Goal: Information Seeking & Learning: Find specific fact

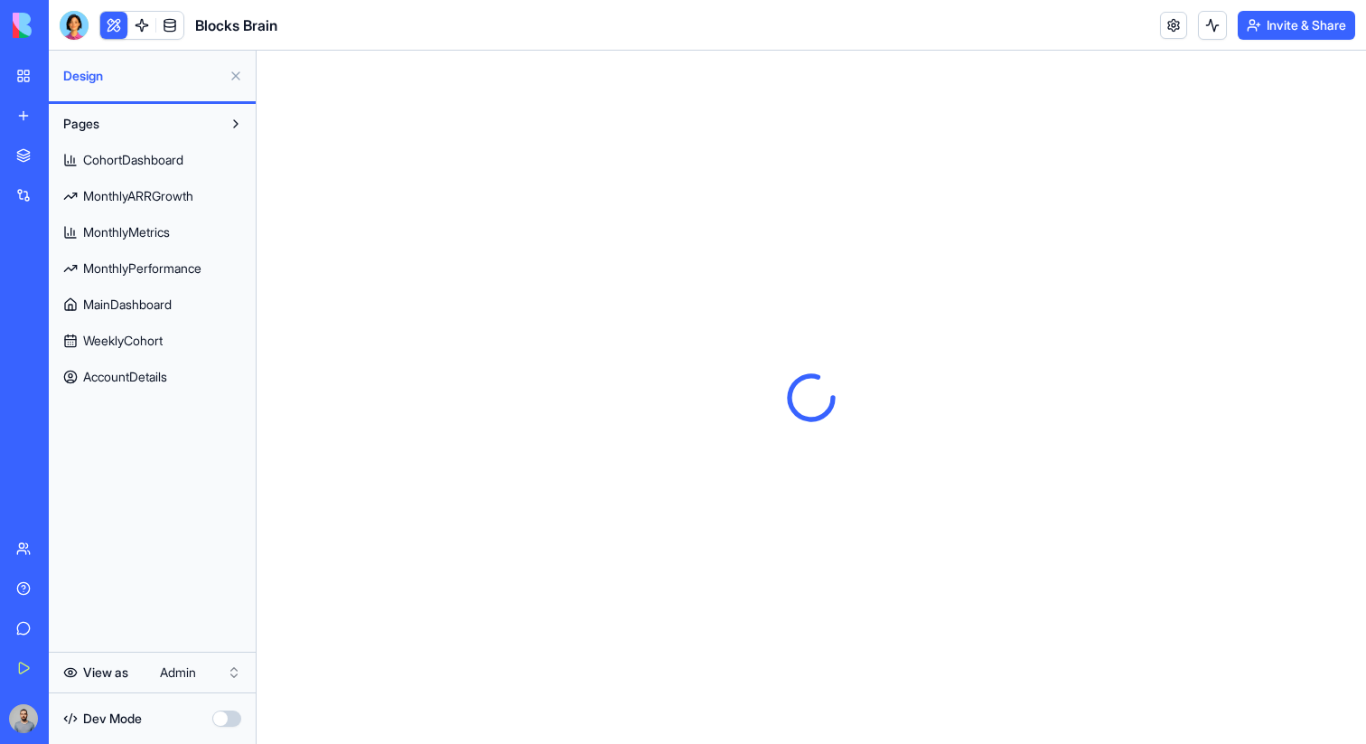
click at [167, 370] on span "AccountDetails" at bounding box center [125, 377] width 84 height 18
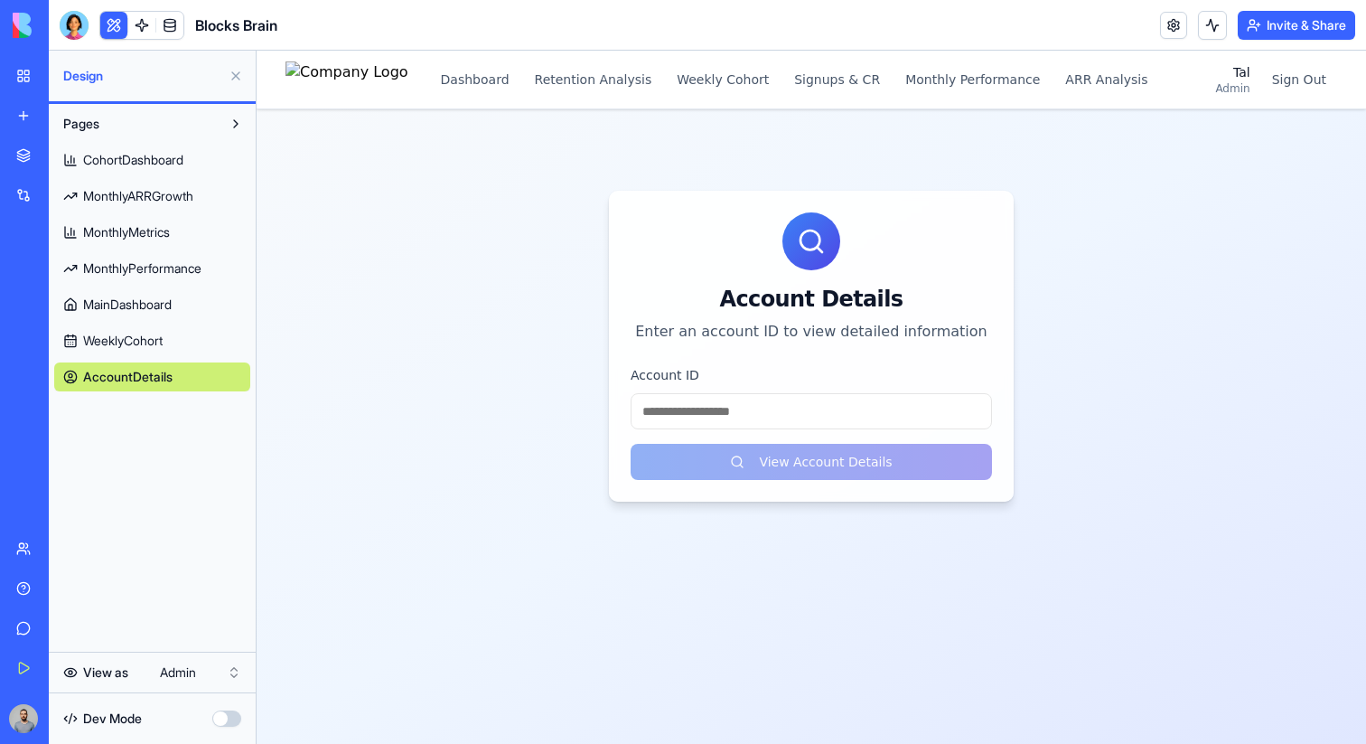
click at [774, 404] on input "Account ID" at bounding box center [811, 411] width 361 height 36
click at [658, 412] on input "Account ID" at bounding box center [811, 411] width 361 height 36
click at [867, 351] on div "Account Details Enter an account ID to view detailed information" at bounding box center [811, 277] width 405 height 173
click at [735, 403] on input "Account ID" at bounding box center [811, 411] width 361 height 36
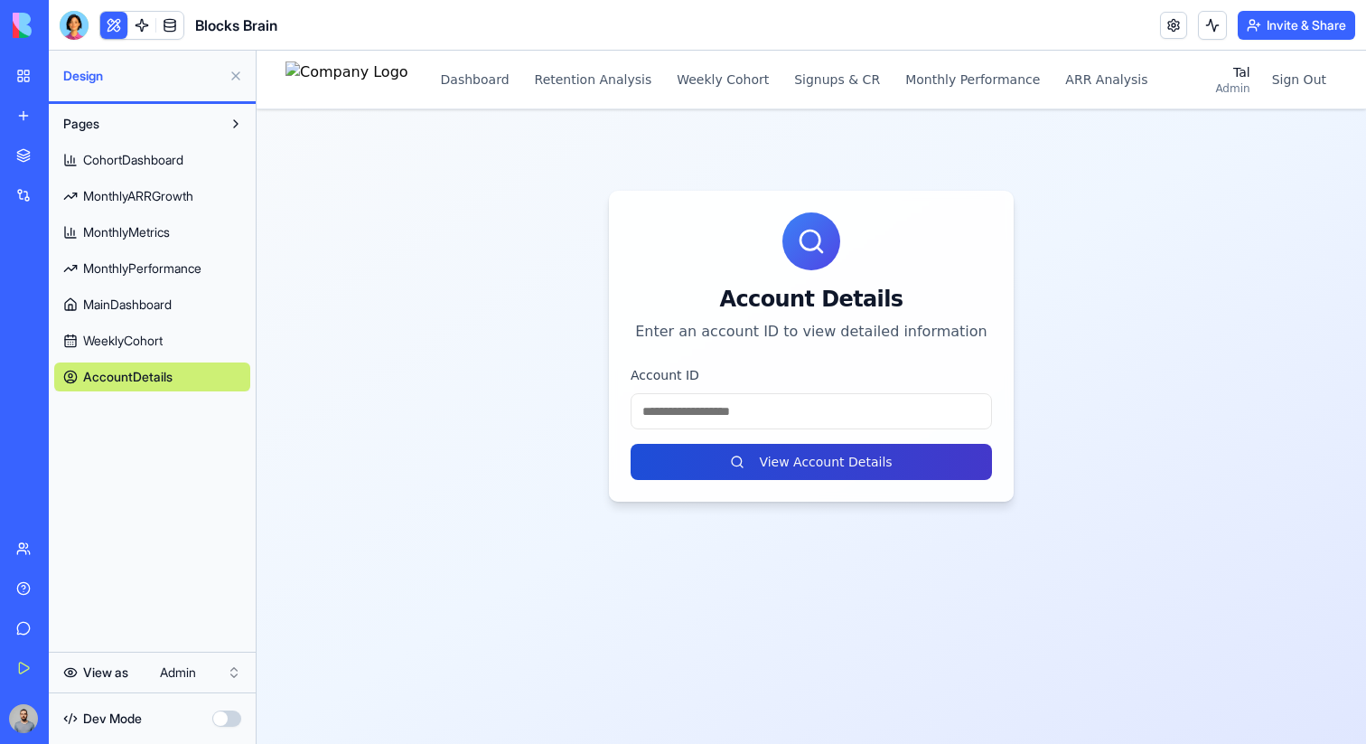
type input "*"
click at [737, 461] on button "View Account Details" at bounding box center [811, 462] width 361 height 36
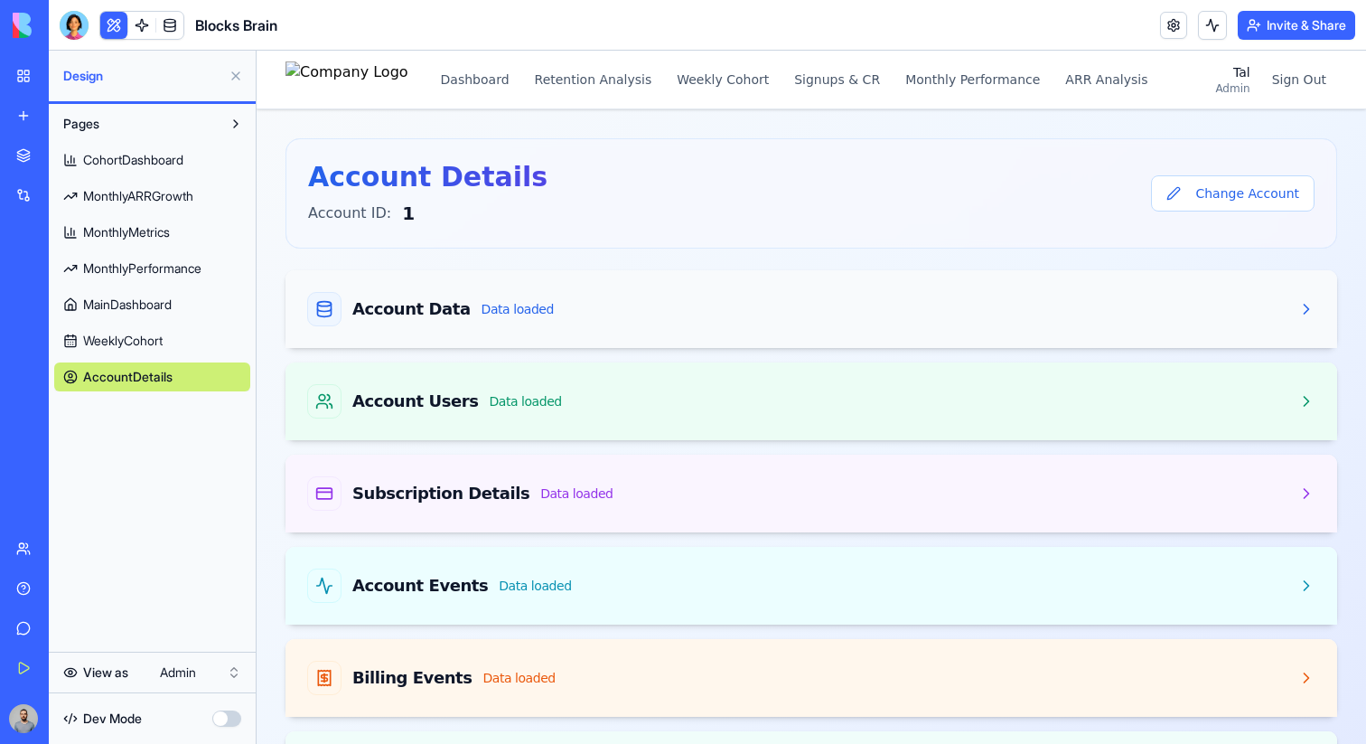
click at [654, 311] on div "Account Data Data loaded" at bounding box center [811, 309] width 1008 height 34
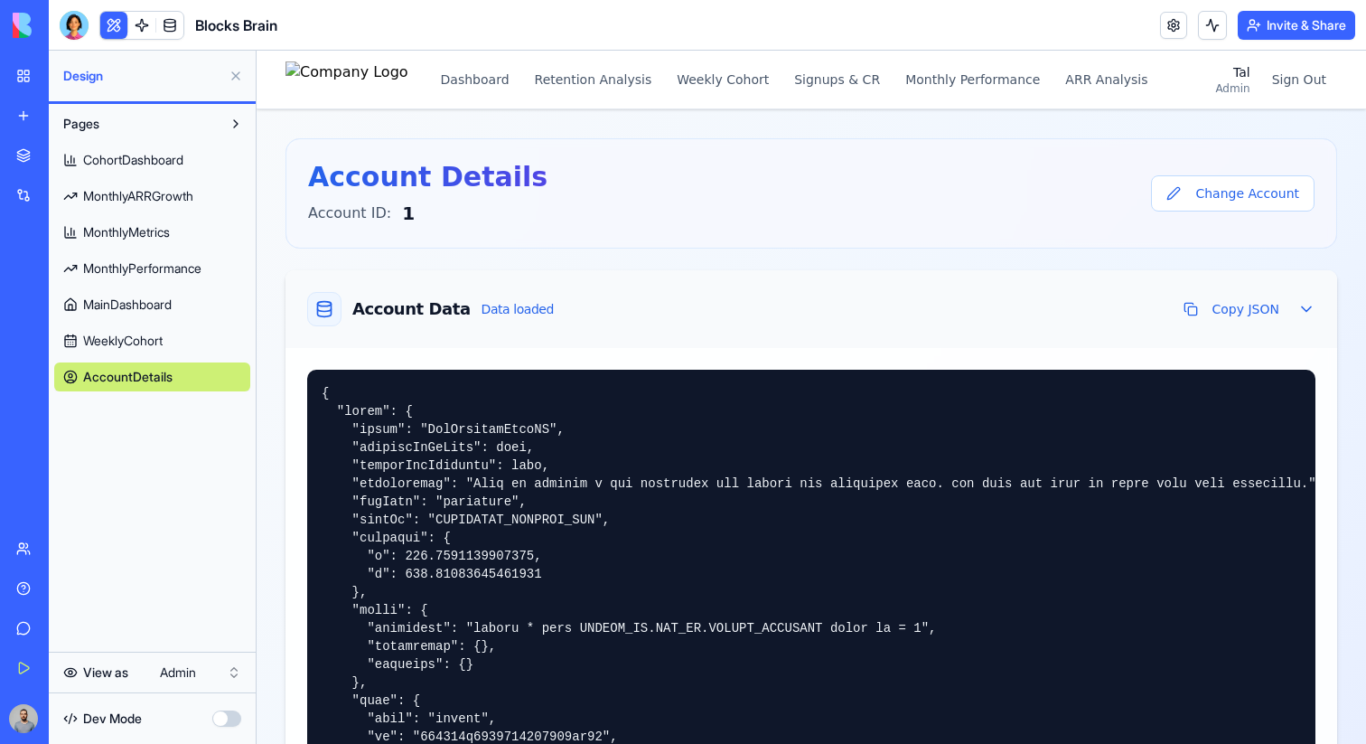
click at [599, 320] on div "Account Data Data loaded Copy JSON" at bounding box center [811, 309] width 1008 height 34
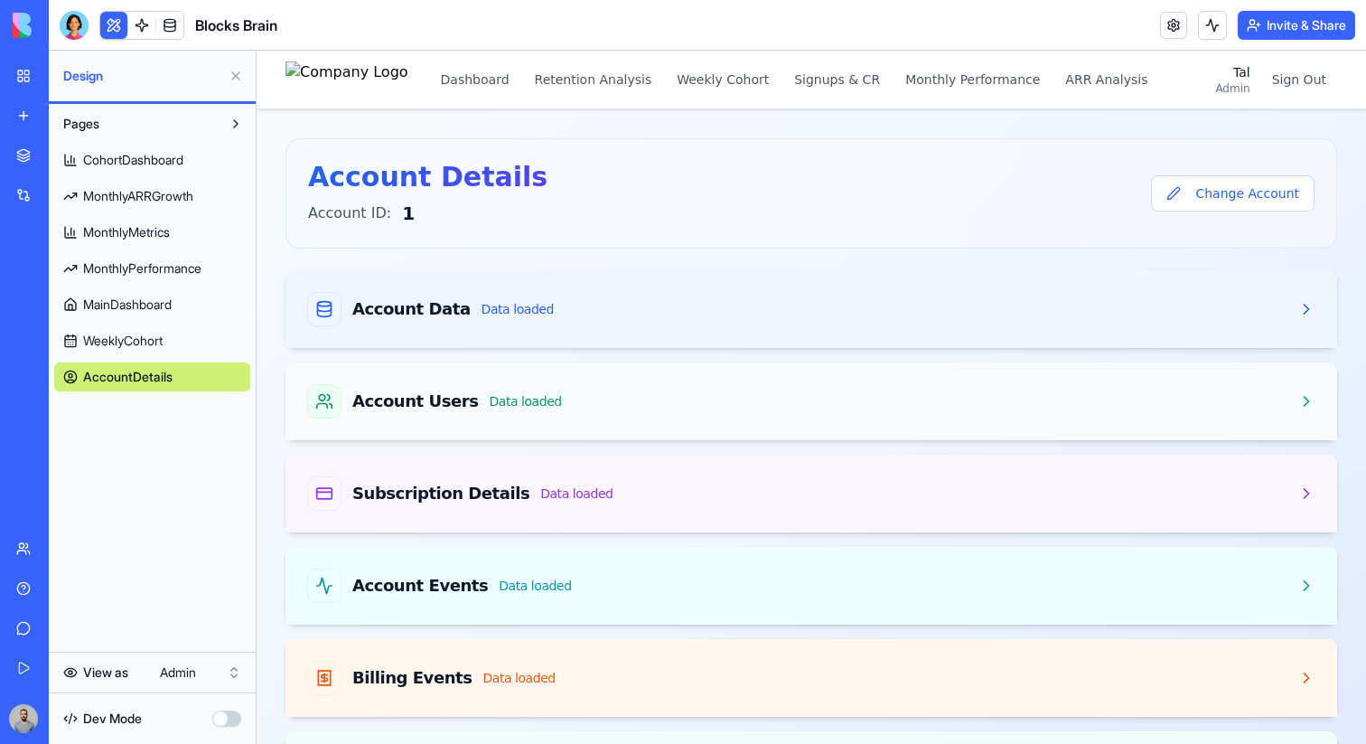
click at [598, 390] on div "Account Users Data loaded" at bounding box center [811, 401] width 1008 height 34
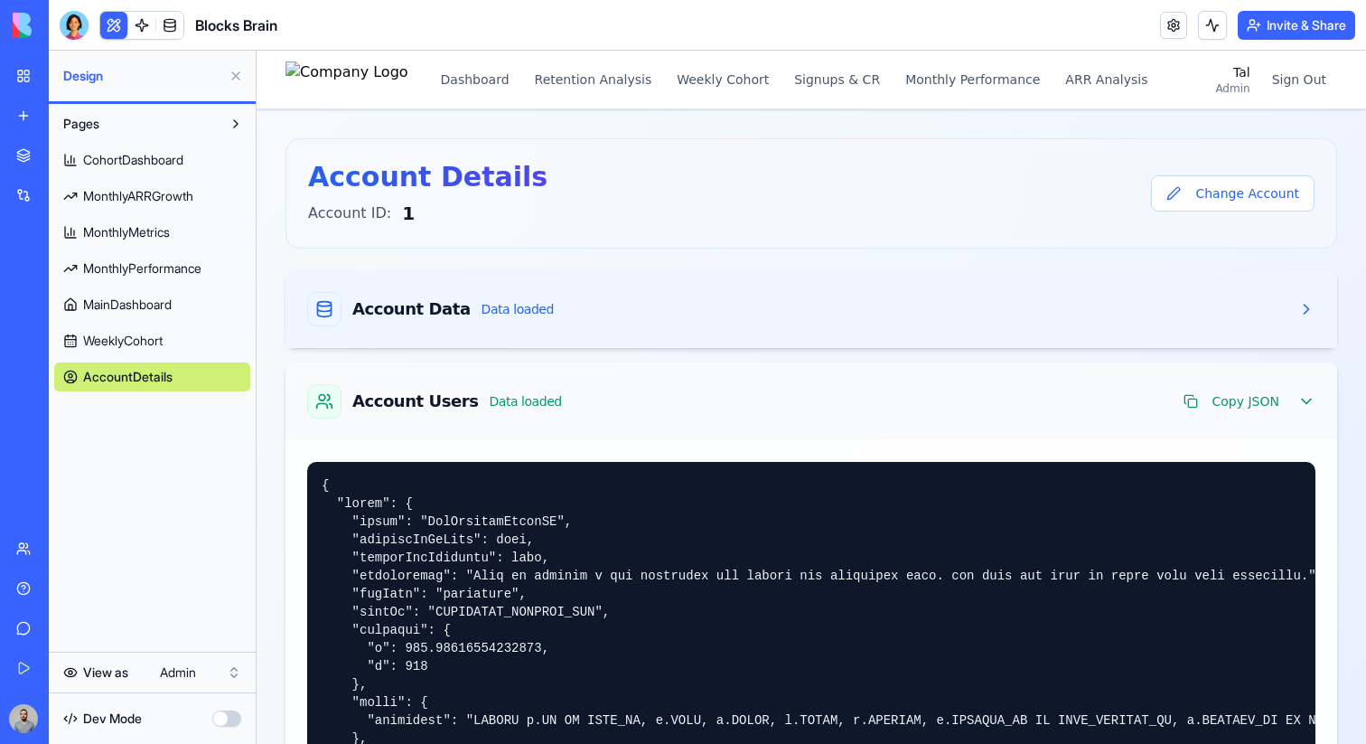
click at [613, 408] on div "Account Users Data loaded Copy JSON" at bounding box center [811, 401] width 1008 height 34
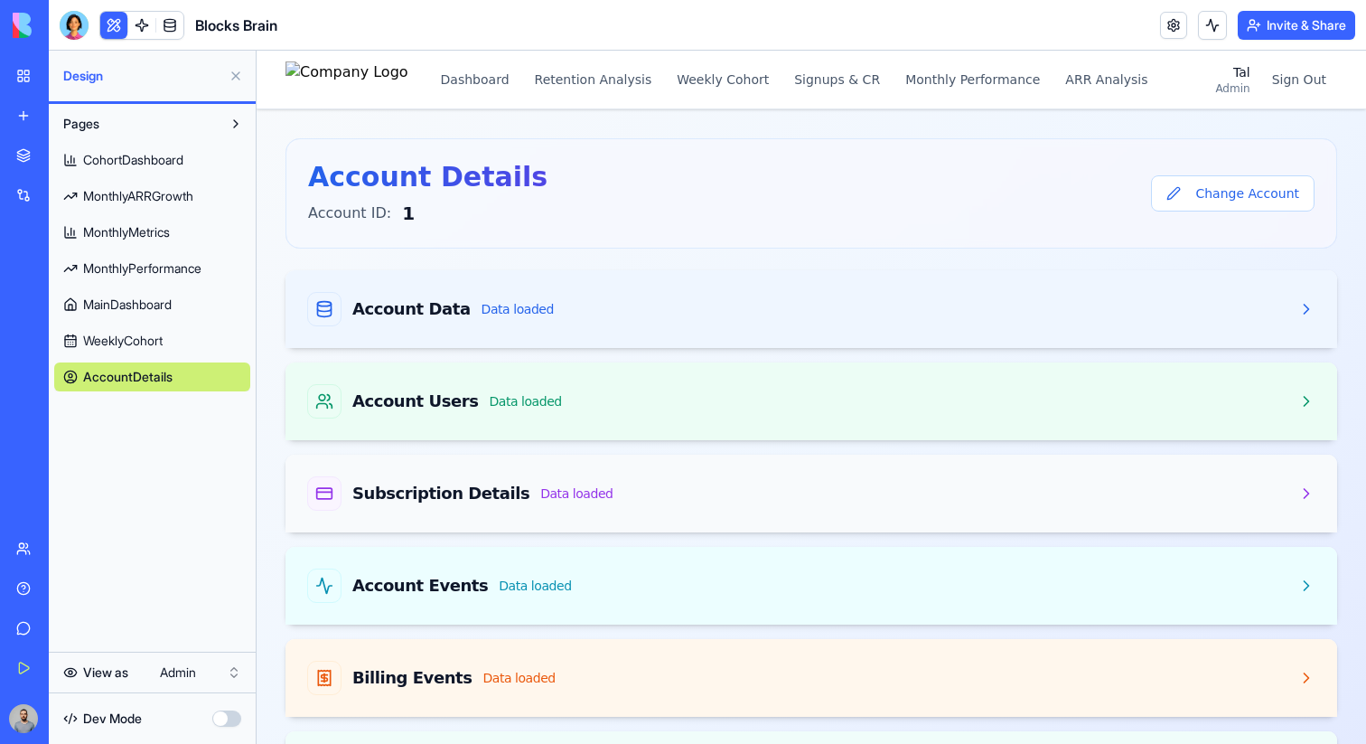
click at [613, 482] on div "Subscription Details Data loaded" at bounding box center [811, 493] width 1008 height 34
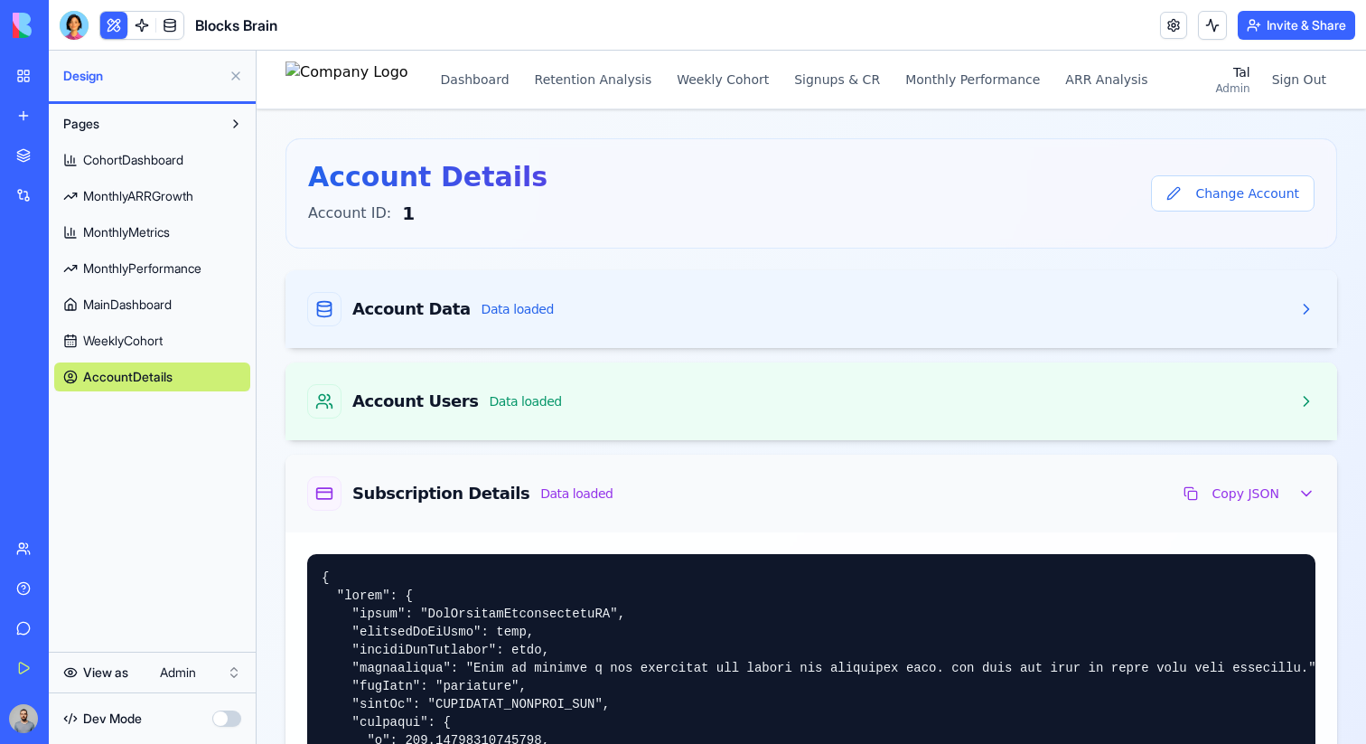
click at [634, 488] on div "Subscription Details Data loaded Copy JSON" at bounding box center [811, 493] width 1008 height 34
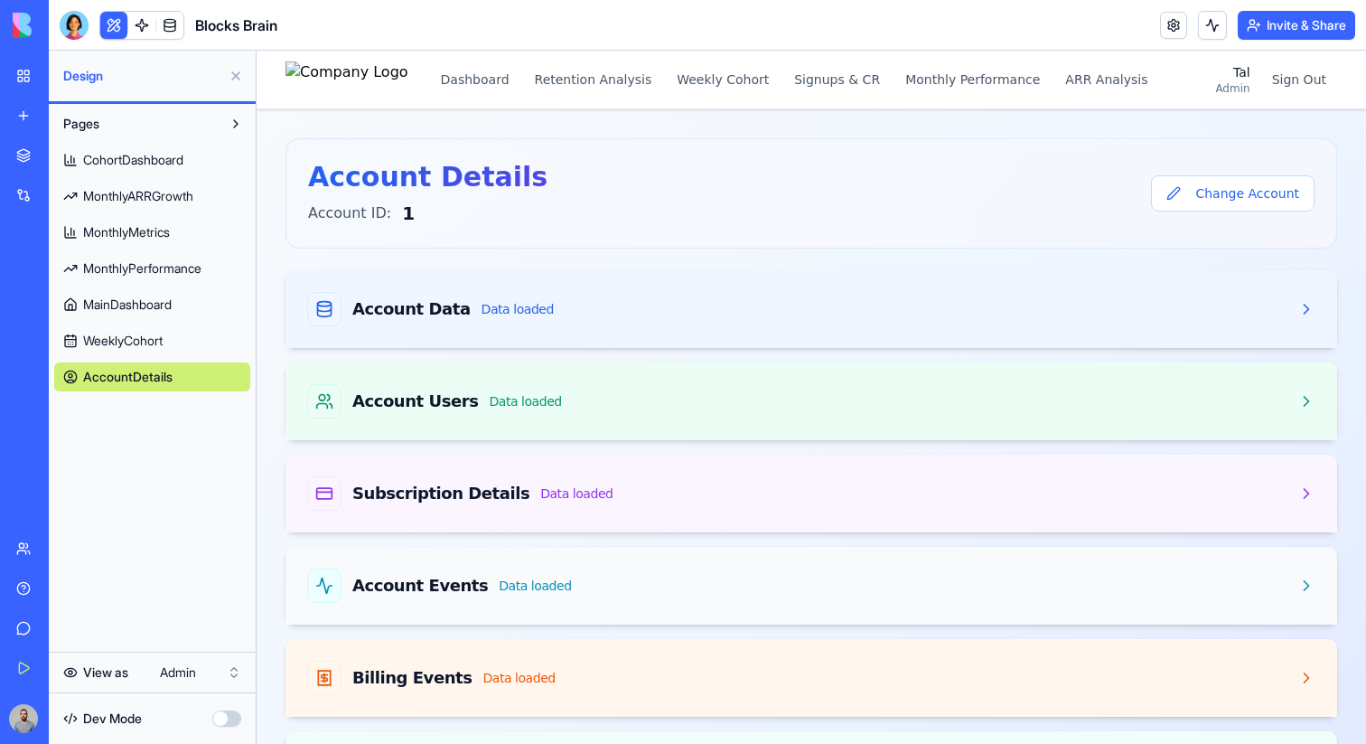
scroll to position [31, 0]
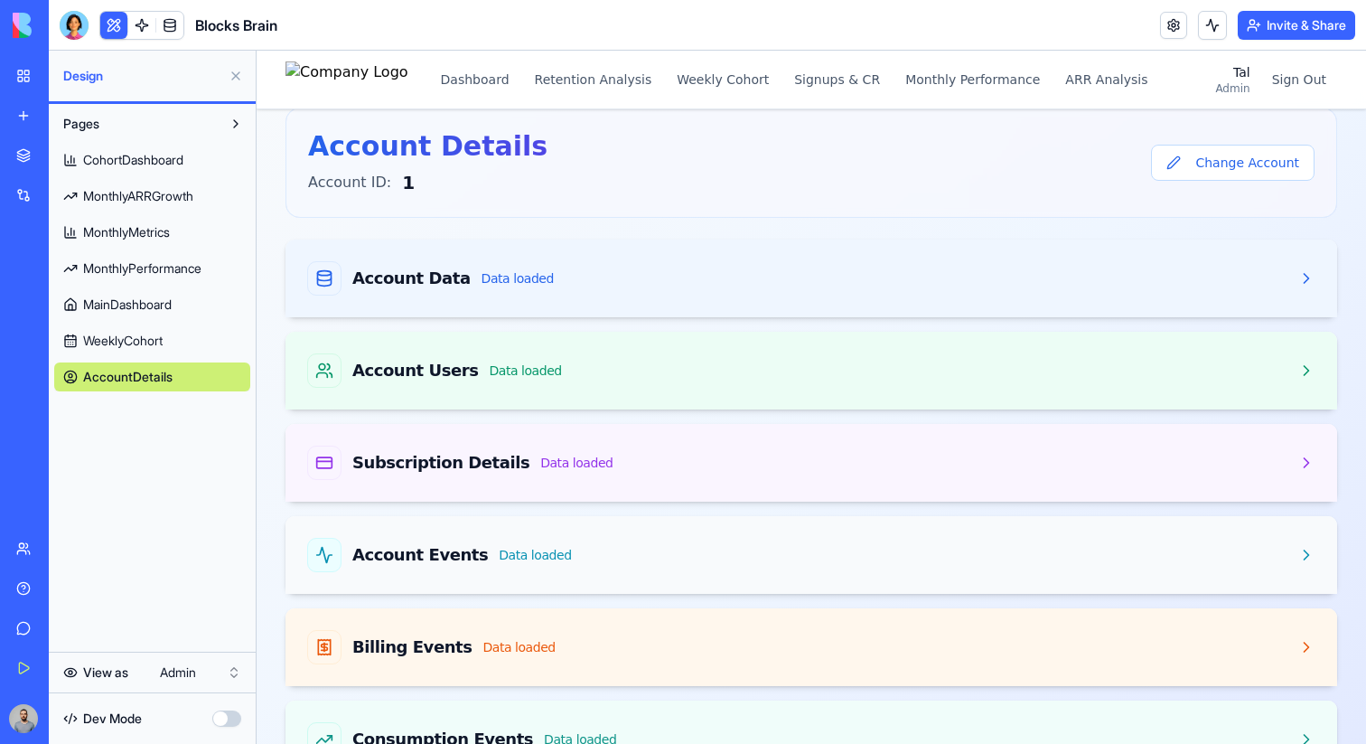
click at [639, 518] on div "Account Events Data loaded" at bounding box center [812, 555] width 1052 height 78
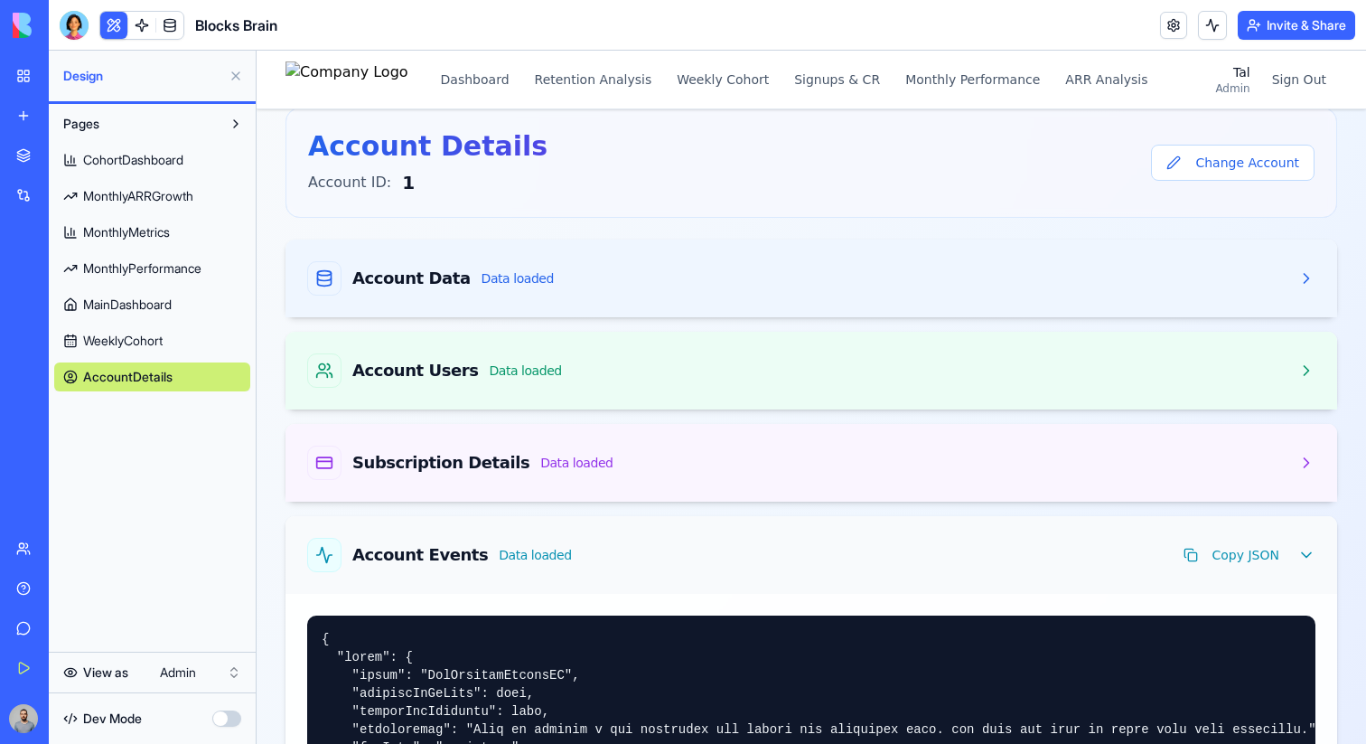
click at [639, 554] on div "Account Events Data loaded Copy JSON" at bounding box center [811, 555] width 1008 height 34
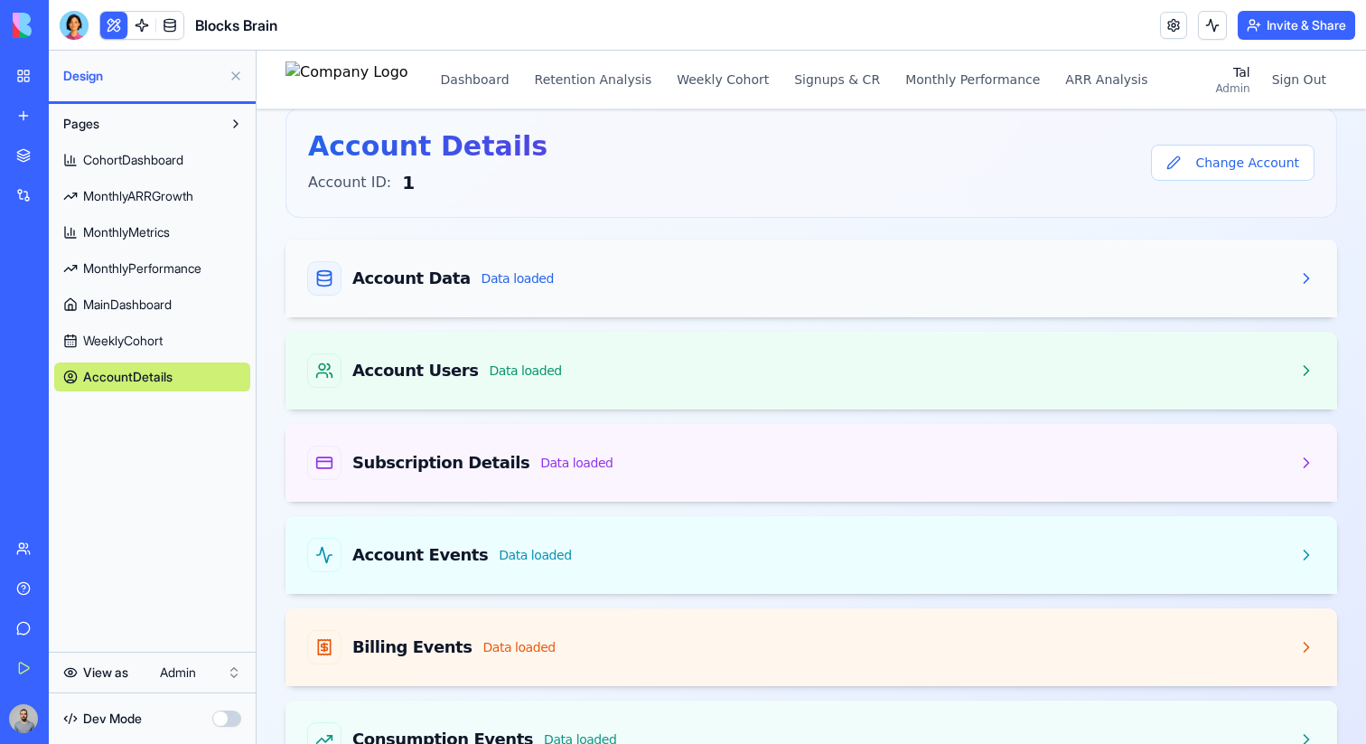
click at [608, 282] on div "Account Data Data loaded" at bounding box center [811, 278] width 1008 height 34
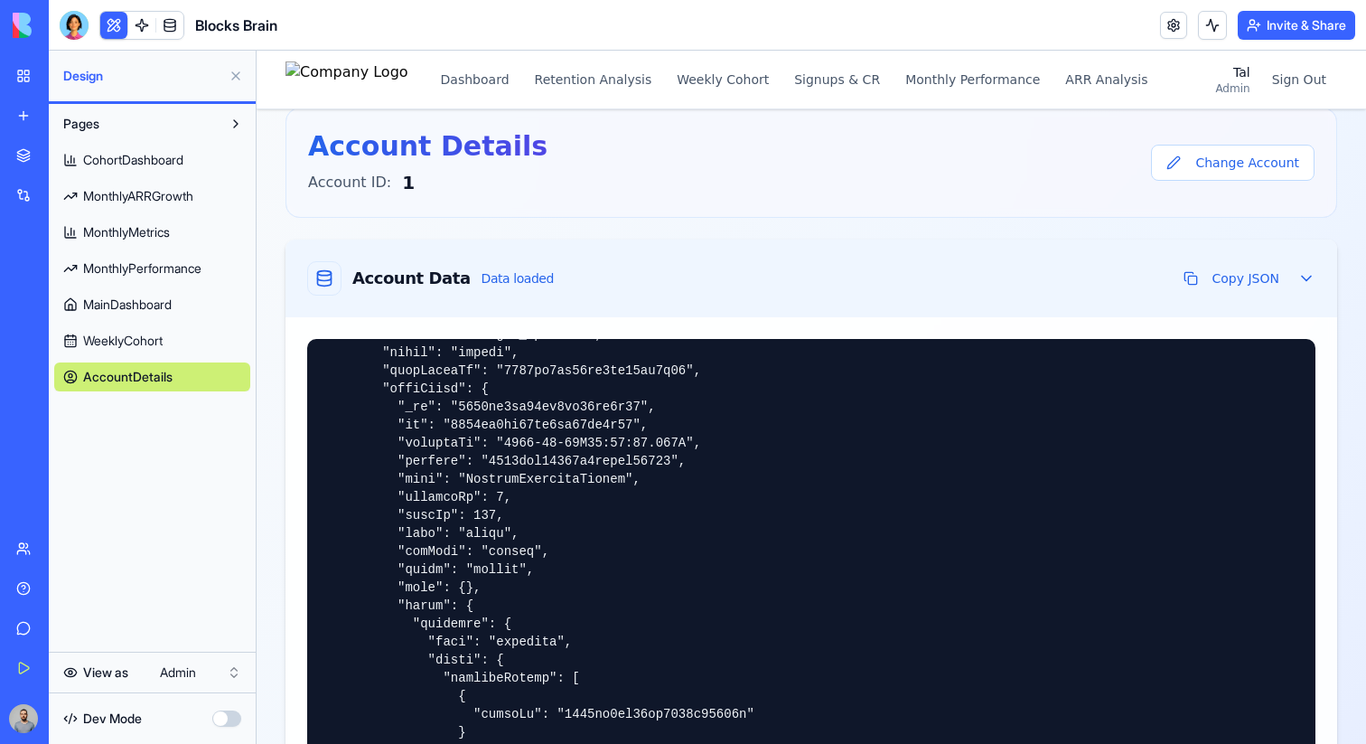
scroll to position [576, 0]
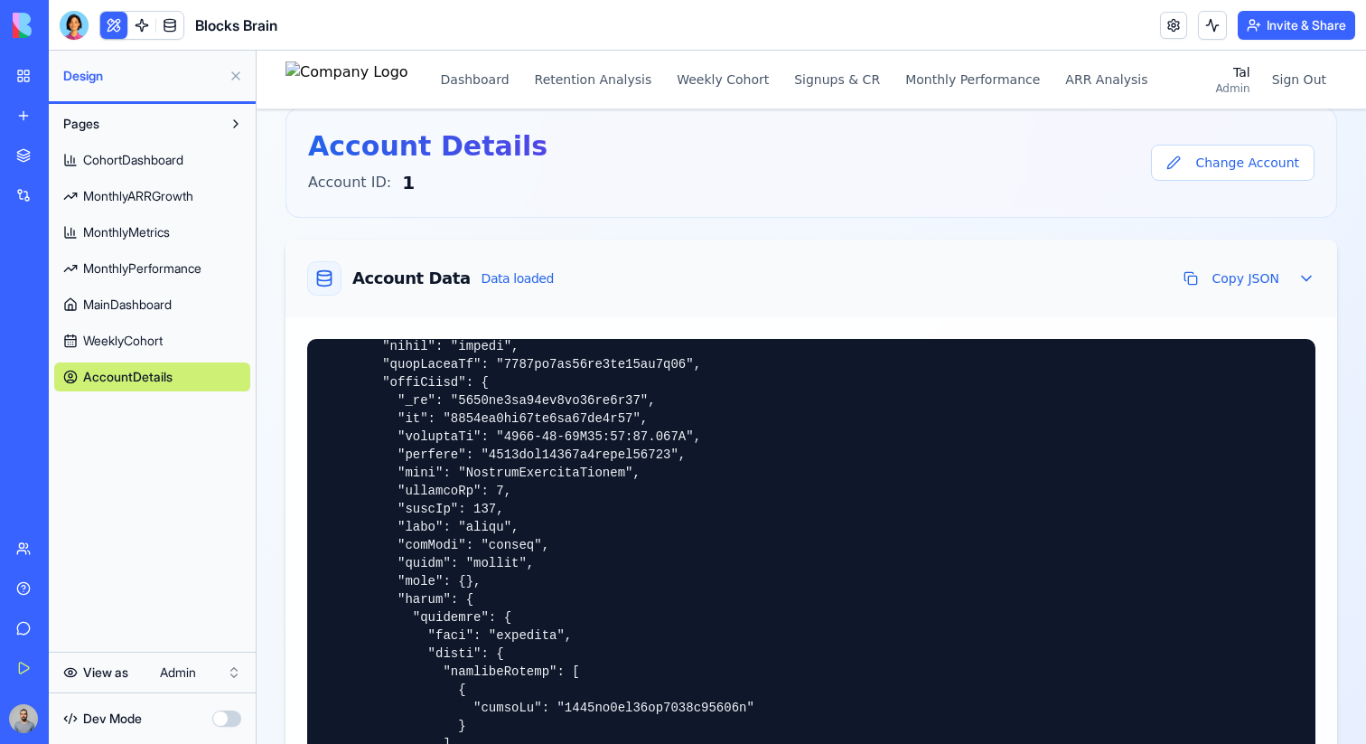
click at [568, 297] on div "Account Data Data loaded Copy JSON" at bounding box center [812, 278] width 1052 height 78
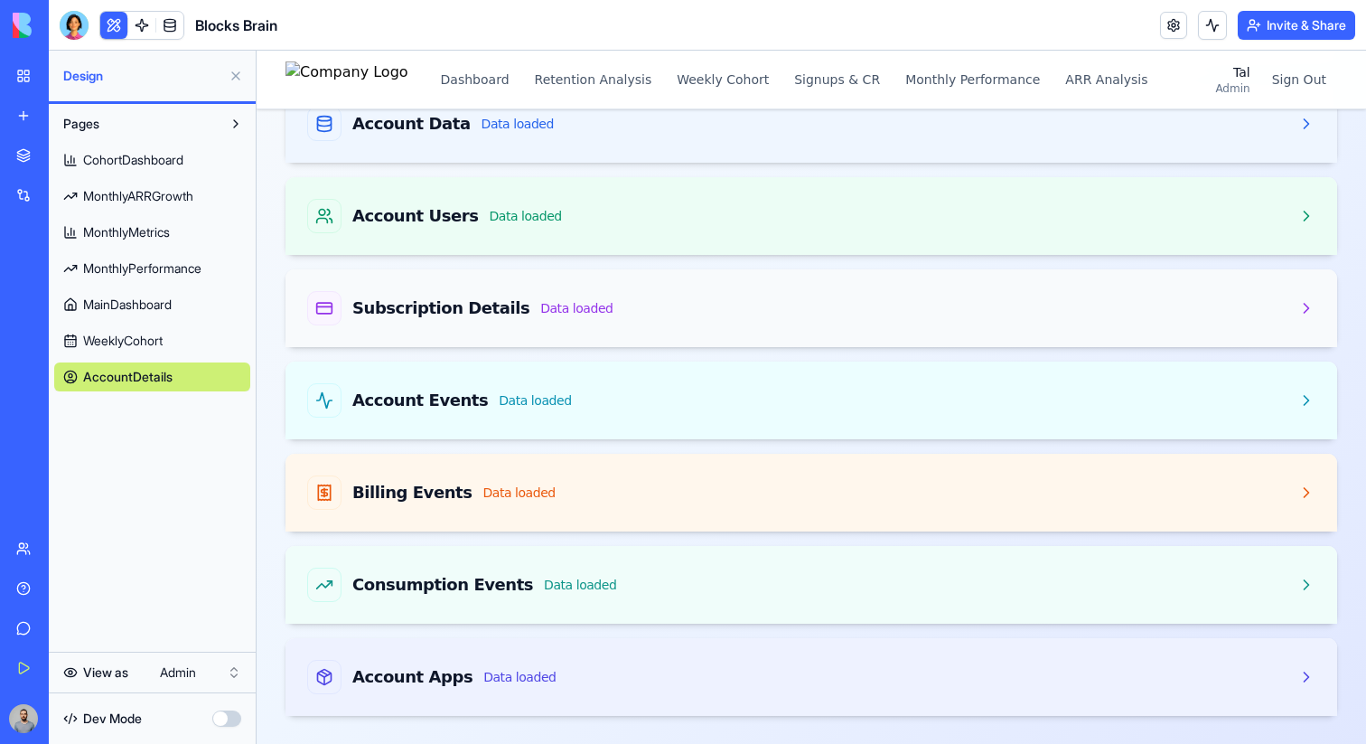
scroll to position [186, 0]
click at [144, 31] on link at bounding box center [141, 25] width 27 height 27
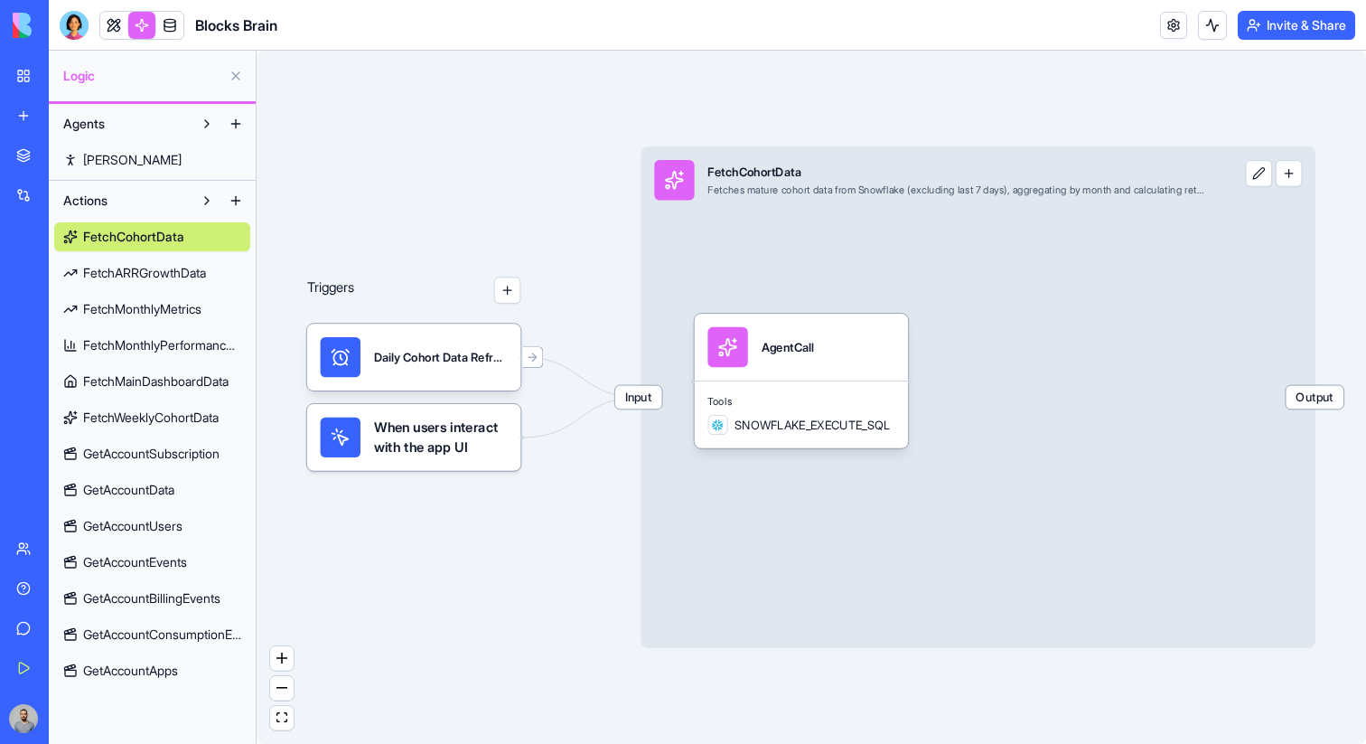
click at [151, 448] on span "GetAccountSubscription" at bounding box center [151, 454] width 136 height 18
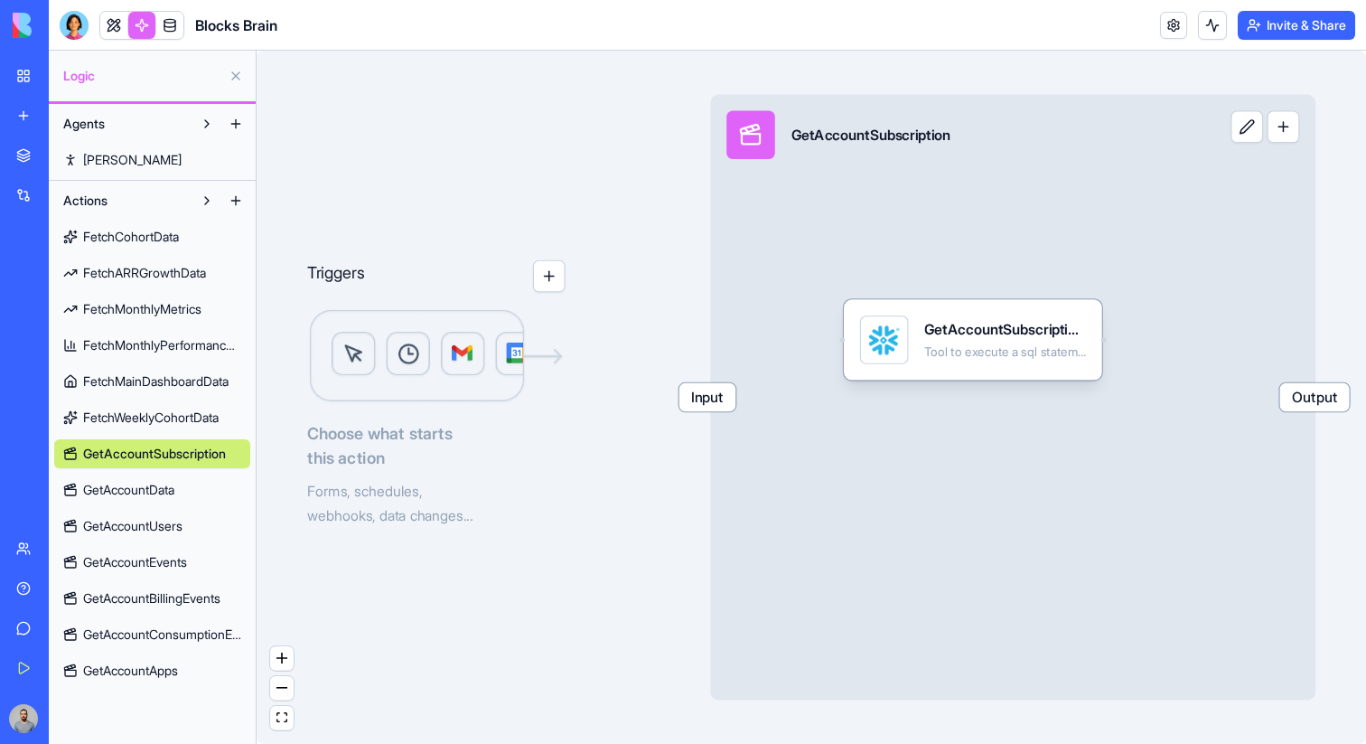
click at [147, 497] on span "GetAccountData" at bounding box center [128, 490] width 91 height 18
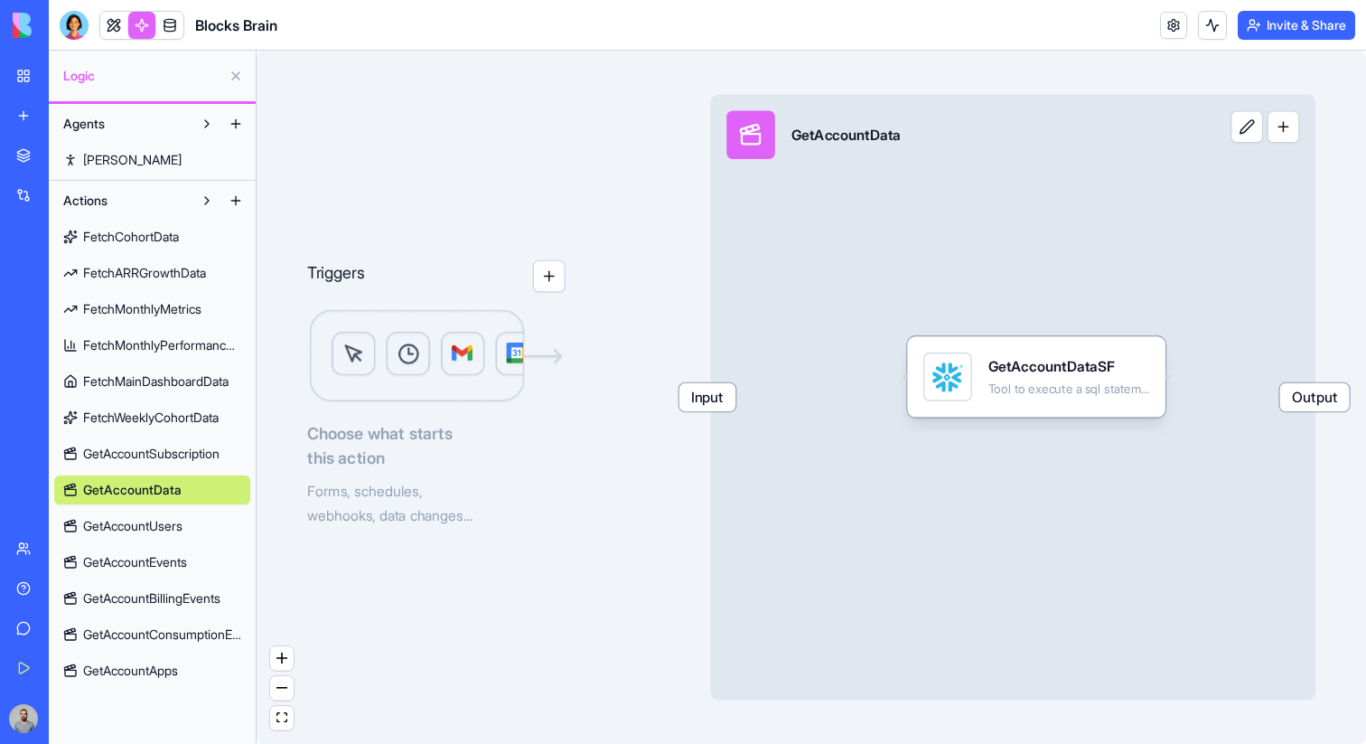
click at [917, 419] on div "Input GetAccountData Output" at bounding box center [1012, 397] width 605 height 605
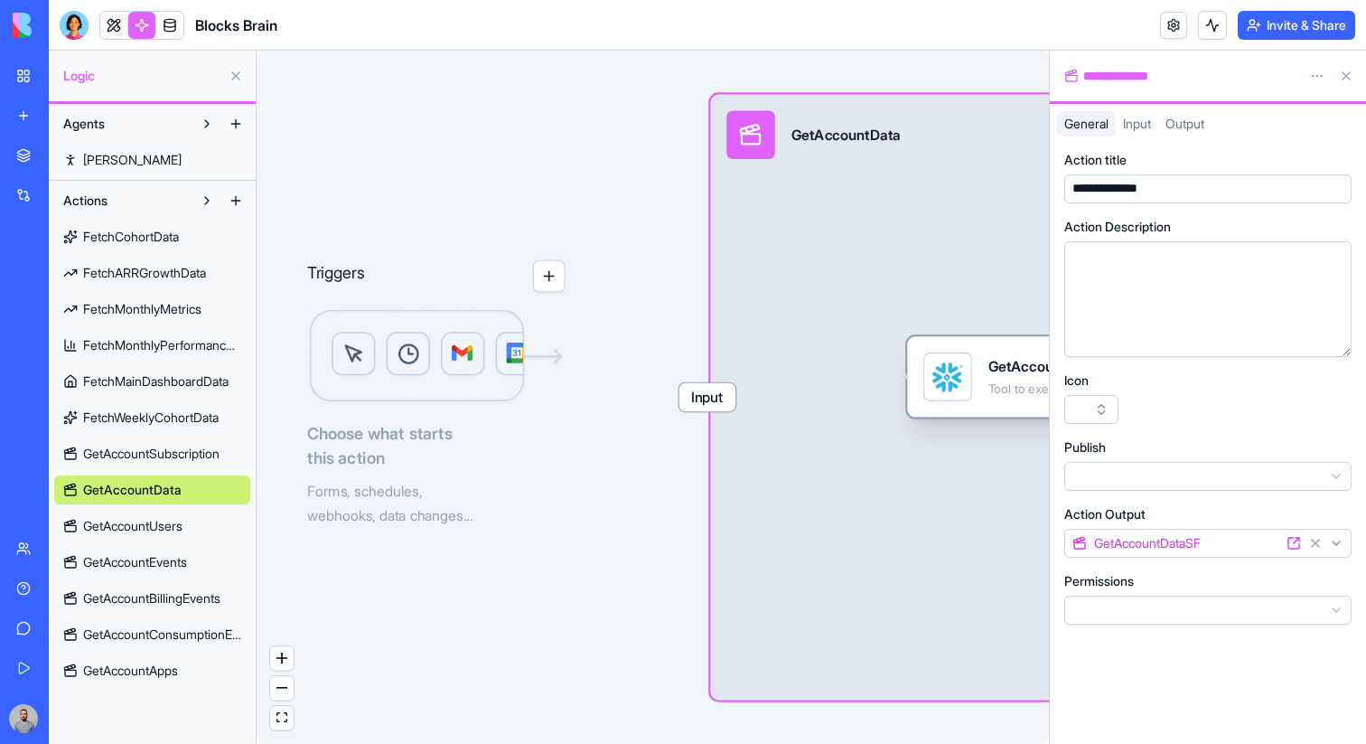
click at [973, 396] on div "GetAccountDataSF Tool to execute a sql statement and return the resulting data.…" at bounding box center [1036, 376] width 226 height 49
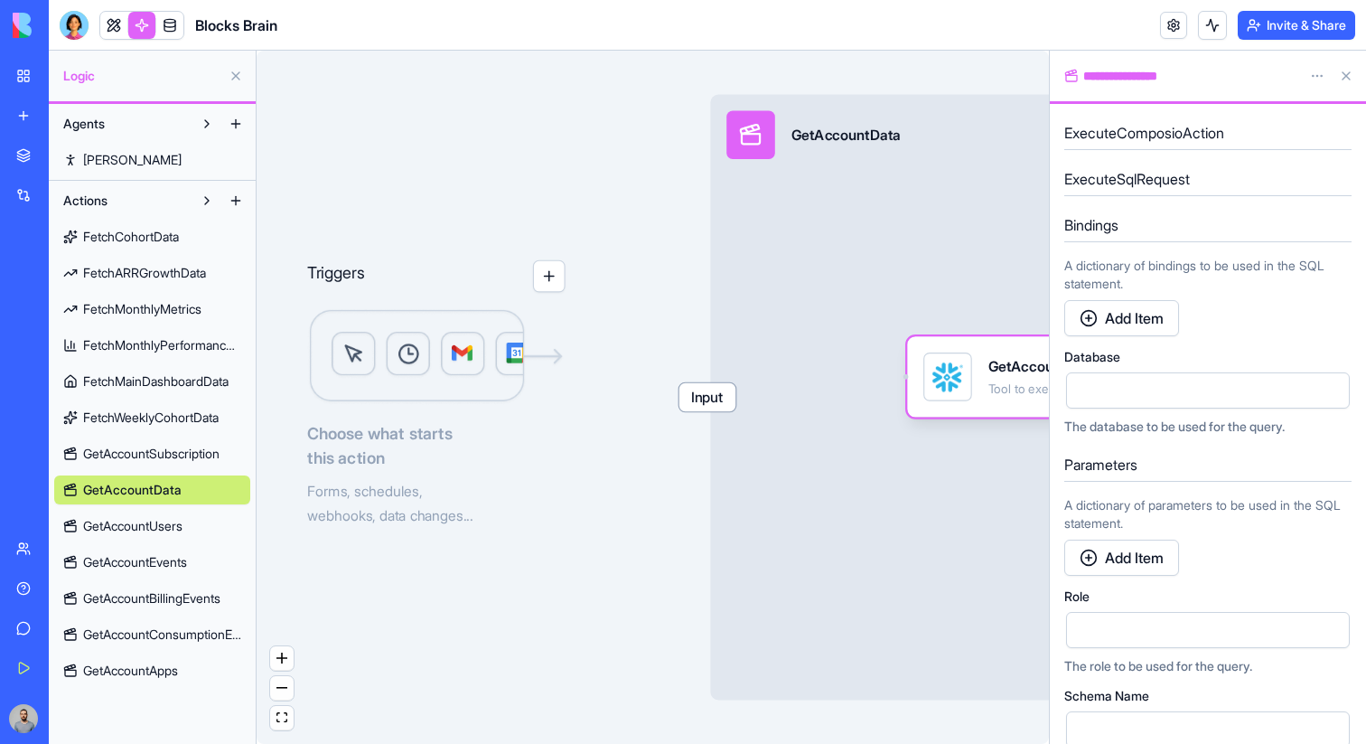
scroll to position [343, 0]
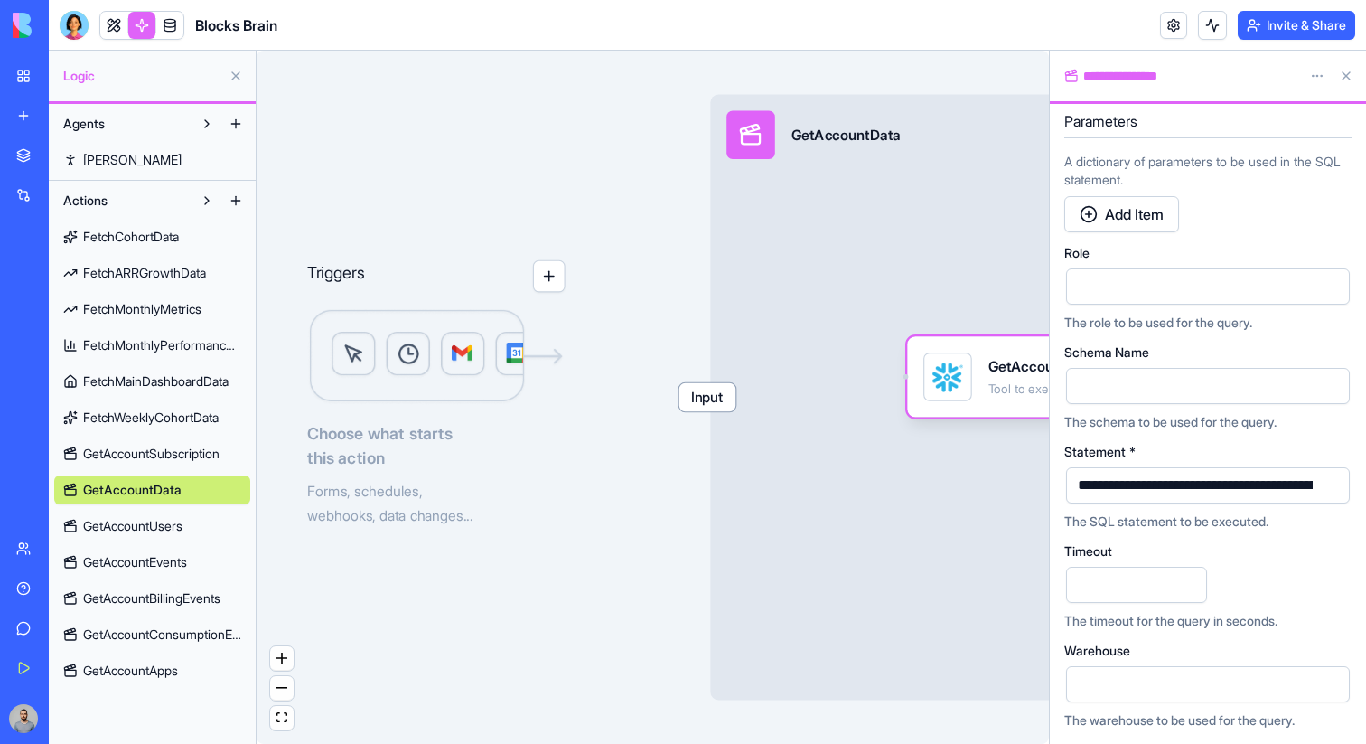
click at [1330, 490] on button "button" at bounding box center [1331, 485] width 29 height 29
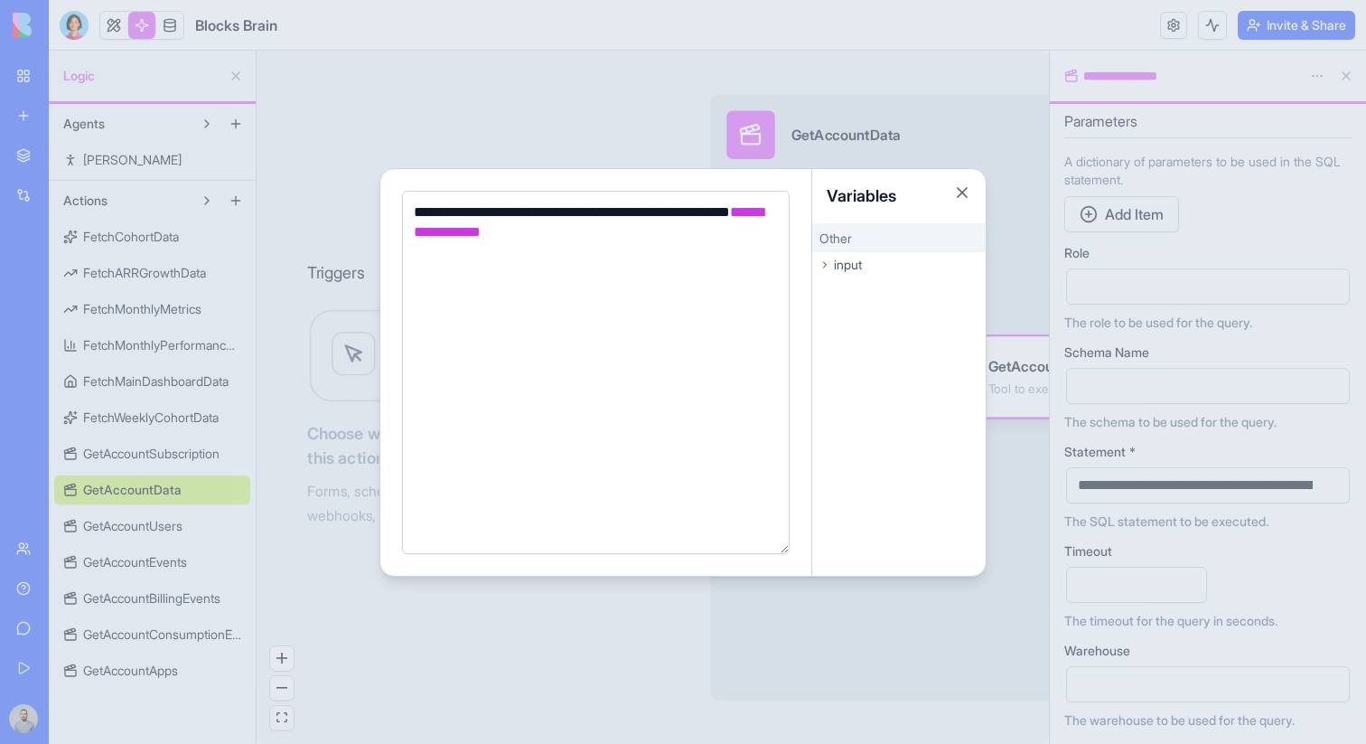
click at [633, 89] on div at bounding box center [683, 372] width 1366 height 744
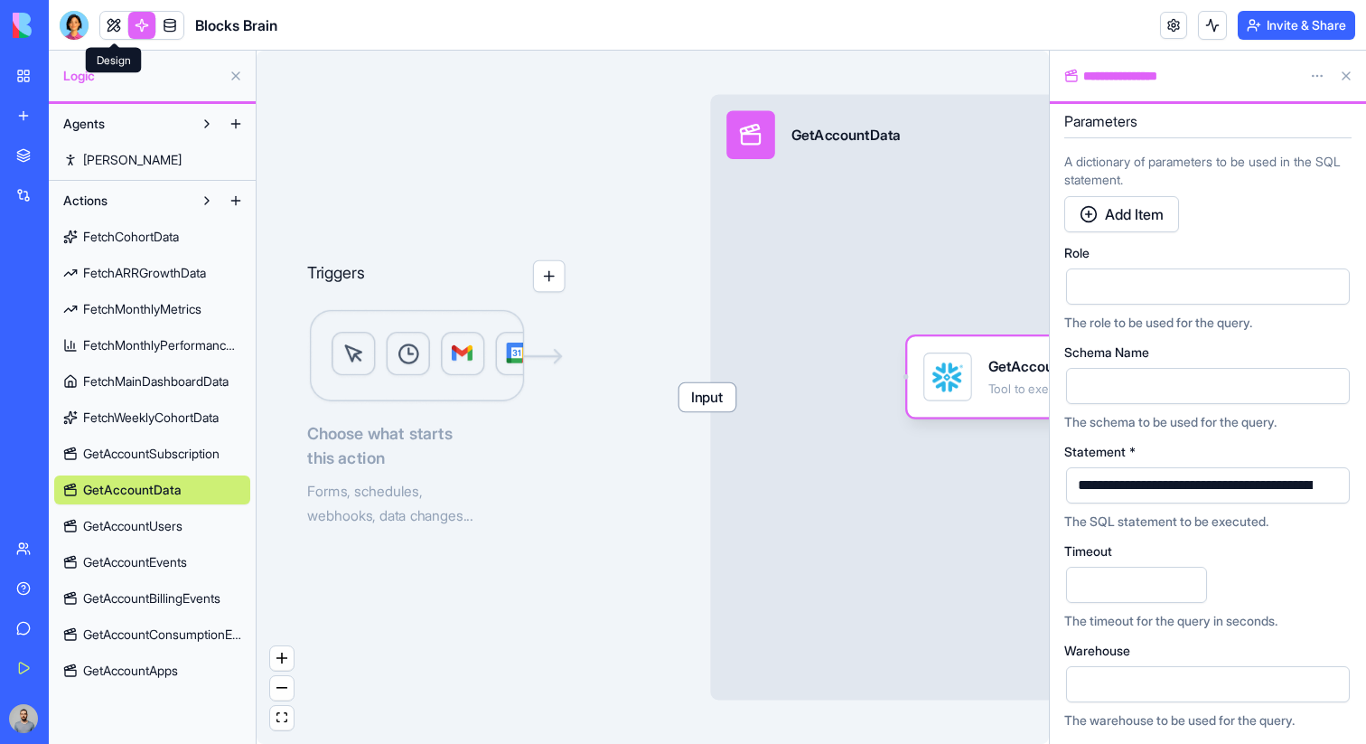
click at [116, 31] on link at bounding box center [113, 25] width 27 height 27
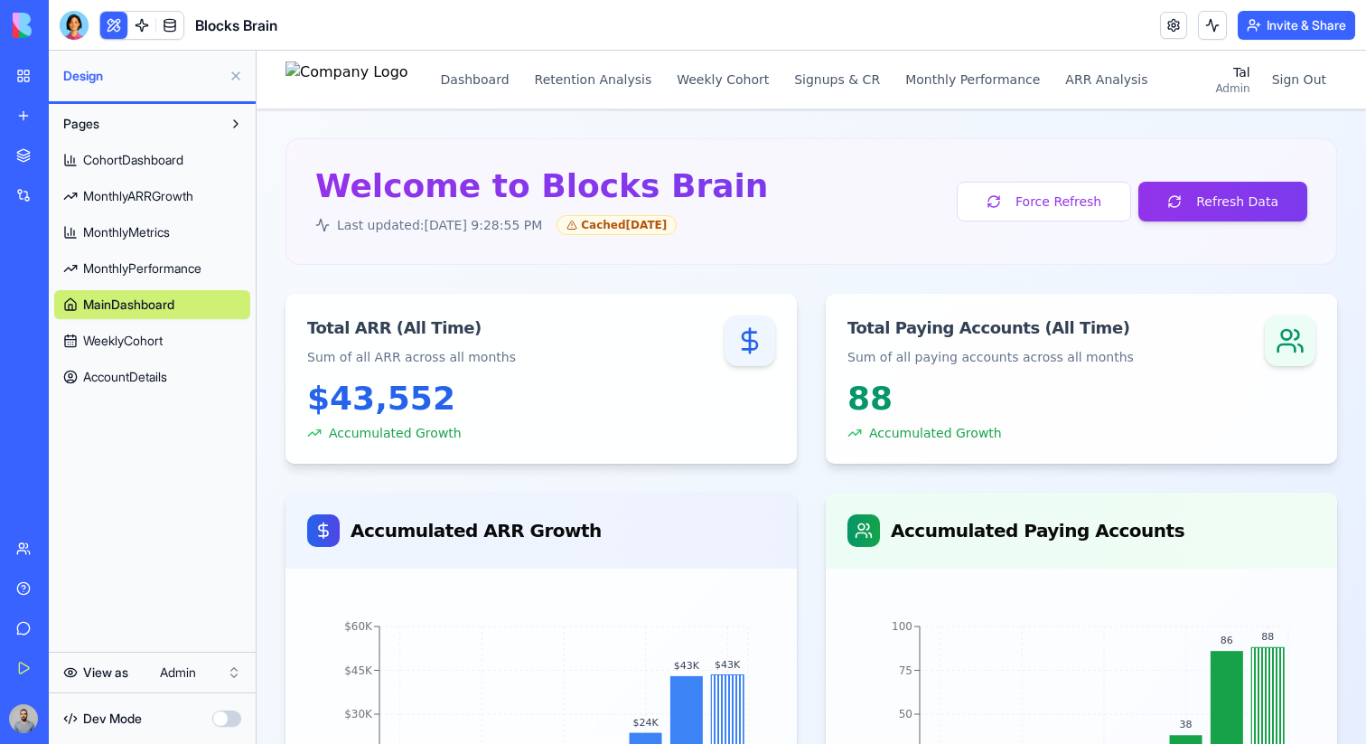
click at [157, 373] on span "AccountDetails" at bounding box center [125, 377] width 84 height 18
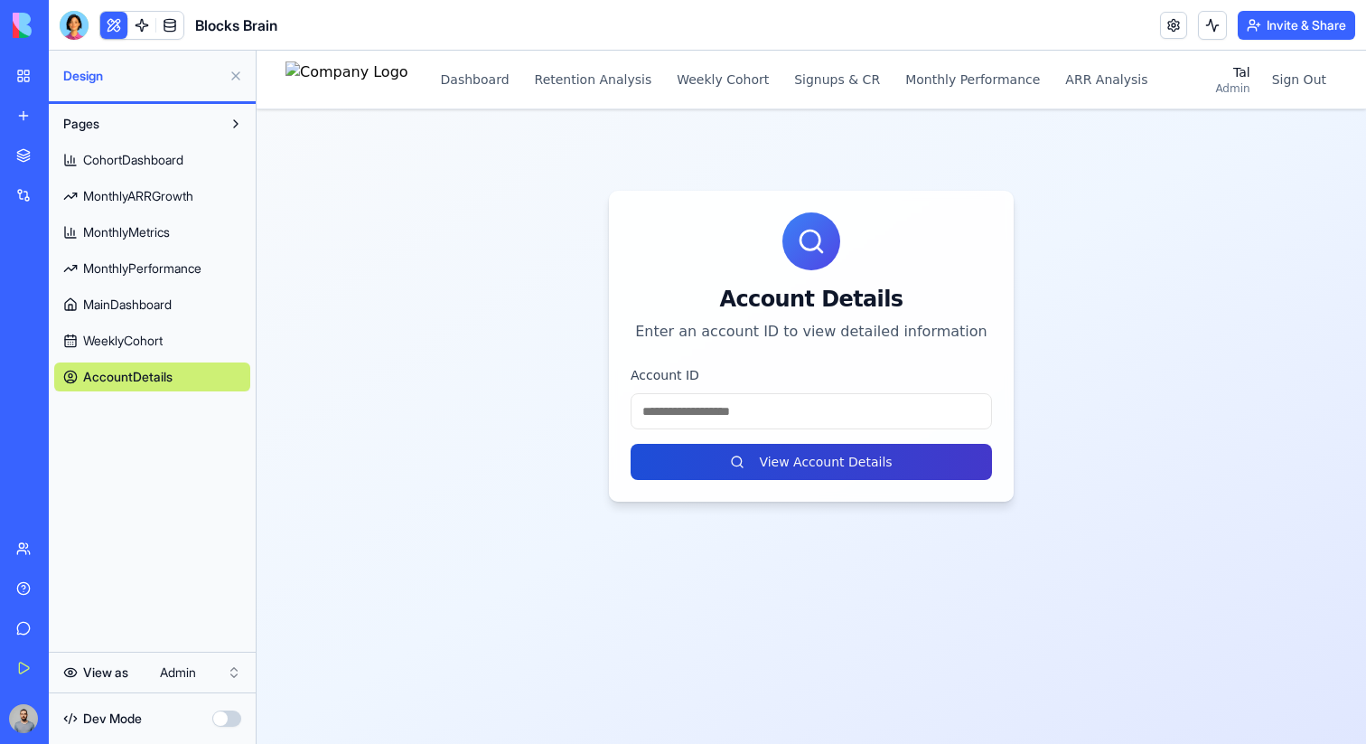
type input "*"
click at [734, 463] on button "View Account Details" at bounding box center [811, 462] width 361 height 36
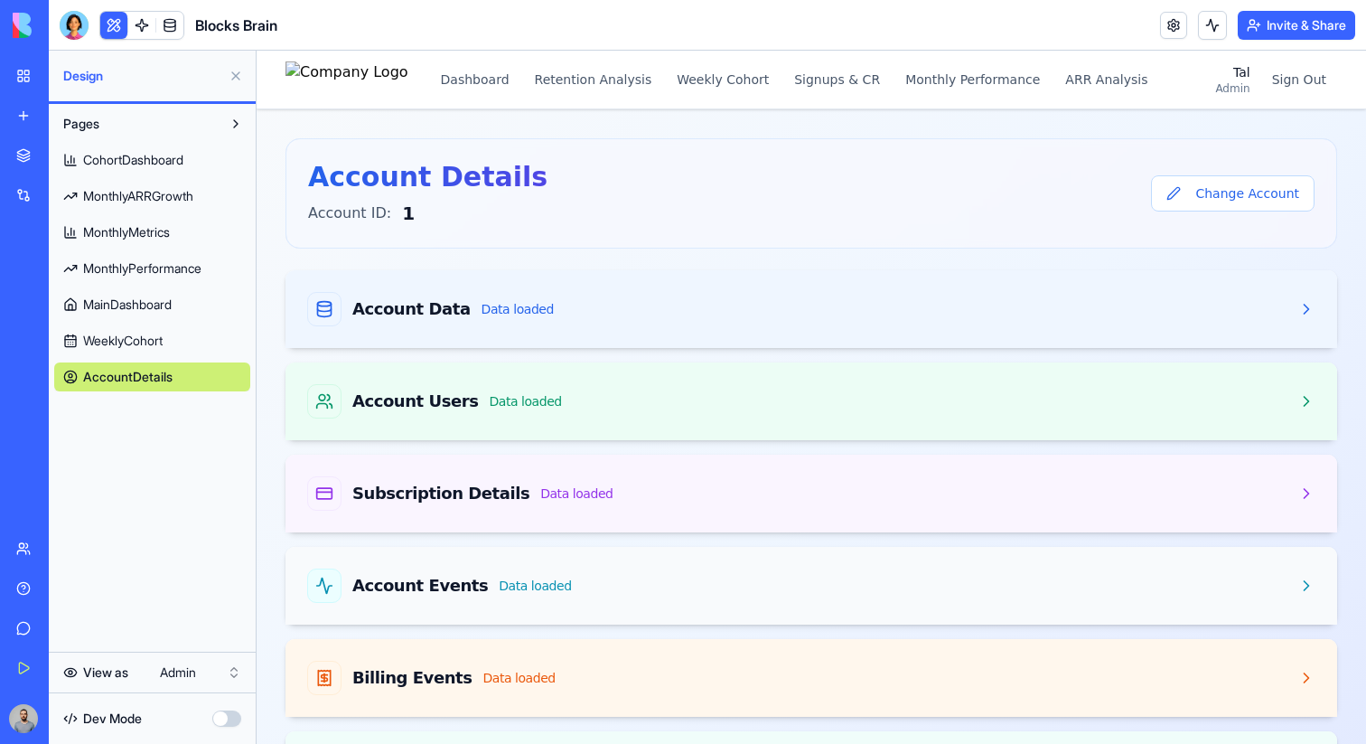
scroll to position [186, 0]
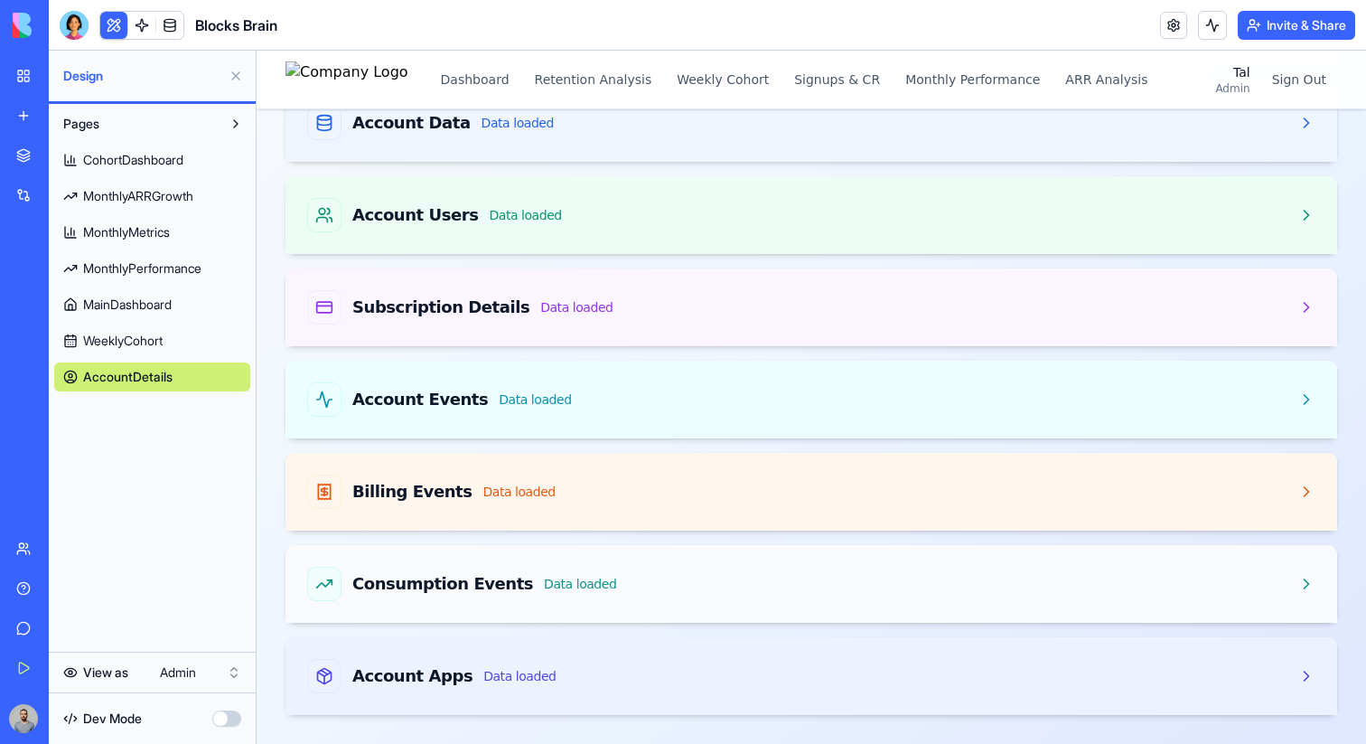
click at [698, 579] on div "Consumption Events Data loaded" at bounding box center [811, 584] width 1008 height 34
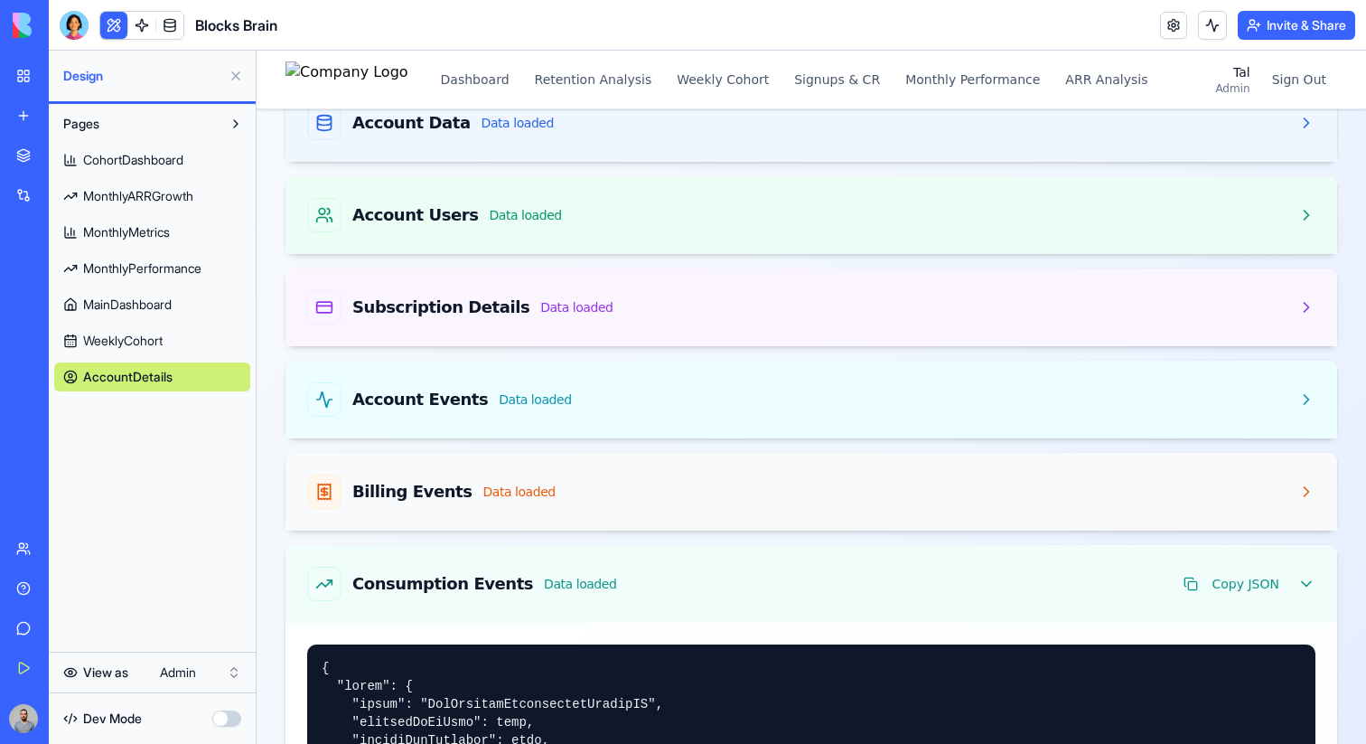
click at [688, 496] on div "Billing Events Data loaded" at bounding box center [811, 491] width 1008 height 34
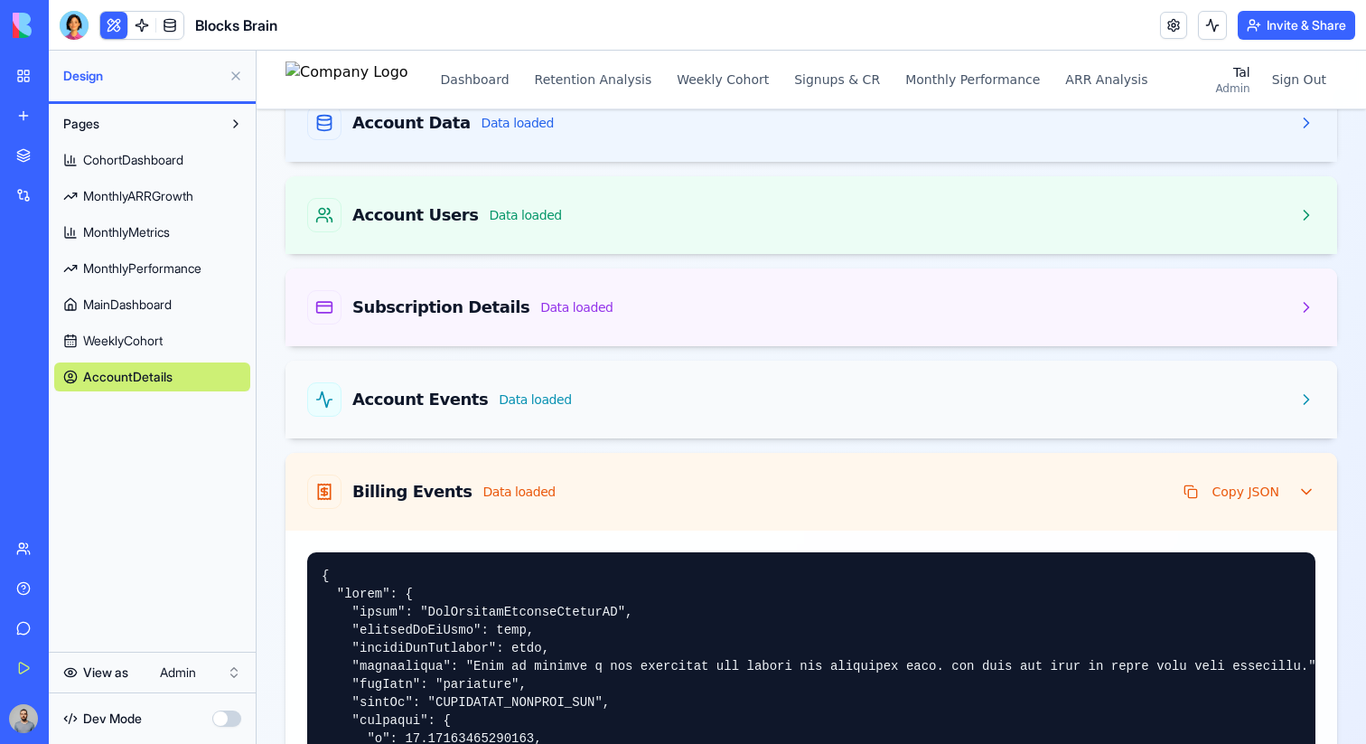
click at [688, 420] on div "Account Events Data loaded" at bounding box center [812, 400] width 1052 height 78
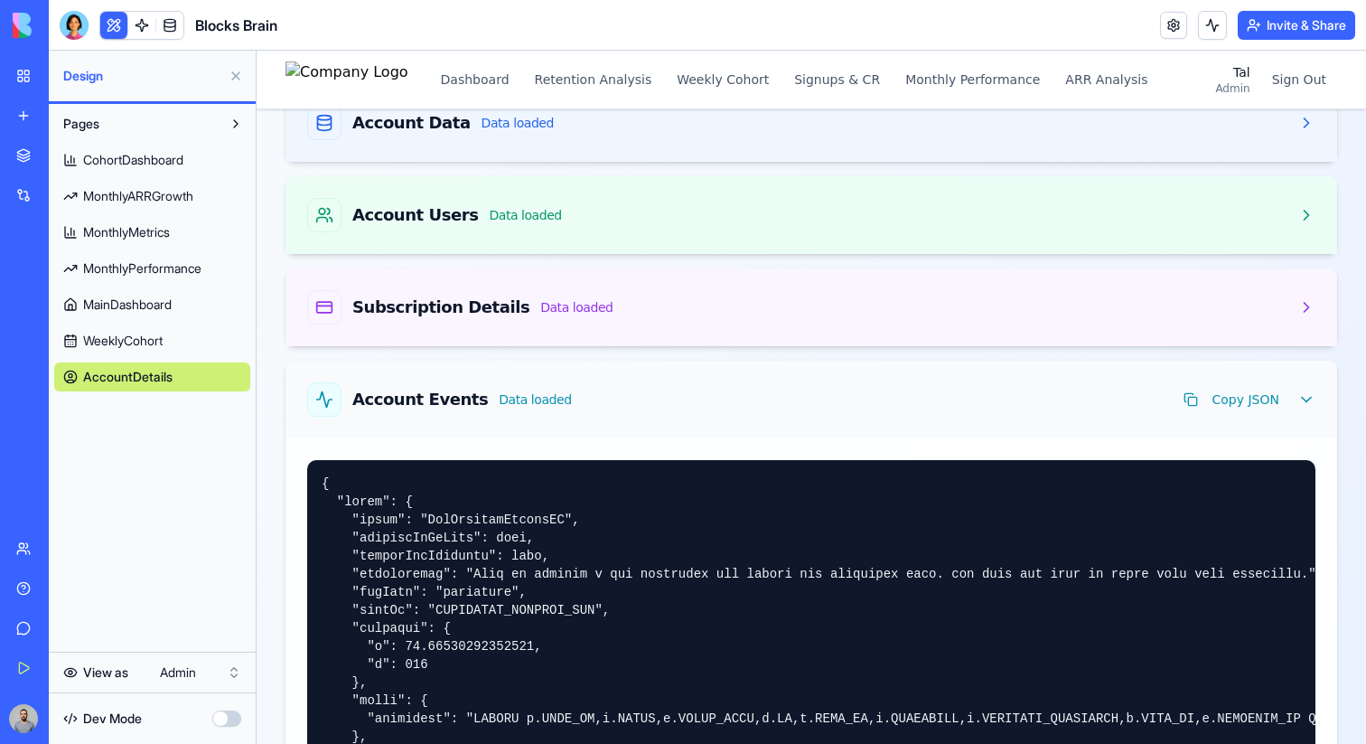
click at [688, 420] on div "Account Events Data loaded Copy JSON" at bounding box center [812, 400] width 1052 height 78
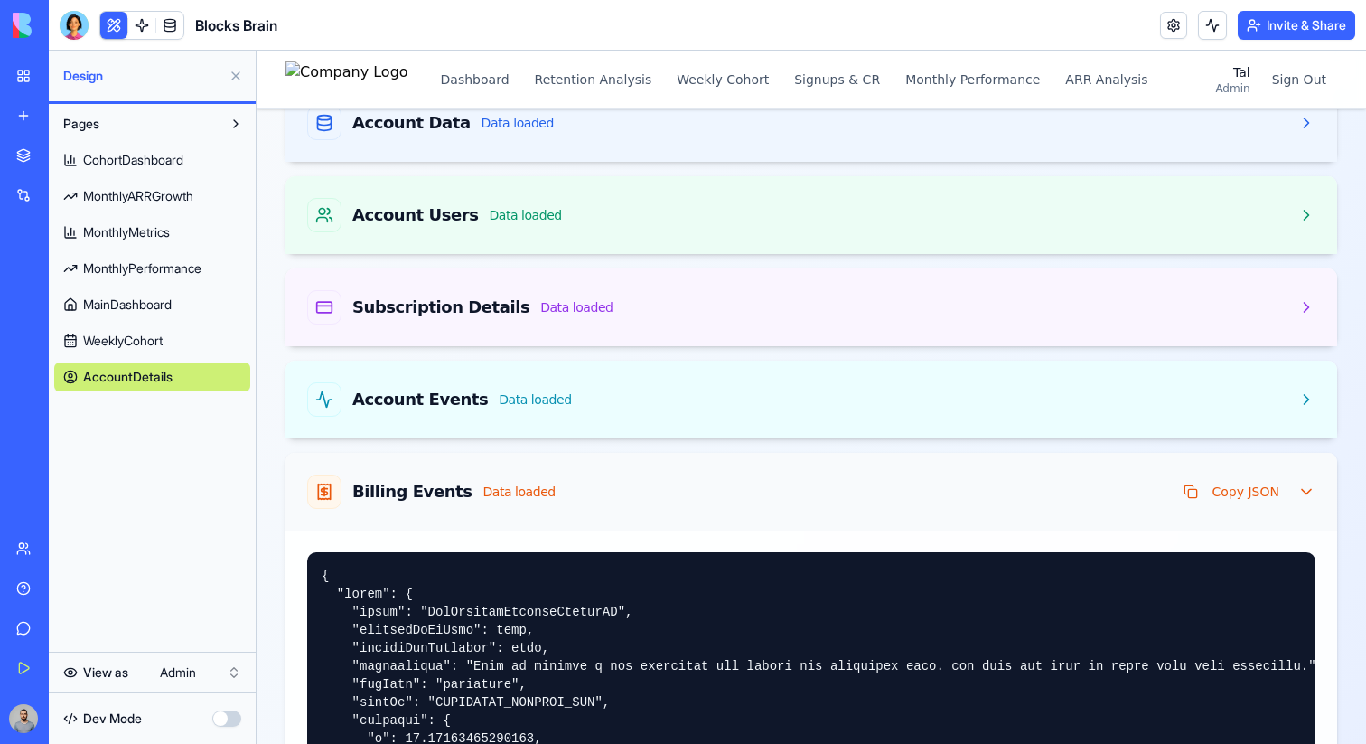
click at [688, 500] on div "Billing Events Data loaded Copy JSON" at bounding box center [811, 491] width 1008 height 34
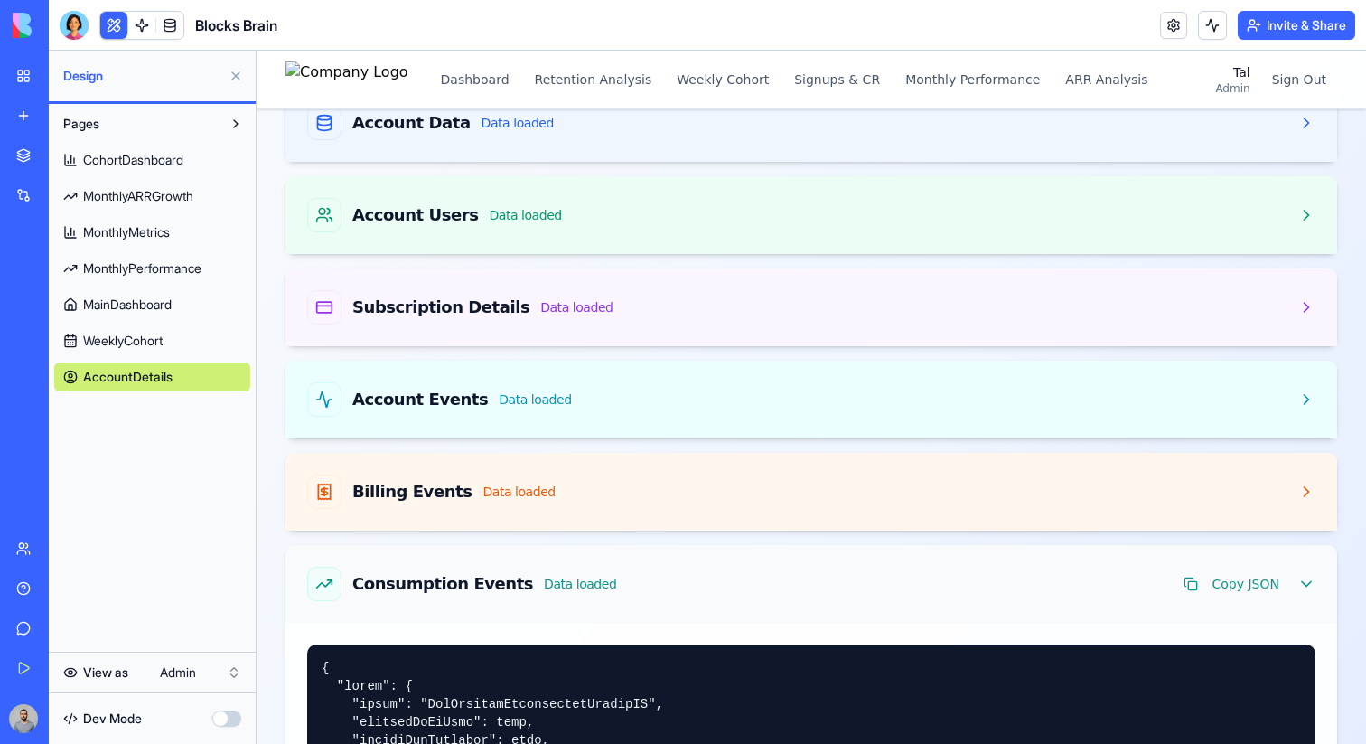
click at [689, 549] on div "Consumption Events Data loaded Copy JSON" at bounding box center [812, 584] width 1052 height 78
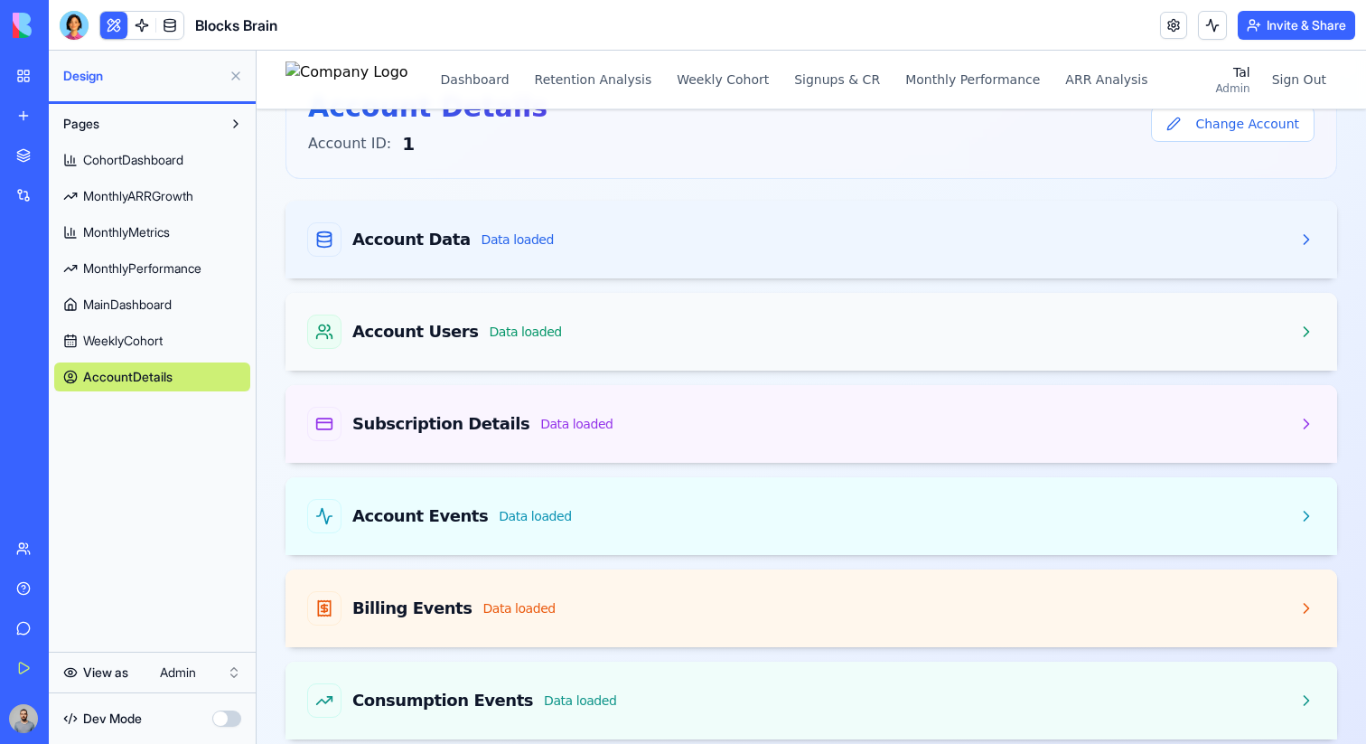
scroll to position [111, 0]
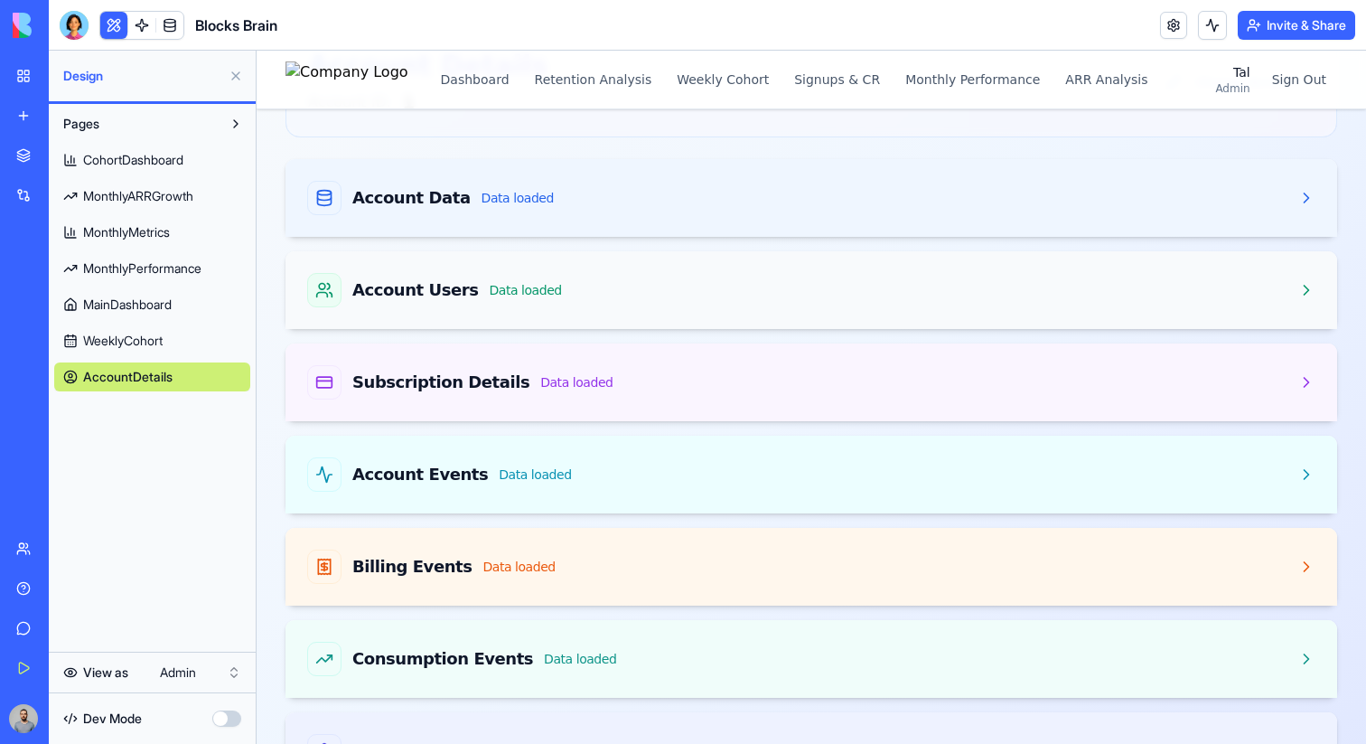
click at [727, 255] on div "Account Users Data loaded" at bounding box center [812, 290] width 1052 height 78
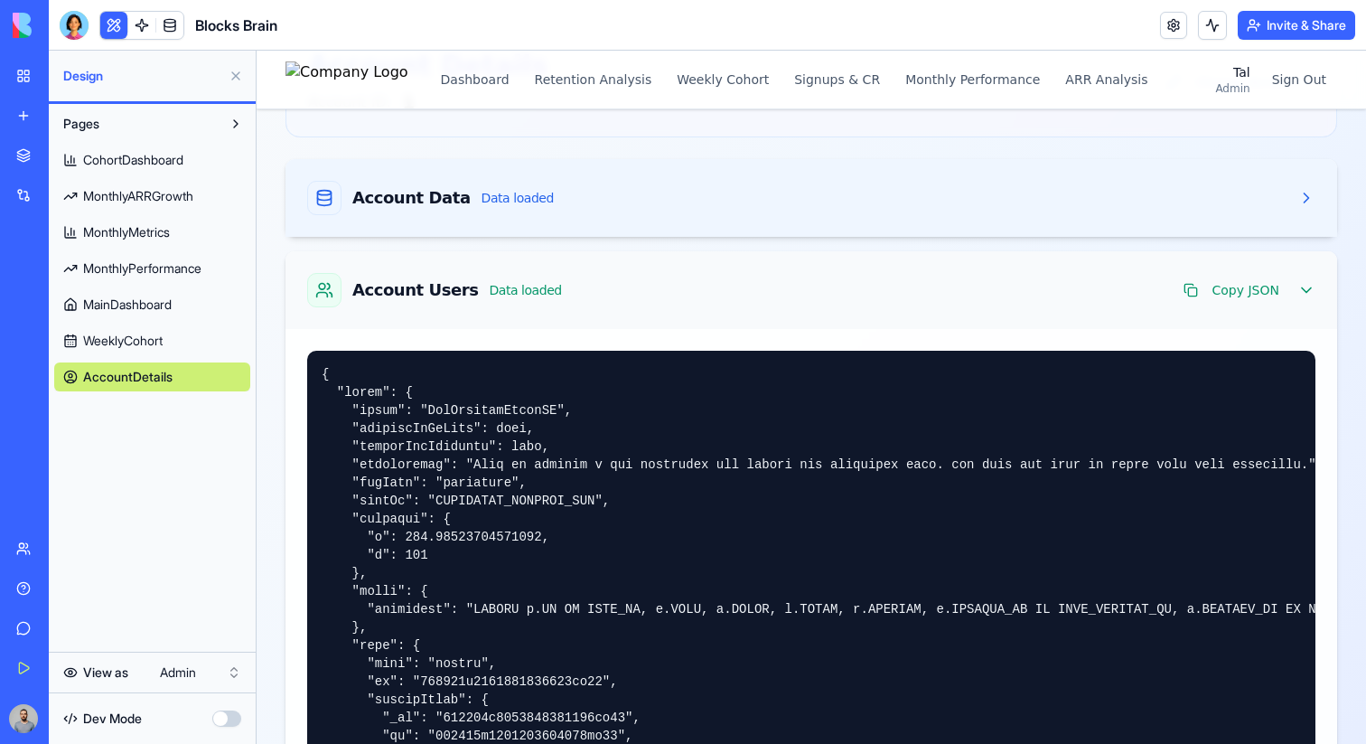
click at [697, 284] on div "Account Users Data loaded Copy JSON" at bounding box center [811, 290] width 1008 height 34
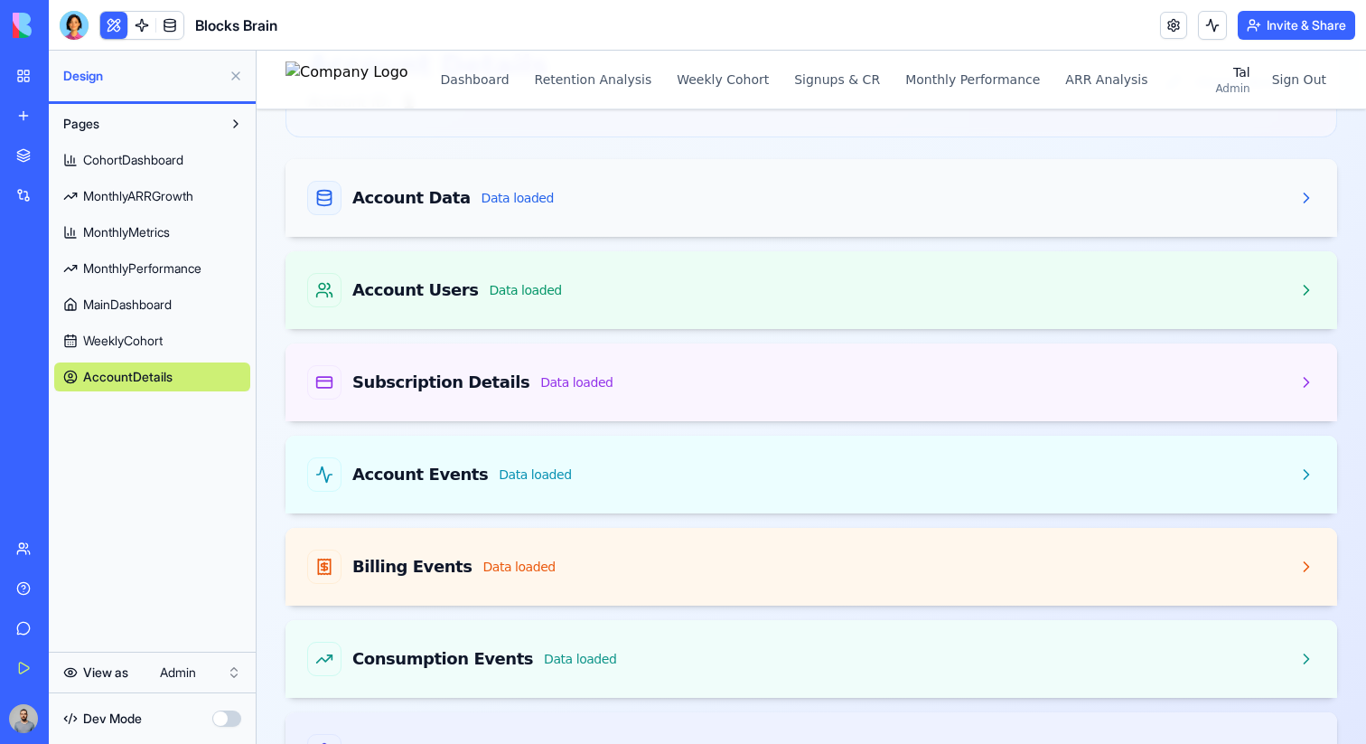
click at [677, 199] on div "Account Data Data loaded" at bounding box center [811, 198] width 1008 height 34
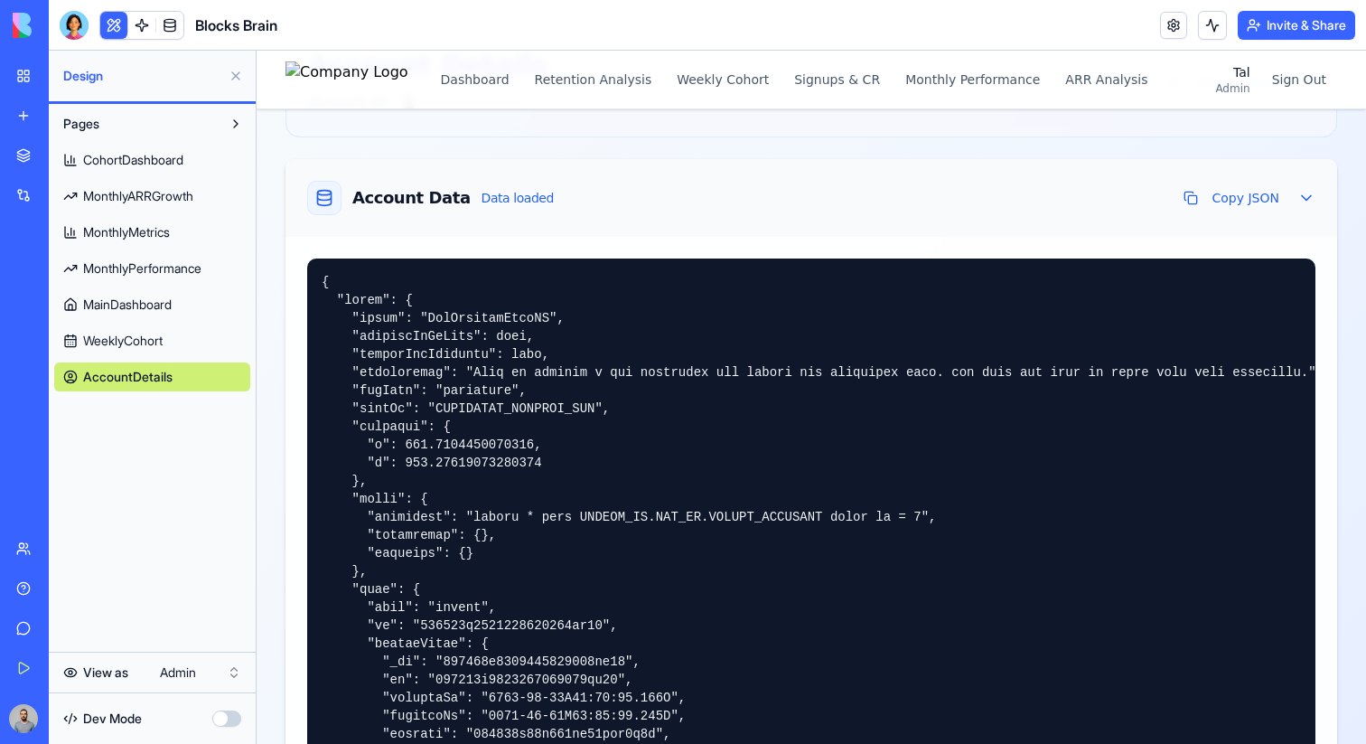
click at [653, 219] on div "Account Data Data loaded Copy JSON" at bounding box center [812, 198] width 1052 height 78
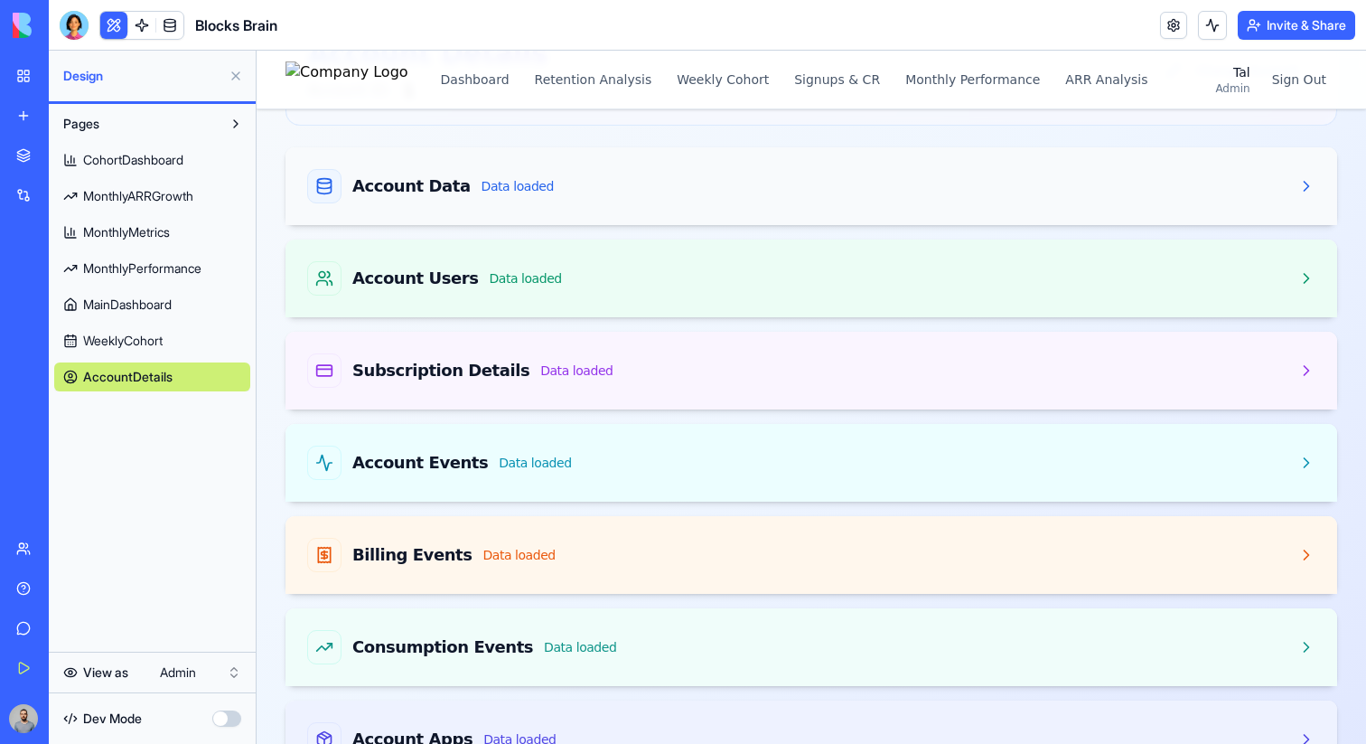
scroll to position [186, 0]
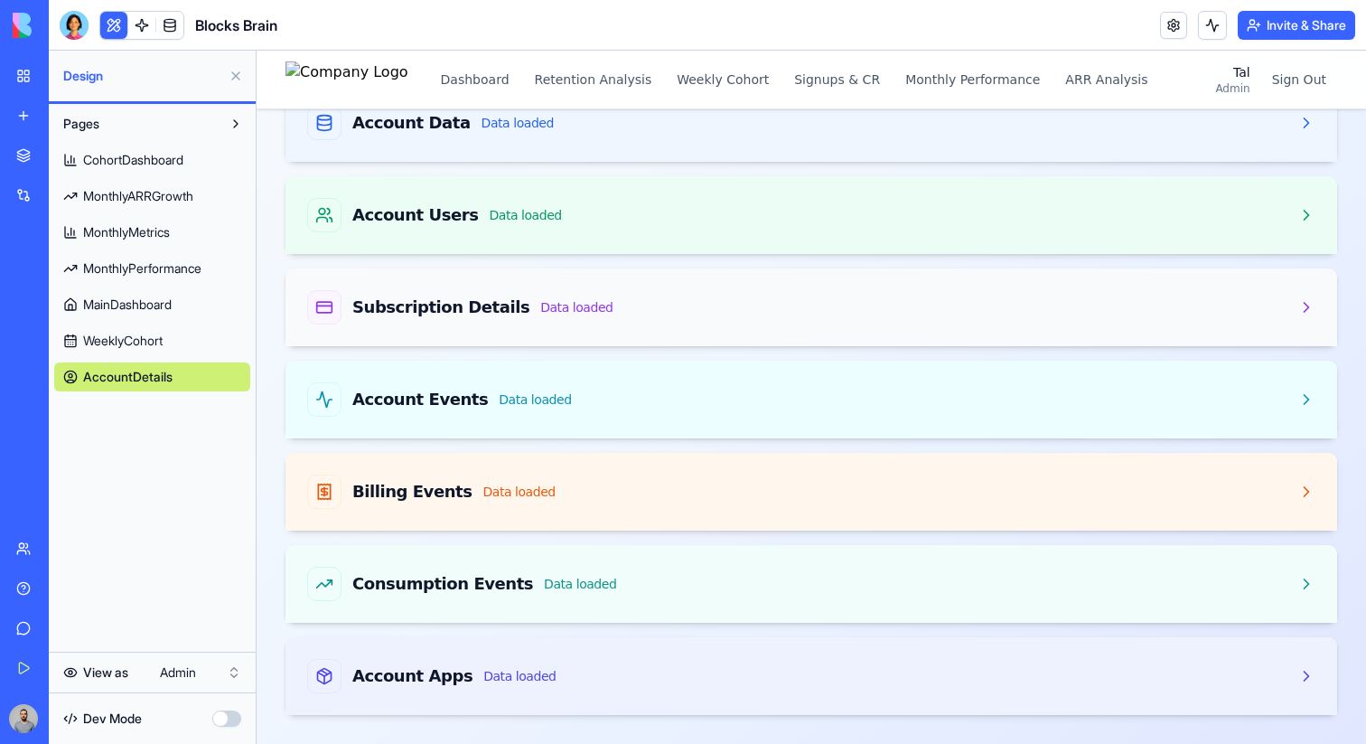
click at [671, 305] on div "Subscription Details Data loaded" at bounding box center [811, 307] width 1008 height 34
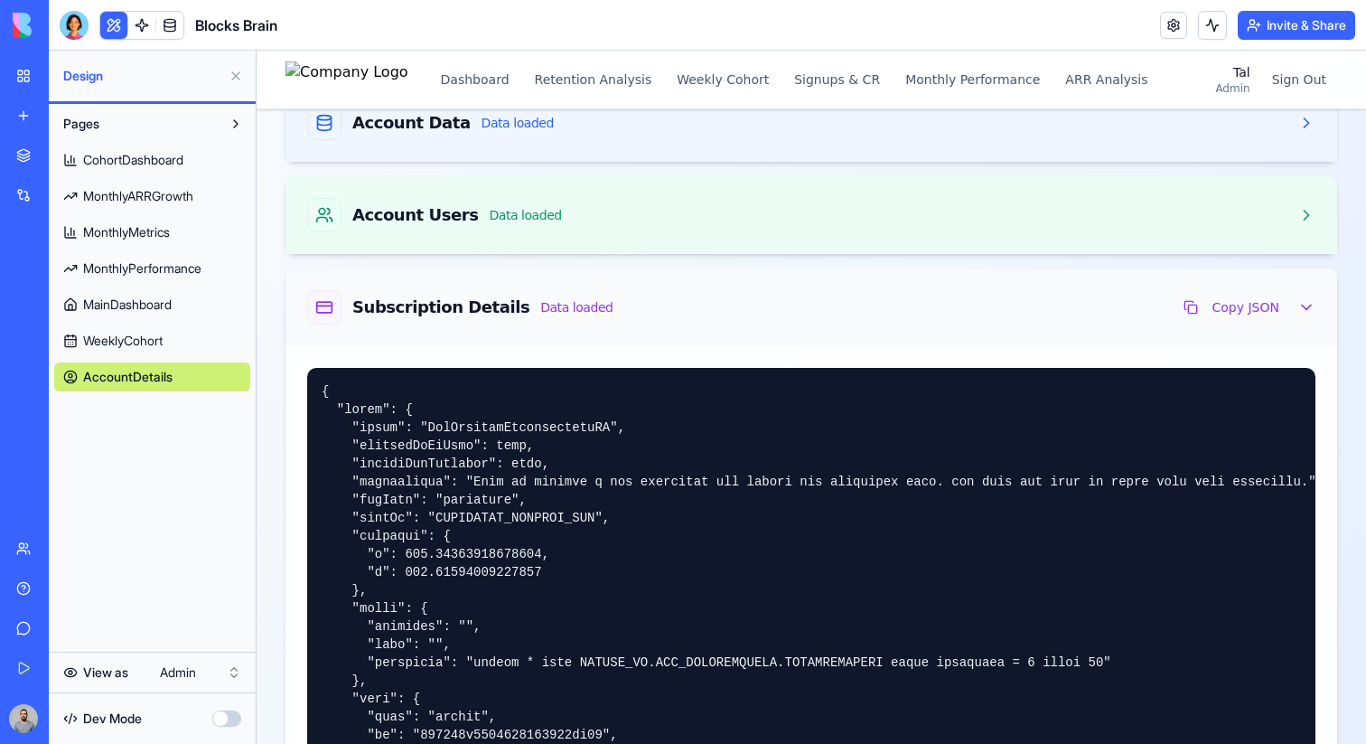
click at [678, 328] on div "Subscription Details Data loaded Copy JSON" at bounding box center [812, 307] width 1052 height 78
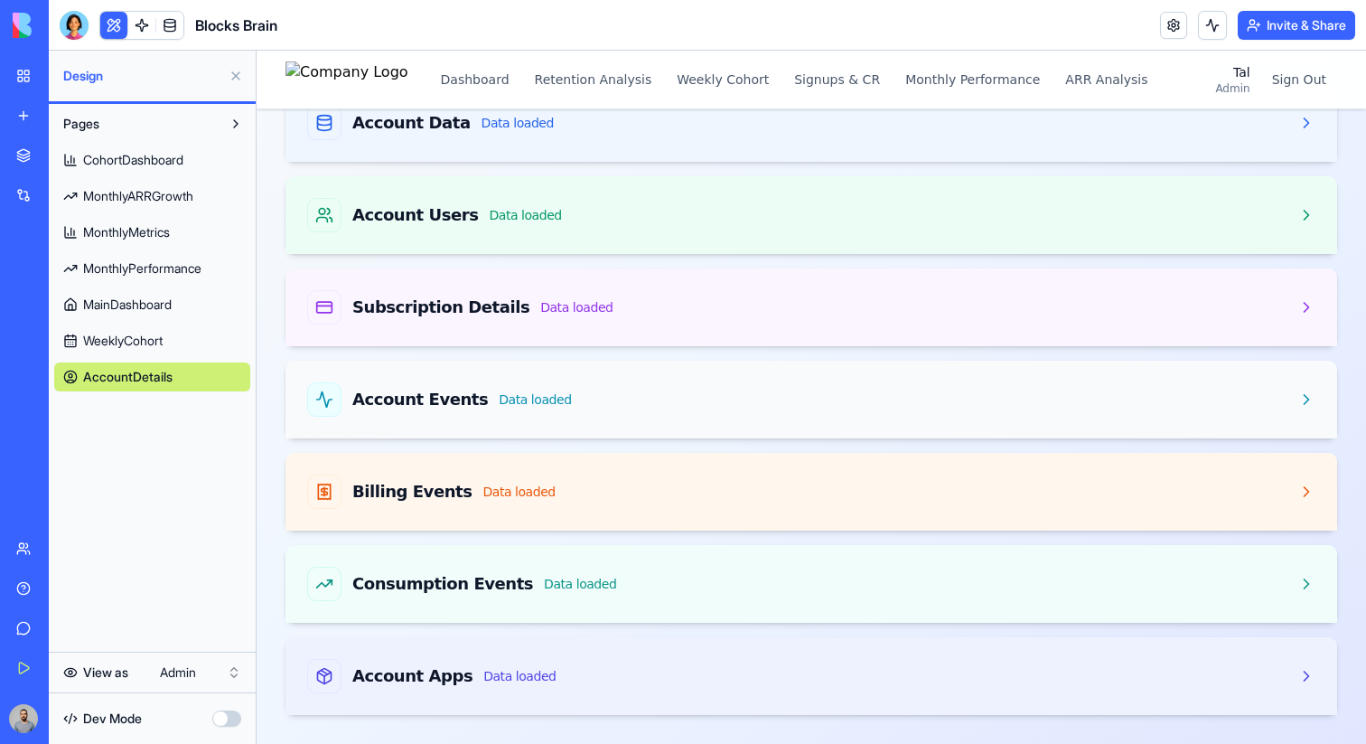
click at [698, 395] on div "Account Events Data loaded" at bounding box center [811, 399] width 1008 height 34
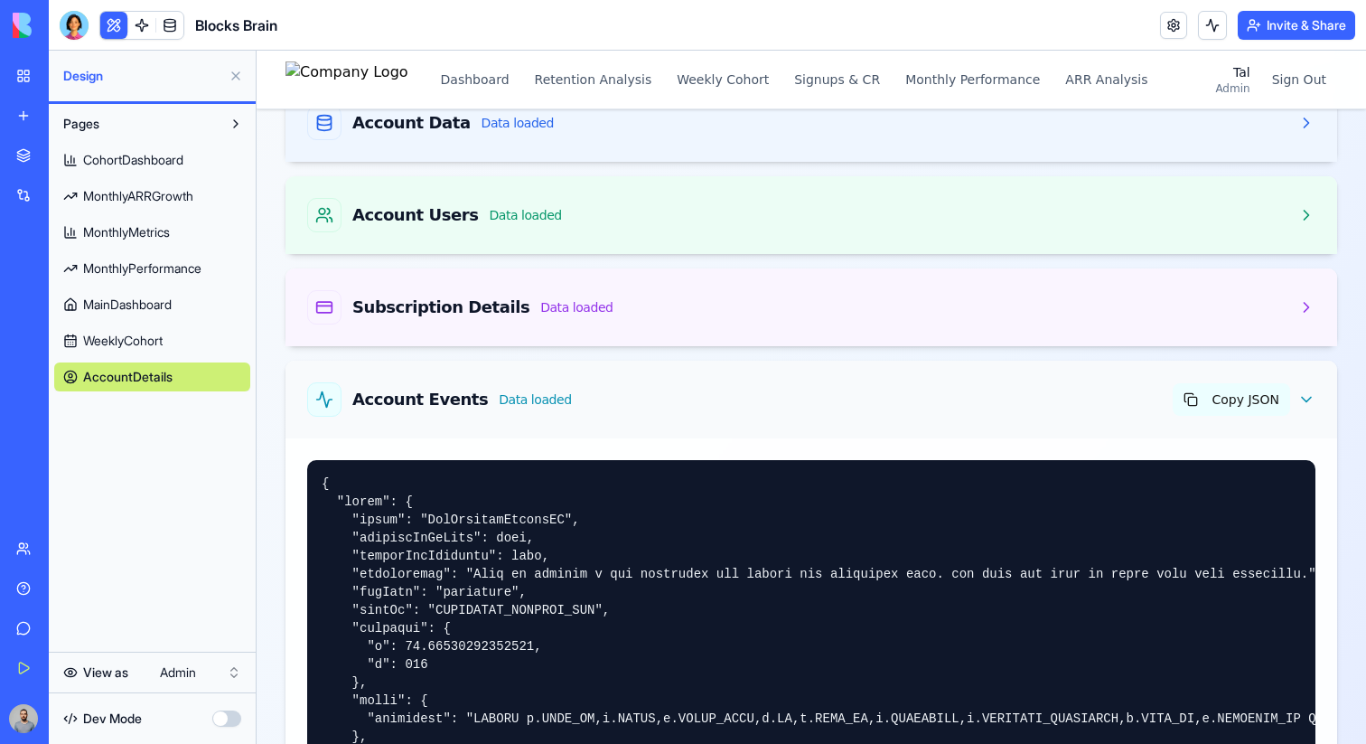
click at [1230, 403] on button "Copy JSON" at bounding box center [1231, 399] width 117 height 33
click at [991, 406] on div "Account Events Data loaded Copied" at bounding box center [811, 399] width 1008 height 34
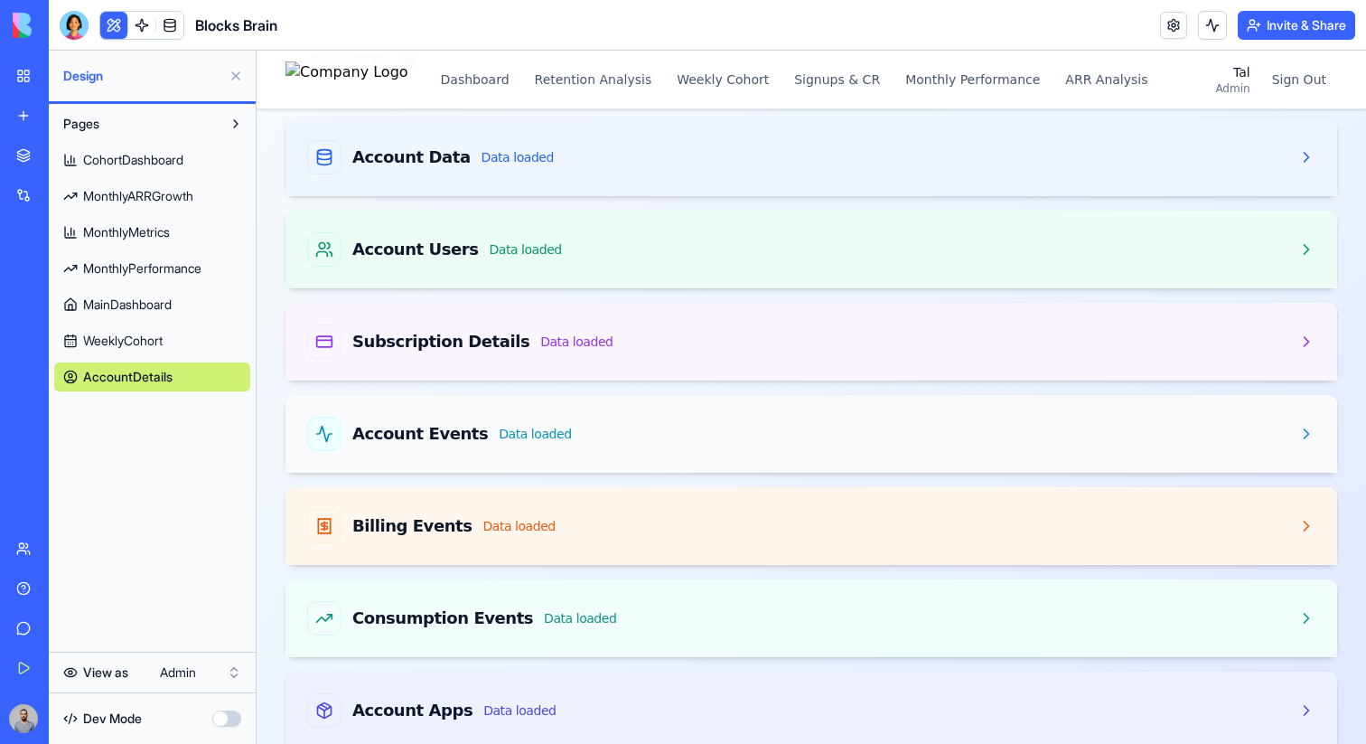
scroll to position [143, 0]
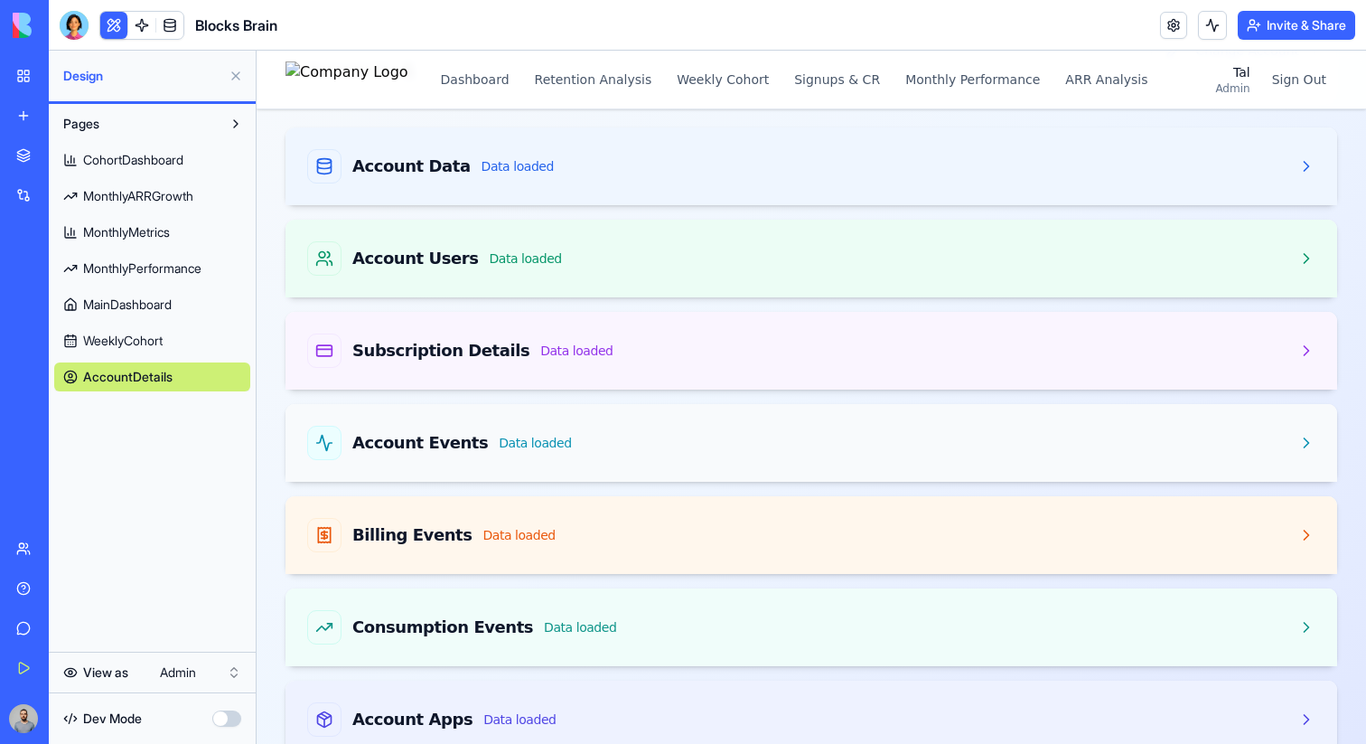
click at [824, 447] on div "Account Events Data loaded" at bounding box center [811, 443] width 1008 height 34
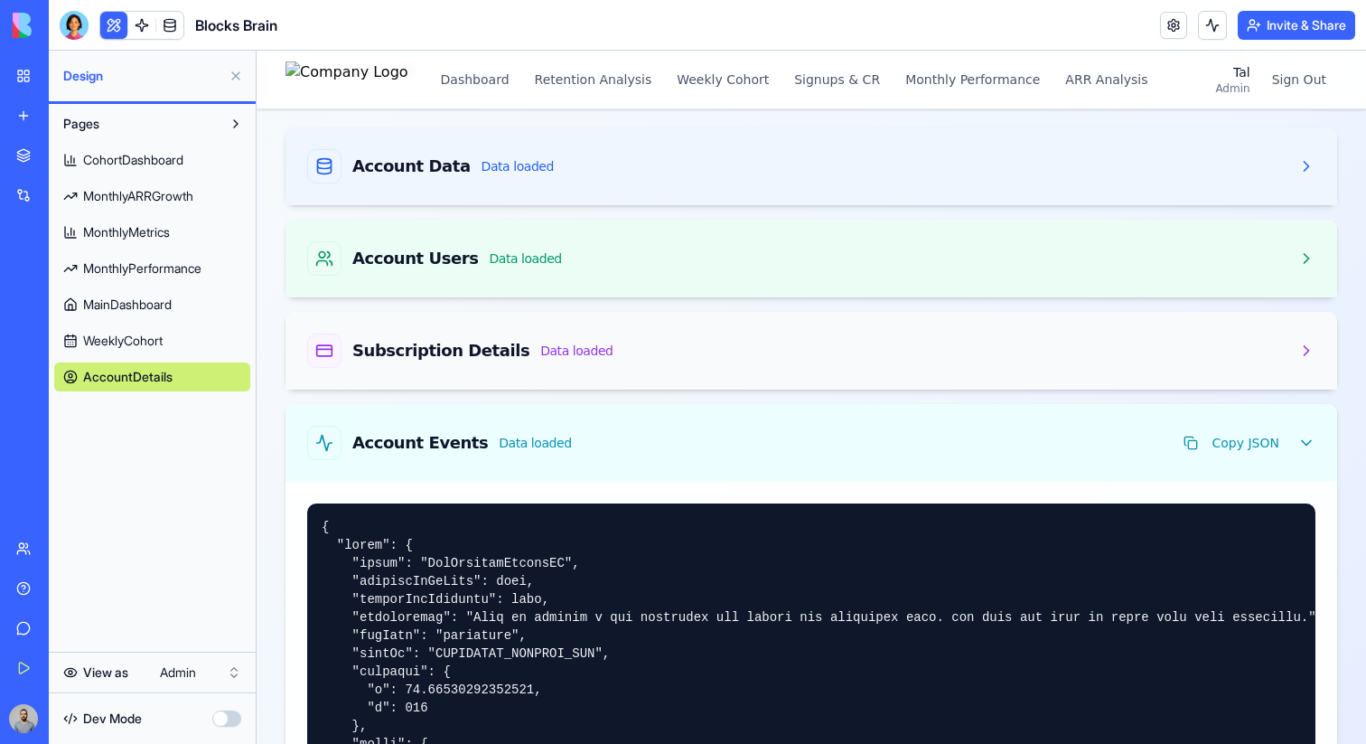
click at [680, 333] on div "Subscription Details Data loaded" at bounding box center [811, 350] width 1008 height 34
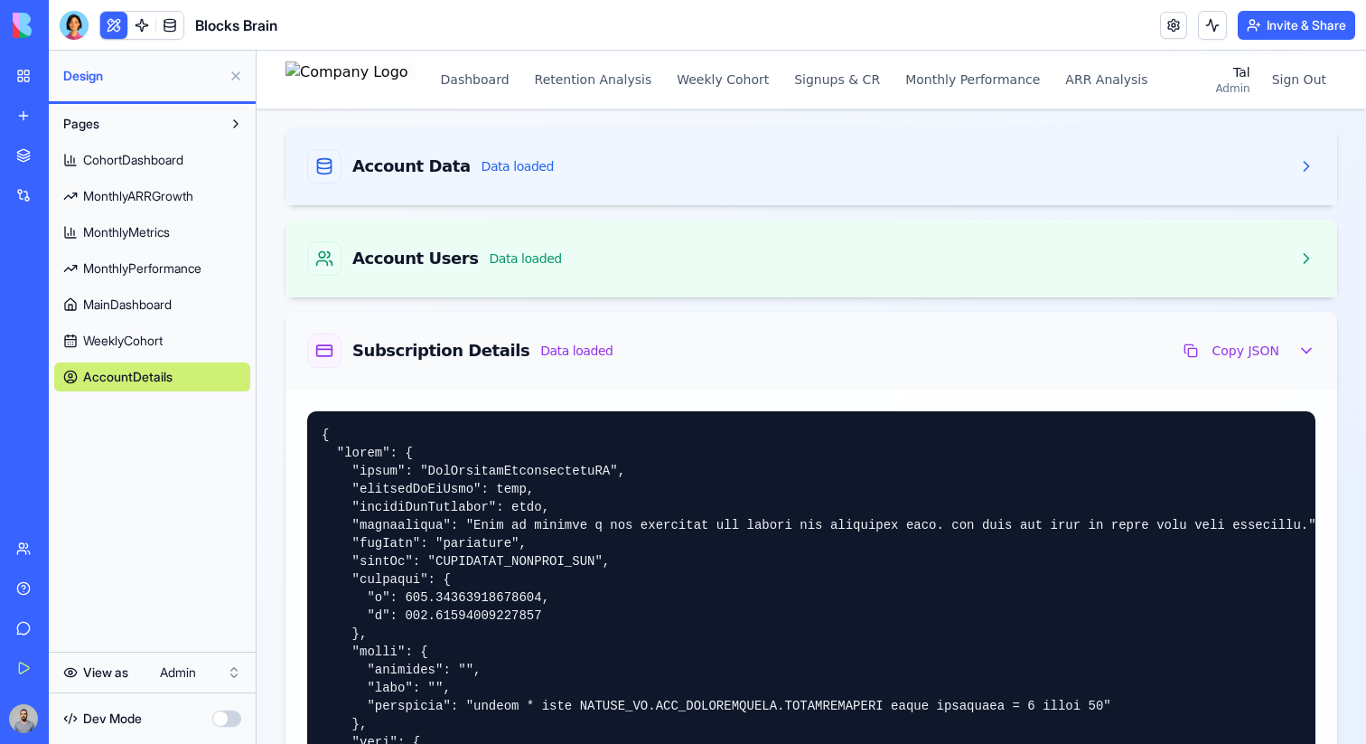
click at [680, 333] on div "Subscription Details Data loaded Copy JSON" at bounding box center [811, 350] width 1008 height 34
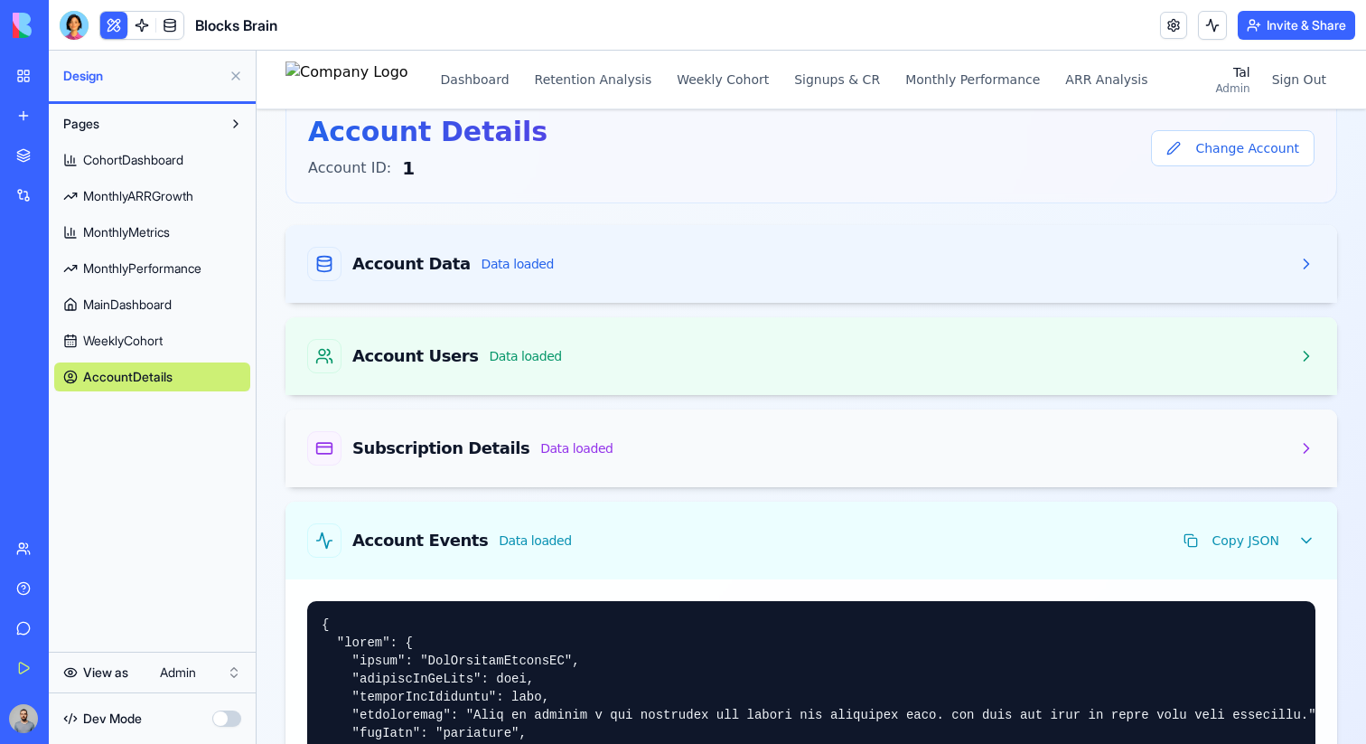
scroll to position [0, 0]
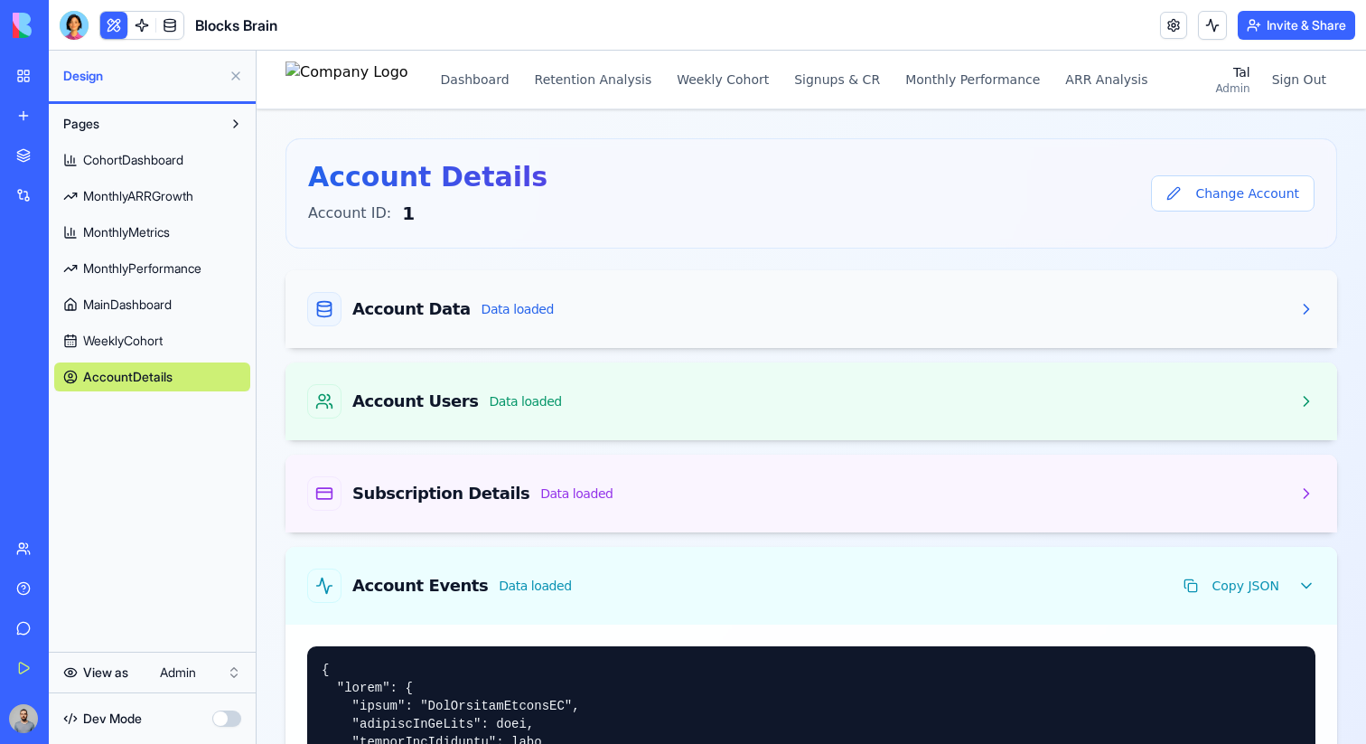
click at [612, 311] on div "Account Data Data loaded" at bounding box center [811, 309] width 1008 height 34
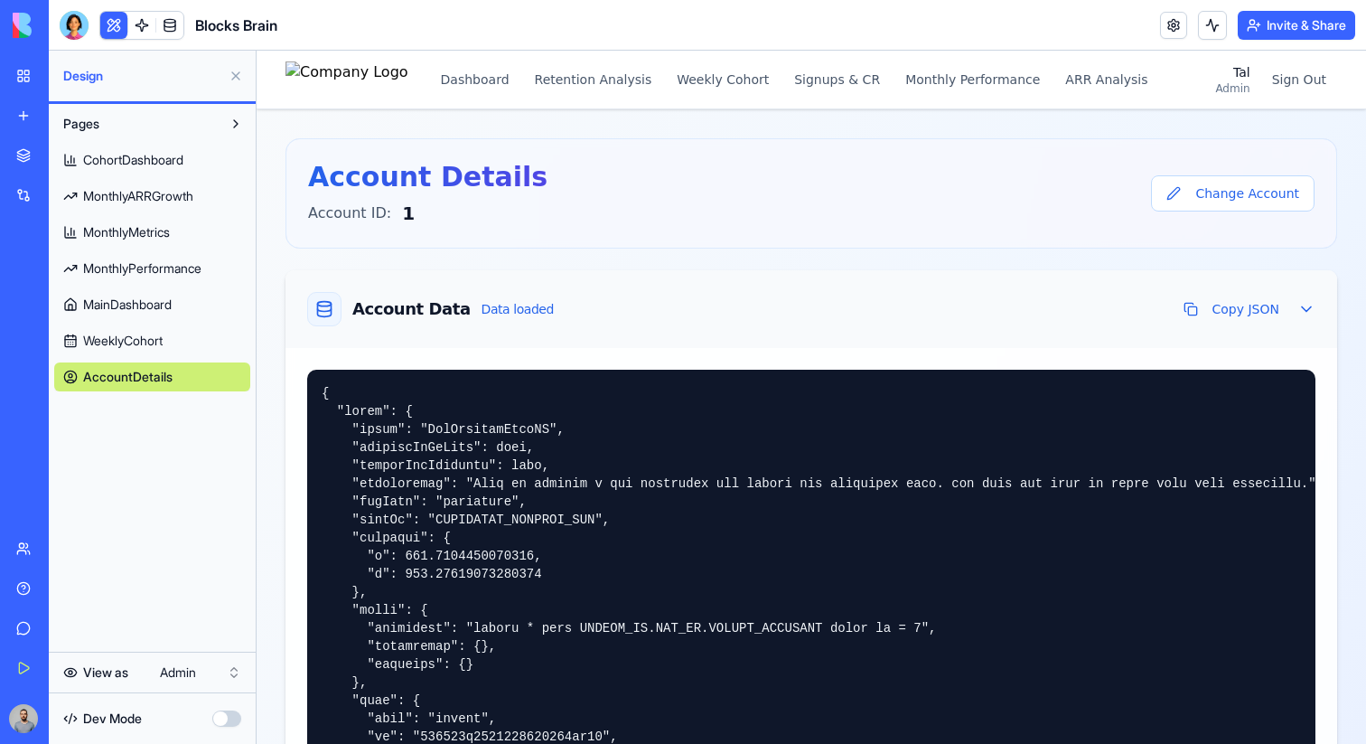
click at [612, 311] on div "Account Data Data loaded Copy JSON" at bounding box center [811, 309] width 1008 height 34
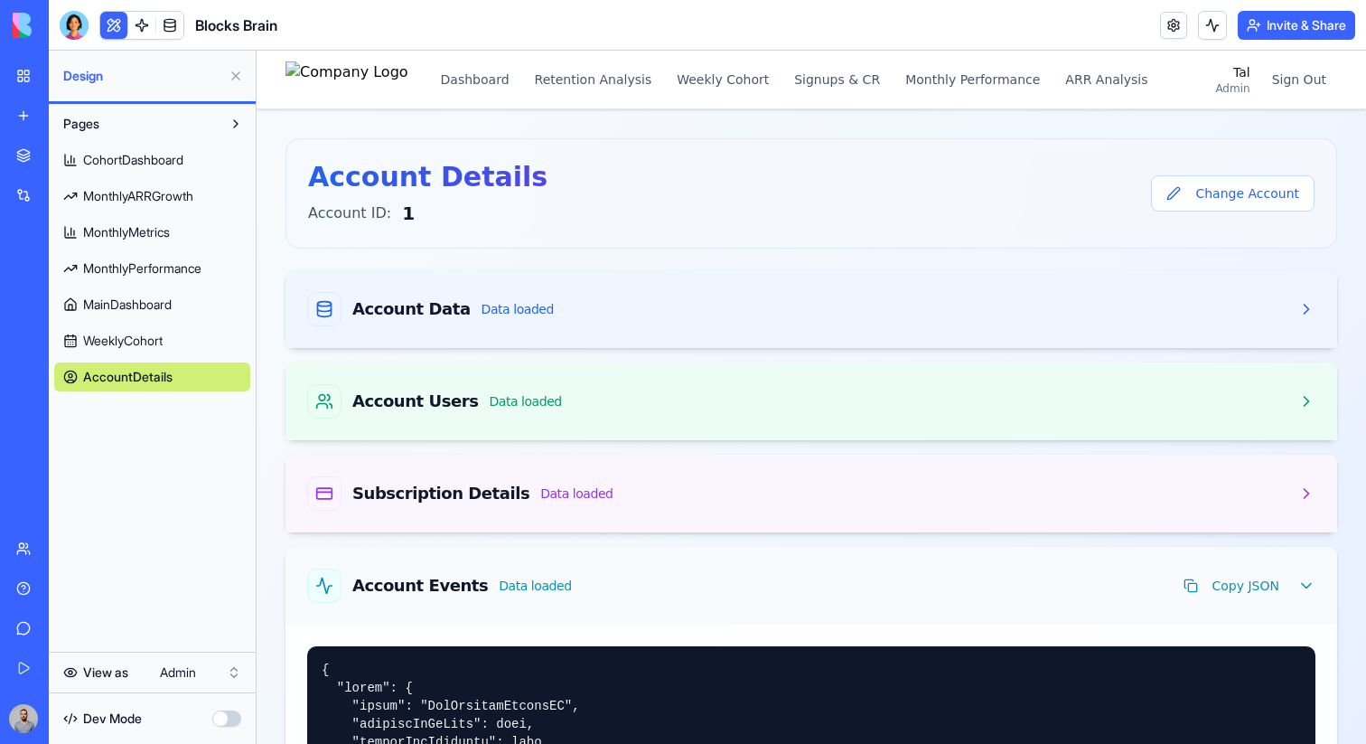
click at [604, 573] on div "Account Events Data loaded Copy JSON" at bounding box center [811, 585] width 1008 height 34
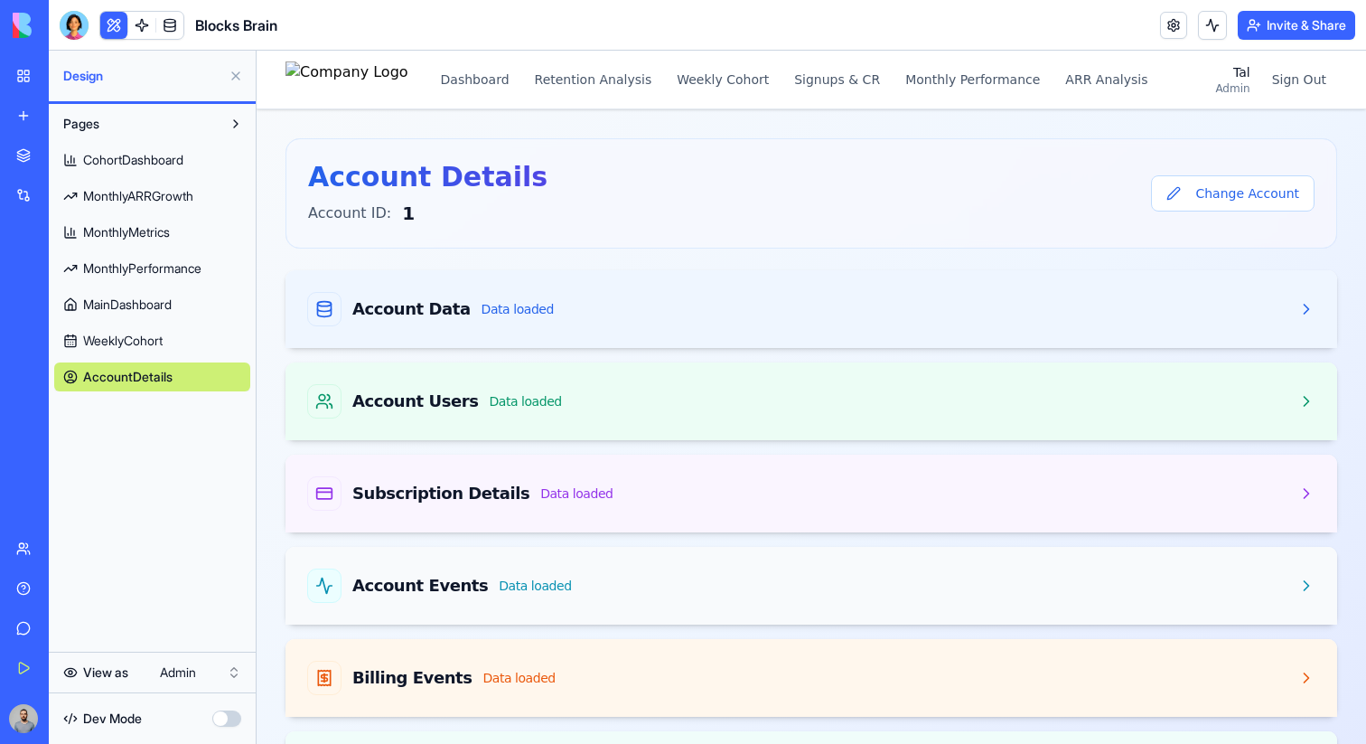
scroll to position [33, 0]
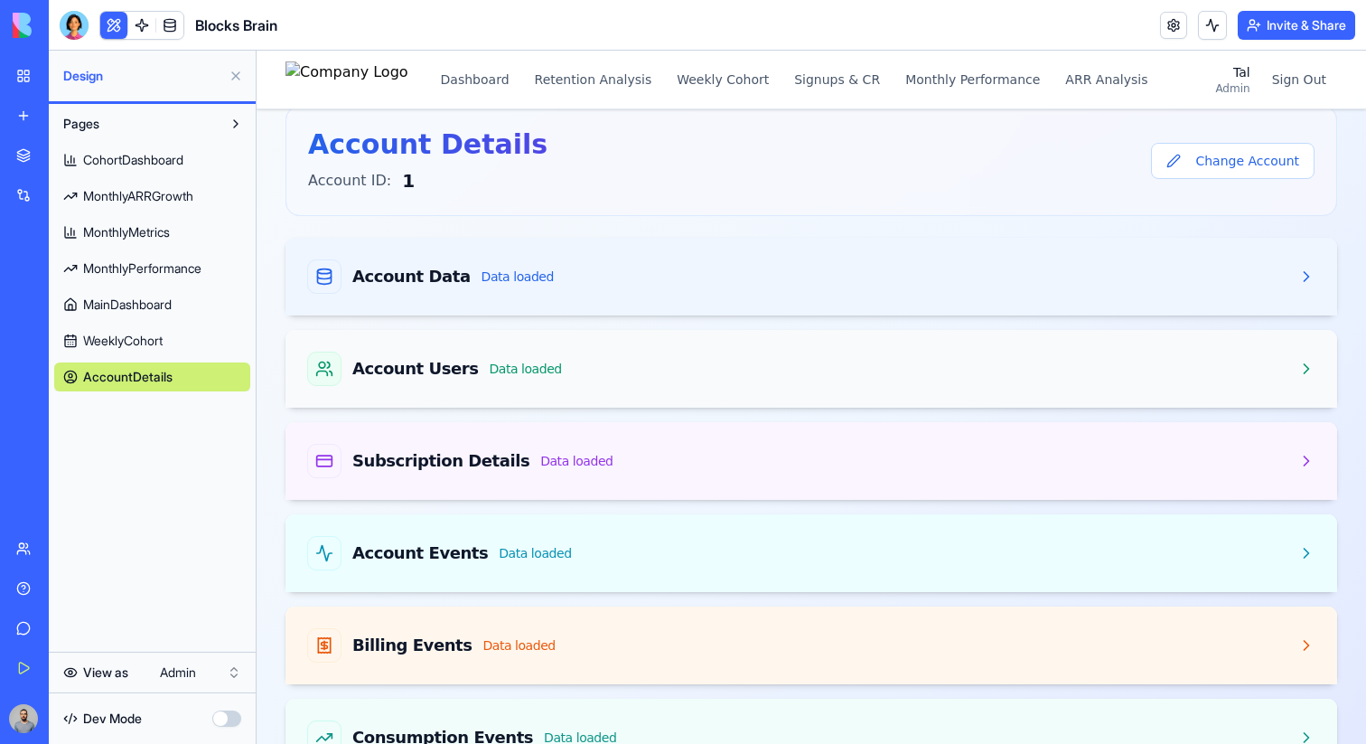
click at [623, 366] on div "Account Users Data loaded" at bounding box center [811, 368] width 1008 height 34
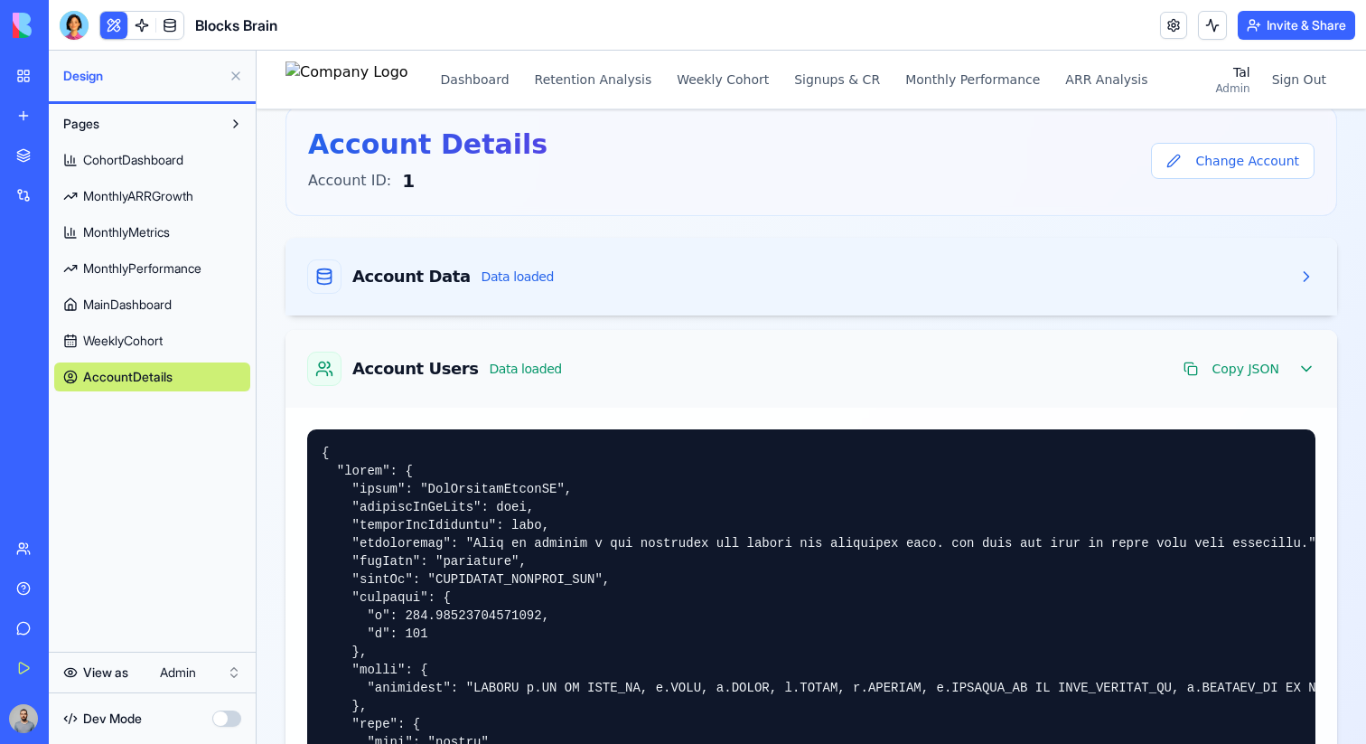
click at [623, 366] on div "Account Users Data loaded Copy JSON" at bounding box center [811, 368] width 1008 height 34
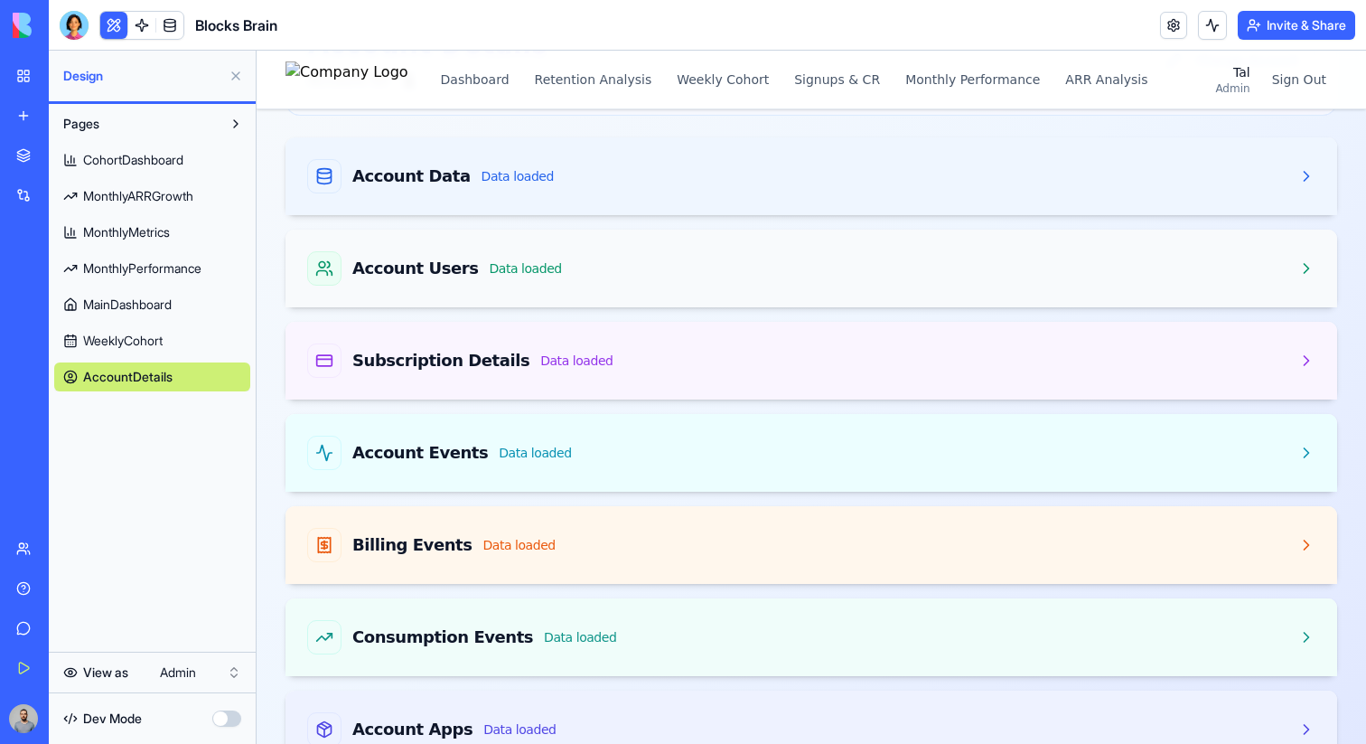
scroll to position [186, 0]
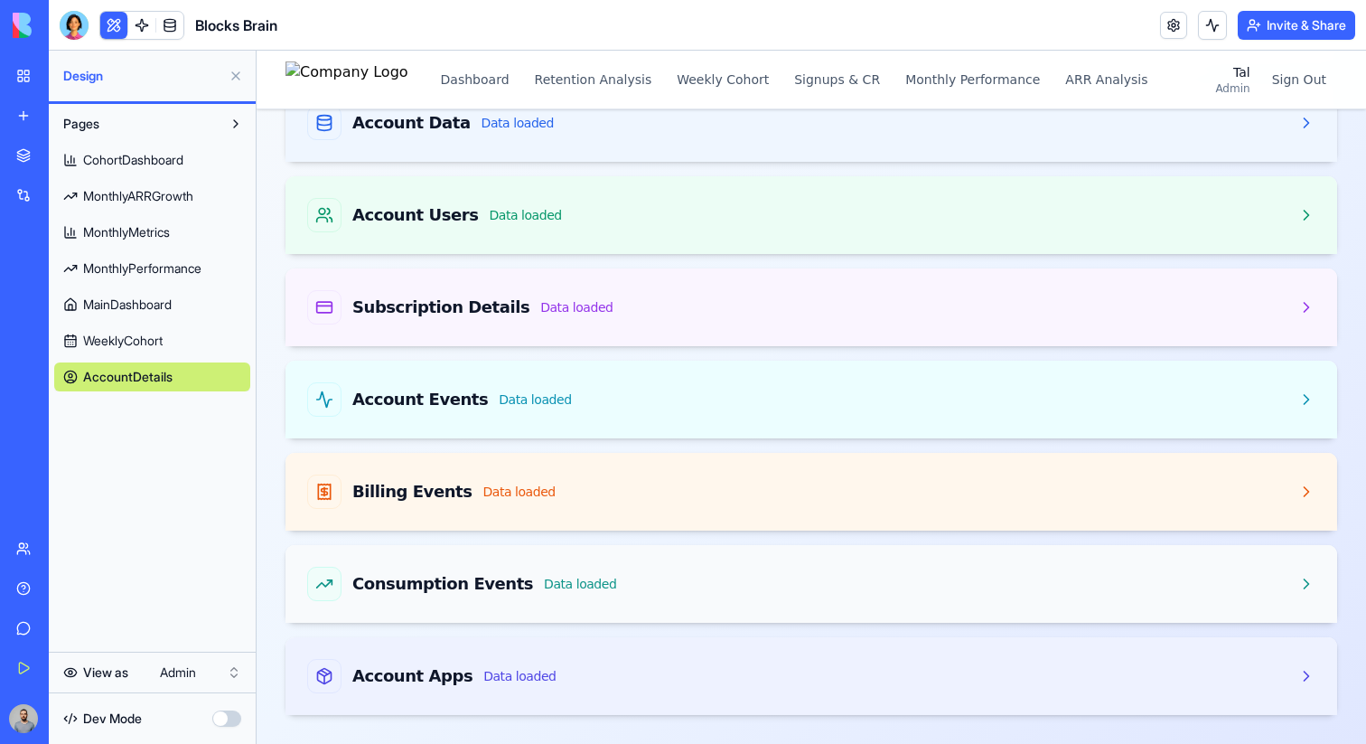
click at [674, 585] on div "Consumption Events Data loaded" at bounding box center [811, 584] width 1008 height 34
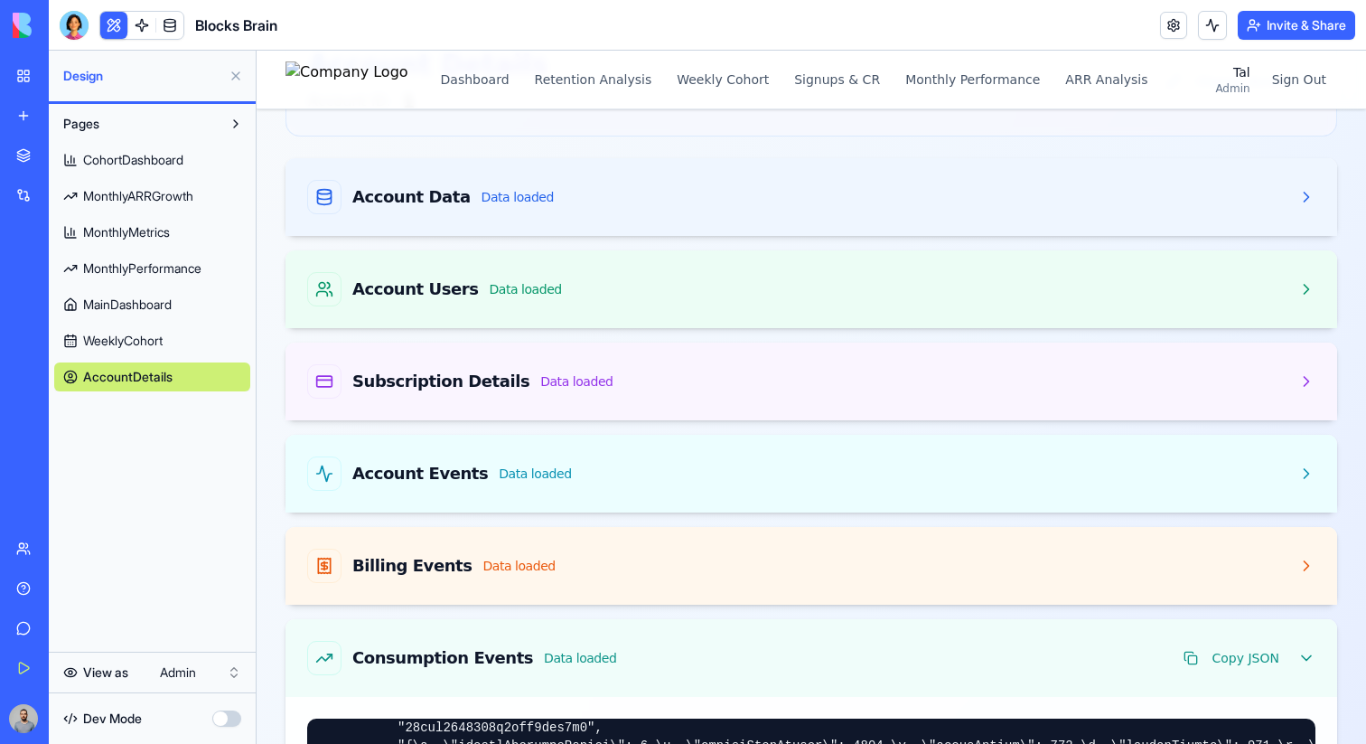
scroll to position [0, 0]
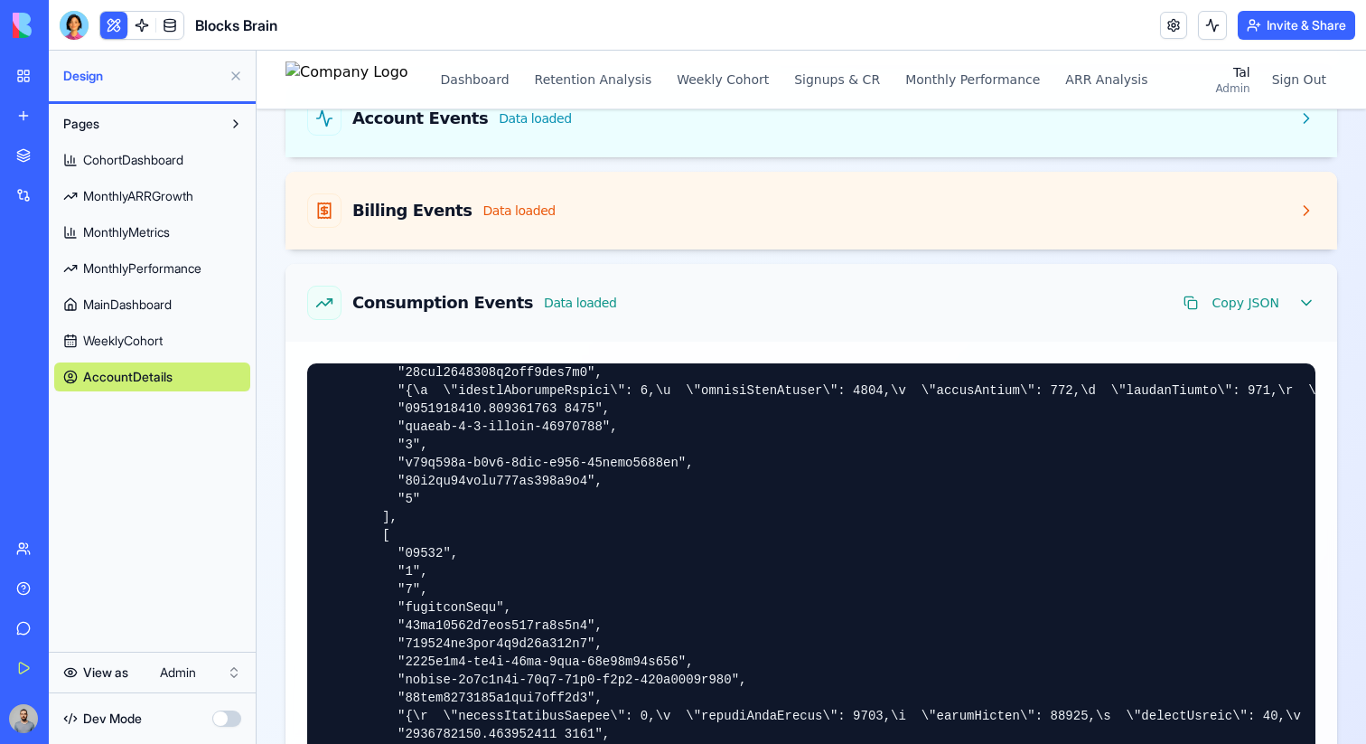
click at [651, 320] on div "Consumption Events Data loaded Copy JSON" at bounding box center [812, 303] width 1052 height 78
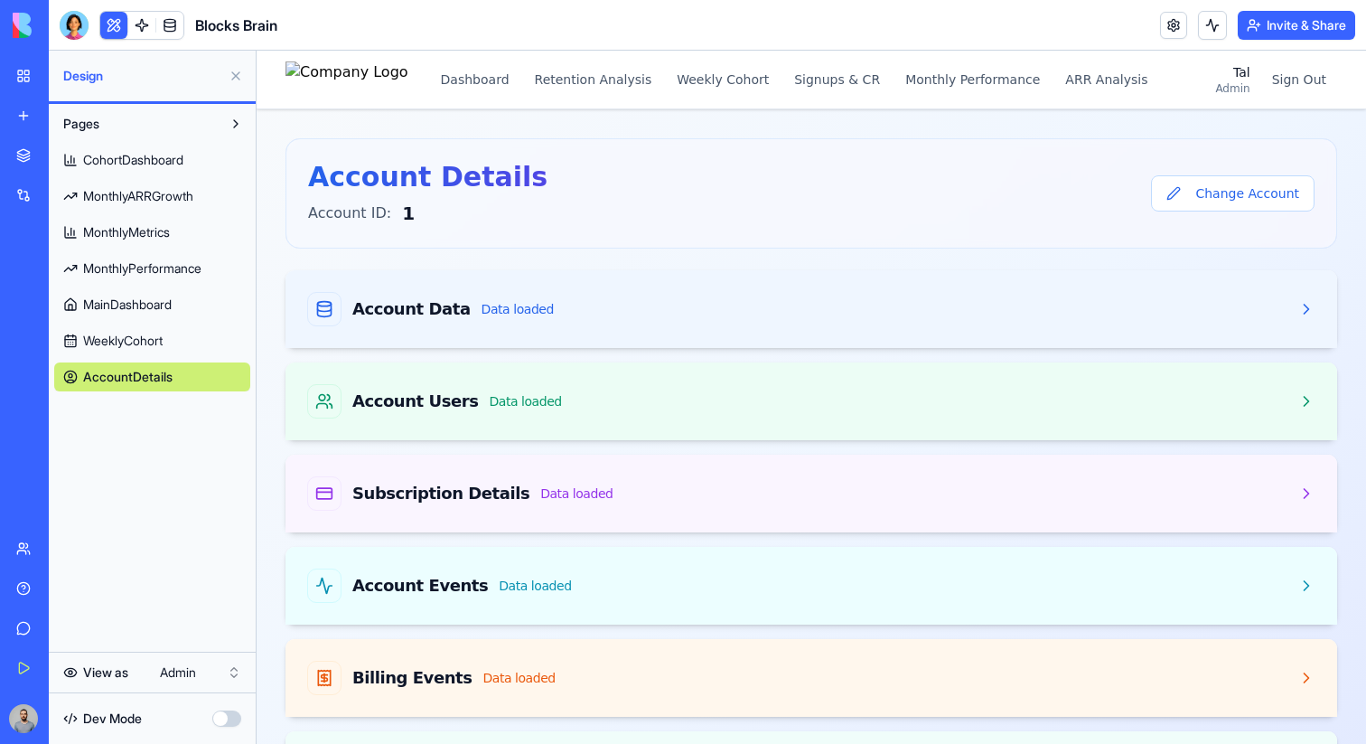
click at [322, 163] on h1 "Account Details" at bounding box center [427, 177] width 239 height 33
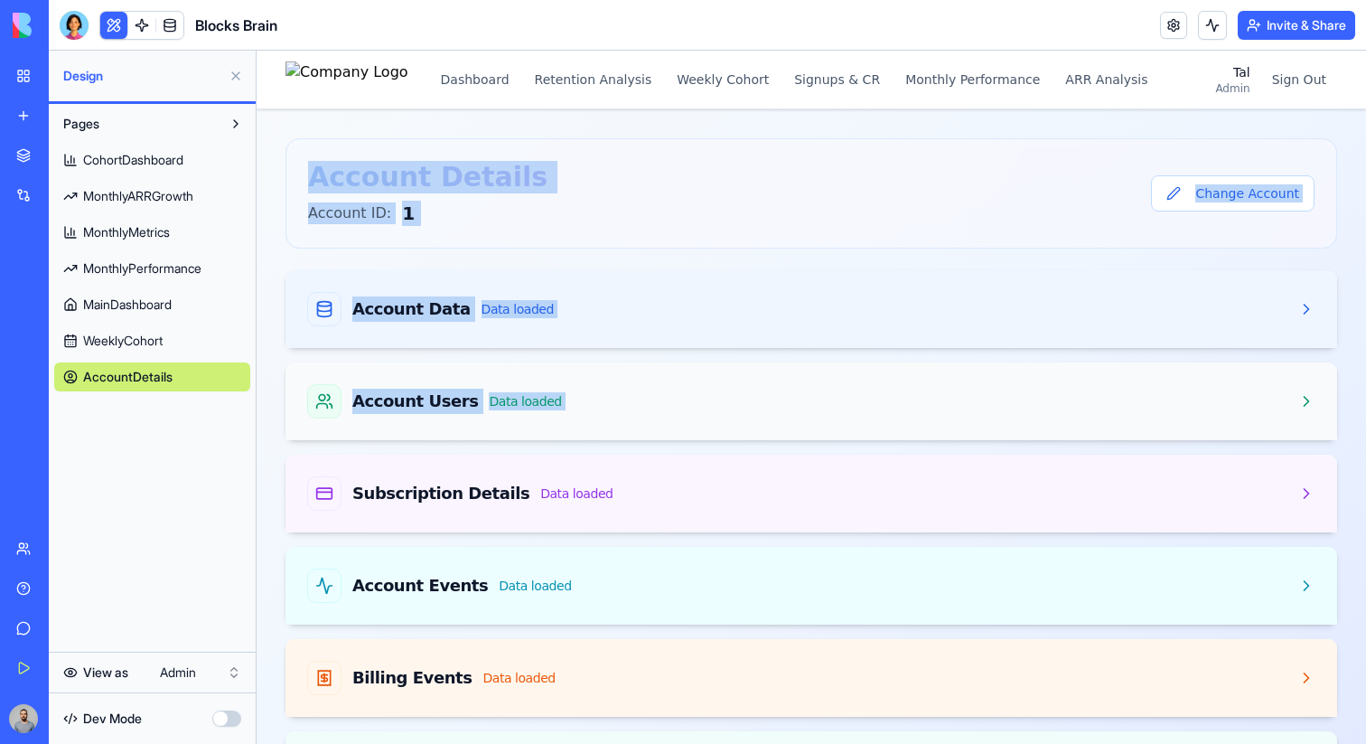
drag, startPoint x: 322, startPoint y: 163, endPoint x: 641, endPoint y: 409, distance: 403.2
click at [641, 409] on div "Account Details Account ID: 1 Change Account Account Data Data loaded Account U…" at bounding box center [812, 519] width 1052 height 763
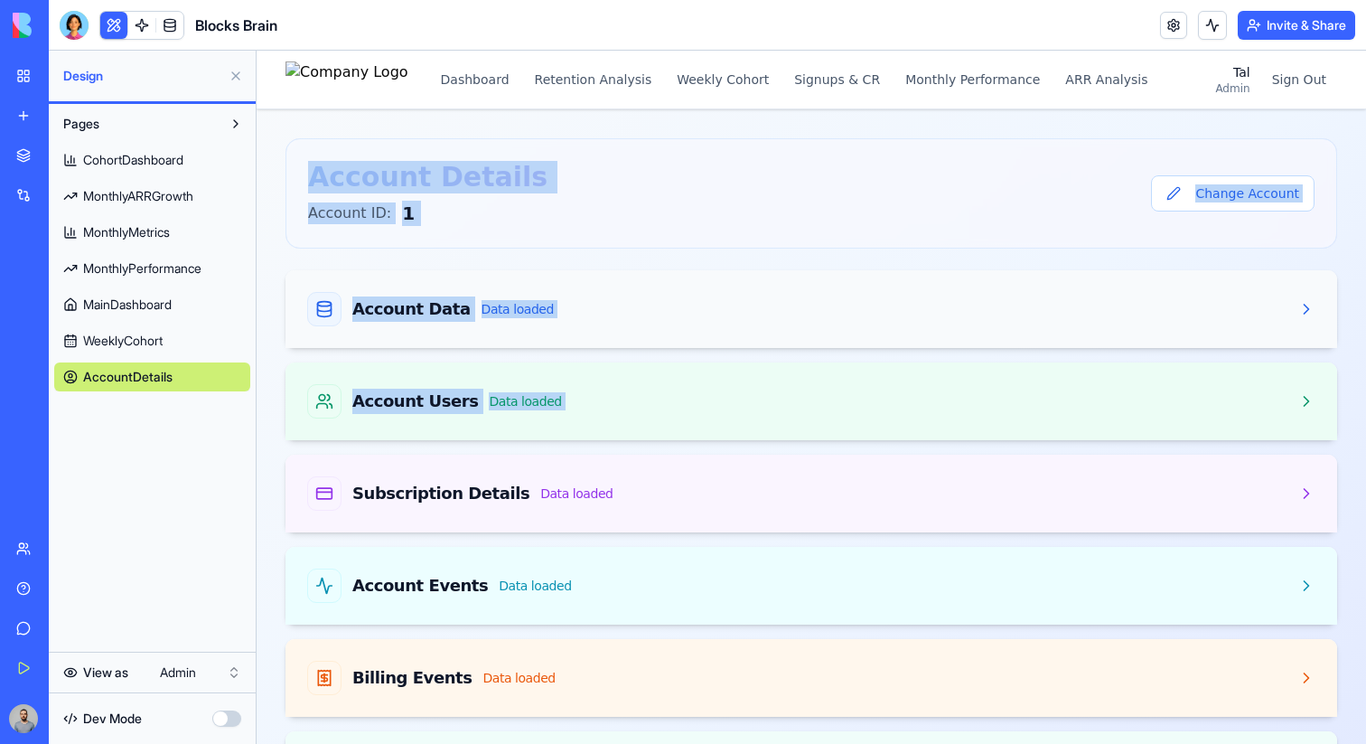
click at [615, 289] on div "Account Data Data loaded" at bounding box center [812, 309] width 1052 height 78
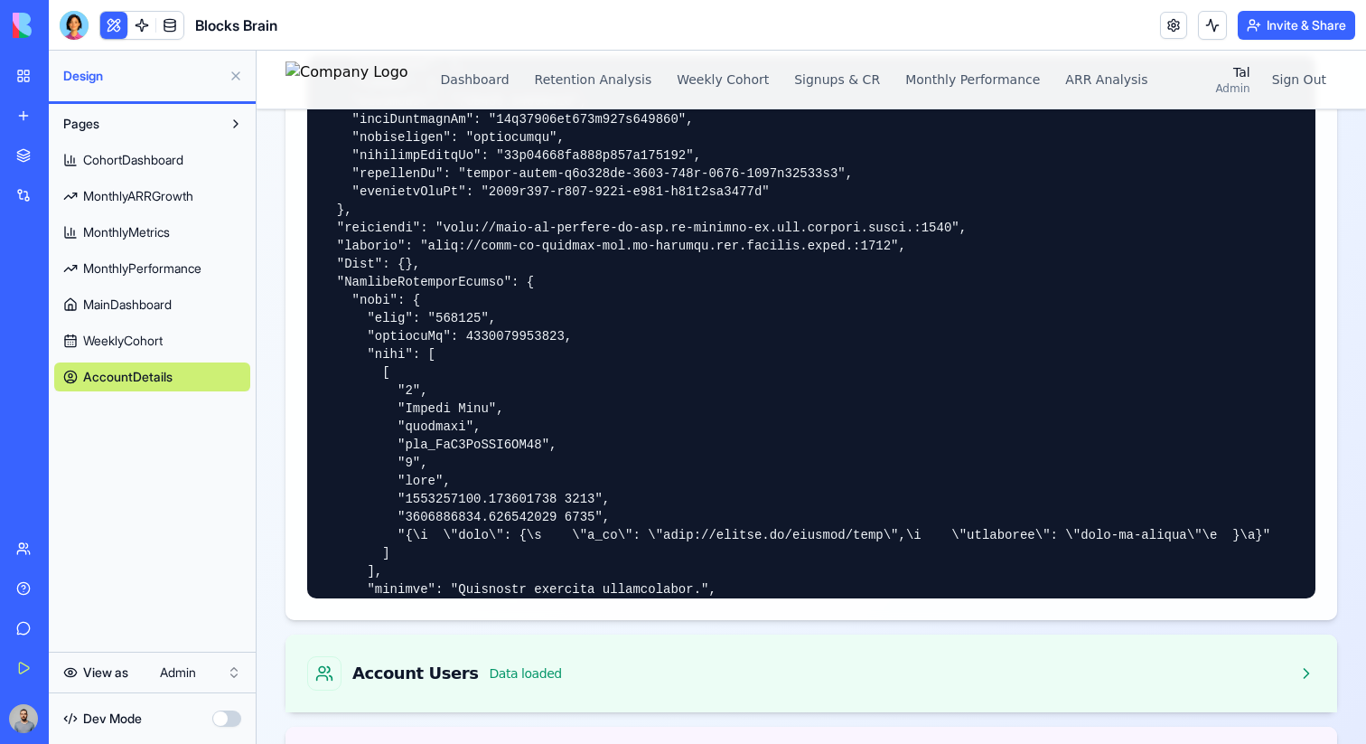
scroll to position [1648, 0]
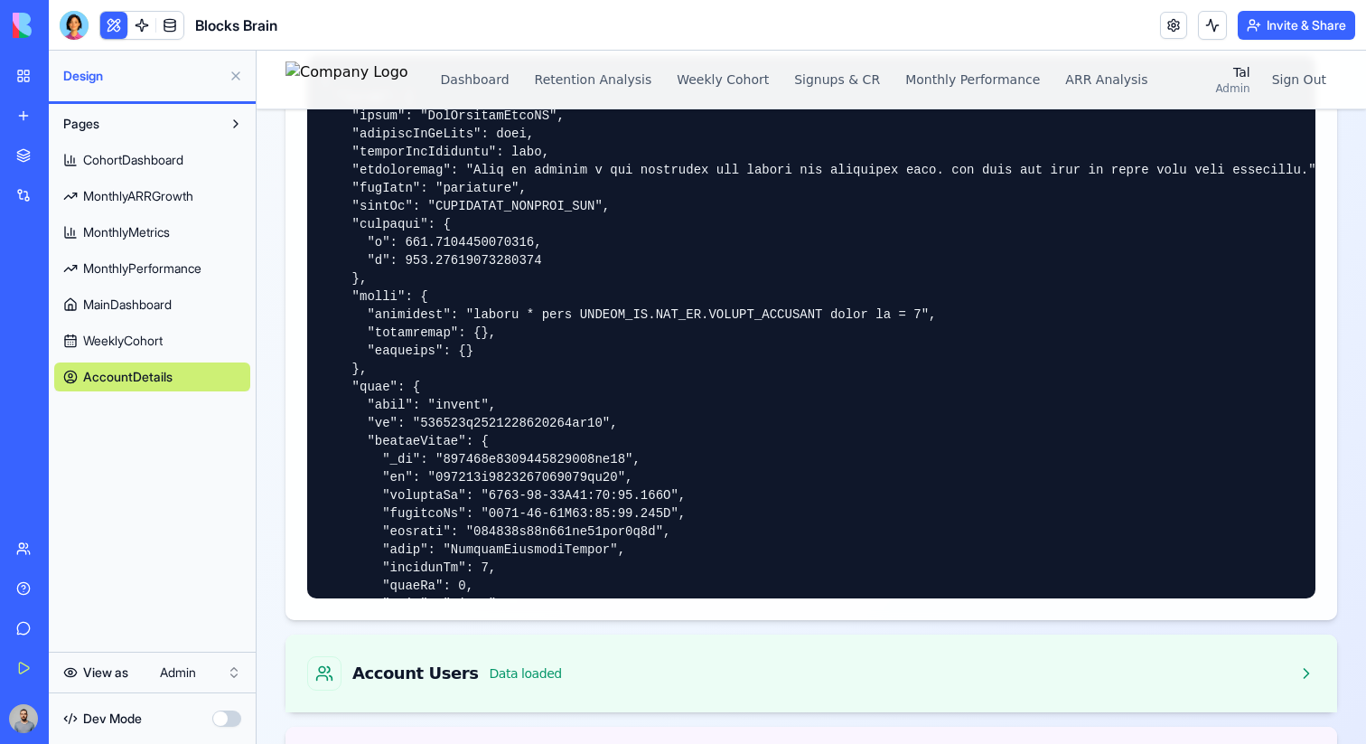
scroll to position [0, 0]
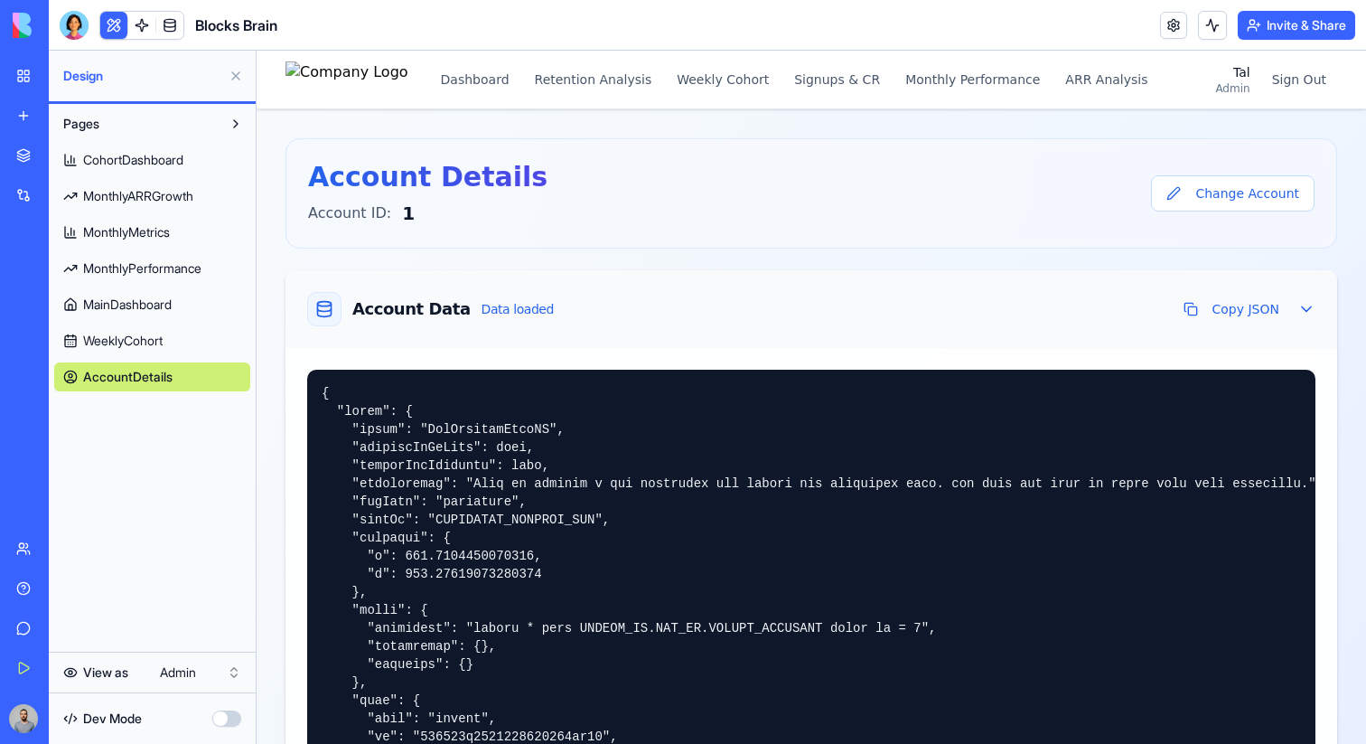
click at [597, 326] on div "Account Data Data loaded Copy JSON" at bounding box center [812, 309] width 1052 height 78
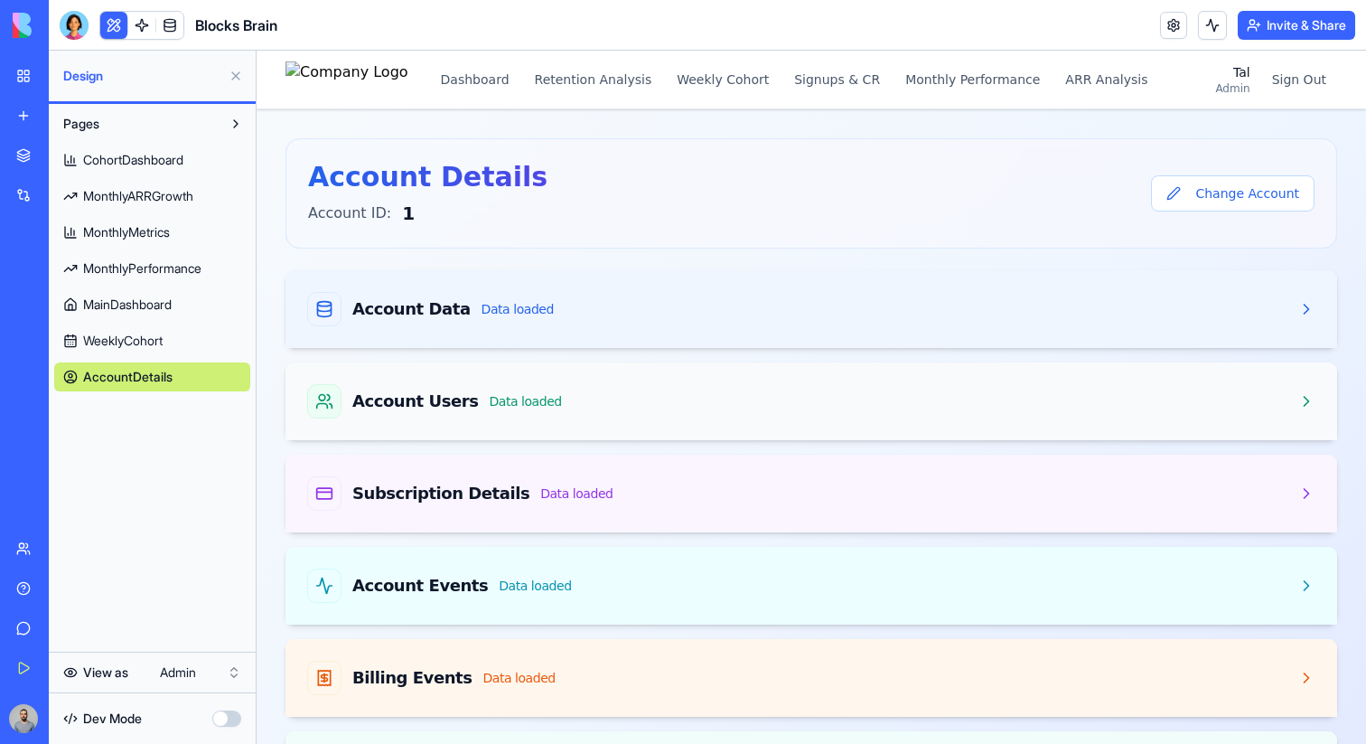
click at [574, 415] on div "Account Users Data loaded" at bounding box center [811, 401] width 1008 height 34
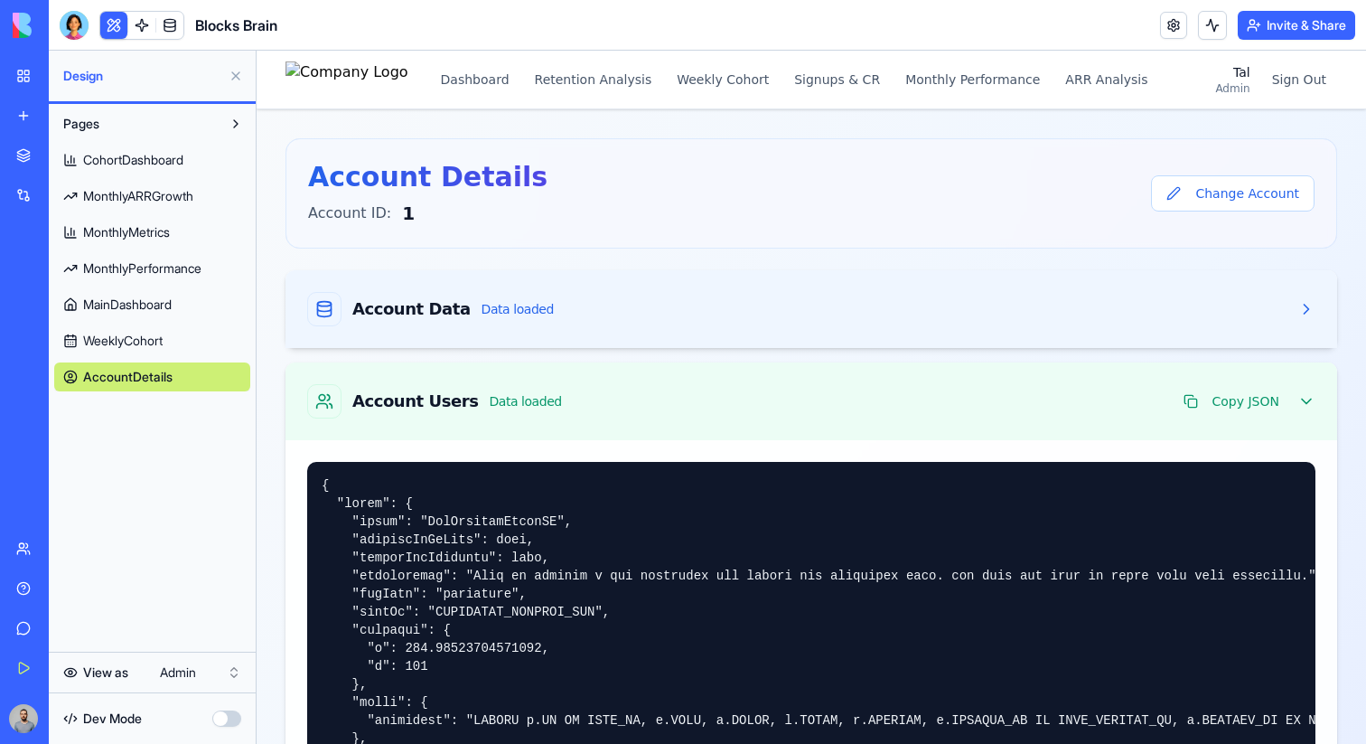
scroll to position [18, 0]
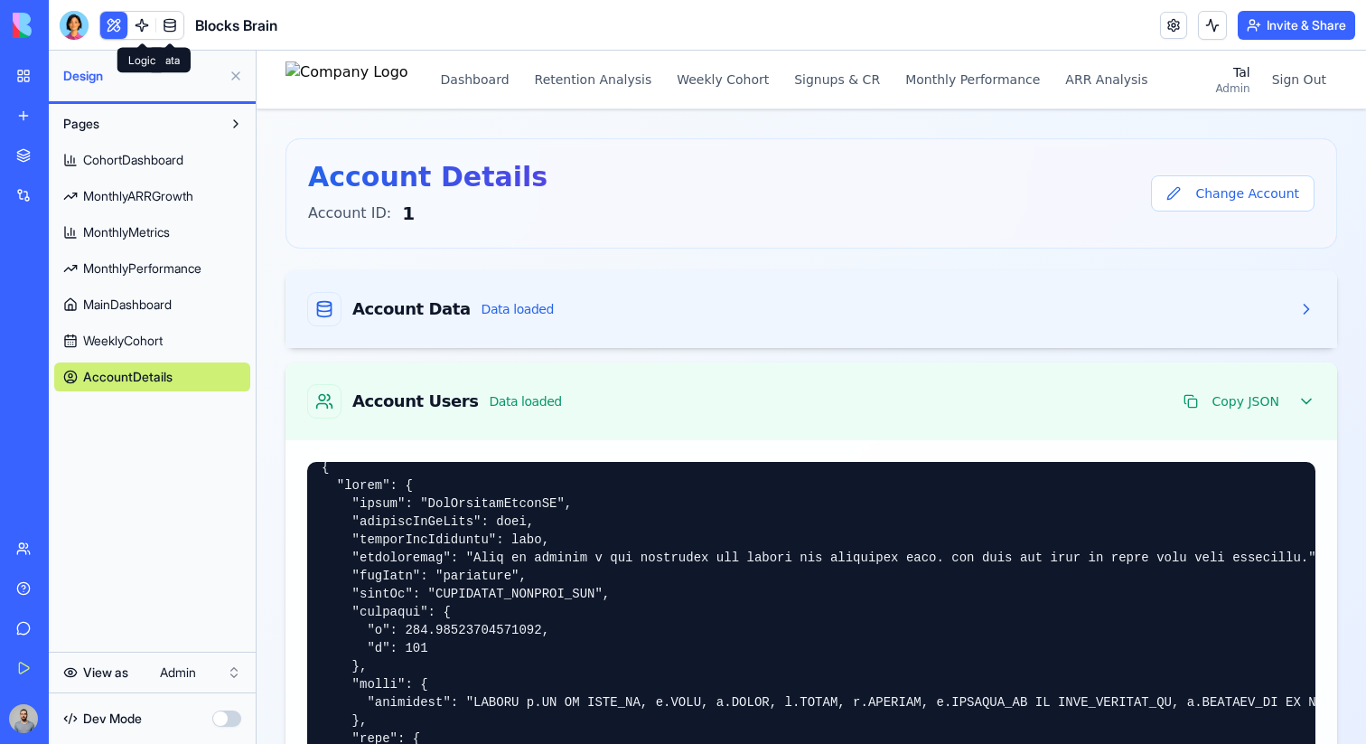
click at [154, 32] on link at bounding box center [141, 25] width 27 height 27
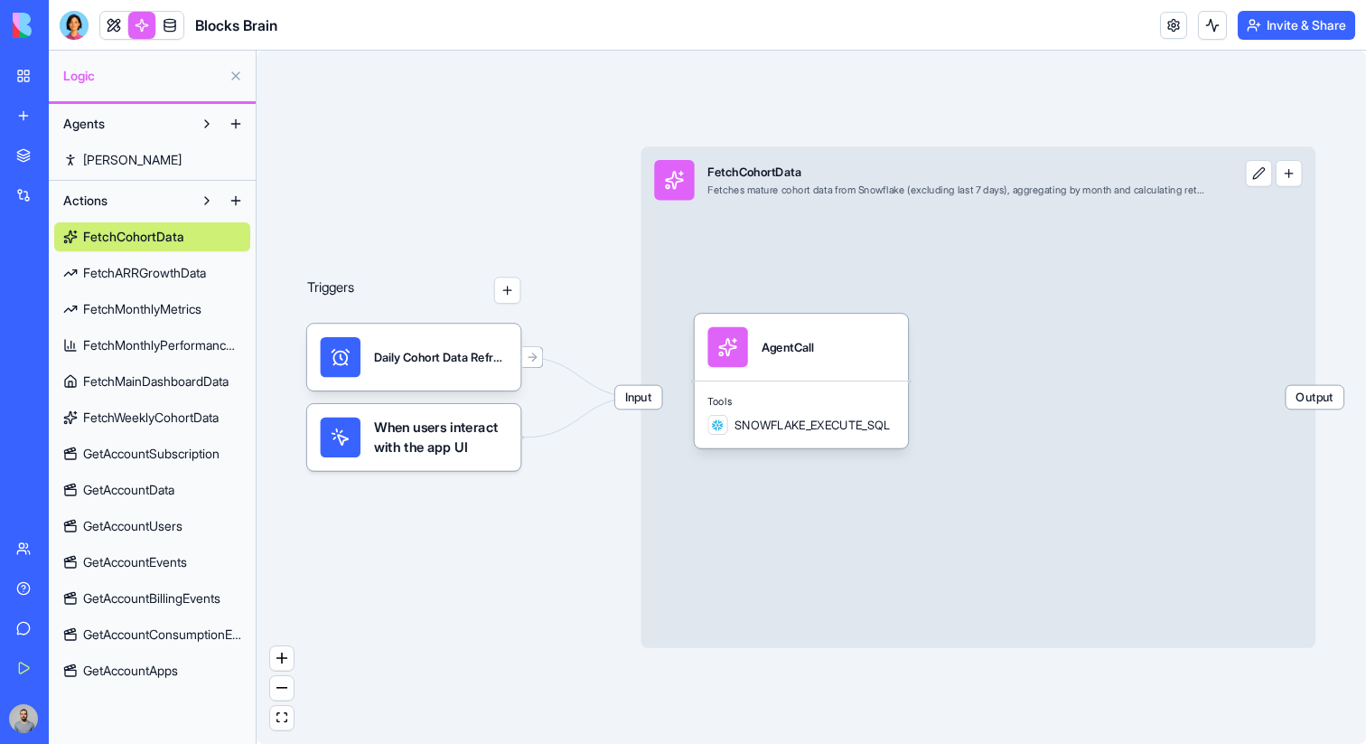
click at [173, 487] on span "GetAccountData" at bounding box center [128, 490] width 91 height 18
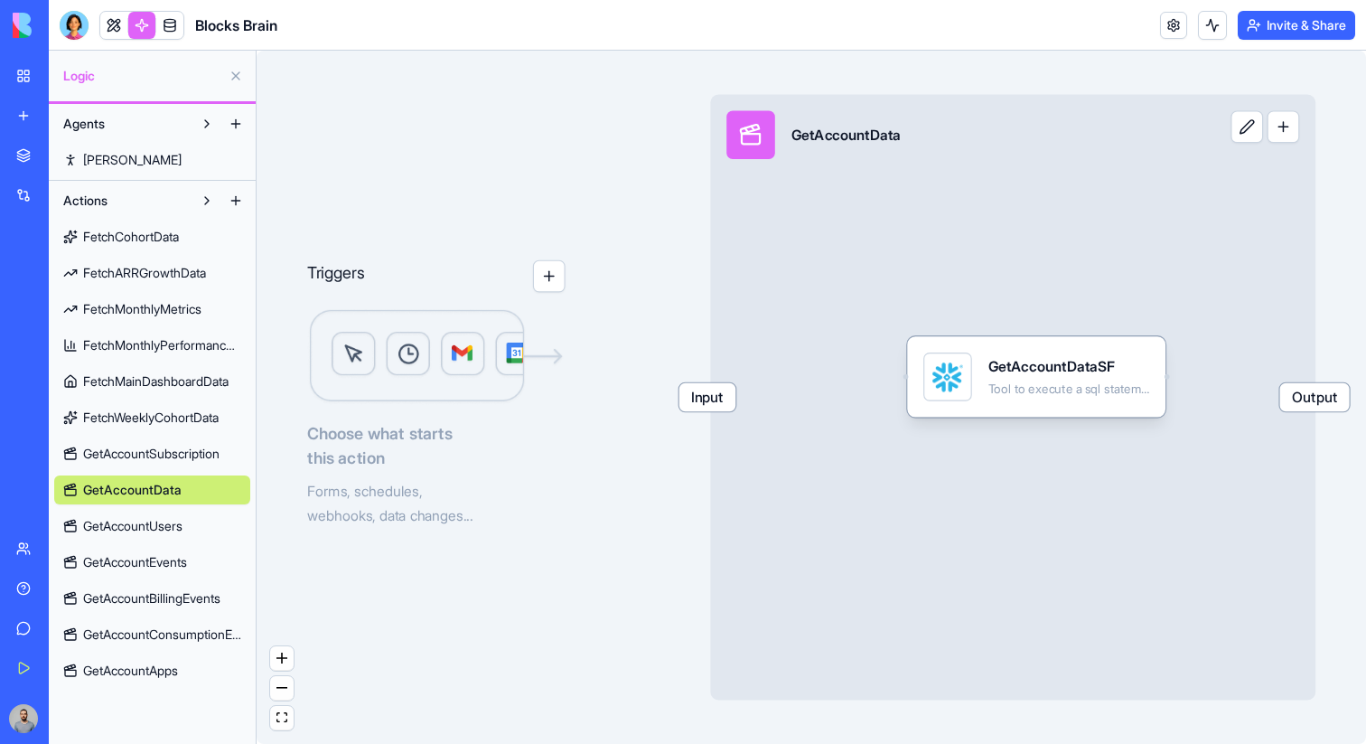
click at [173, 455] on span "GetAccountSubscription" at bounding box center [151, 454] width 136 height 18
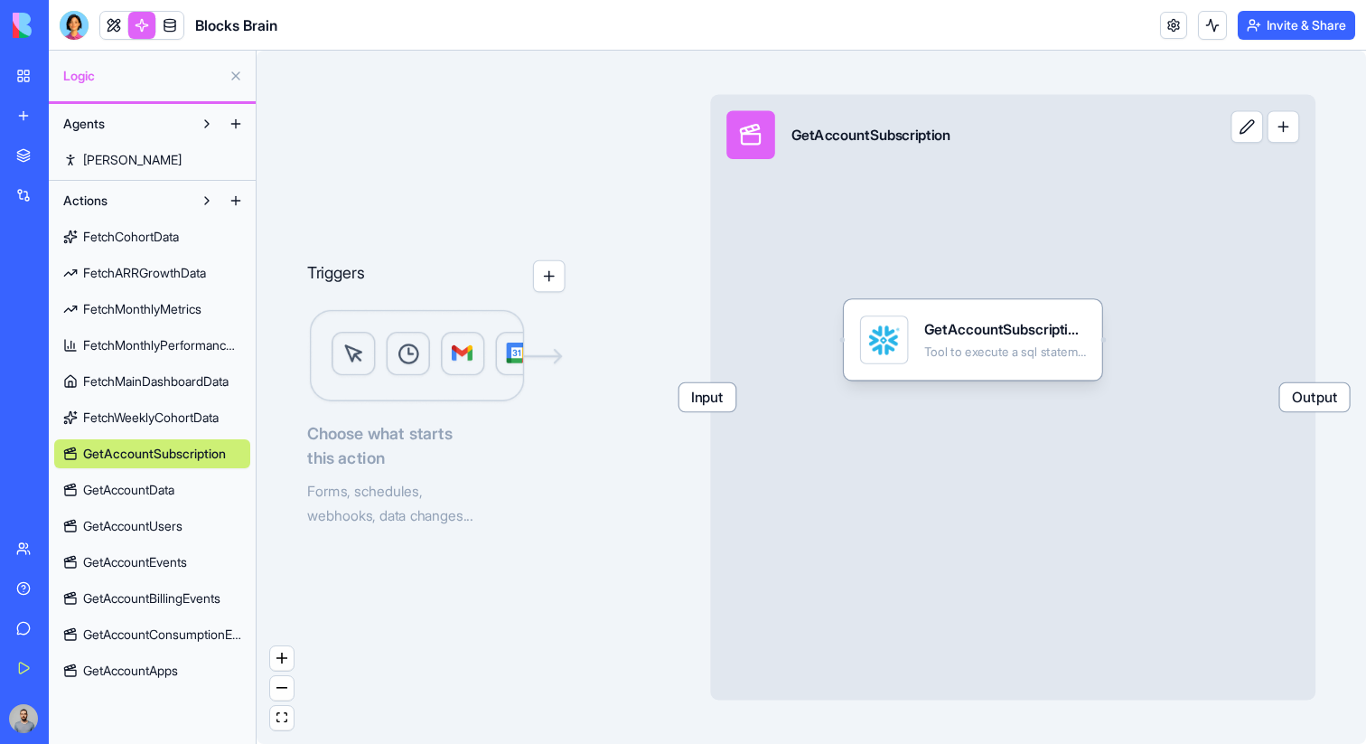
click at [885, 436] on div "Input GetAccountSubscription Output" at bounding box center [1012, 397] width 605 height 605
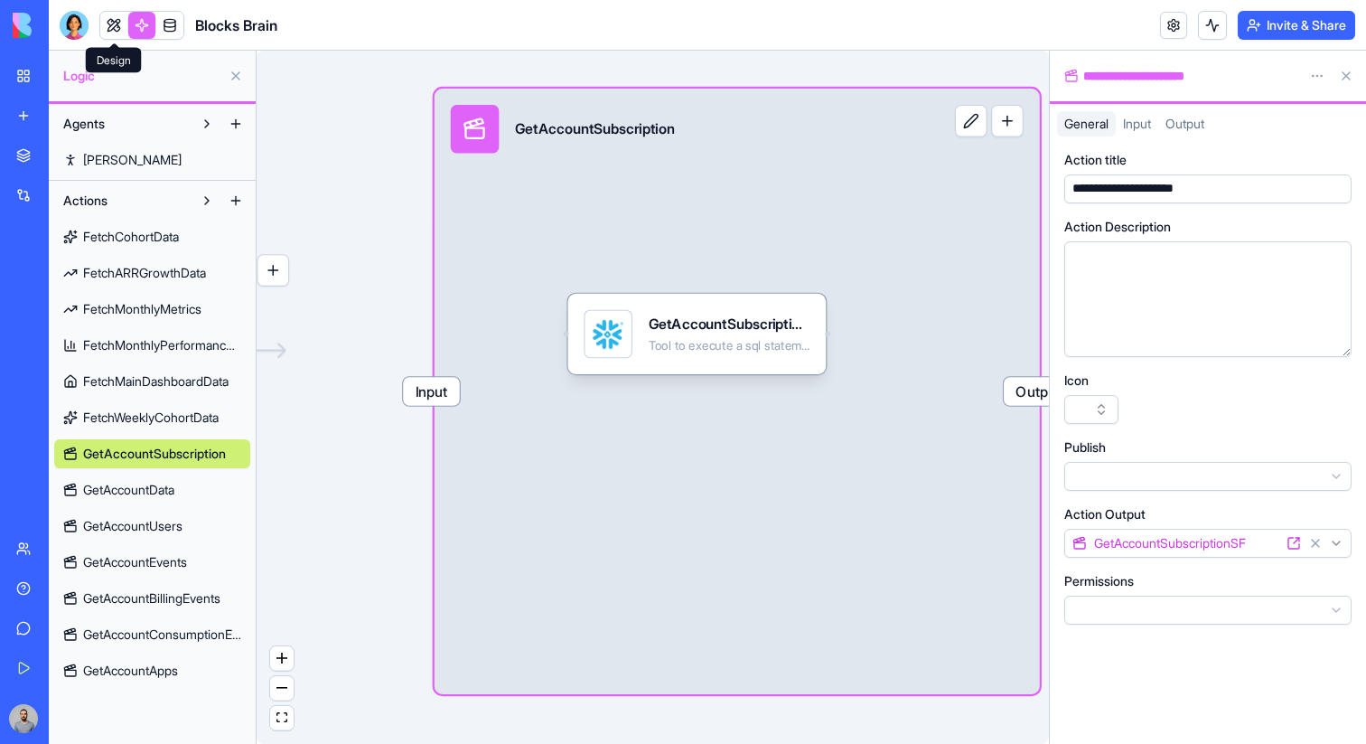
click at [119, 31] on link at bounding box center [113, 25] width 27 height 27
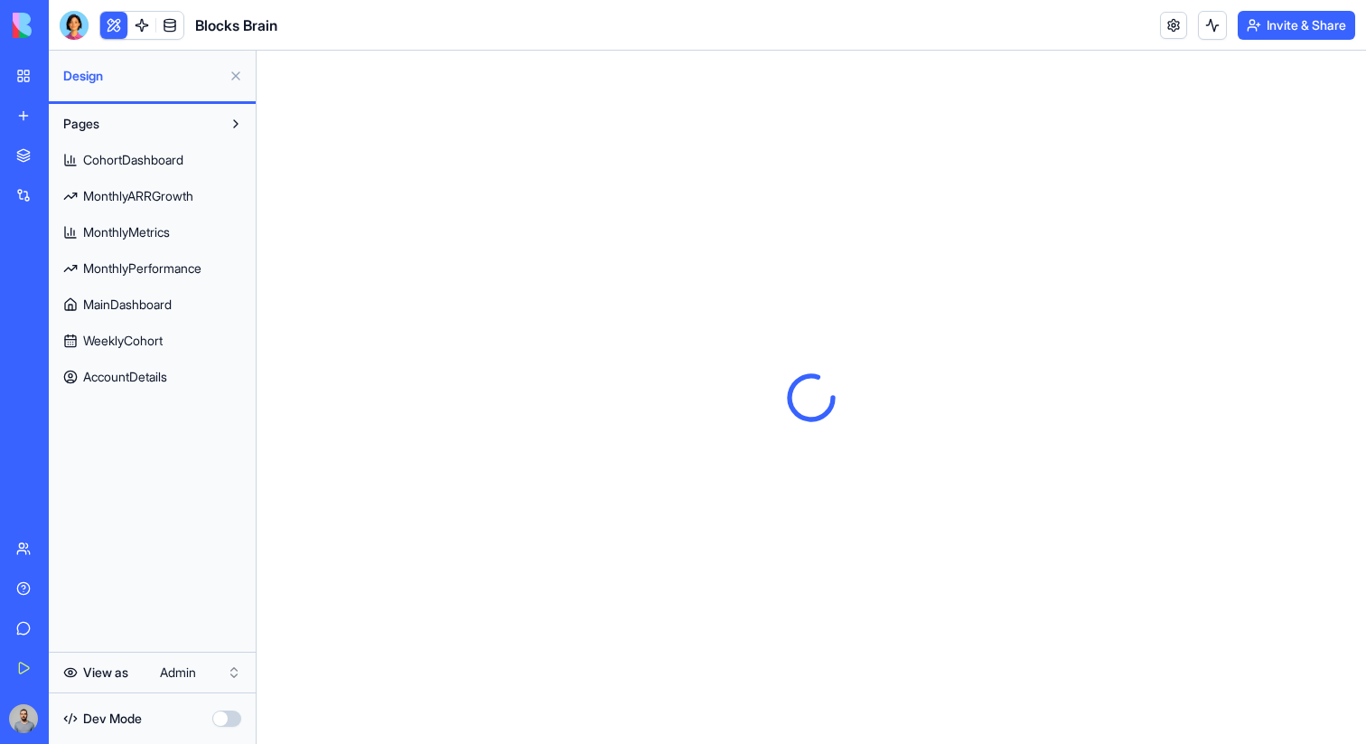
click at [187, 373] on link "AccountDetails" at bounding box center [152, 376] width 196 height 29
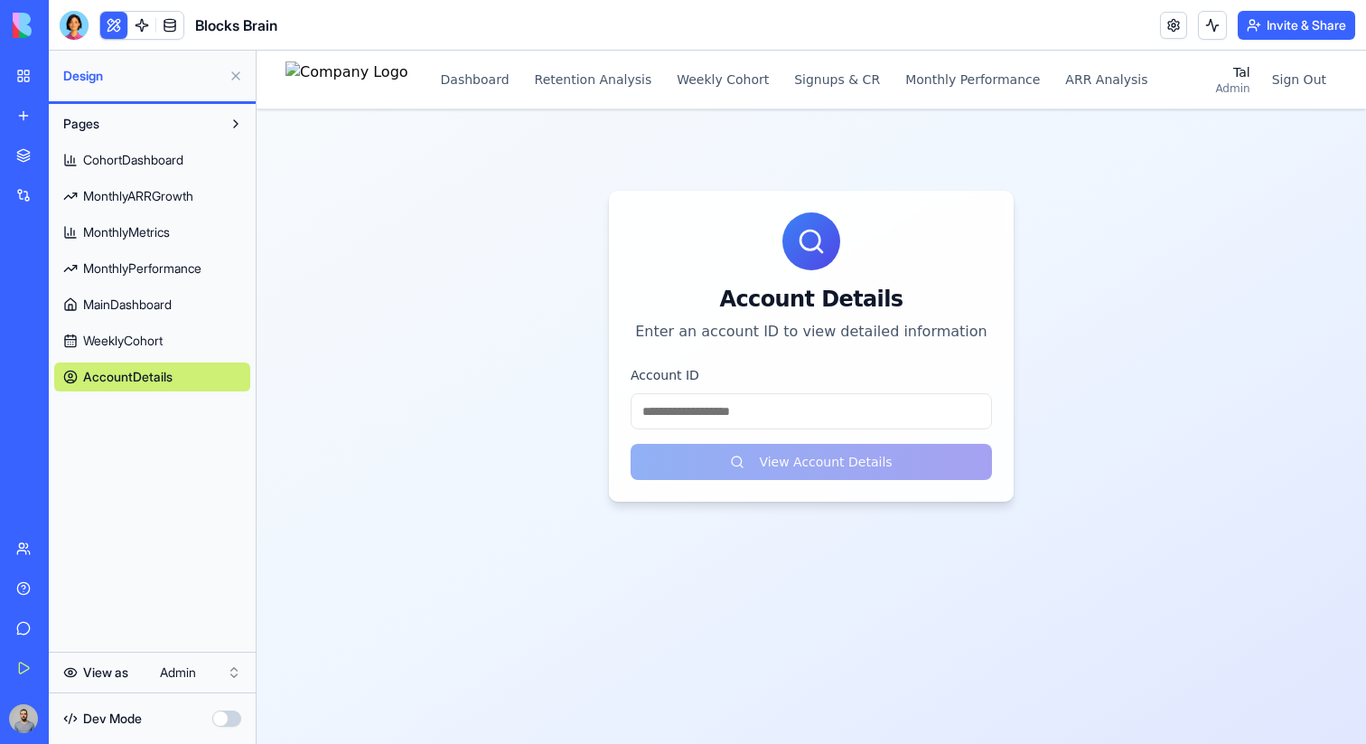
type input "*"
click button "View Account Details" at bounding box center [811, 462] width 361 height 36
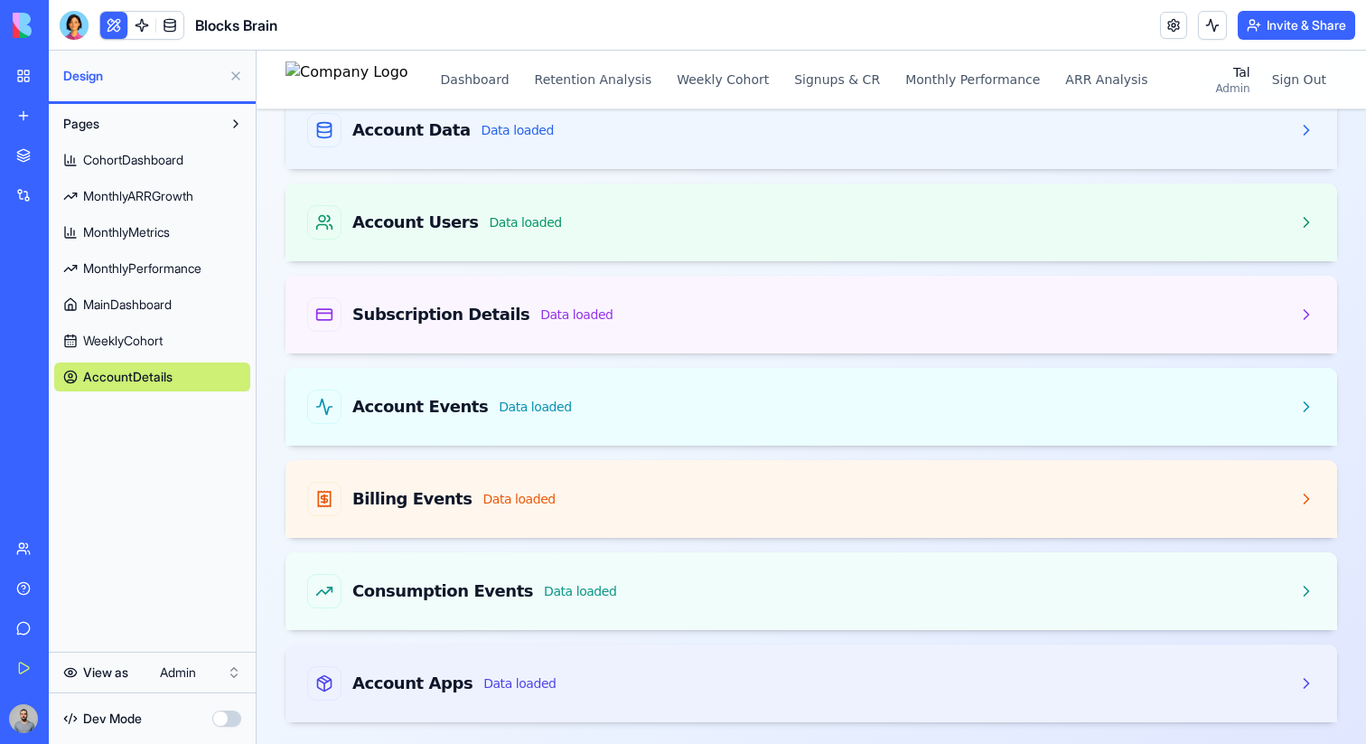
scroll to position [186, 0]
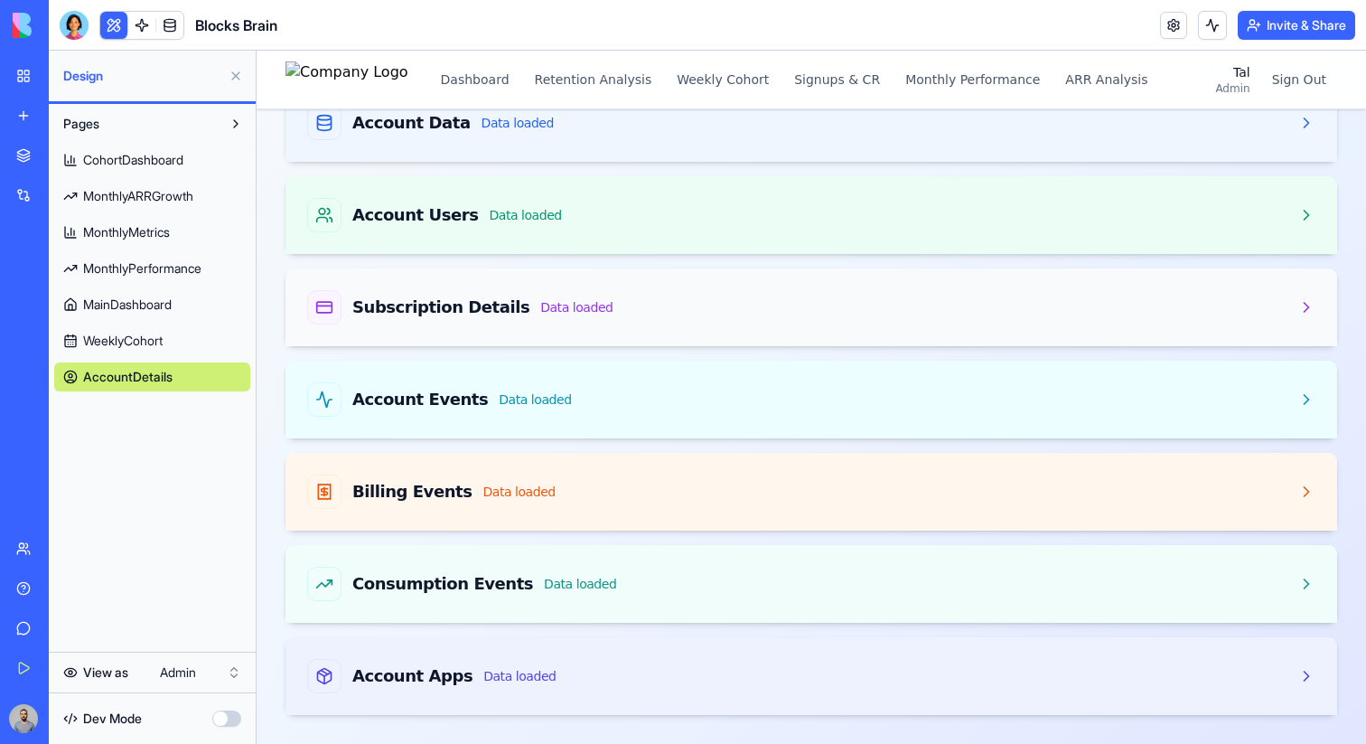
click at [623, 316] on div "Subscription Details Data loaded" at bounding box center [811, 307] width 1008 height 34
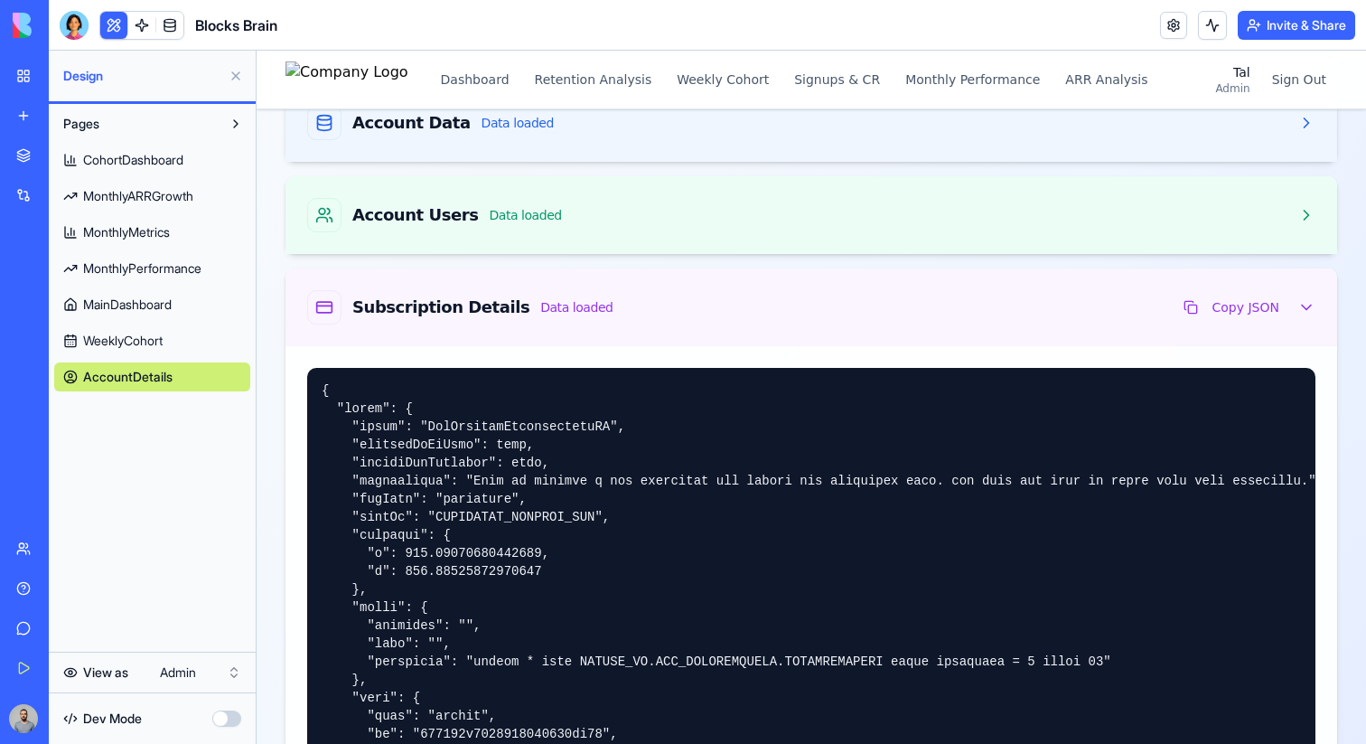
scroll to position [0, 0]
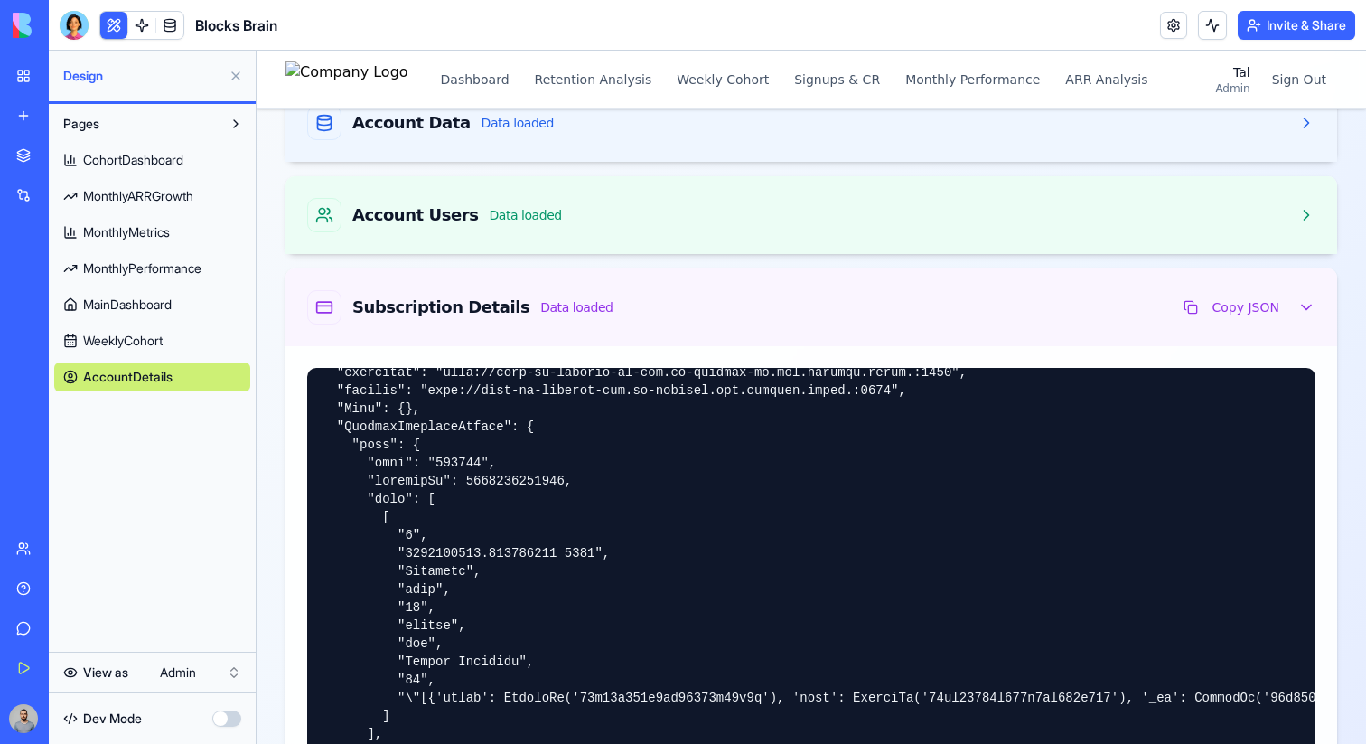
scroll to position [1811, 0]
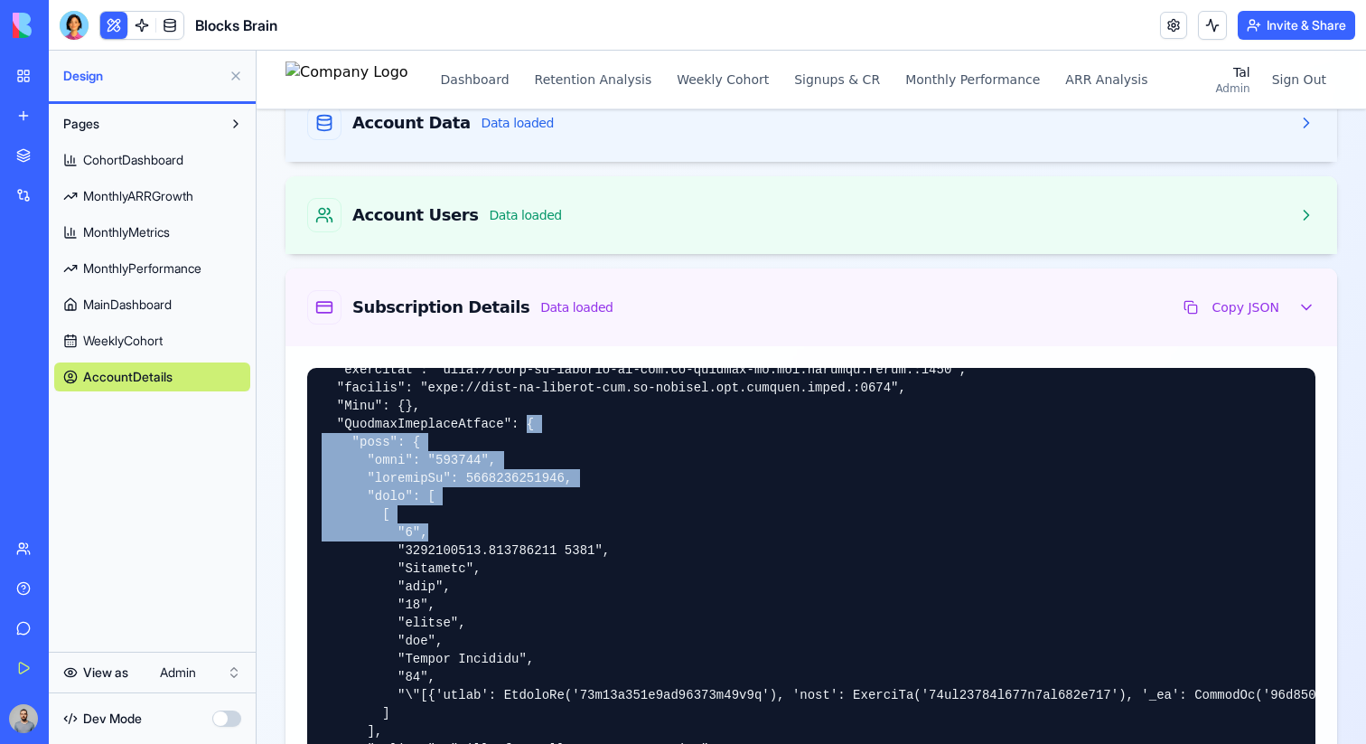
drag, startPoint x: 528, startPoint y: 420, endPoint x: 527, endPoint y: 529, distance: 108.4
click at [527, 530] on pre at bounding box center [811, 639] width 1008 height 542
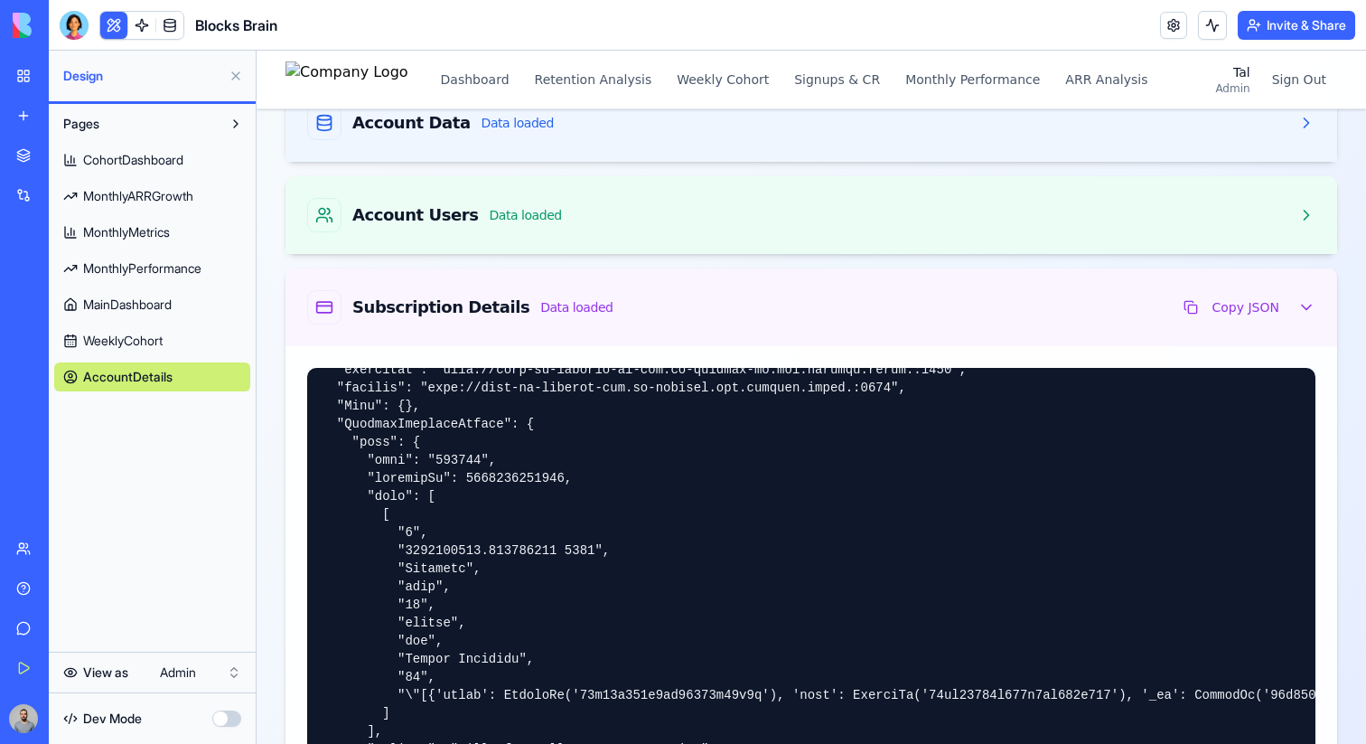
click at [39, 70] on link "My Workspace" at bounding box center [41, 76] width 72 height 36
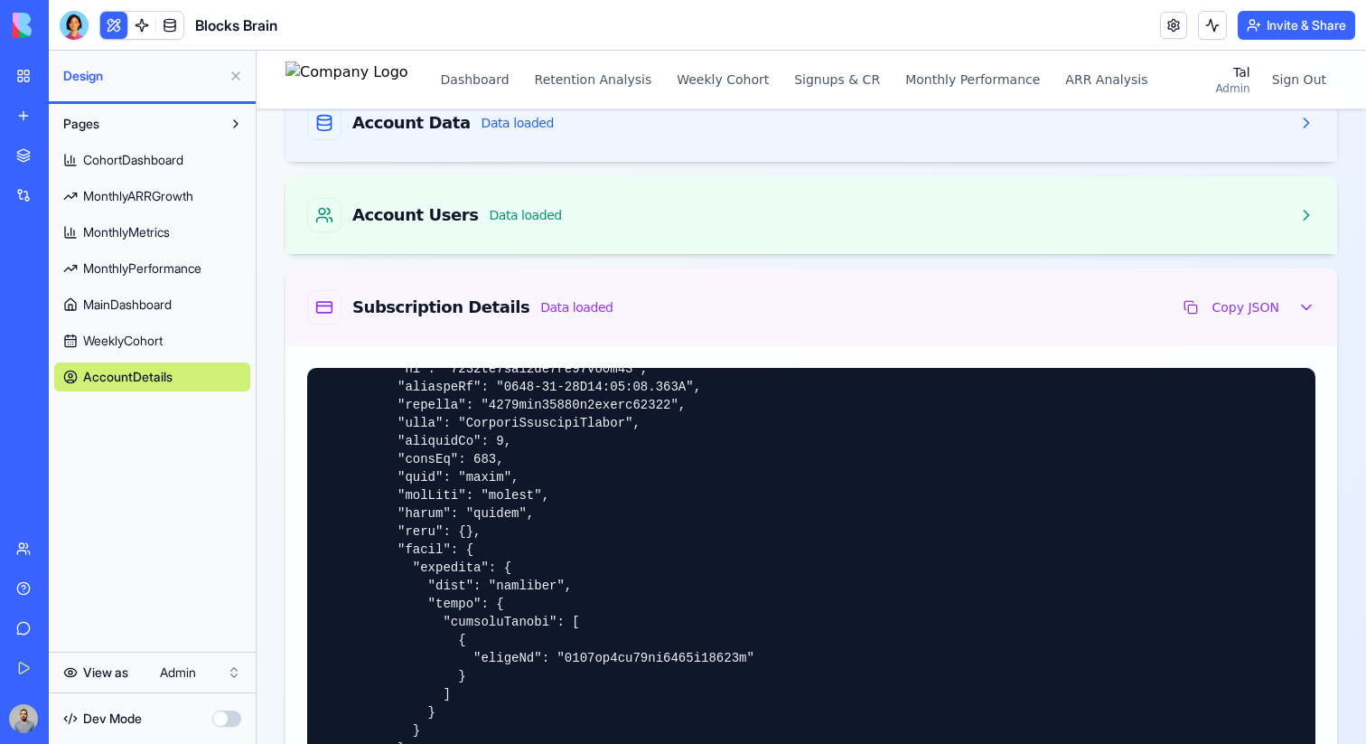
scroll to position [457, 0]
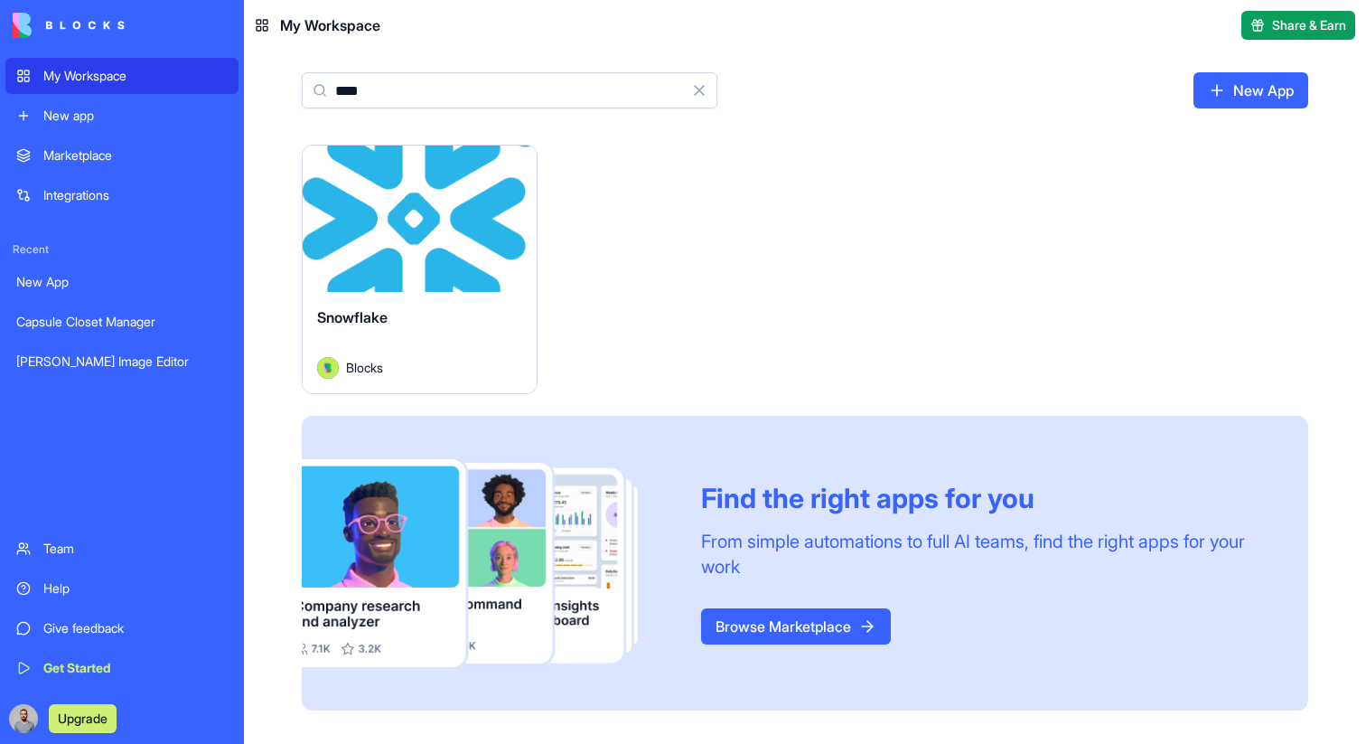
type input "****"
click at [467, 230] on button "Launch" at bounding box center [419, 219] width 136 height 36
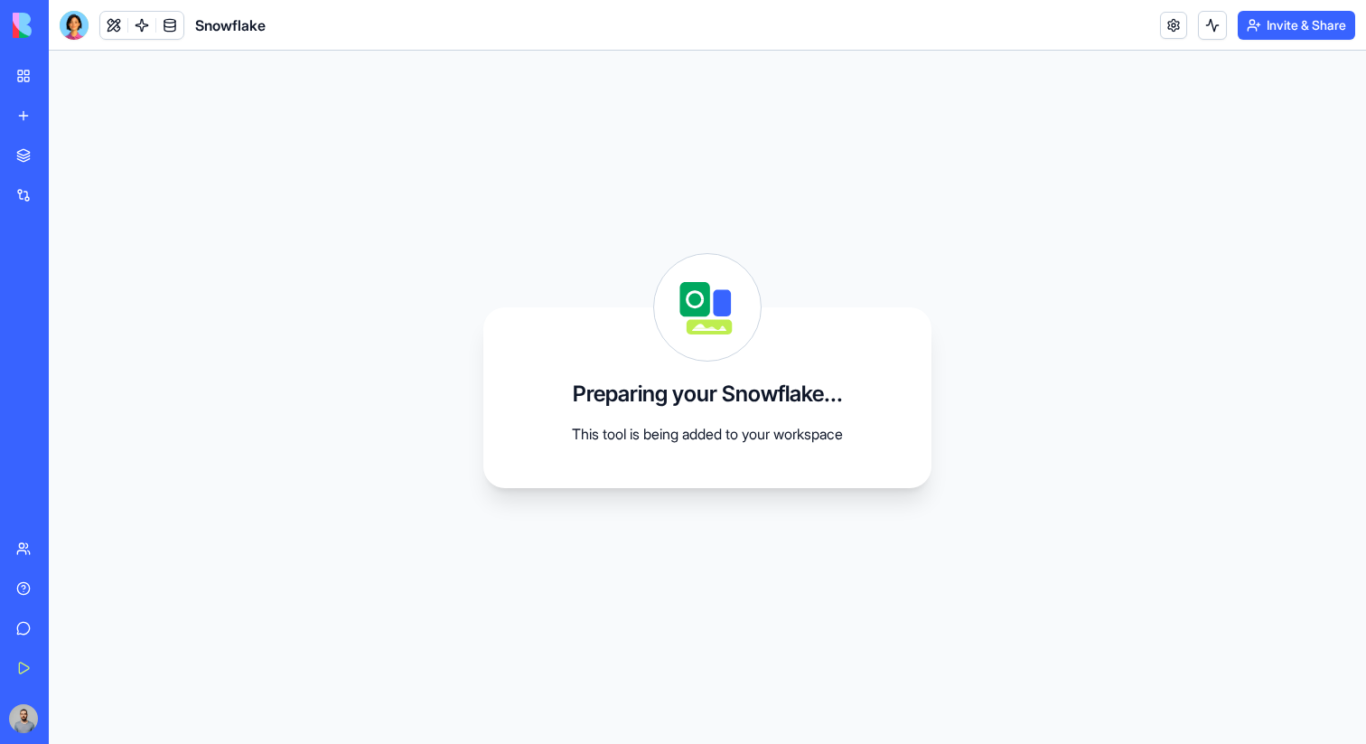
click at [136, 35] on link at bounding box center [141, 25] width 27 height 27
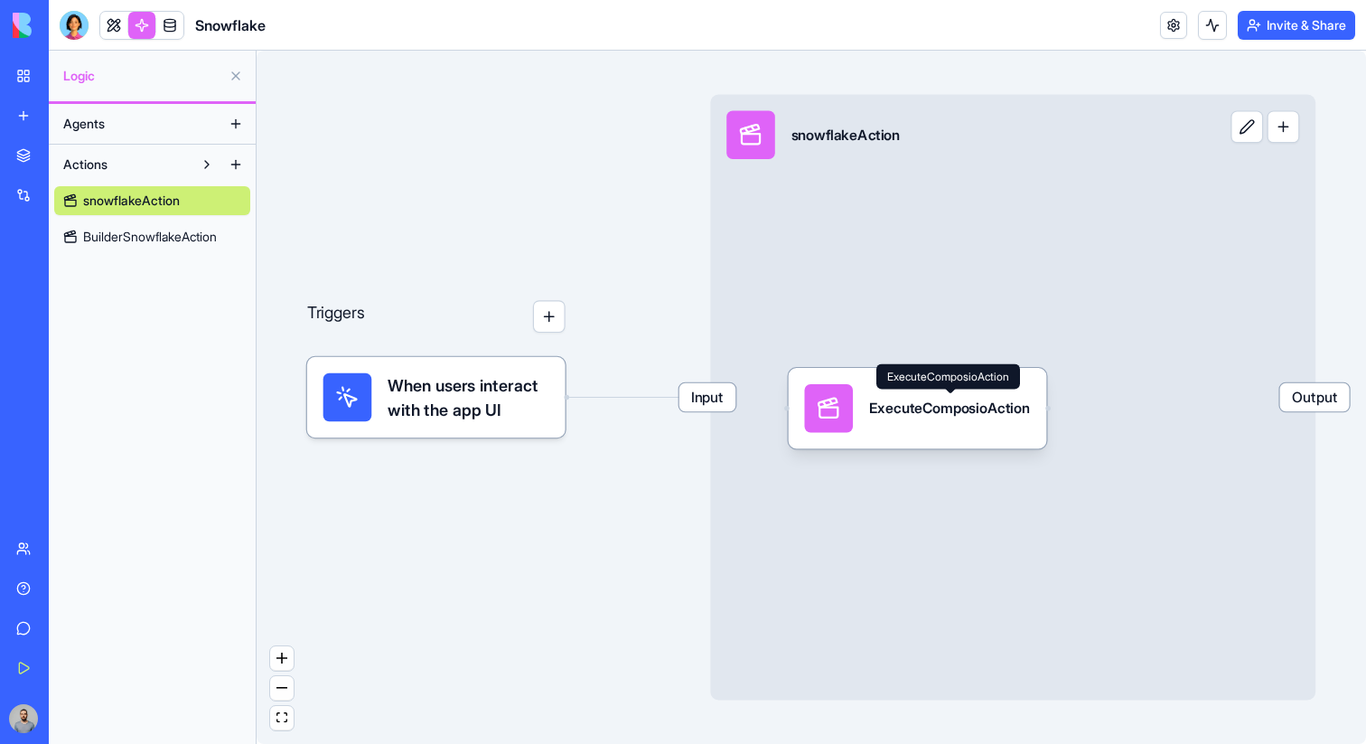
click at [894, 276] on div "Input snowflakeAction Output" at bounding box center [1012, 397] width 605 height 605
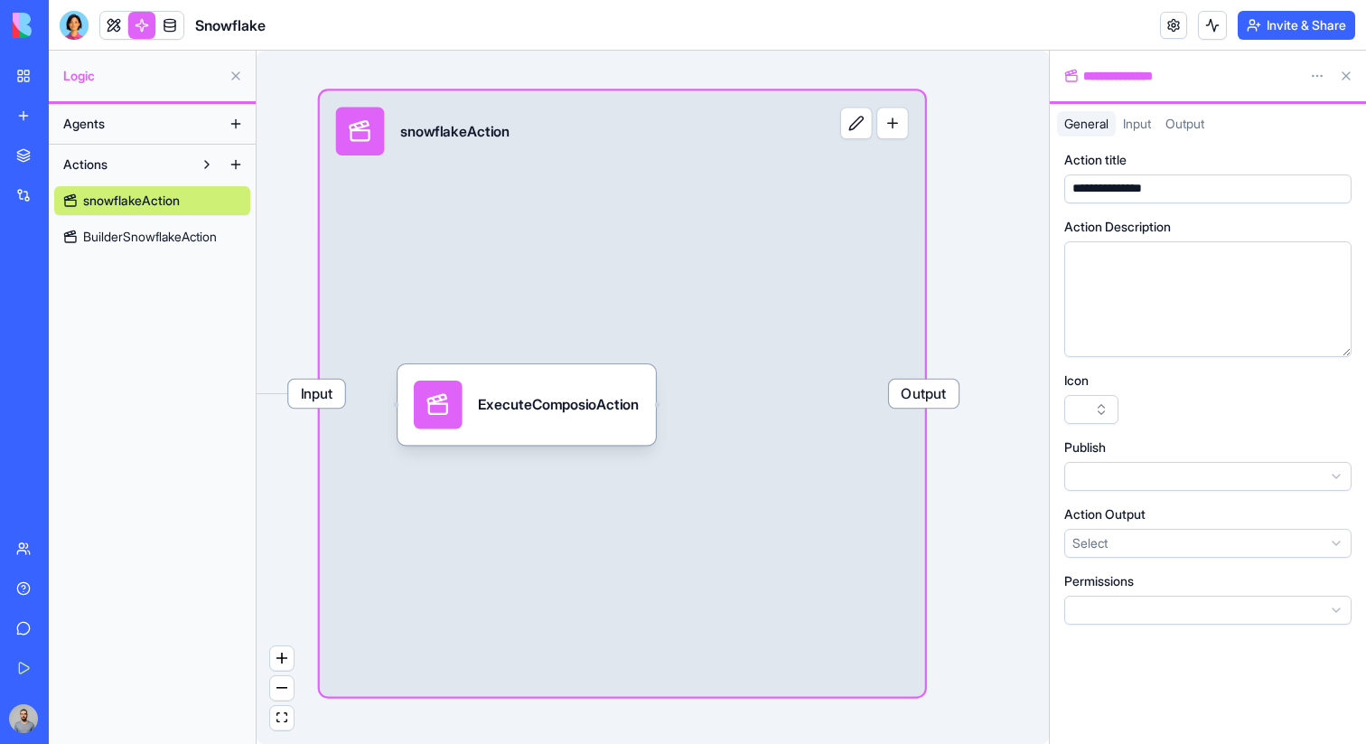
click at [1106, 541] on html "**********" at bounding box center [683, 372] width 1366 height 744
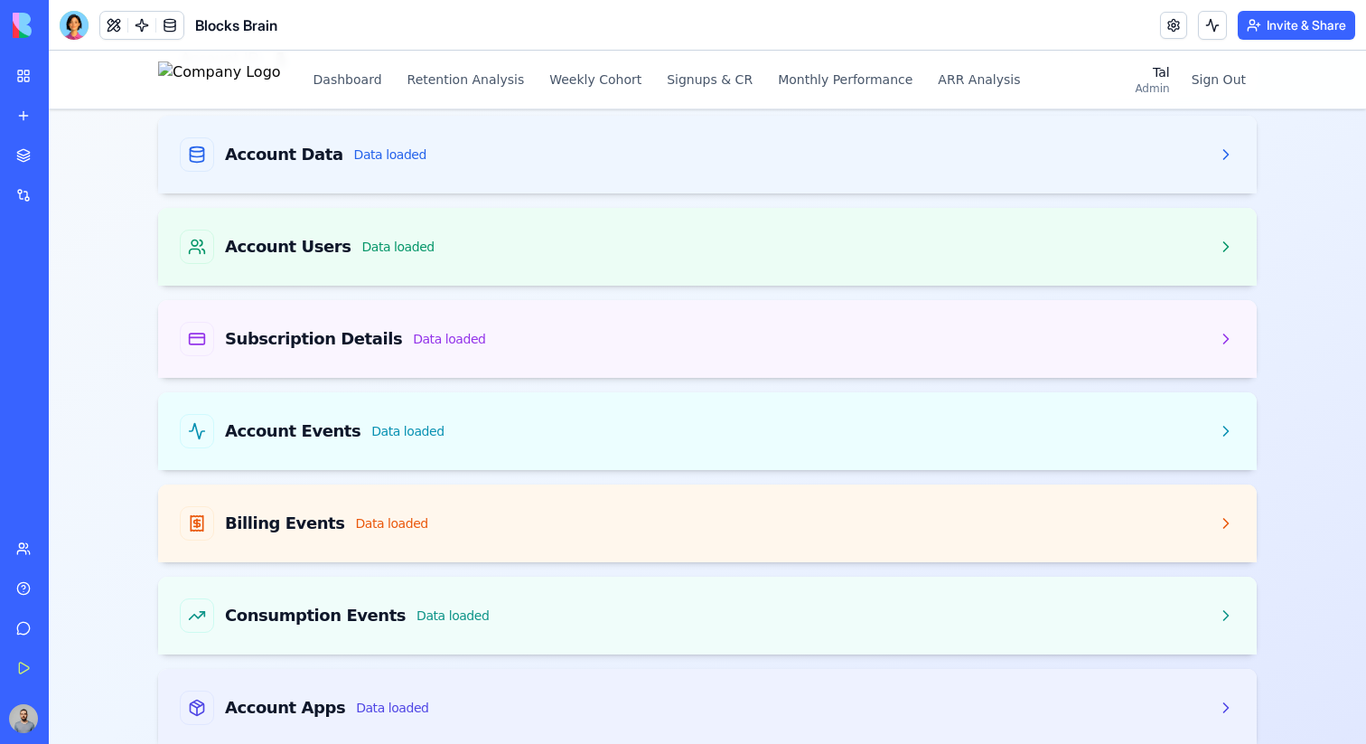
scroll to position [186, 0]
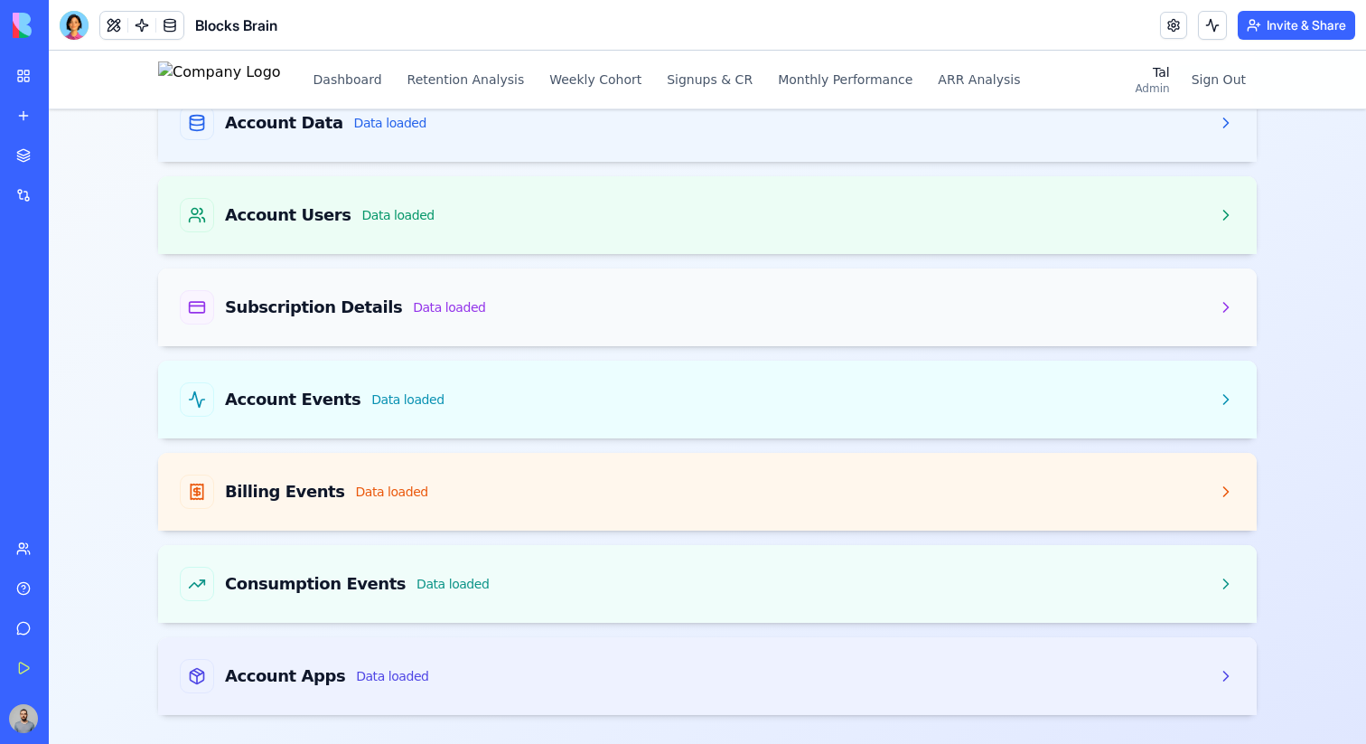
click at [306, 301] on span "Subscription Details" at bounding box center [313, 307] width 177 height 25
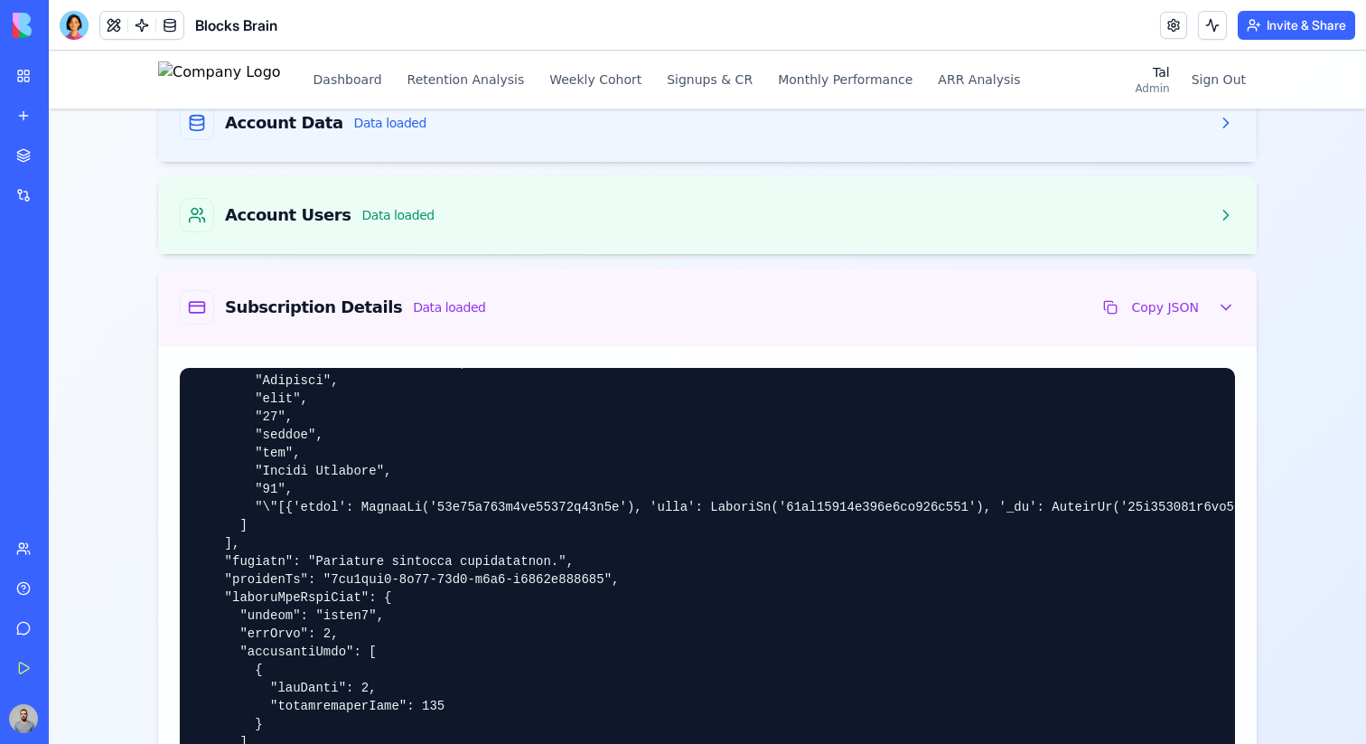
scroll to position [0, 0]
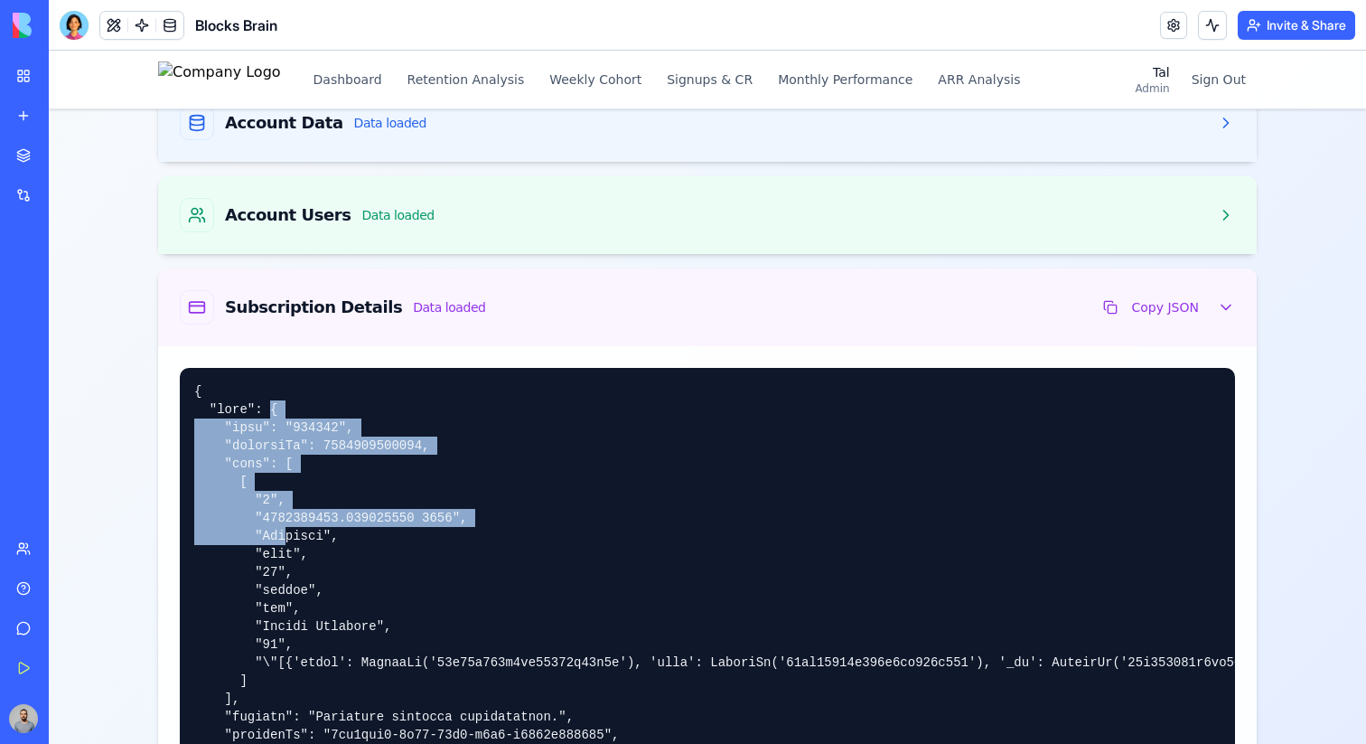
drag, startPoint x: 274, startPoint y: 408, endPoint x: 285, endPoint y: 544, distance: 136.0
click at [285, 544] on pre at bounding box center [707, 639] width 1055 height 542
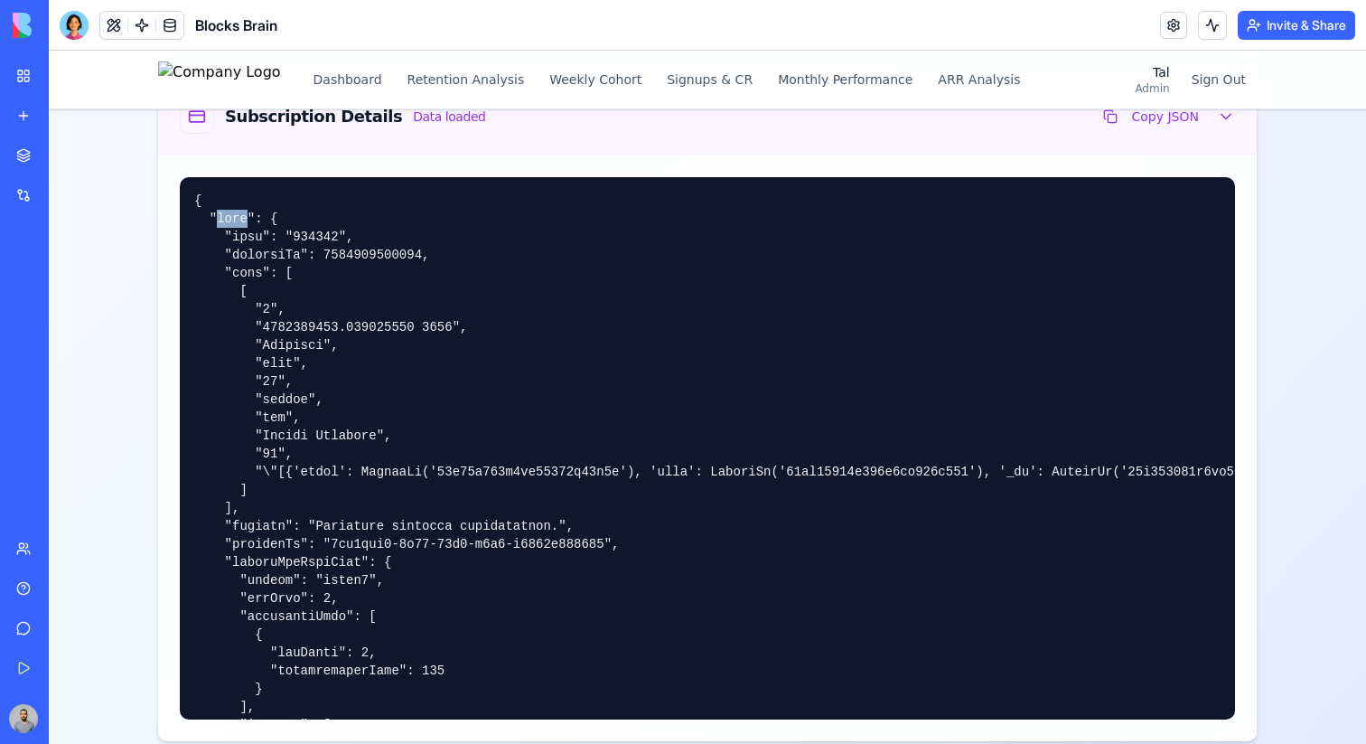
click at [510, 117] on div "Subscription Details Data loaded Copy JSON" at bounding box center [707, 116] width 1055 height 34
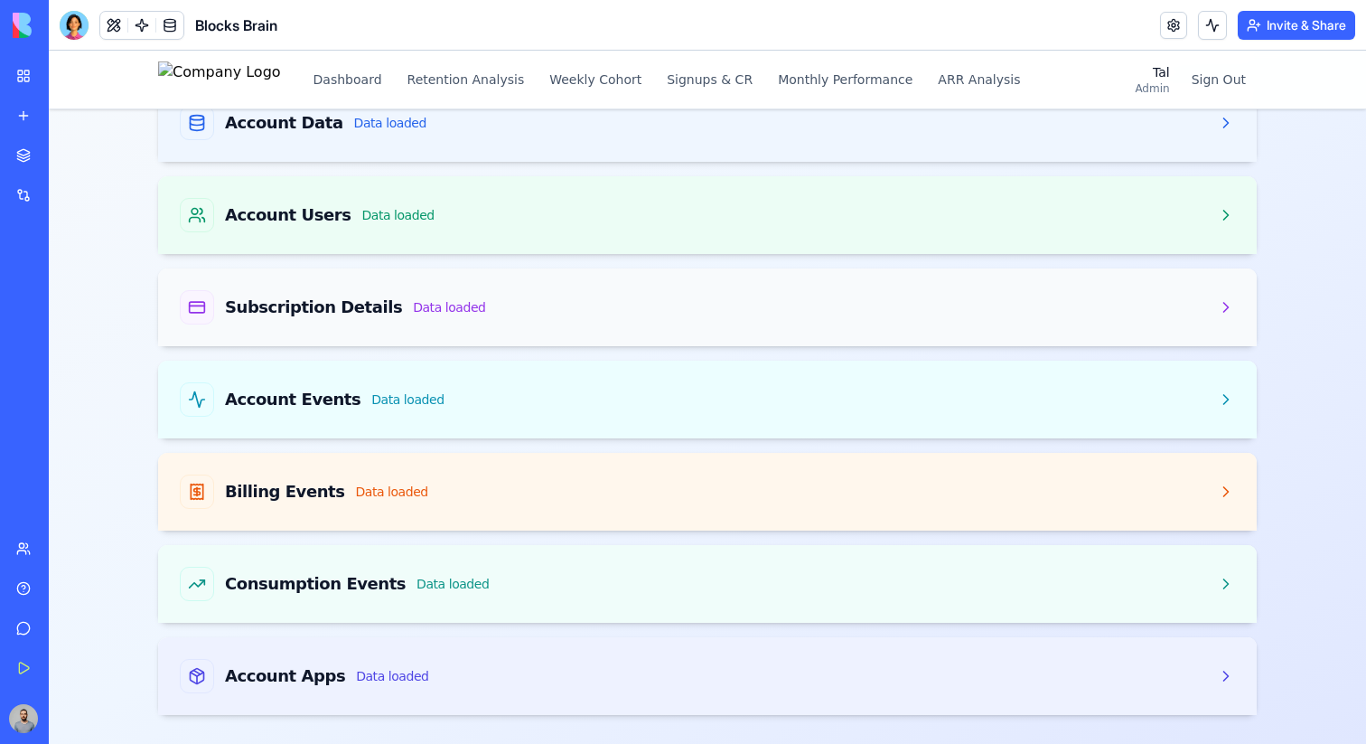
scroll to position [155, 0]
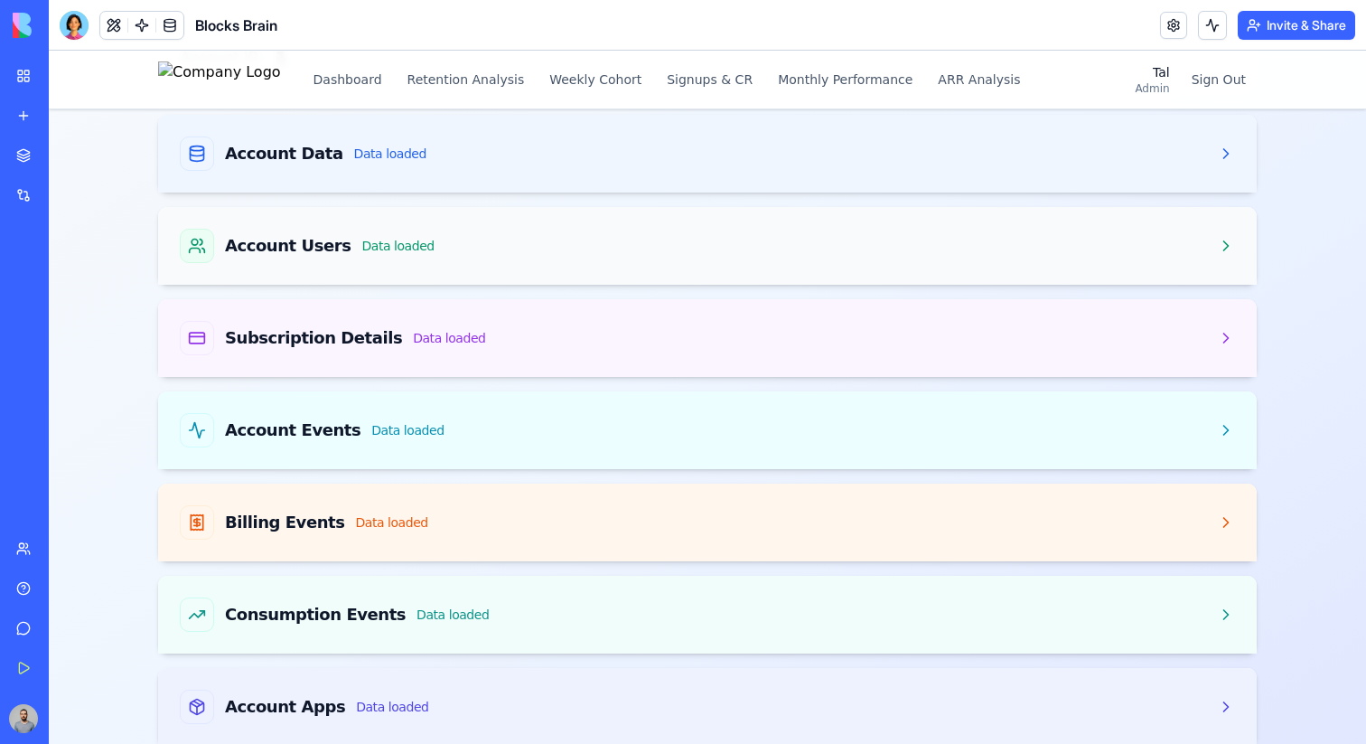
click at [501, 256] on div "Account Users Data loaded" at bounding box center [707, 246] width 1055 height 34
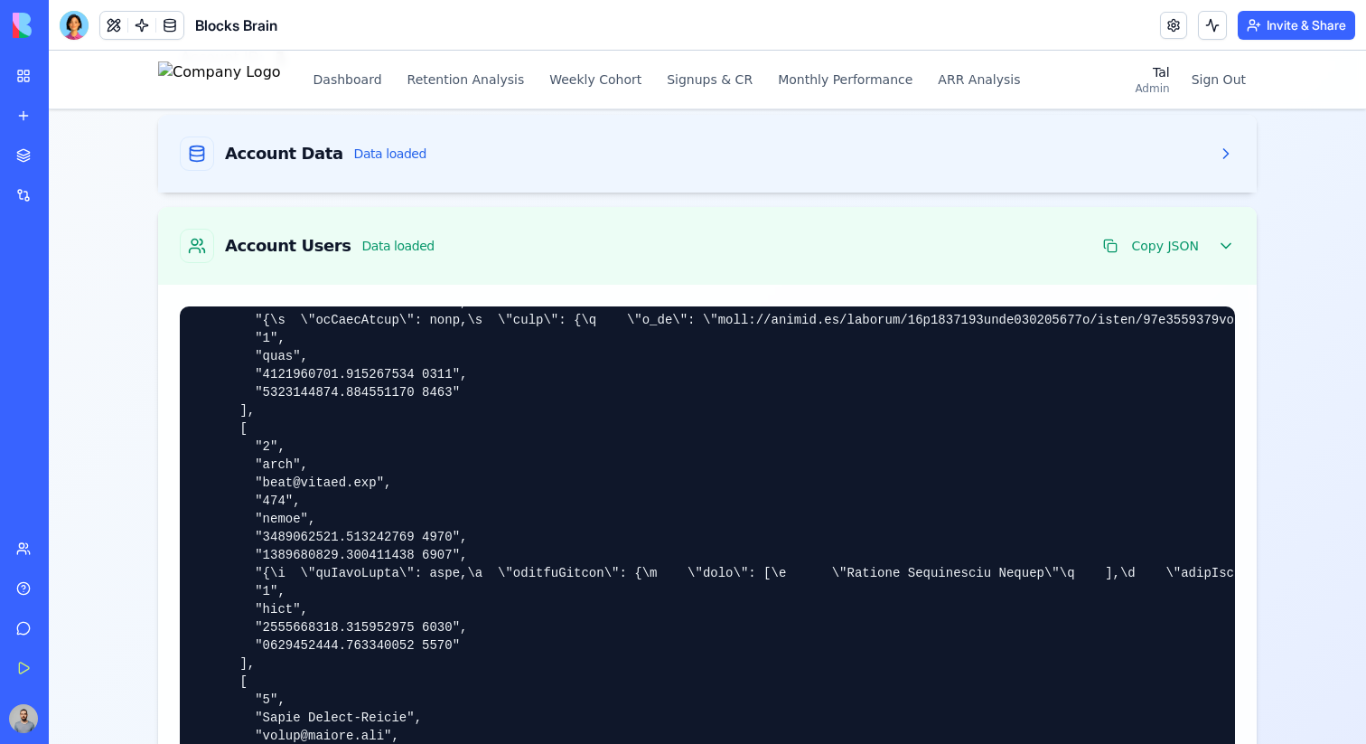
scroll to position [0, 0]
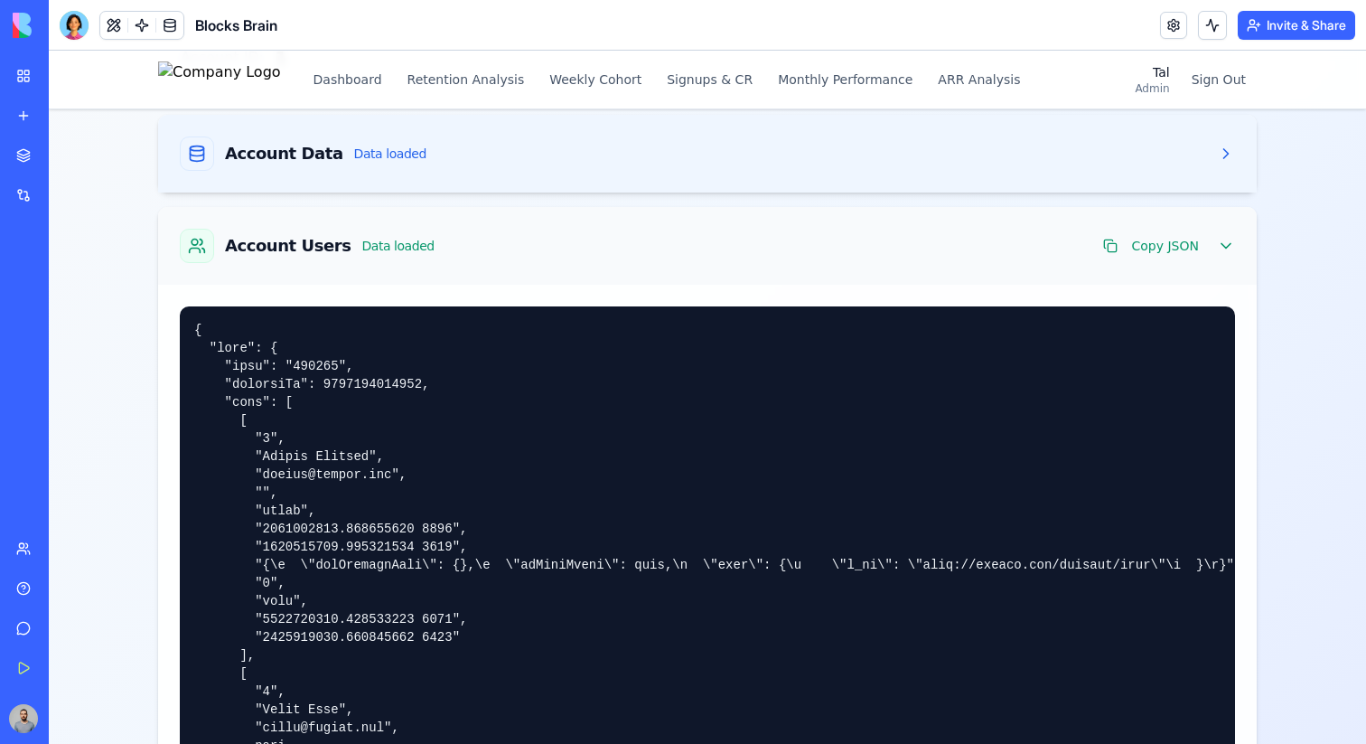
click at [498, 261] on div "Account Users Data loaded Copy JSON" at bounding box center [707, 246] width 1055 height 34
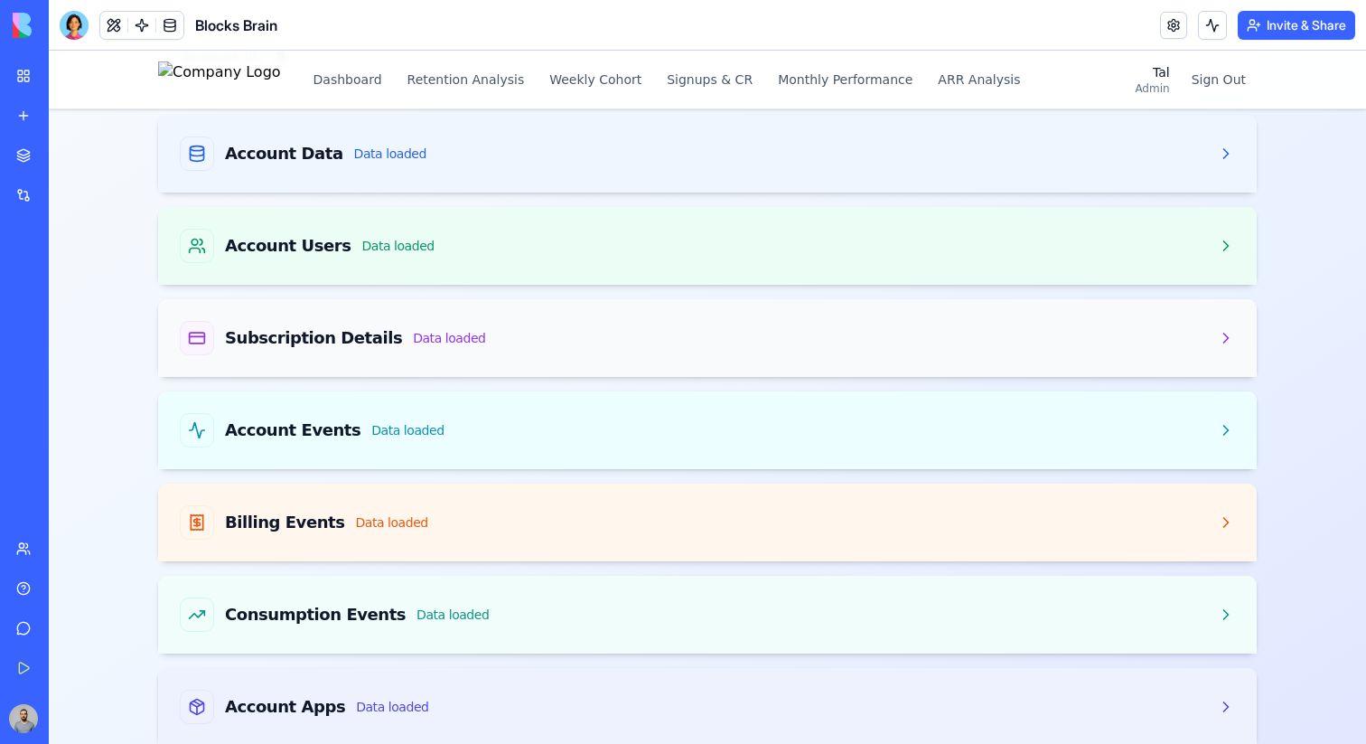
click at [498, 345] on div "Subscription Details Data loaded" at bounding box center [707, 338] width 1055 height 34
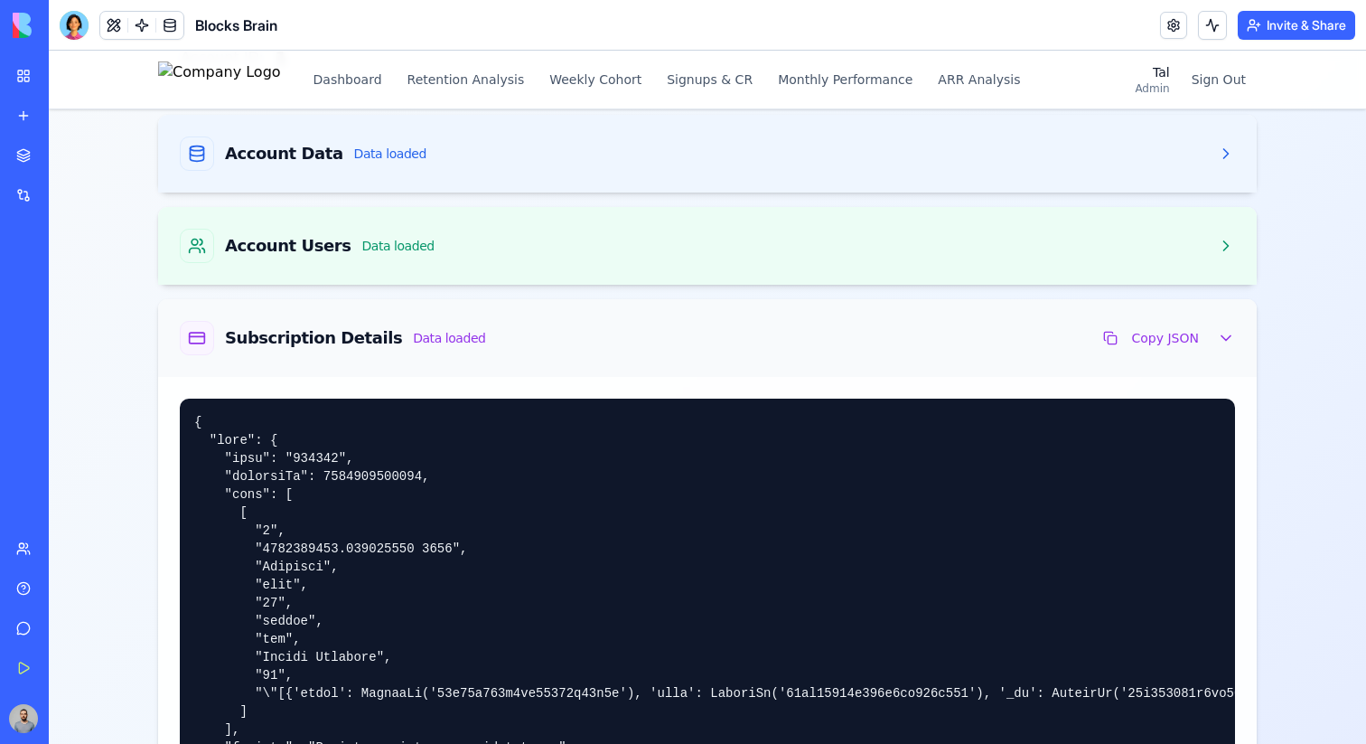
click at [527, 344] on div "Subscription Details Data loaded Copy JSON" at bounding box center [707, 338] width 1055 height 34
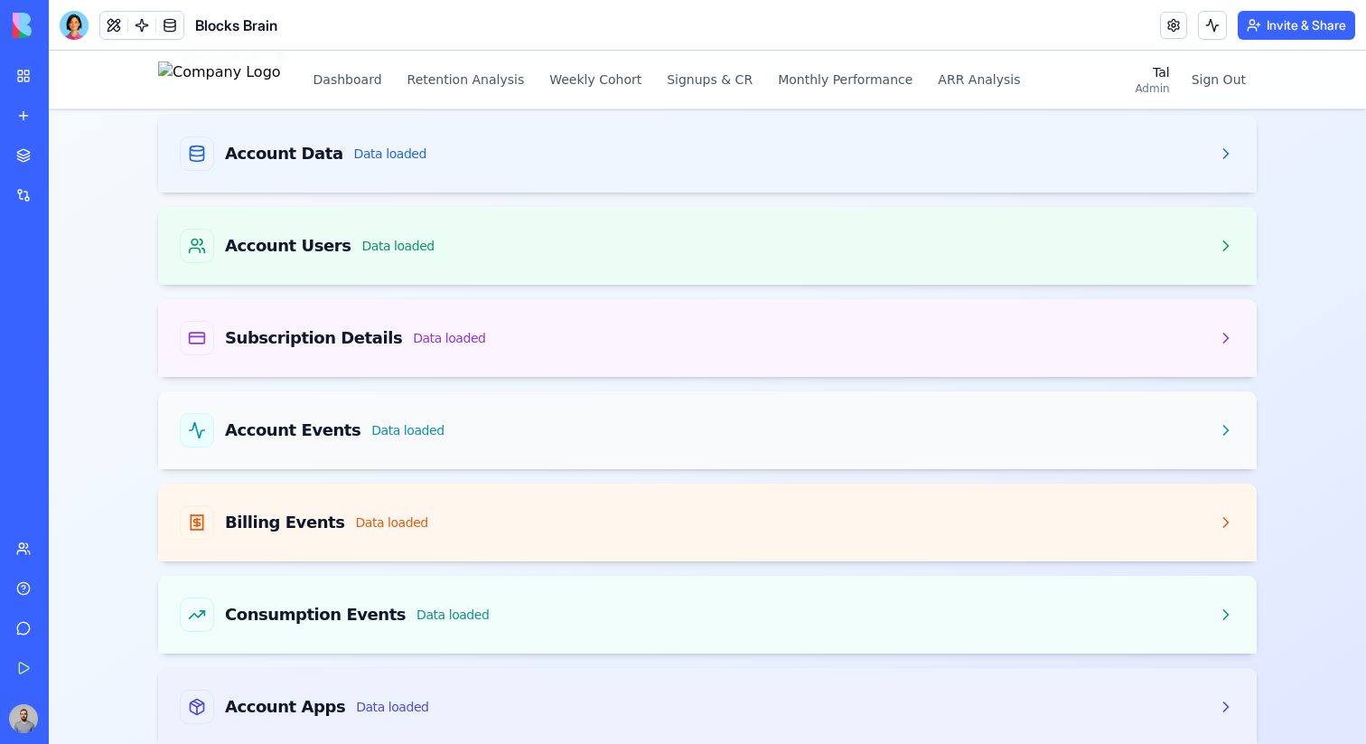
click at [527, 443] on div "Account Events Data loaded" at bounding box center [707, 430] width 1055 height 34
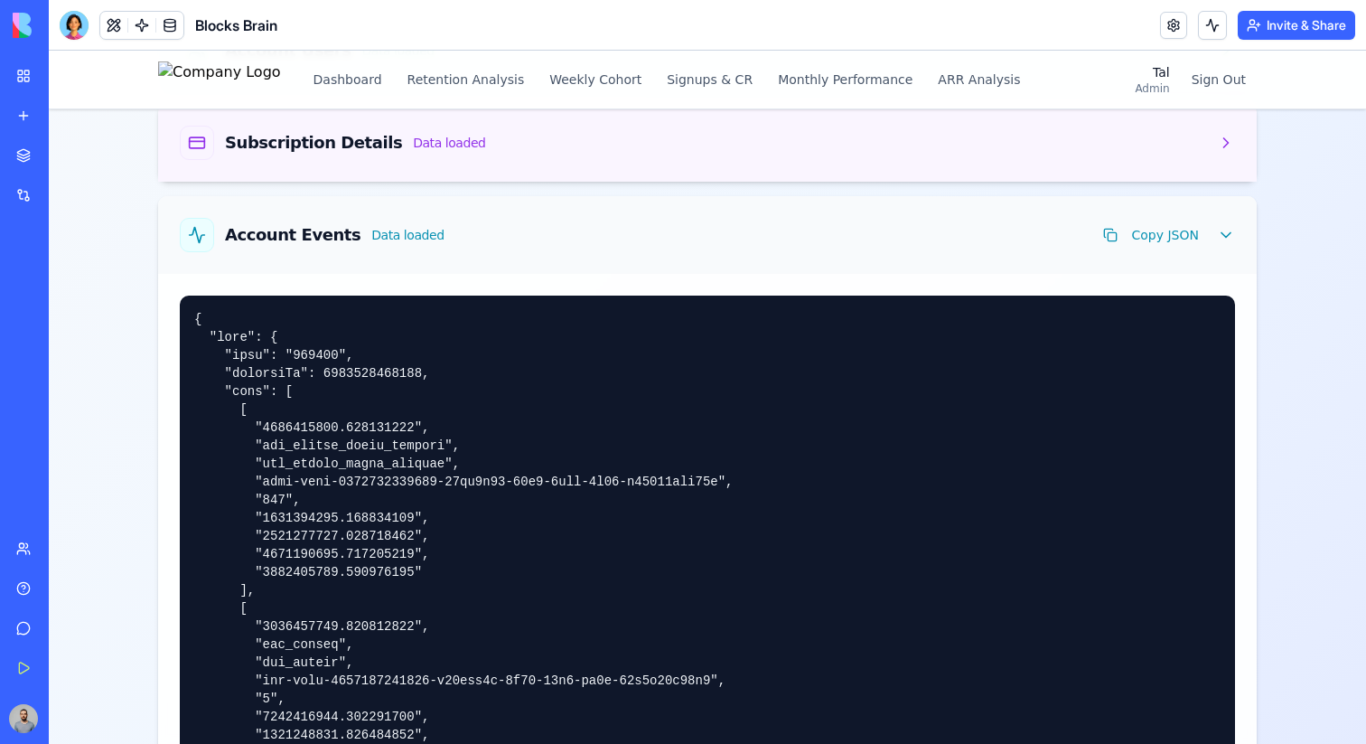
scroll to position [354, 0]
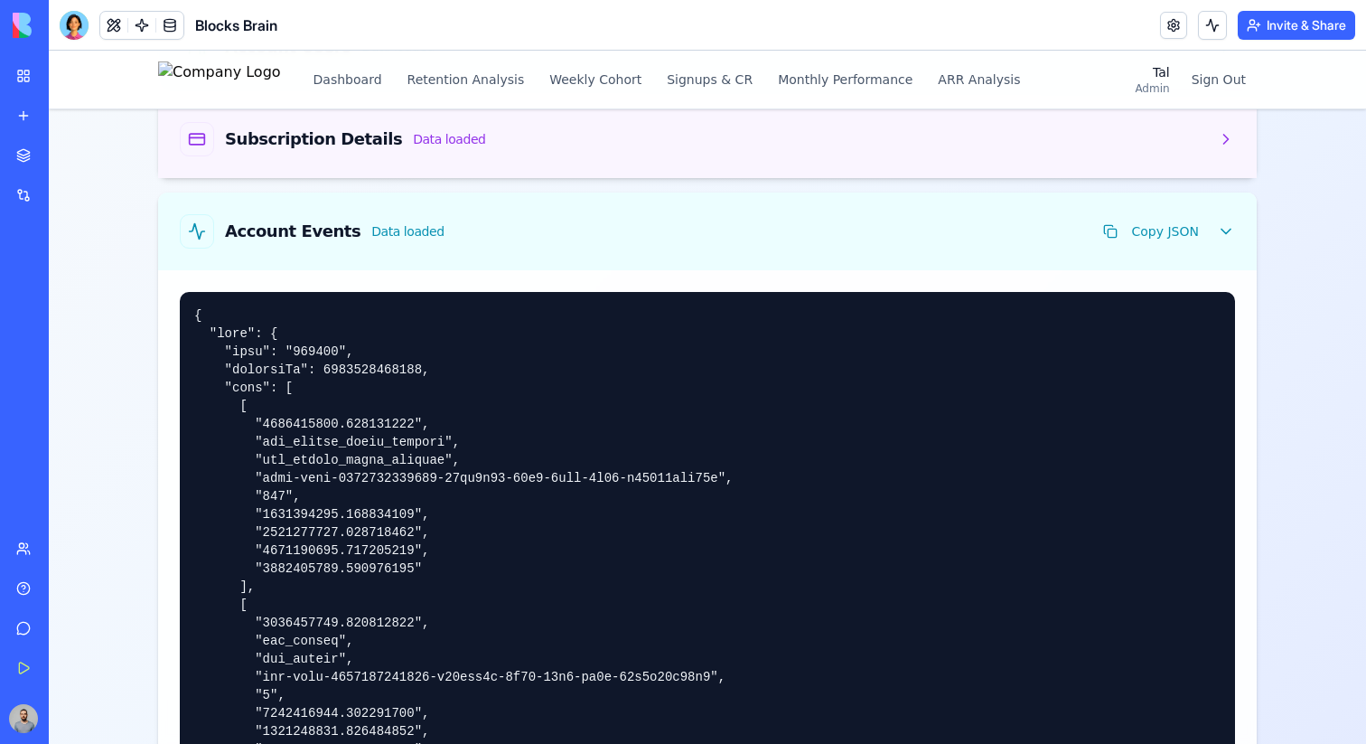
click at [255, 397] on pre at bounding box center [707, 563] width 1055 height 542
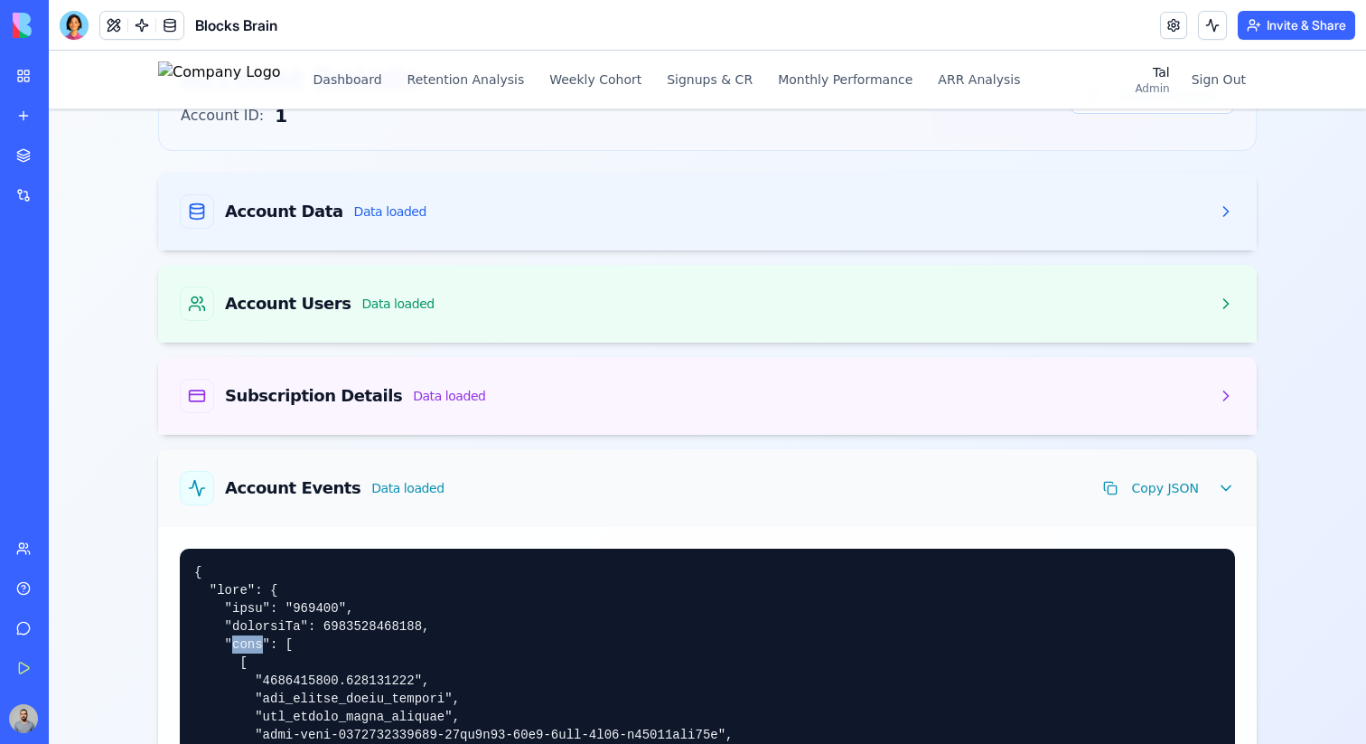
scroll to position [0, 0]
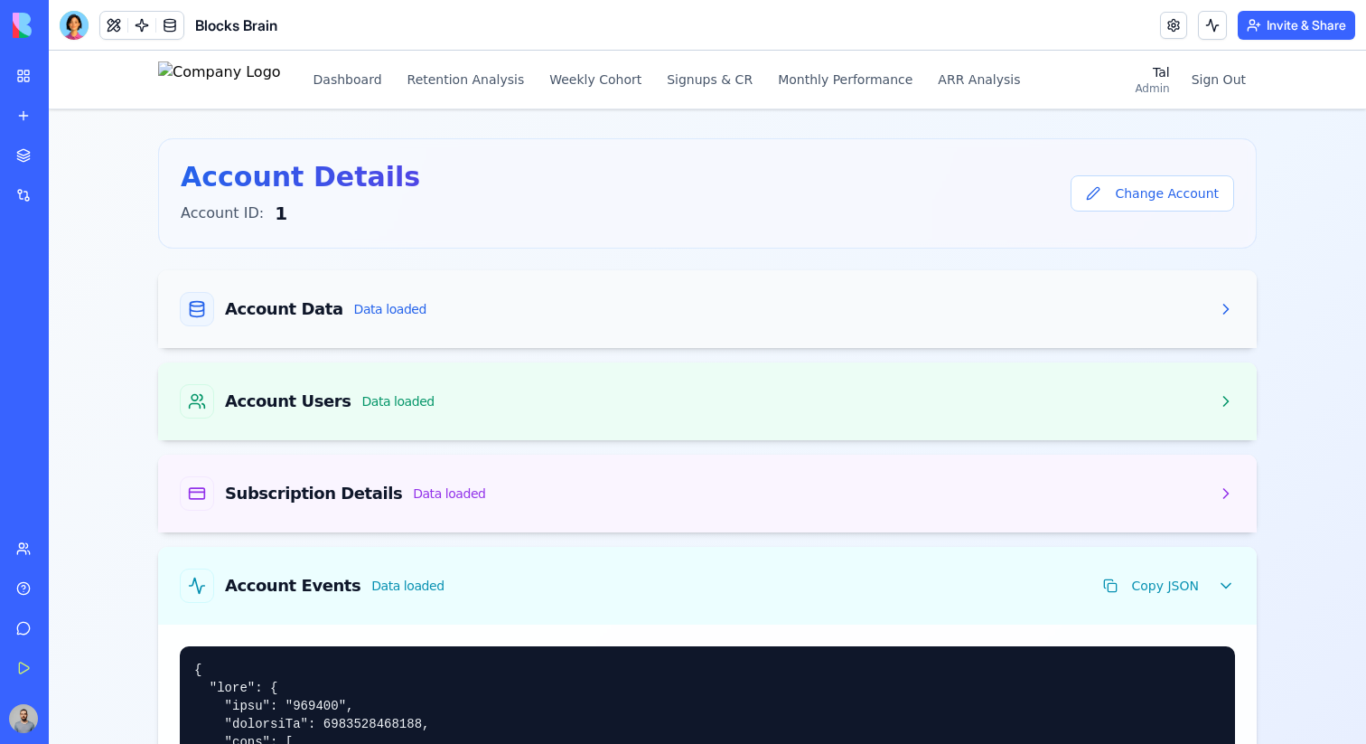
click at [810, 316] on div "Account Data Data loaded" at bounding box center [707, 309] width 1055 height 34
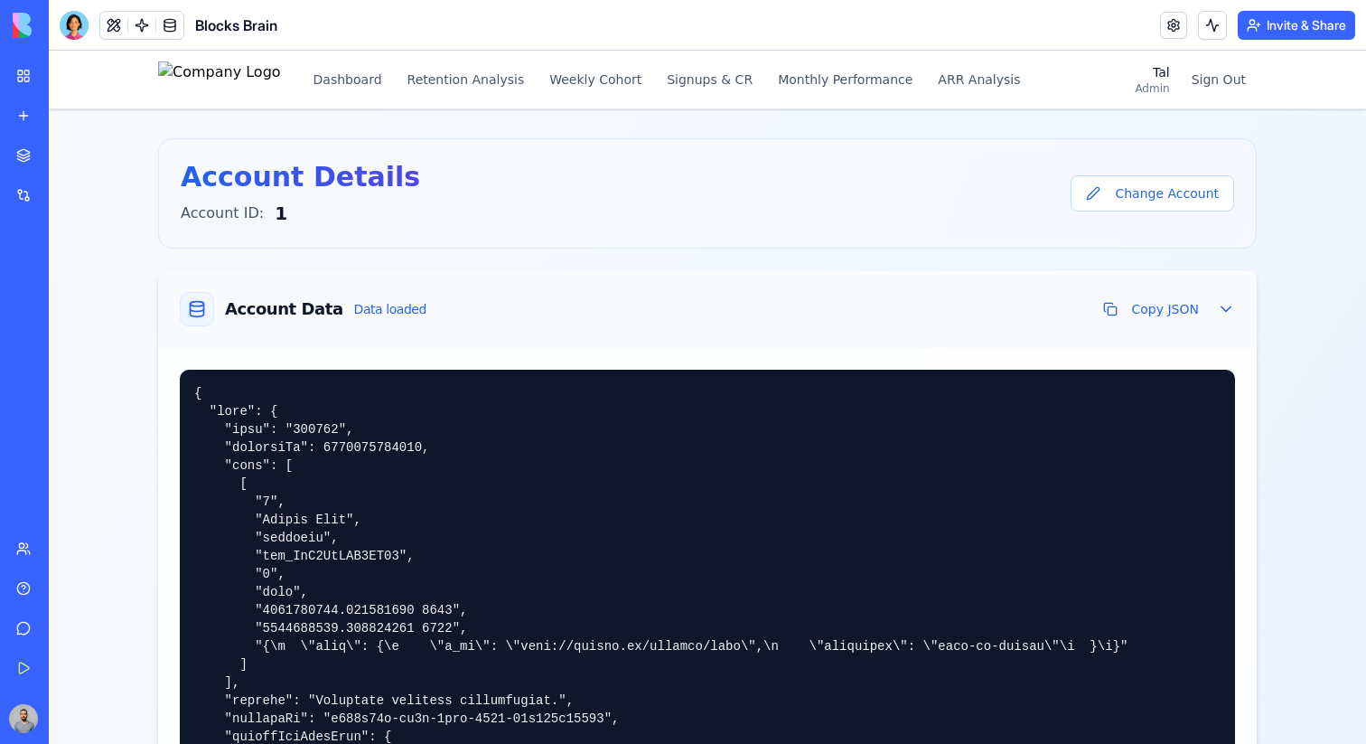
click at [778, 310] on div "Account Data Data loaded Copy JSON" at bounding box center [707, 309] width 1055 height 34
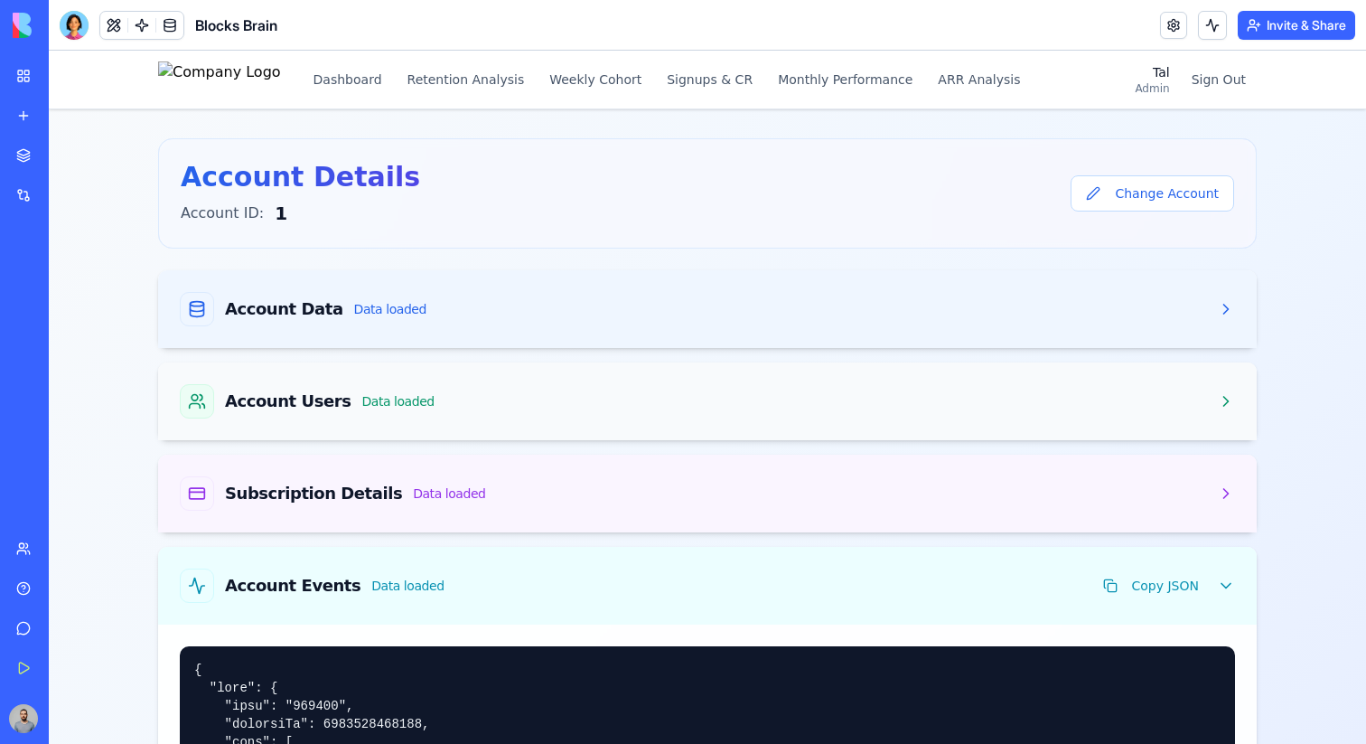
click at [780, 402] on div "Account Users Data loaded" at bounding box center [707, 401] width 1055 height 34
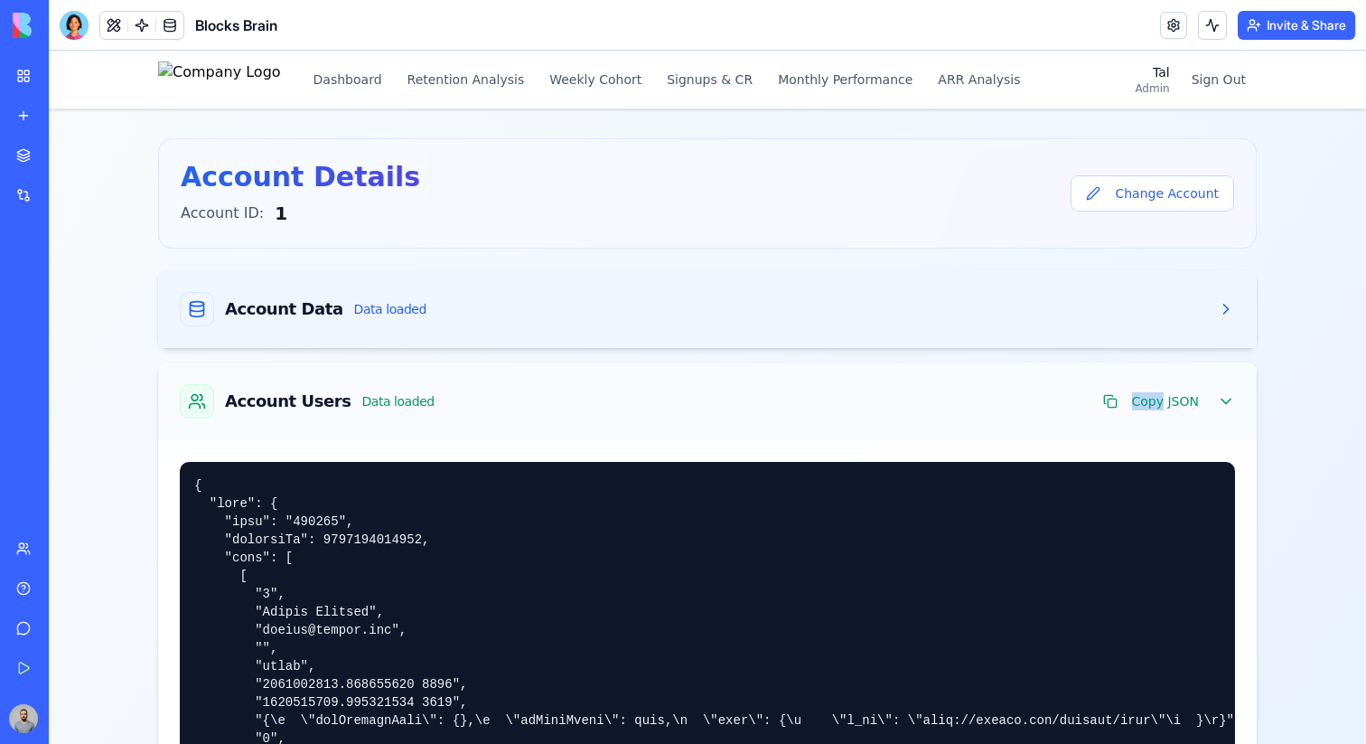
click at [780, 402] on div "Account Users Data loaded Copy JSON" at bounding box center [707, 401] width 1055 height 34
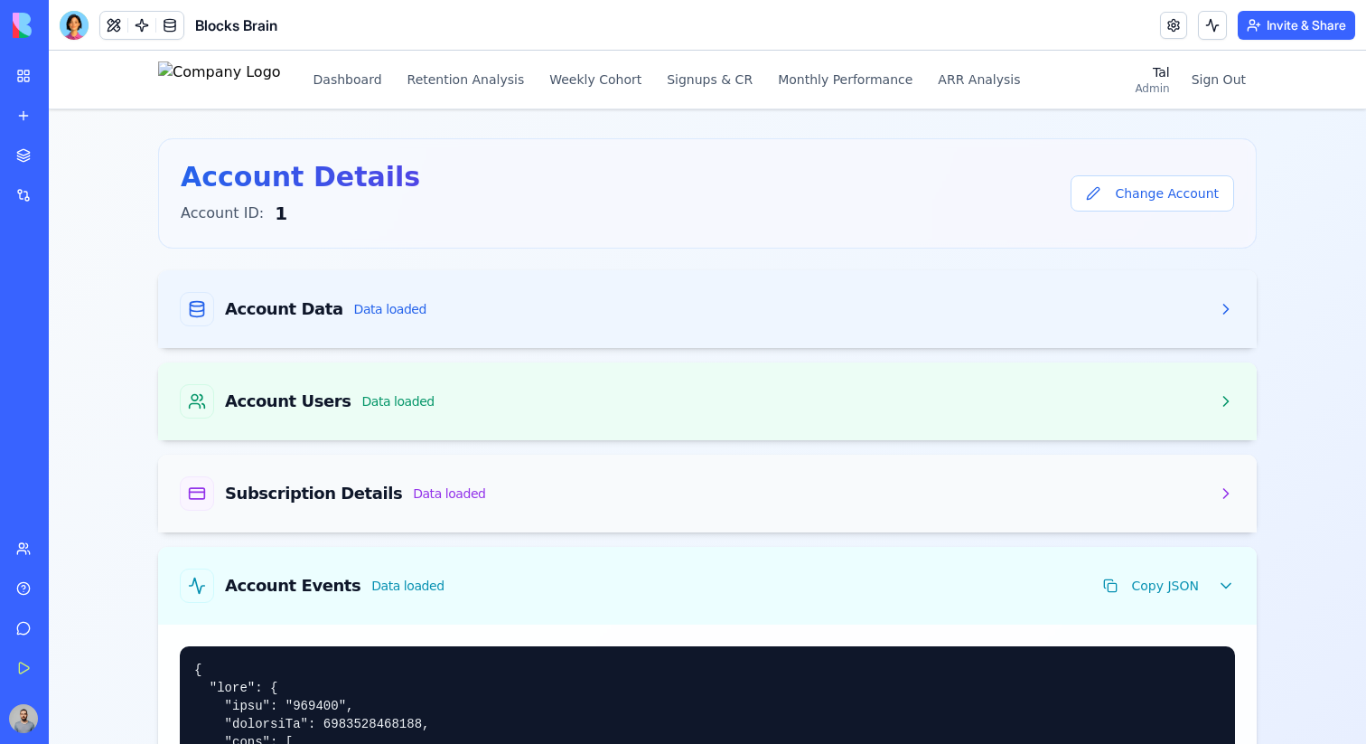
click at [780, 483] on div "Subscription Details Data loaded" at bounding box center [707, 493] width 1055 height 34
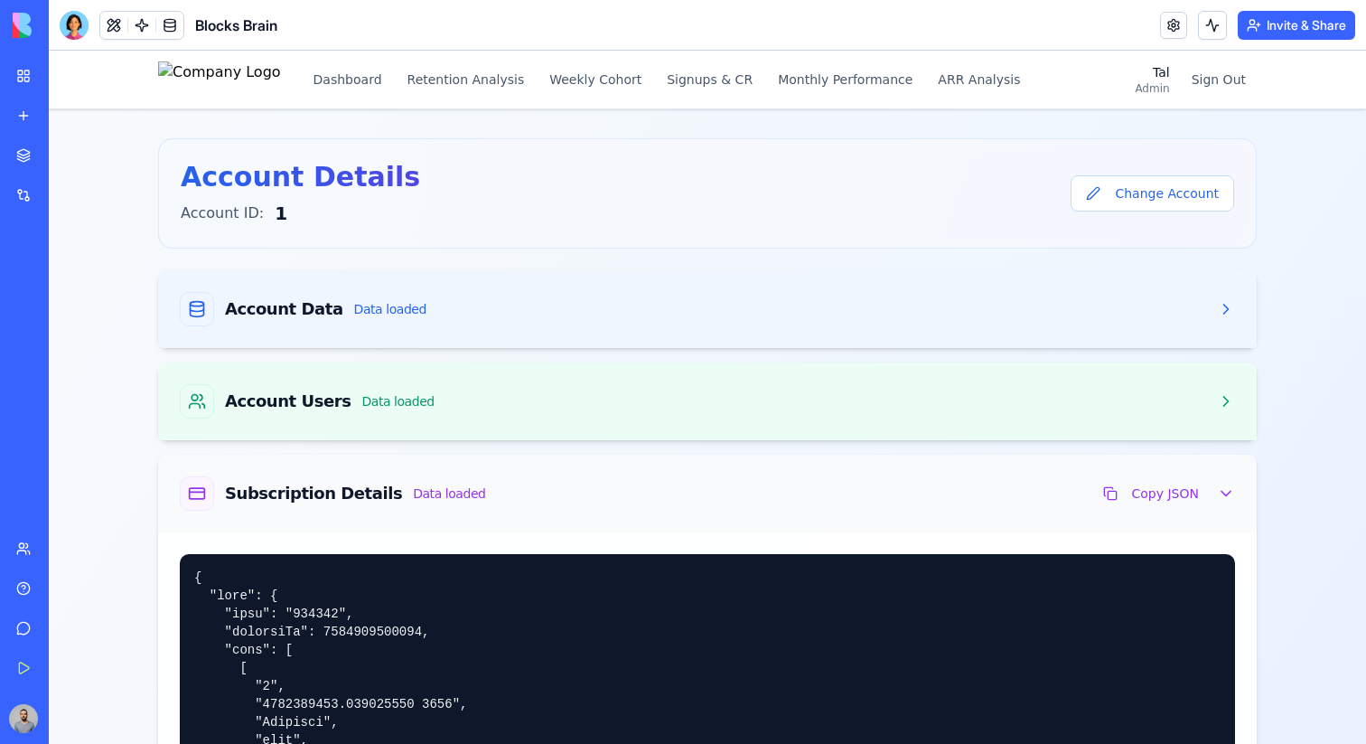
click at [776, 478] on div "Subscription Details Data loaded Copy JSON" at bounding box center [707, 493] width 1055 height 34
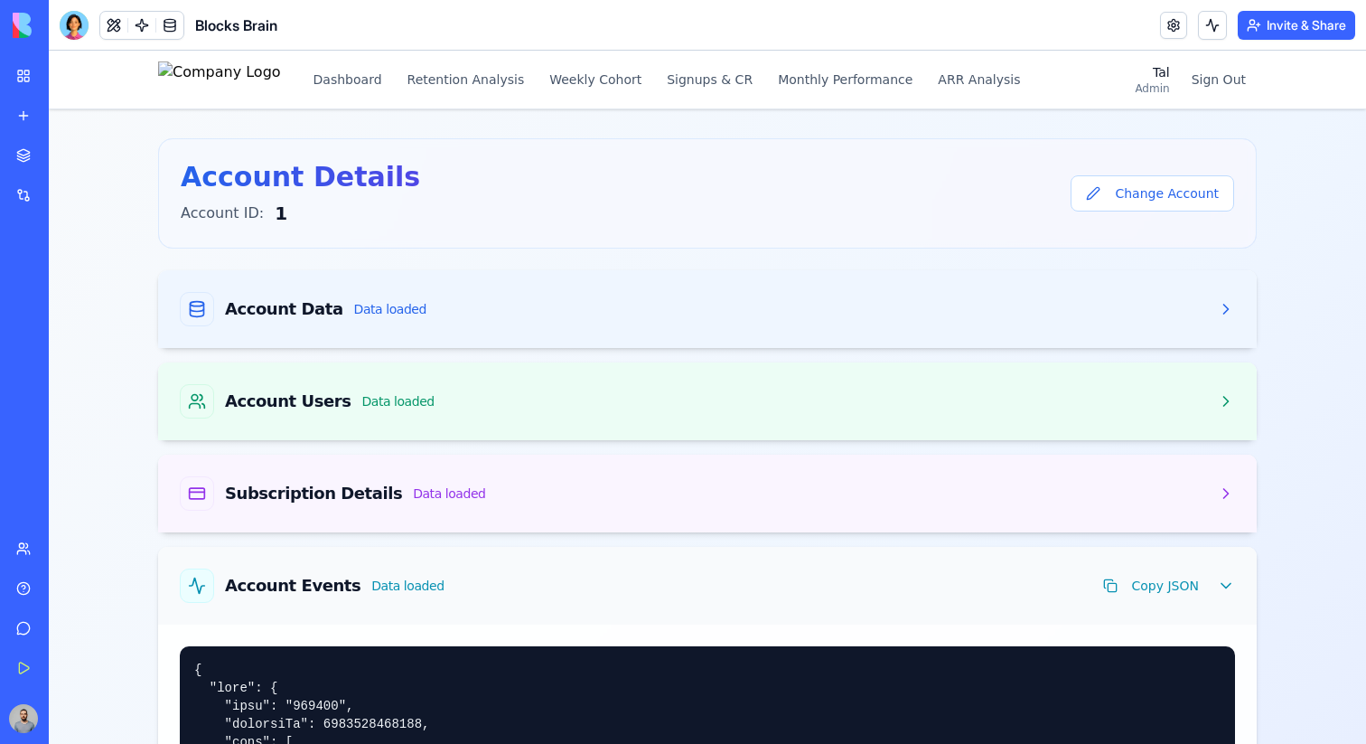
click at [776, 576] on div "Account Events Data loaded Copy JSON" at bounding box center [707, 585] width 1055 height 34
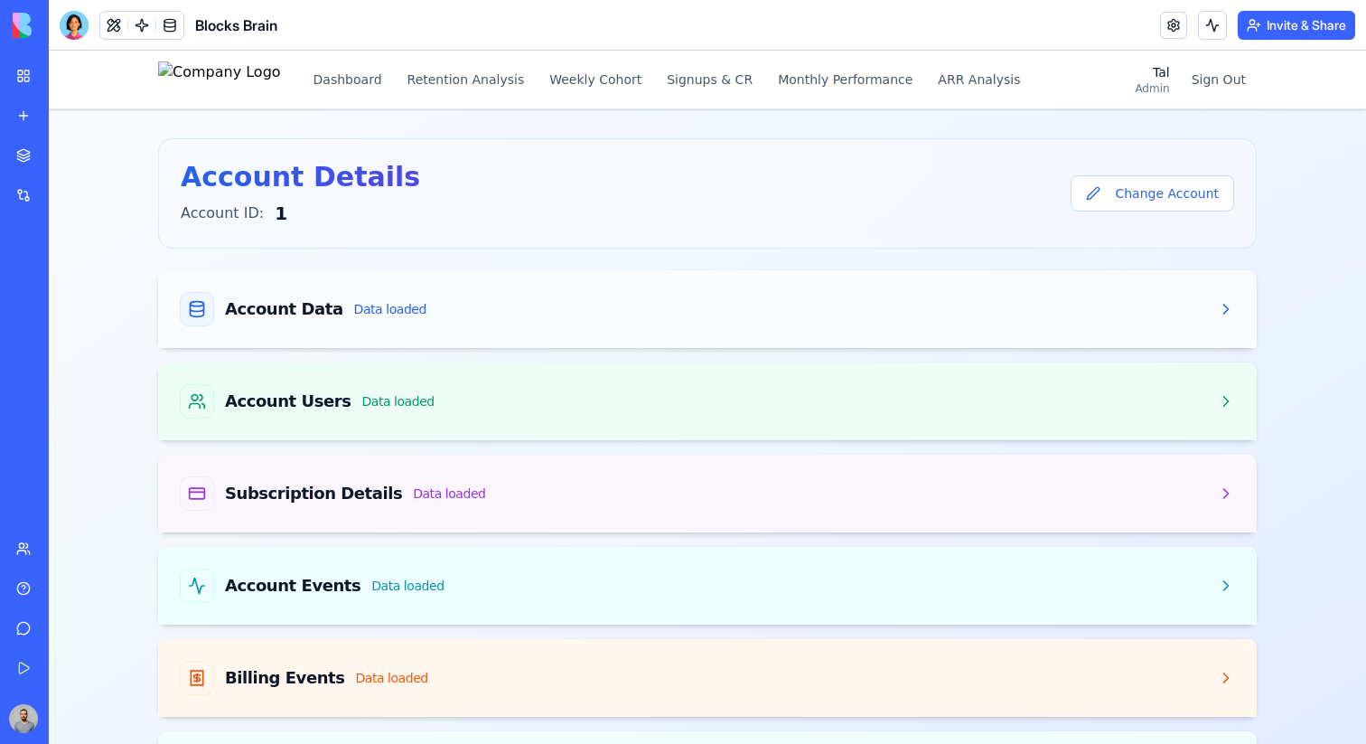
click at [1023, 326] on div "Account Data Data loaded" at bounding box center [707, 309] width 1099 height 78
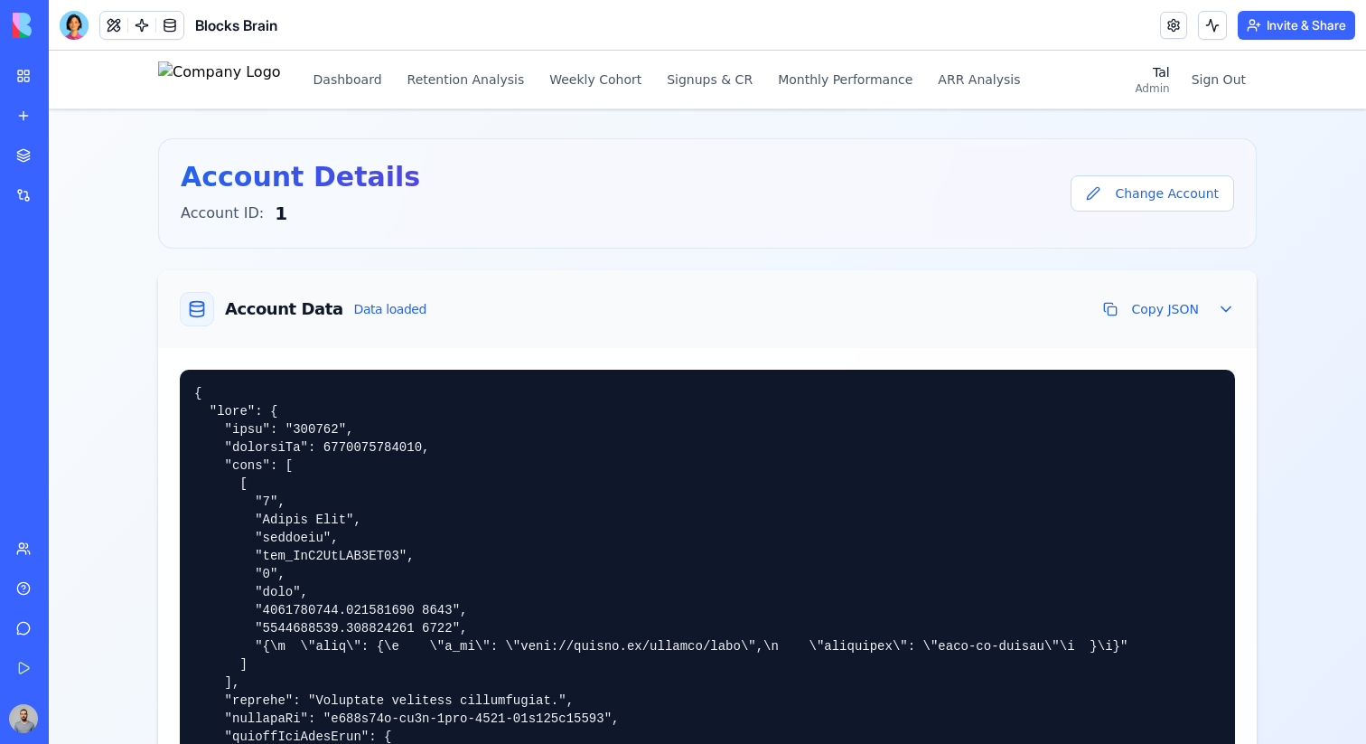
click at [754, 323] on div "Account Data Data loaded Copy JSON" at bounding box center [707, 309] width 1055 height 34
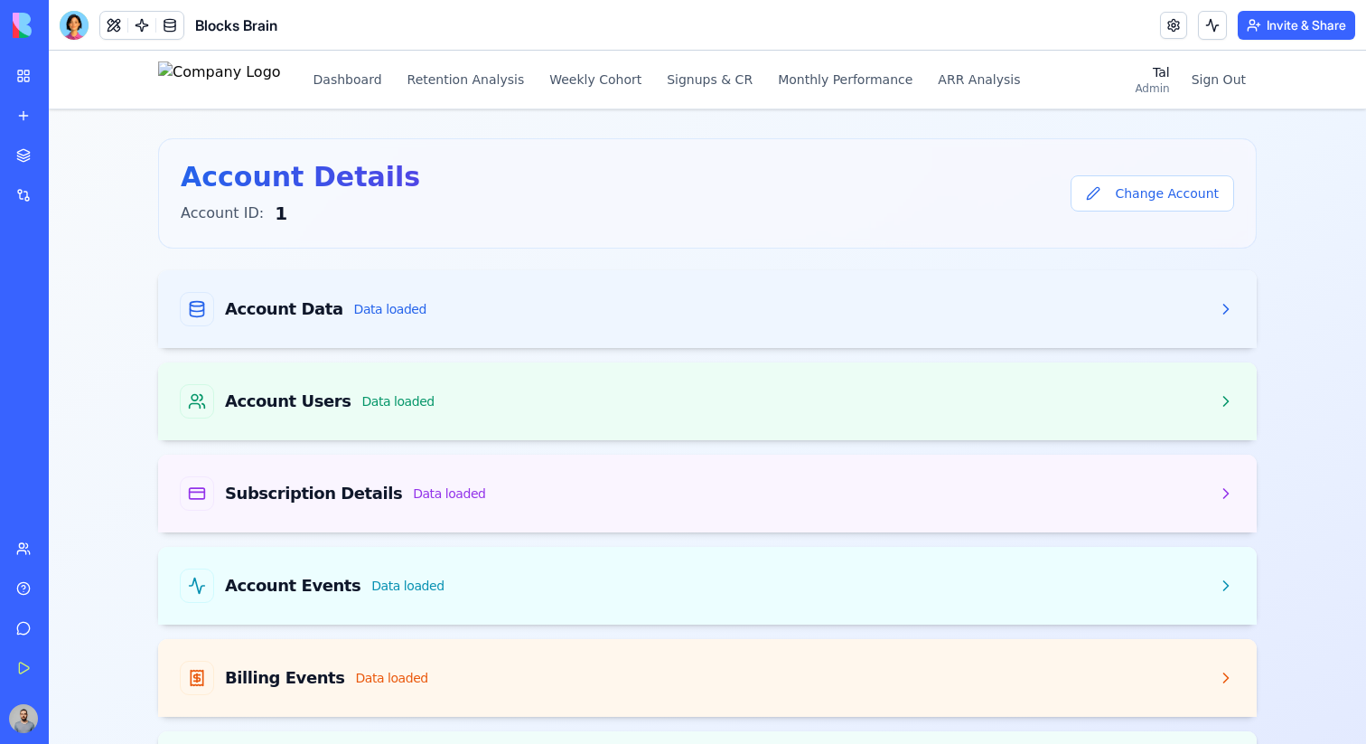
click at [78, 15] on div at bounding box center [74, 25] width 29 height 29
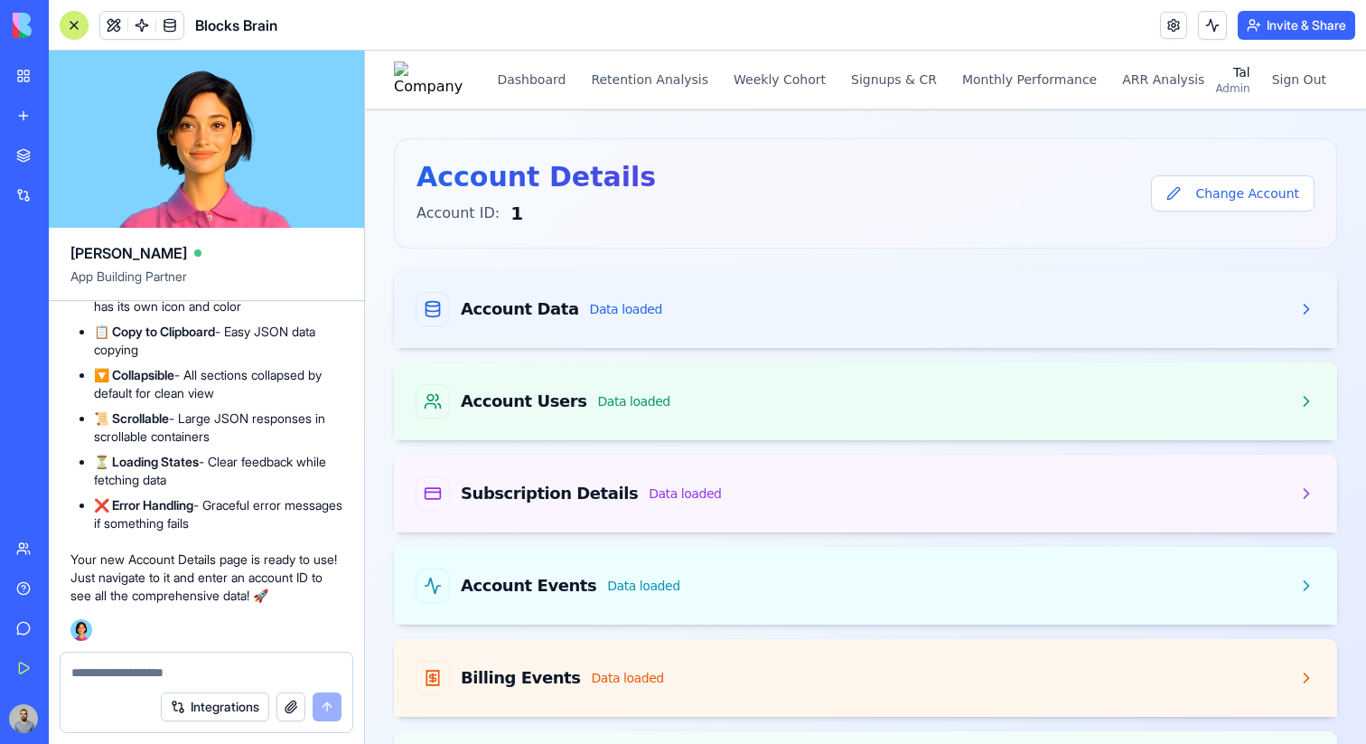
scroll to position [59104, 0]
drag, startPoint x: 85, startPoint y: 347, endPoint x: 235, endPoint y: 593, distance: 287.9
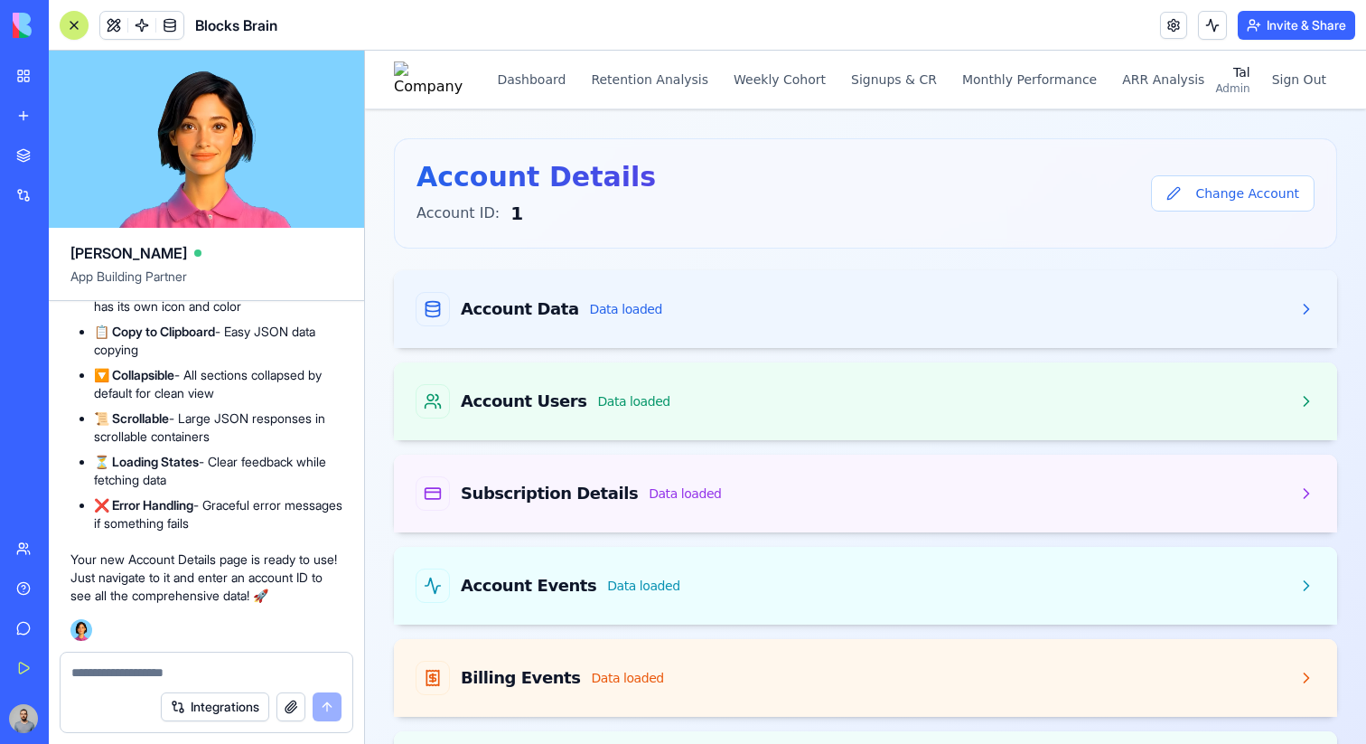
drag, startPoint x: 121, startPoint y: 453, endPoint x: 170, endPoint y: 543, distance: 102.7
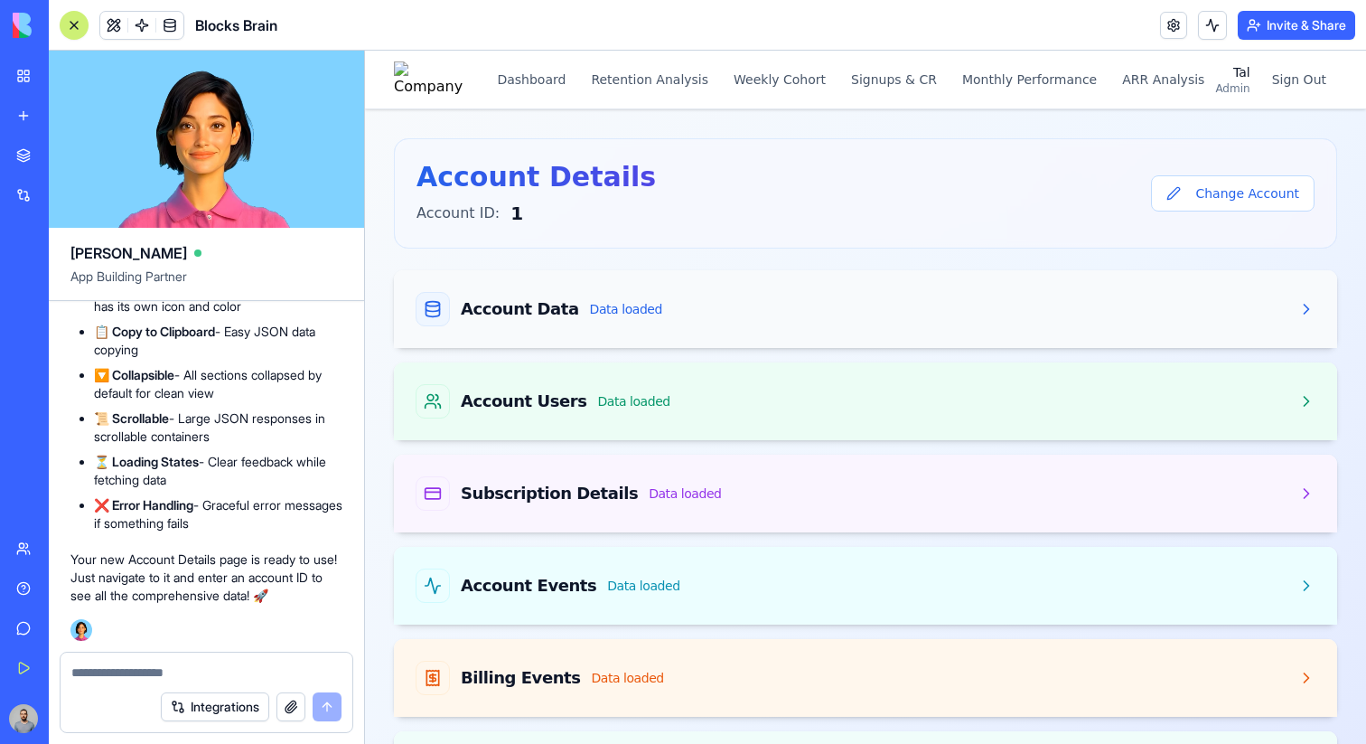
click at [936, 322] on div "Account Data Data loaded" at bounding box center [866, 309] width 900 height 34
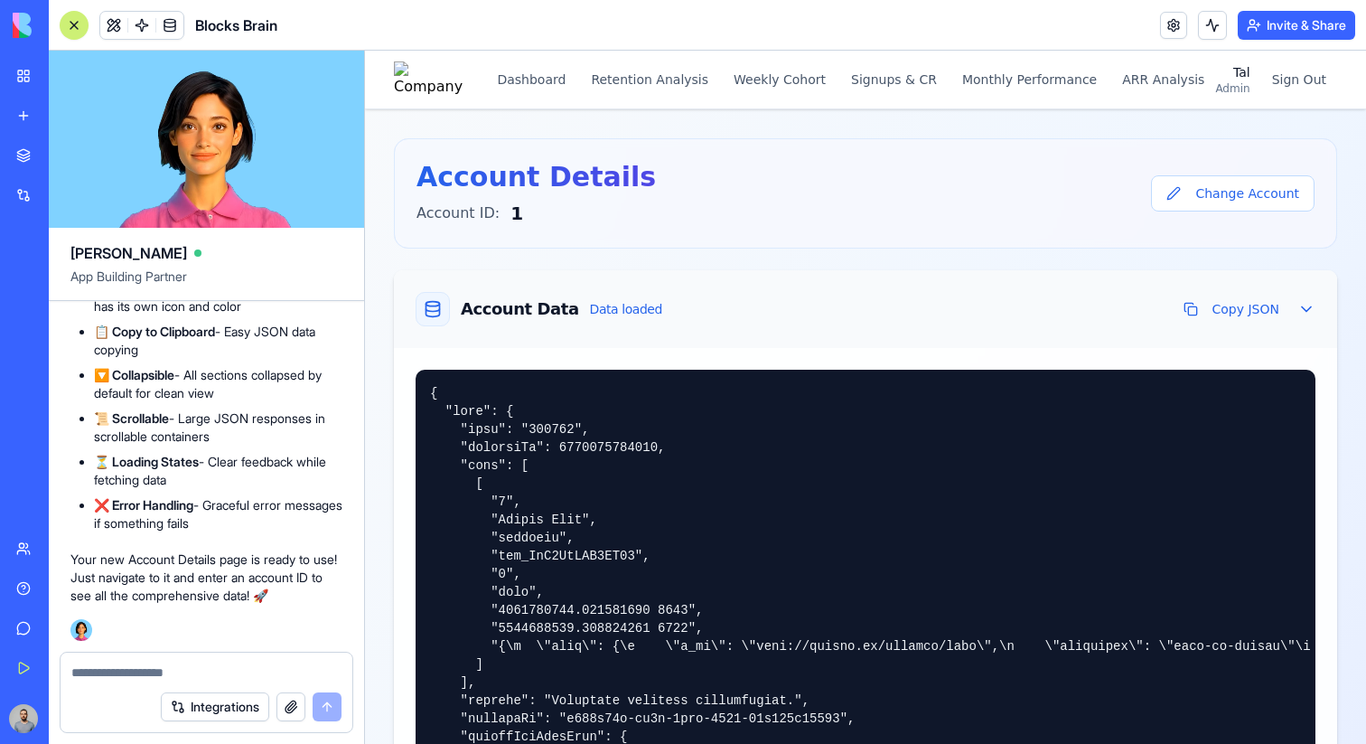
click at [936, 322] on div "Account Data Data loaded Copy JSON" at bounding box center [866, 309] width 900 height 34
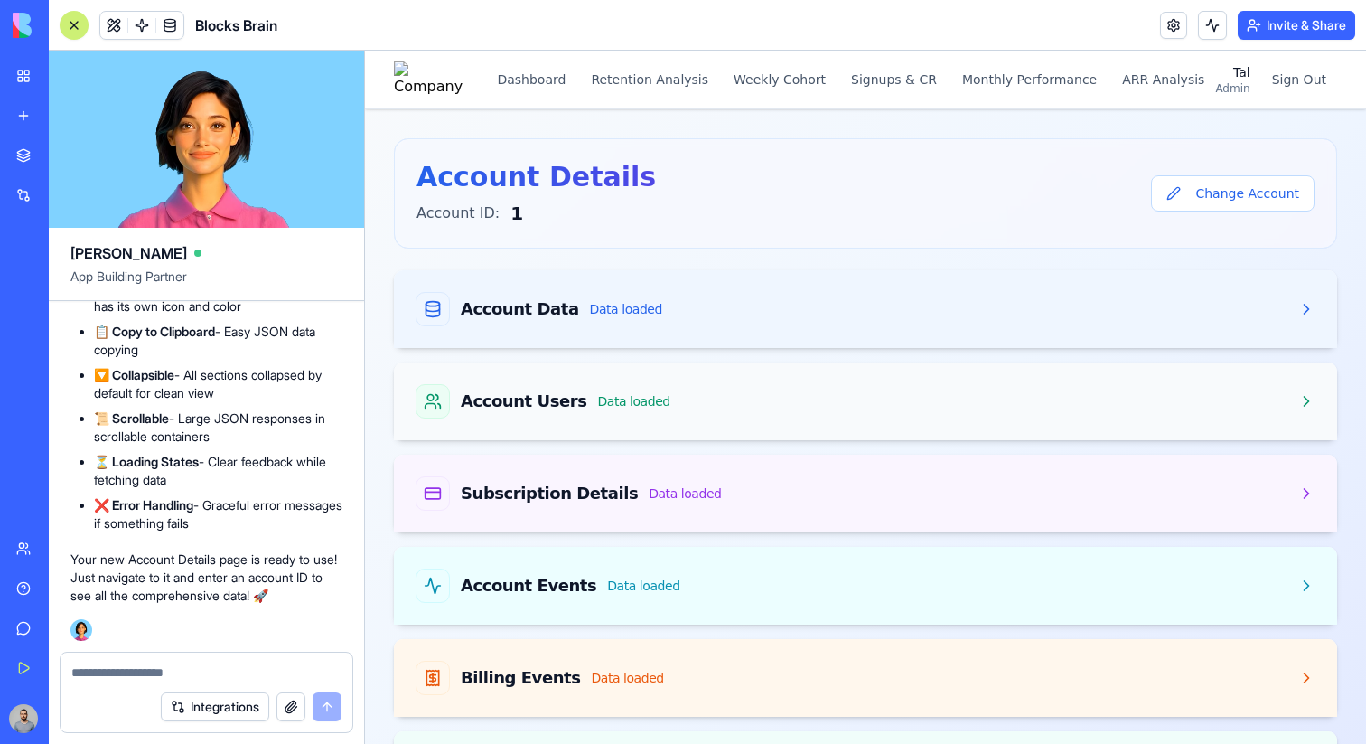
click at [934, 419] on div "Account Users Data loaded" at bounding box center [865, 401] width 943 height 78
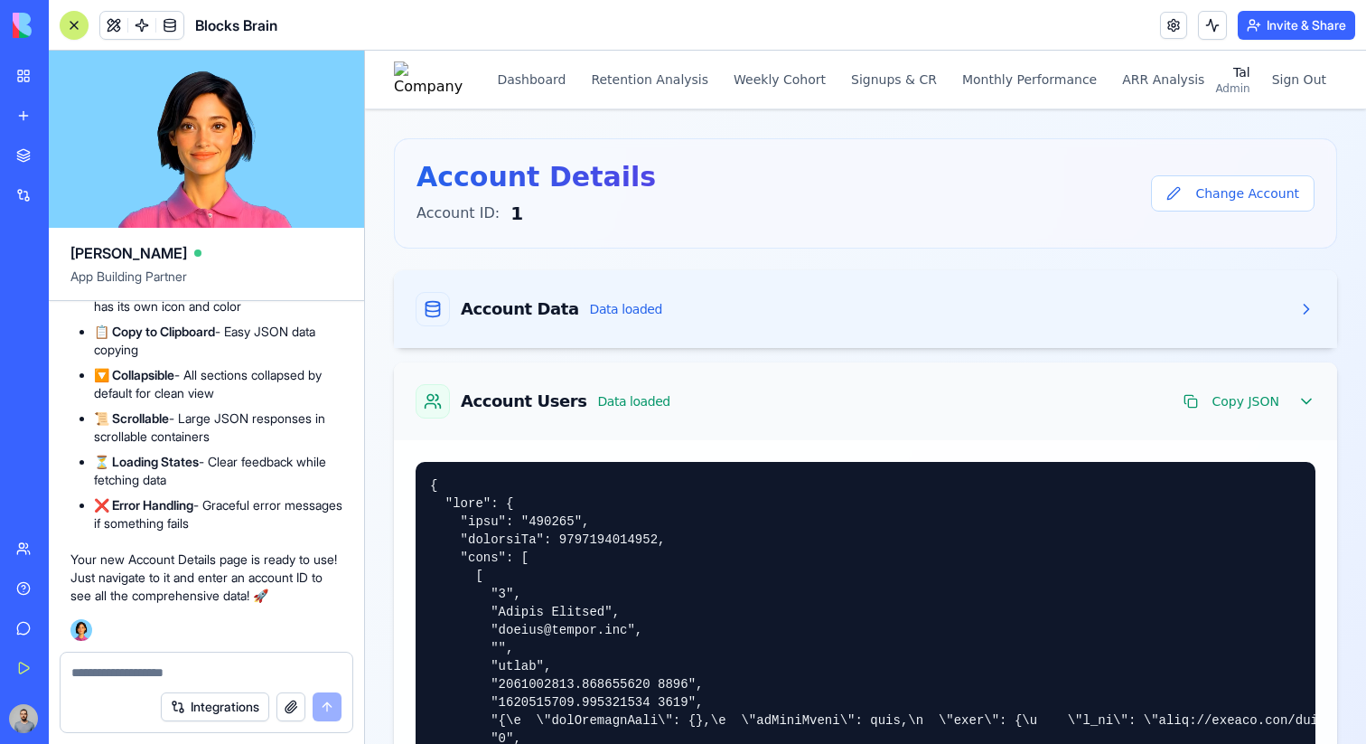
click at [934, 419] on div "Account Users Data loaded Copy JSON" at bounding box center [865, 401] width 943 height 78
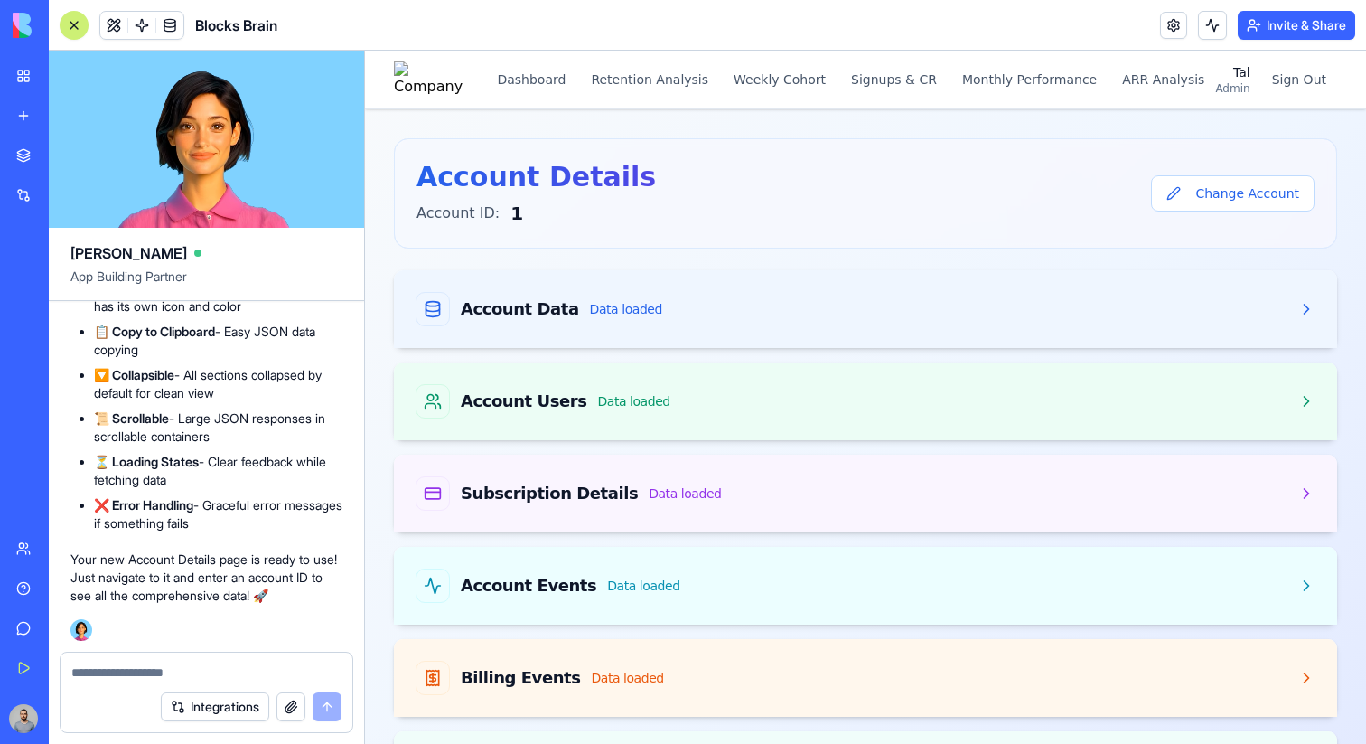
click at [783, 359] on div "Account Data Data loaded Account Users Data loaded Subscription Details Data lo…" at bounding box center [865, 585] width 943 height 631
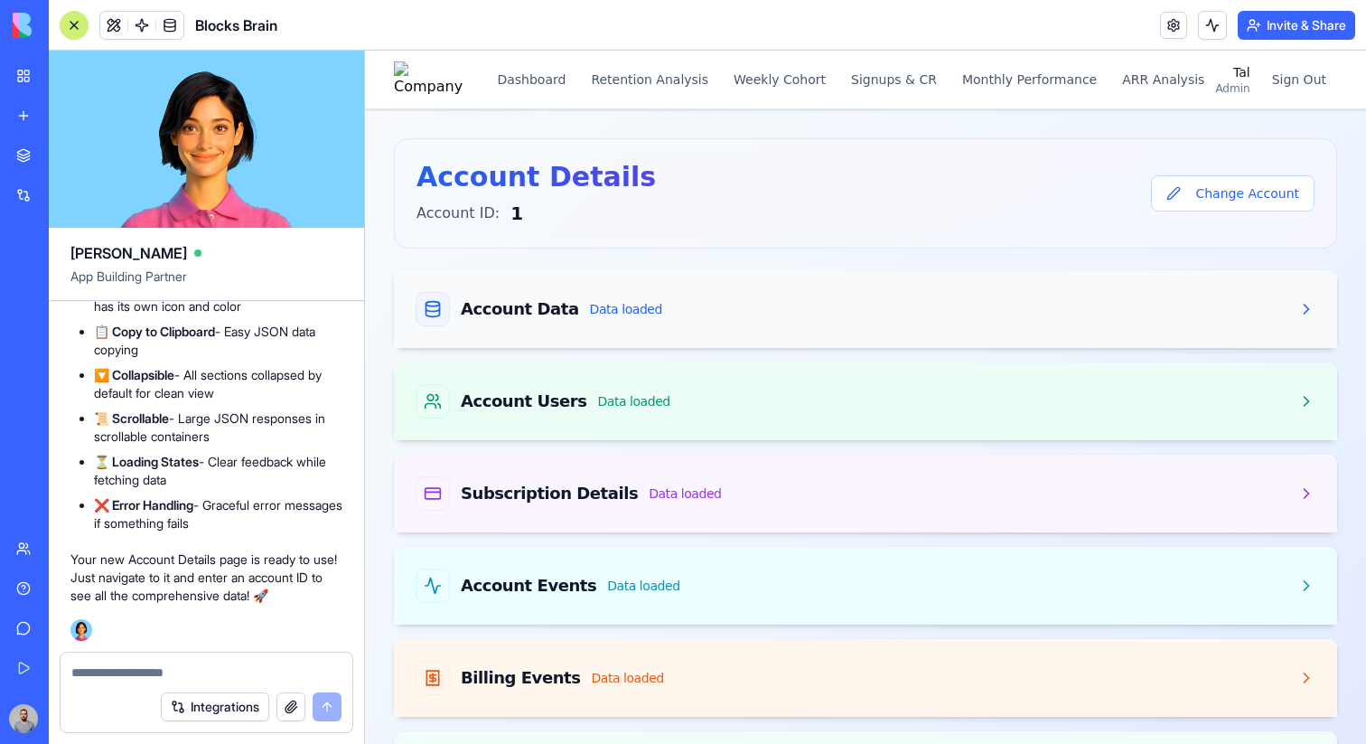
click at [775, 312] on div "Account Data Data loaded" at bounding box center [866, 309] width 900 height 34
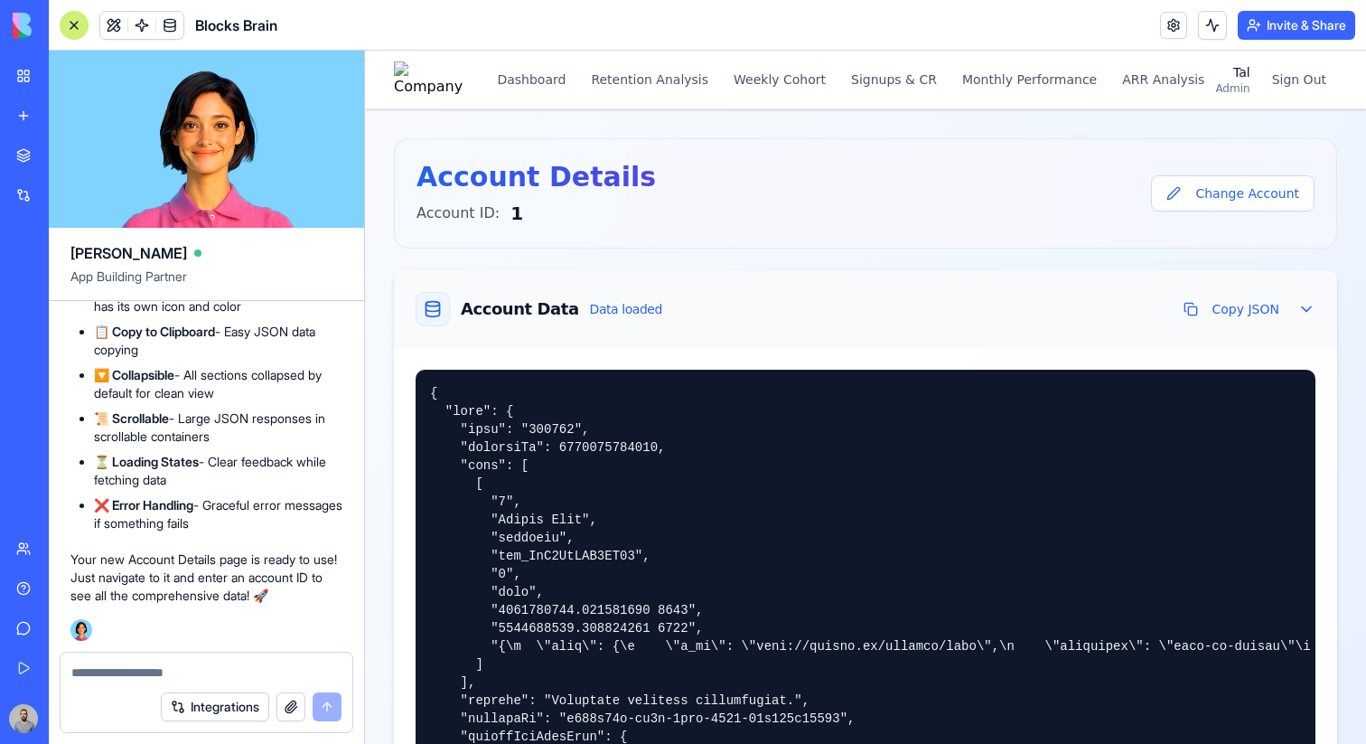
click at [702, 315] on div "Account Data Data loaded Copy JSON" at bounding box center [866, 309] width 900 height 34
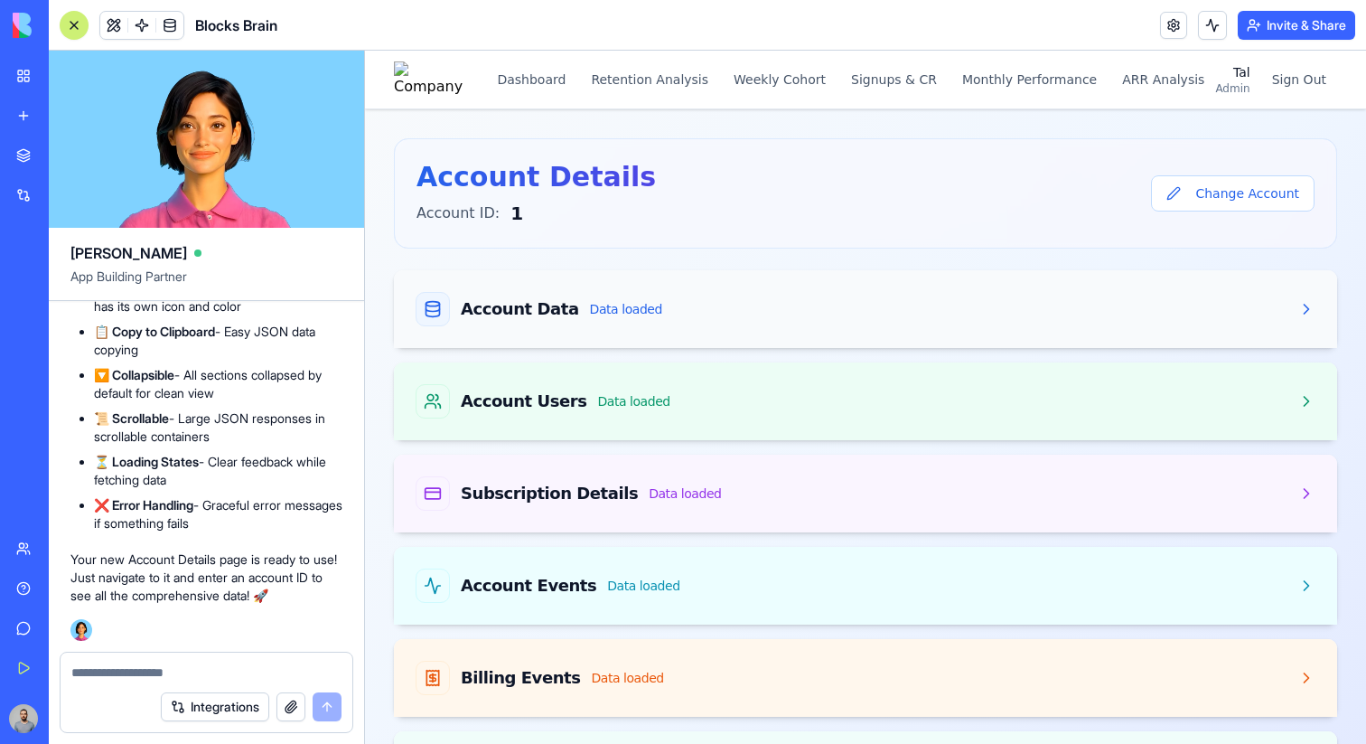
click at [719, 309] on div "Account Data Data loaded" at bounding box center [866, 309] width 900 height 34
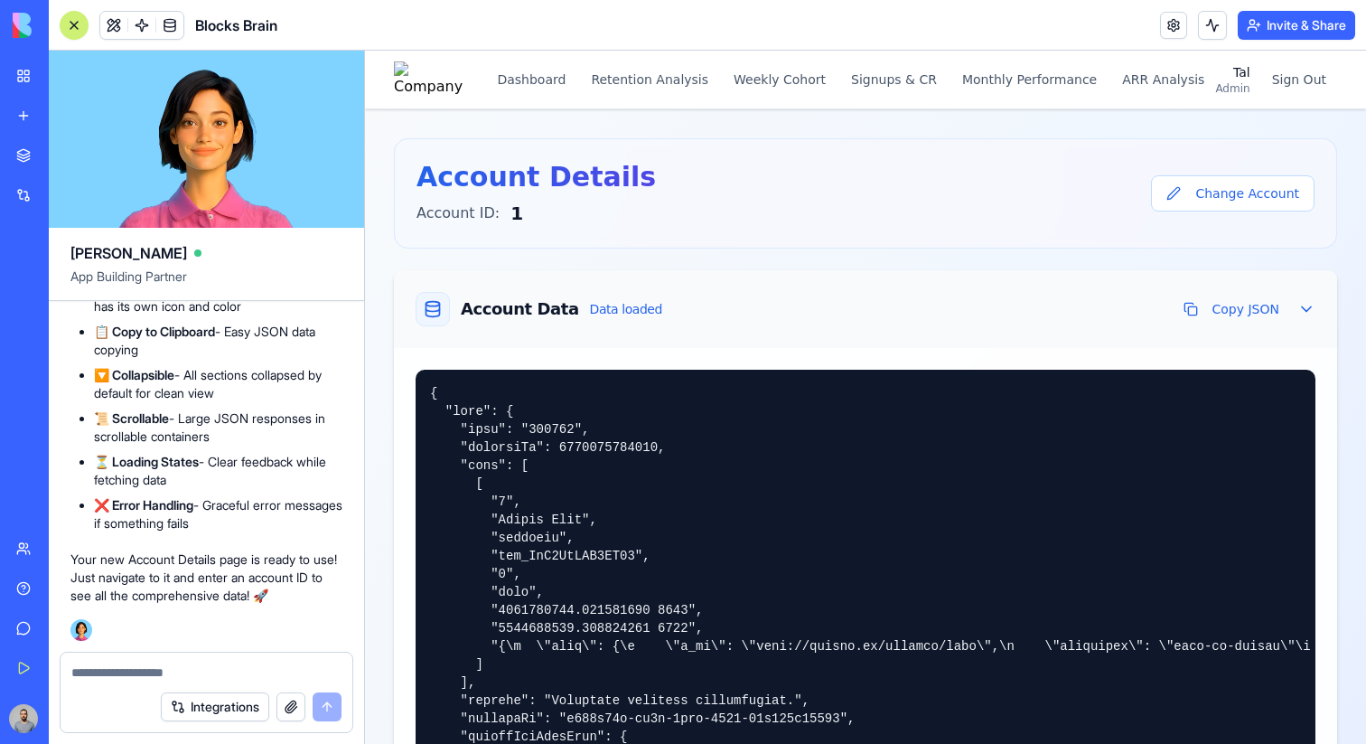
click at [798, 314] on div "Account Data Data loaded Copy JSON" at bounding box center [866, 309] width 900 height 34
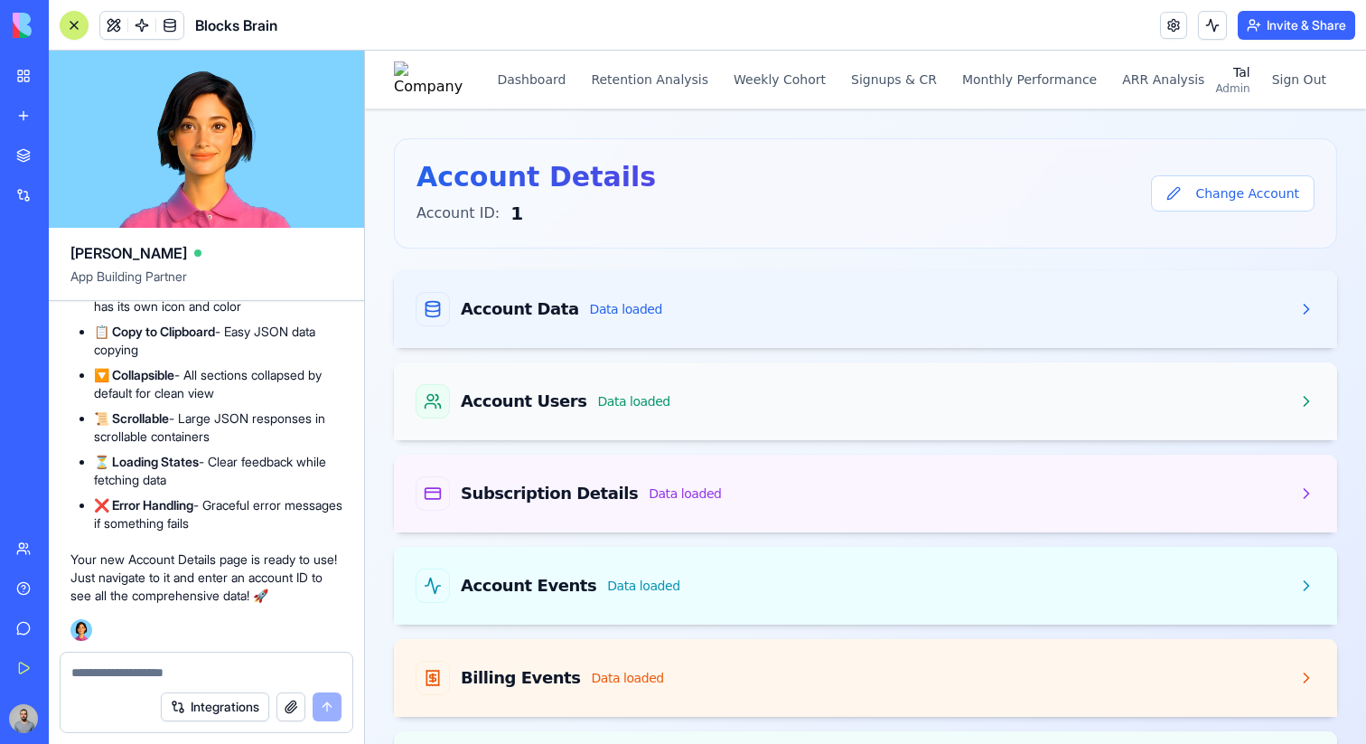
click at [798, 425] on div "Account Users Data loaded" at bounding box center [865, 401] width 943 height 78
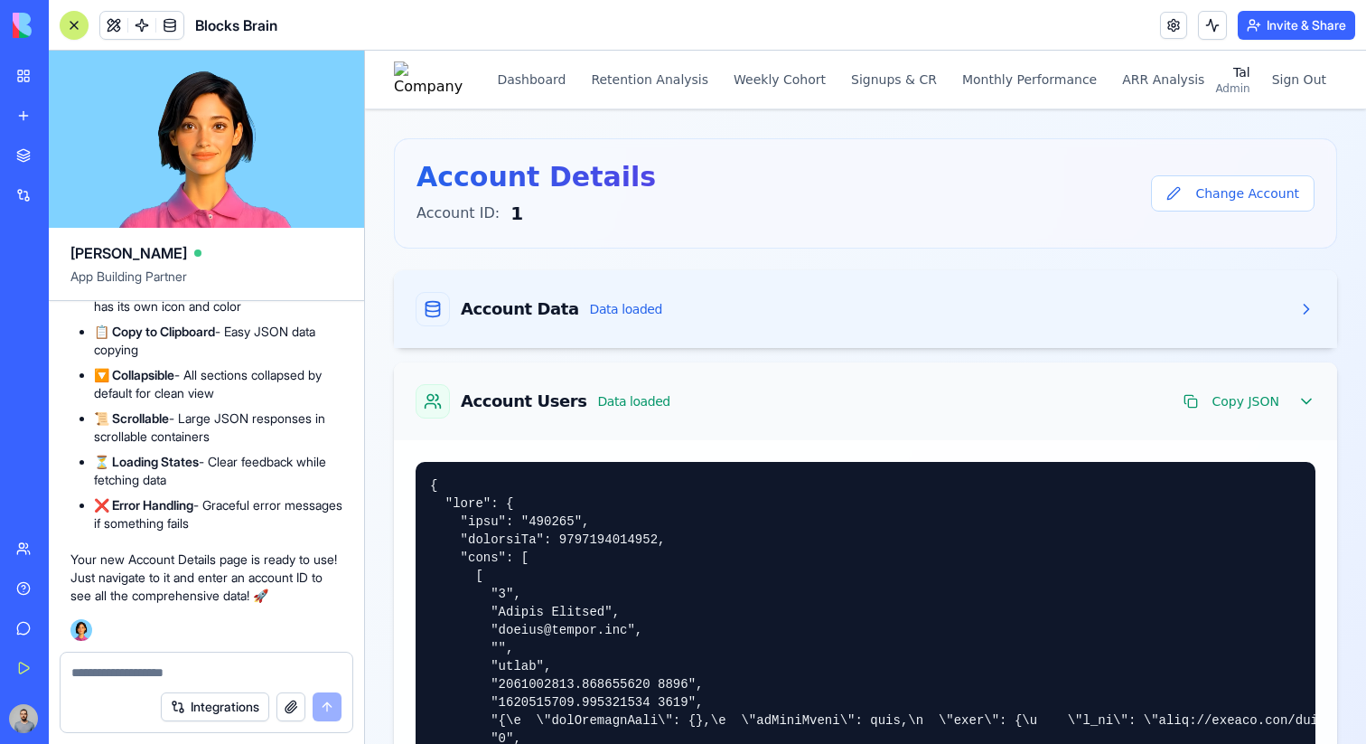
click at [798, 425] on div "Account Users Data loaded Copy JSON" at bounding box center [865, 401] width 943 height 78
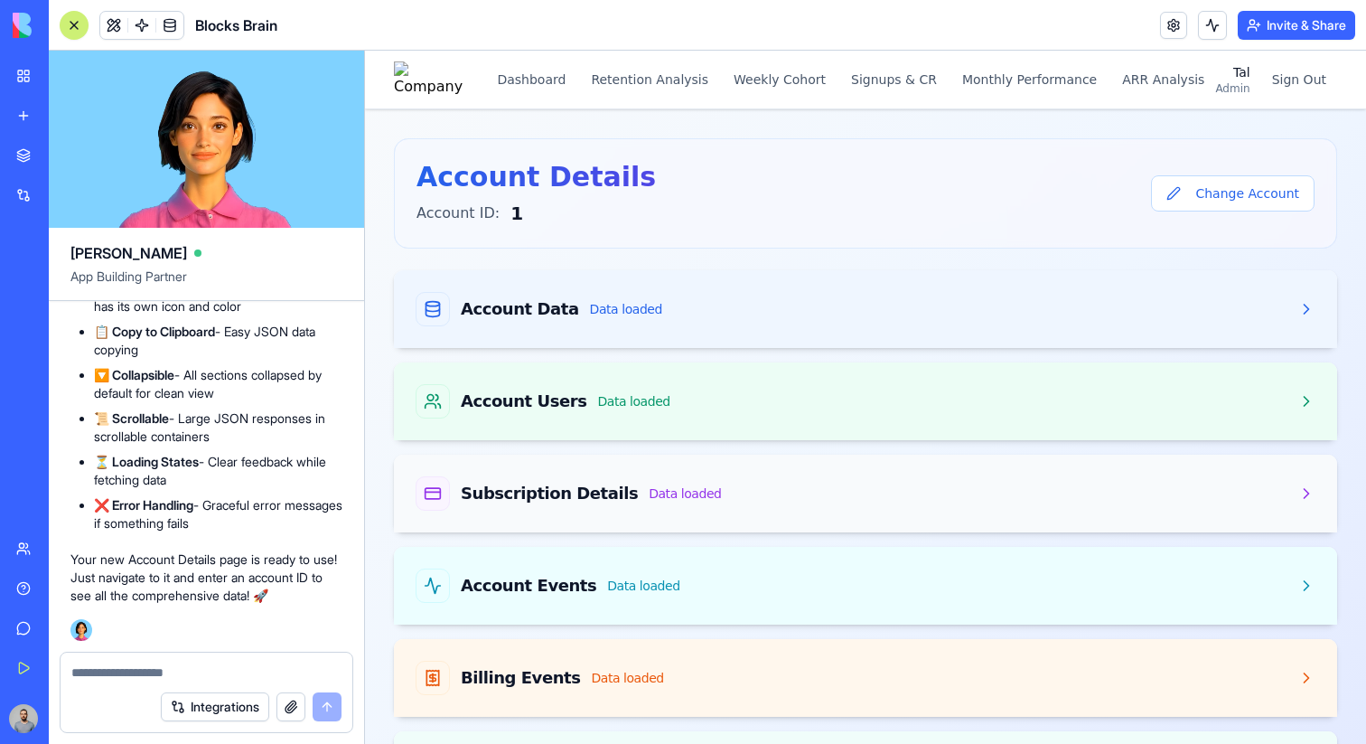
click at [870, 518] on div "Subscription Details Data loaded" at bounding box center [865, 494] width 943 height 78
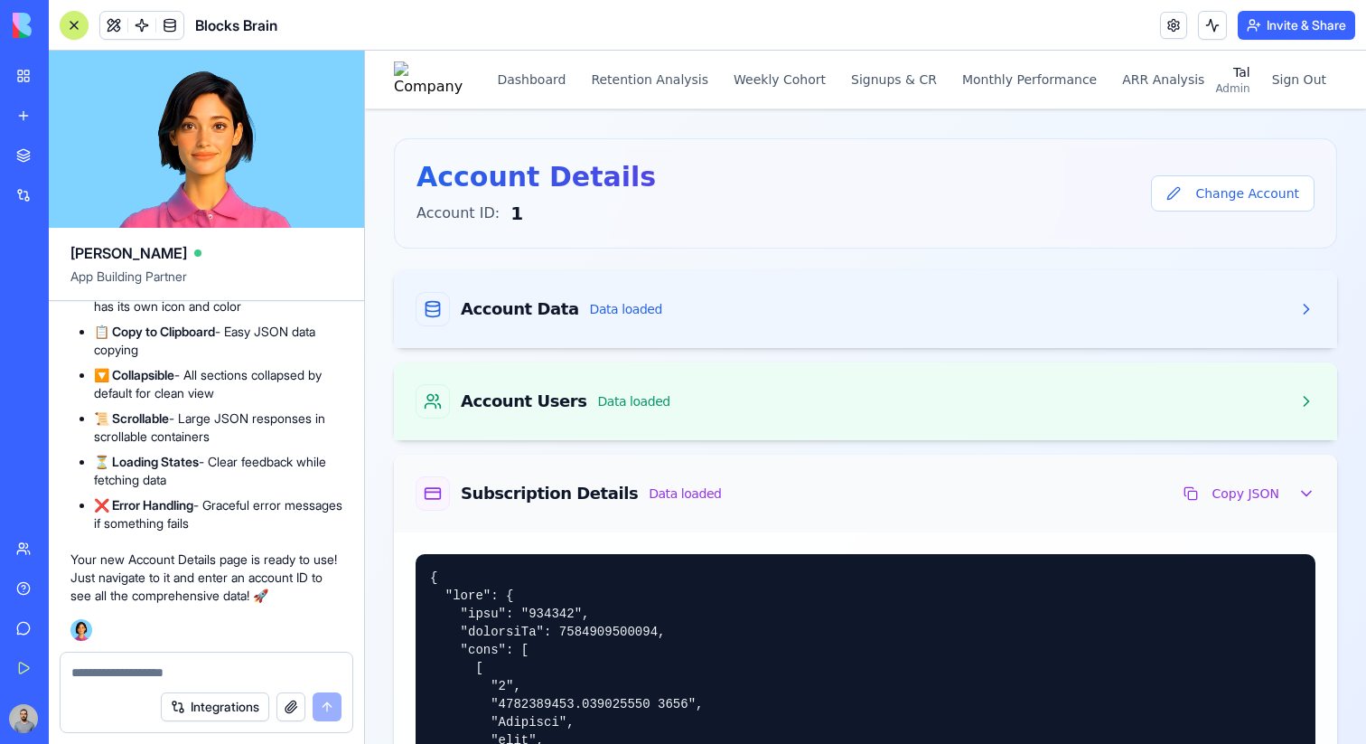
click at [870, 518] on div "Subscription Details Data loaded Copy JSON" at bounding box center [865, 494] width 943 height 78
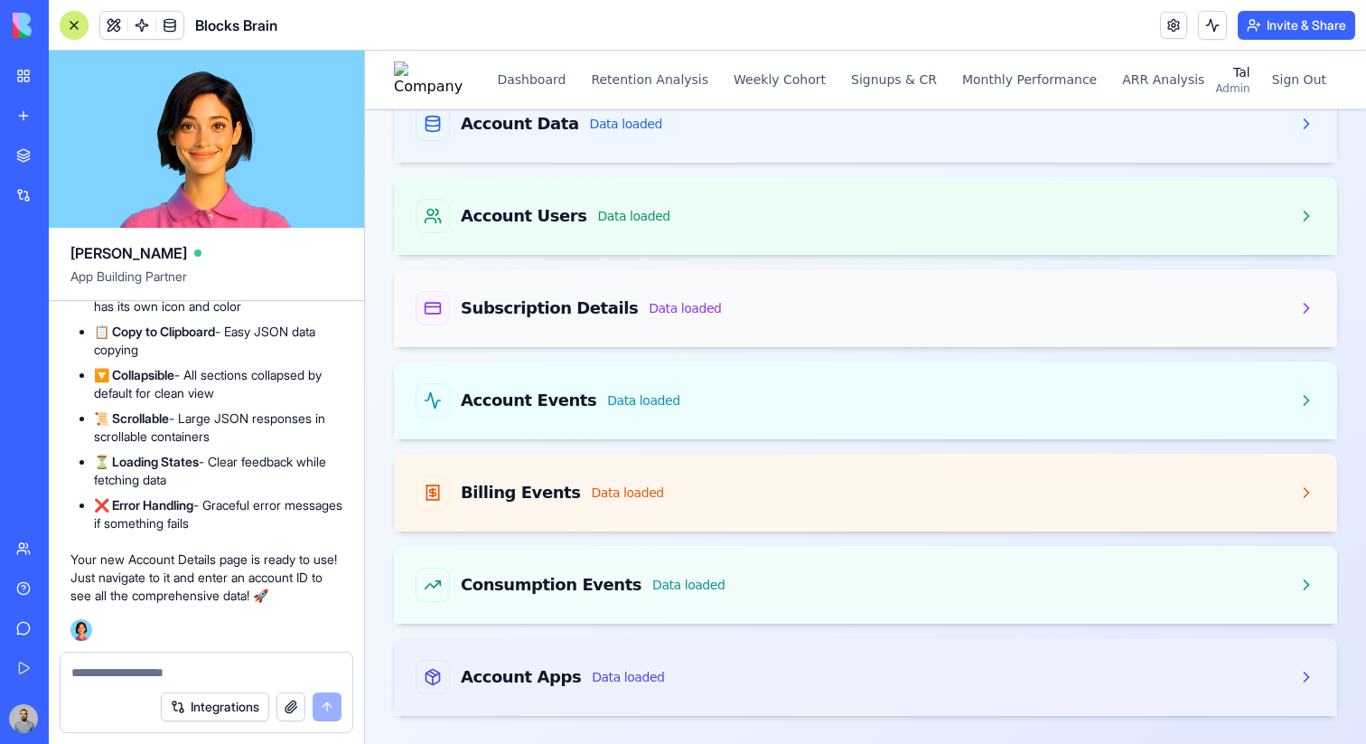
scroll to position [186, 0]
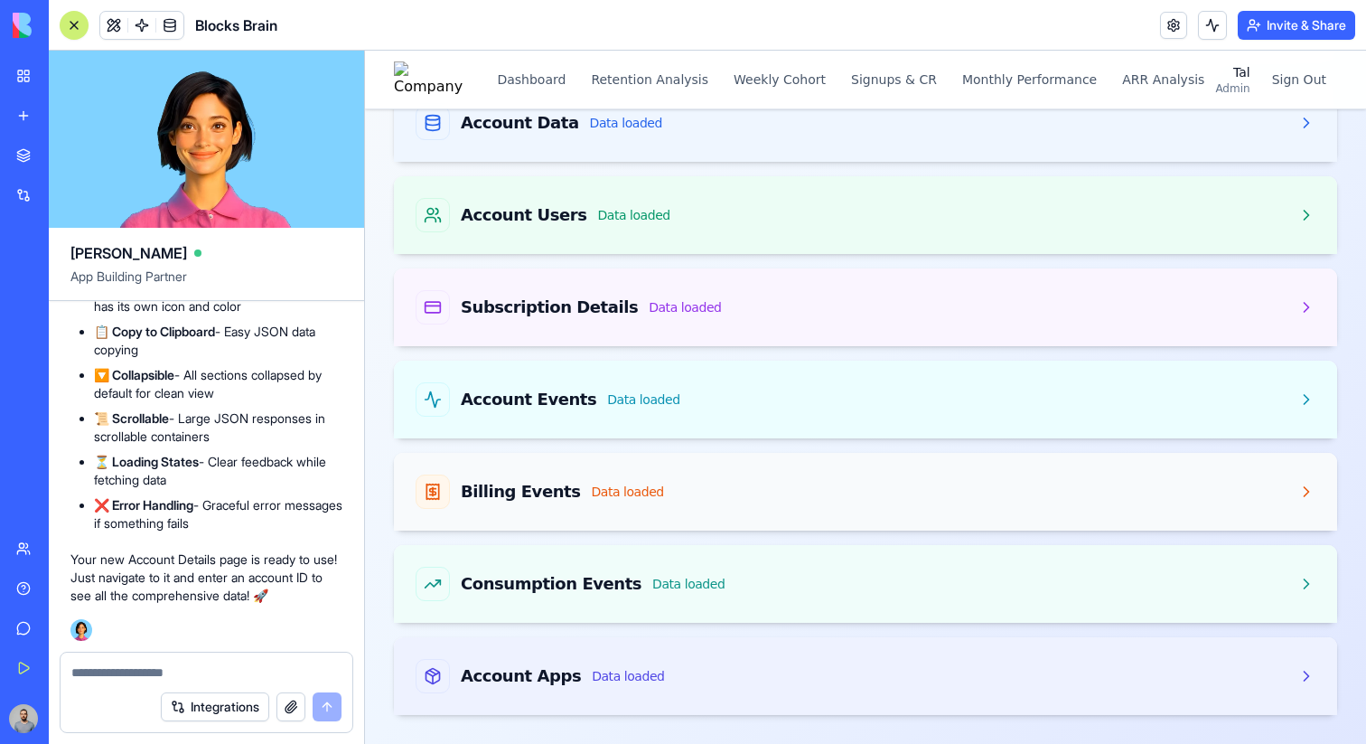
click at [696, 492] on div "Billing Events Data loaded" at bounding box center [866, 491] width 900 height 34
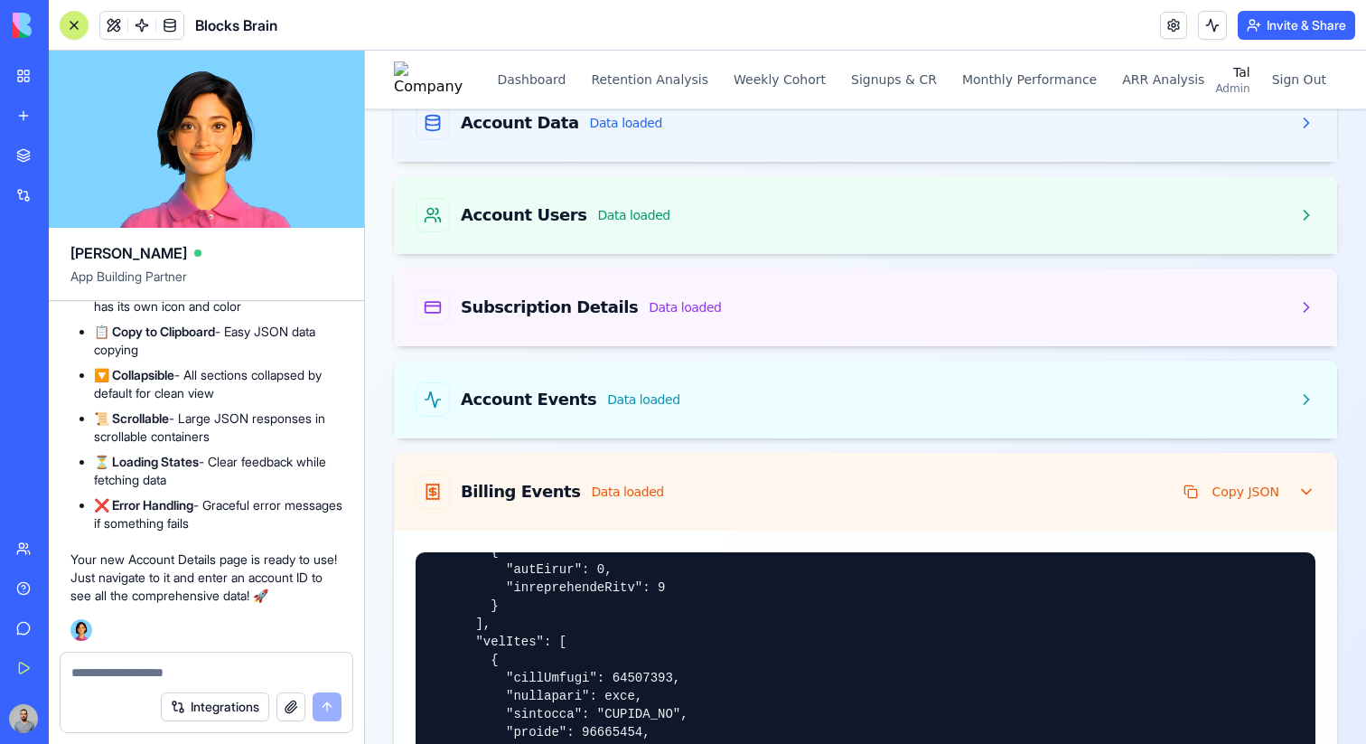
scroll to position [330, 0]
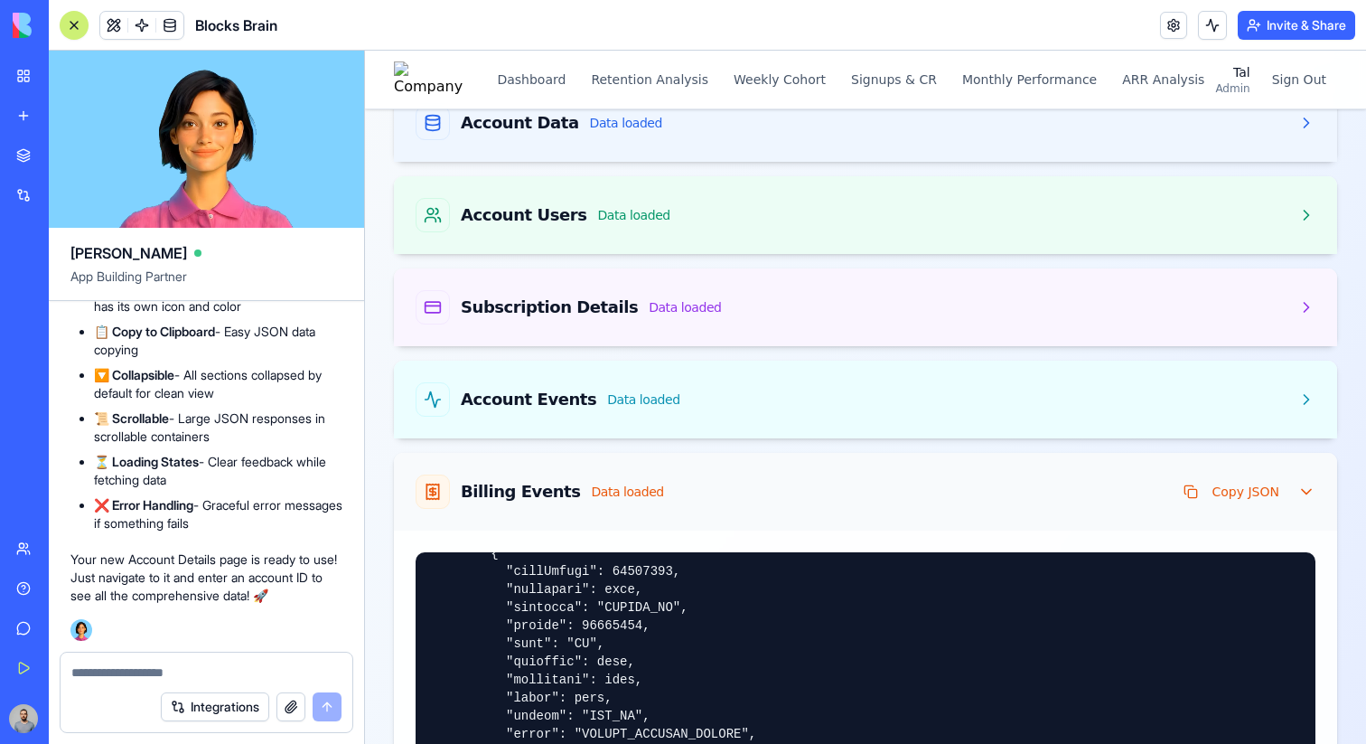
click at [698, 497] on div "Billing Events Data loaded Copy JSON" at bounding box center [866, 491] width 900 height 34
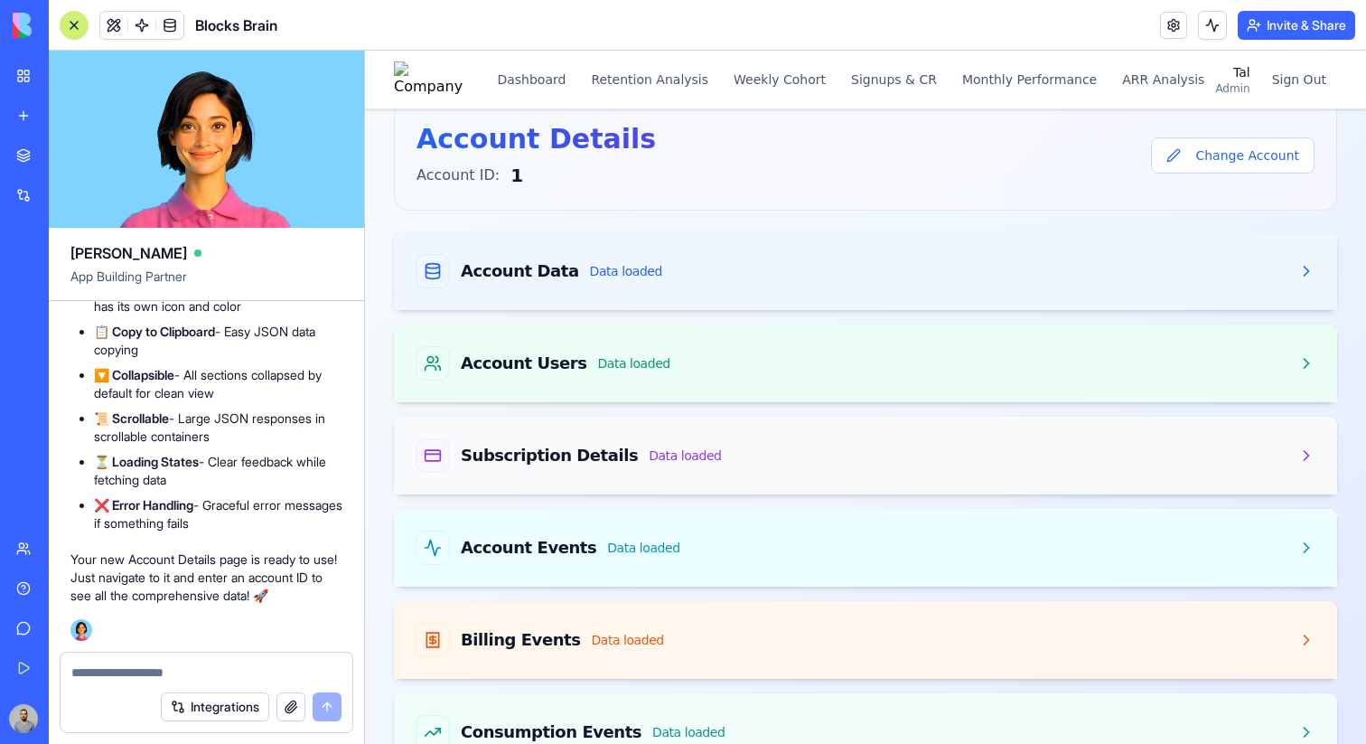
scroll to position [19, 0]
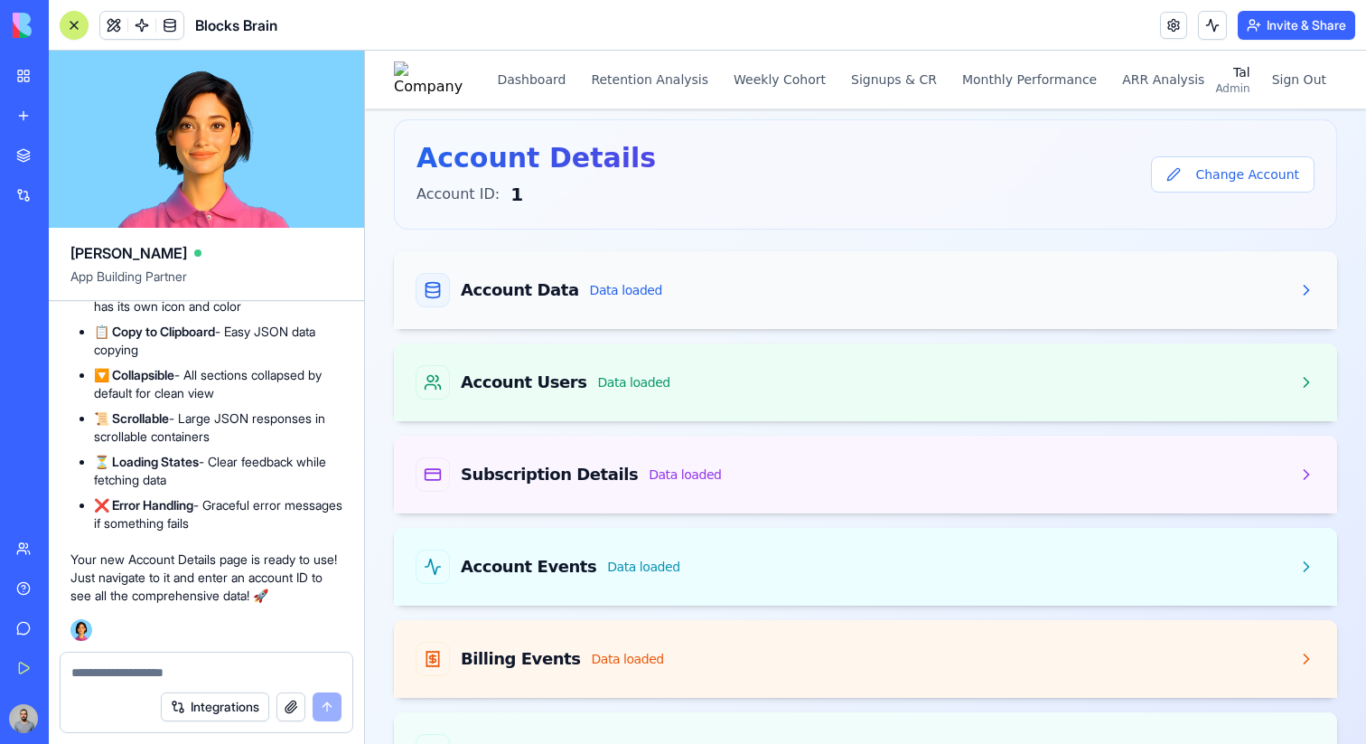
click at [747, 279] on div "Account Data Data loaded" at bounding box center [866, 290] width 900 height 34
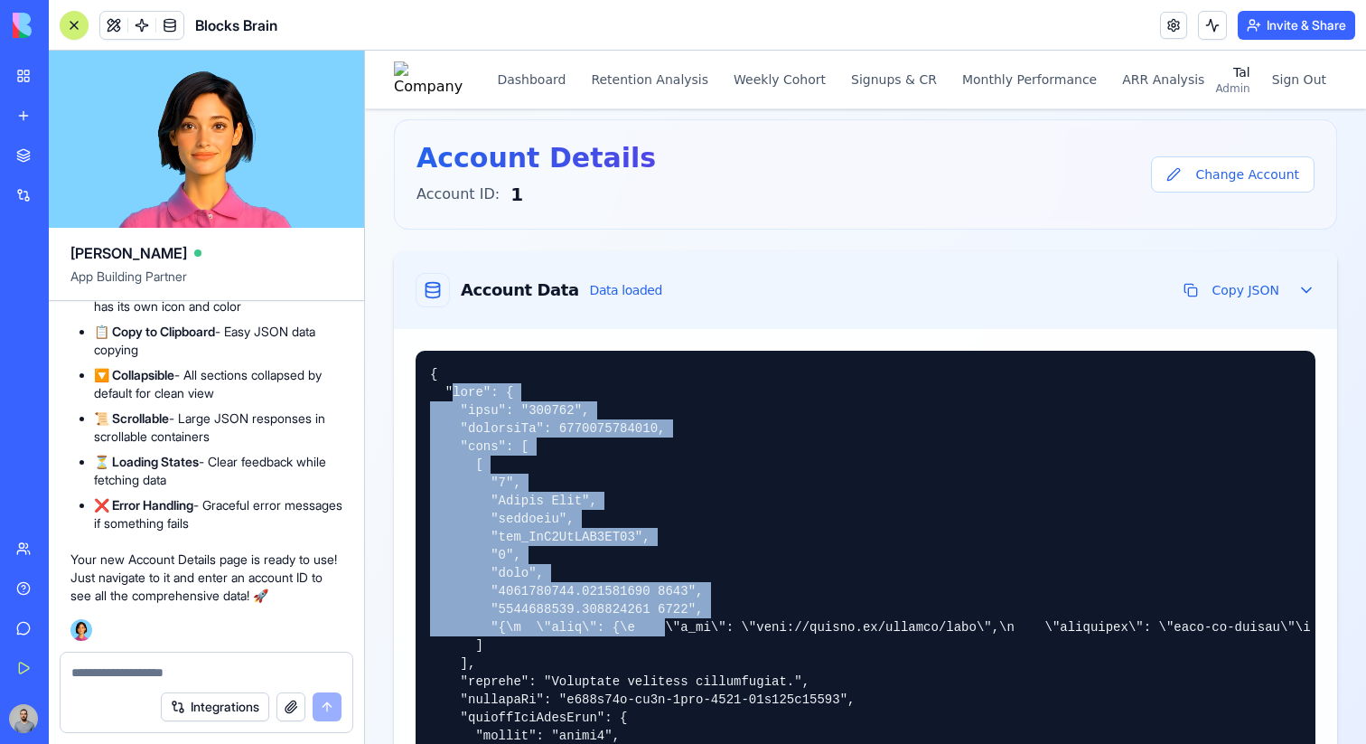
drag, startPoint x: 474, startPoint y: 393, endPoint x: 647, endPoint y: 618, distance: 283.6
click at [647, 618] on pre at bounding box center [866, 622] width 900 height 542
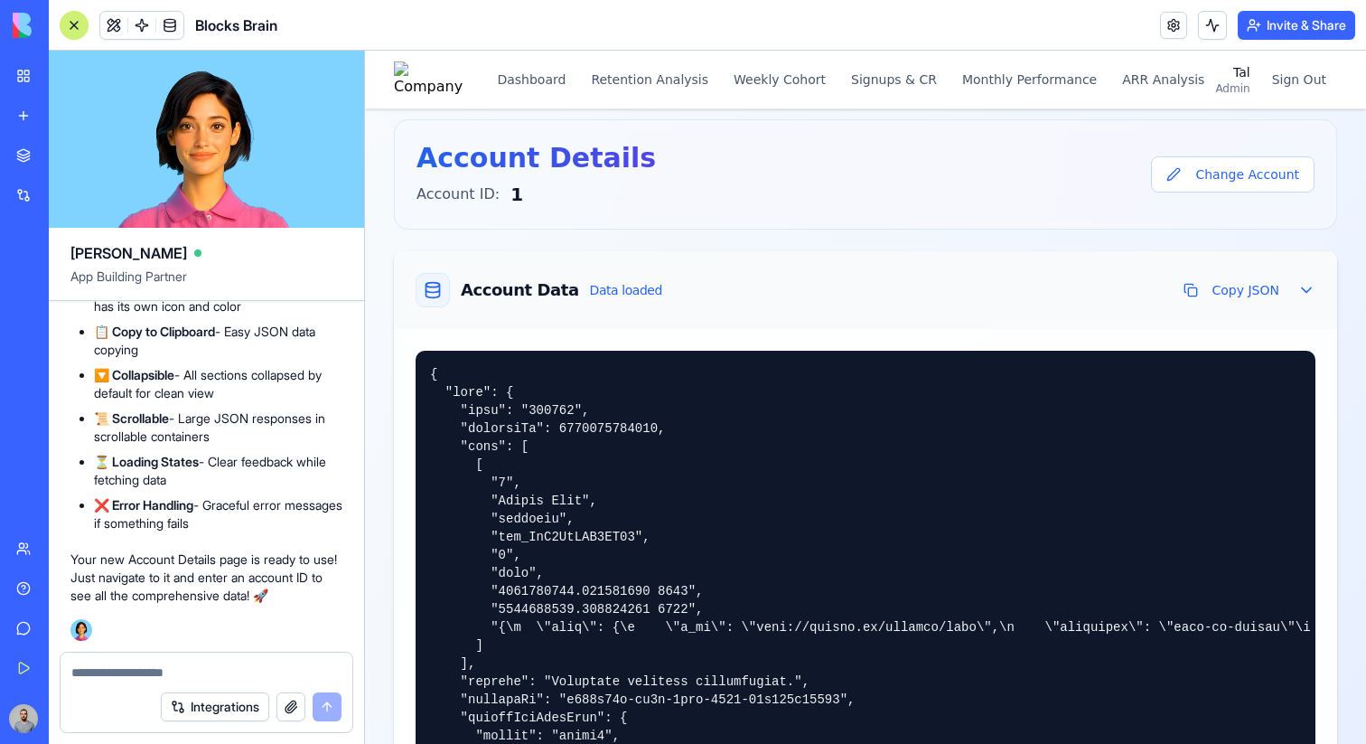
click at [712, 273] on div "Account Data Data loaded Copy JSON" at bounding box center [866, 290] width 900 height 34
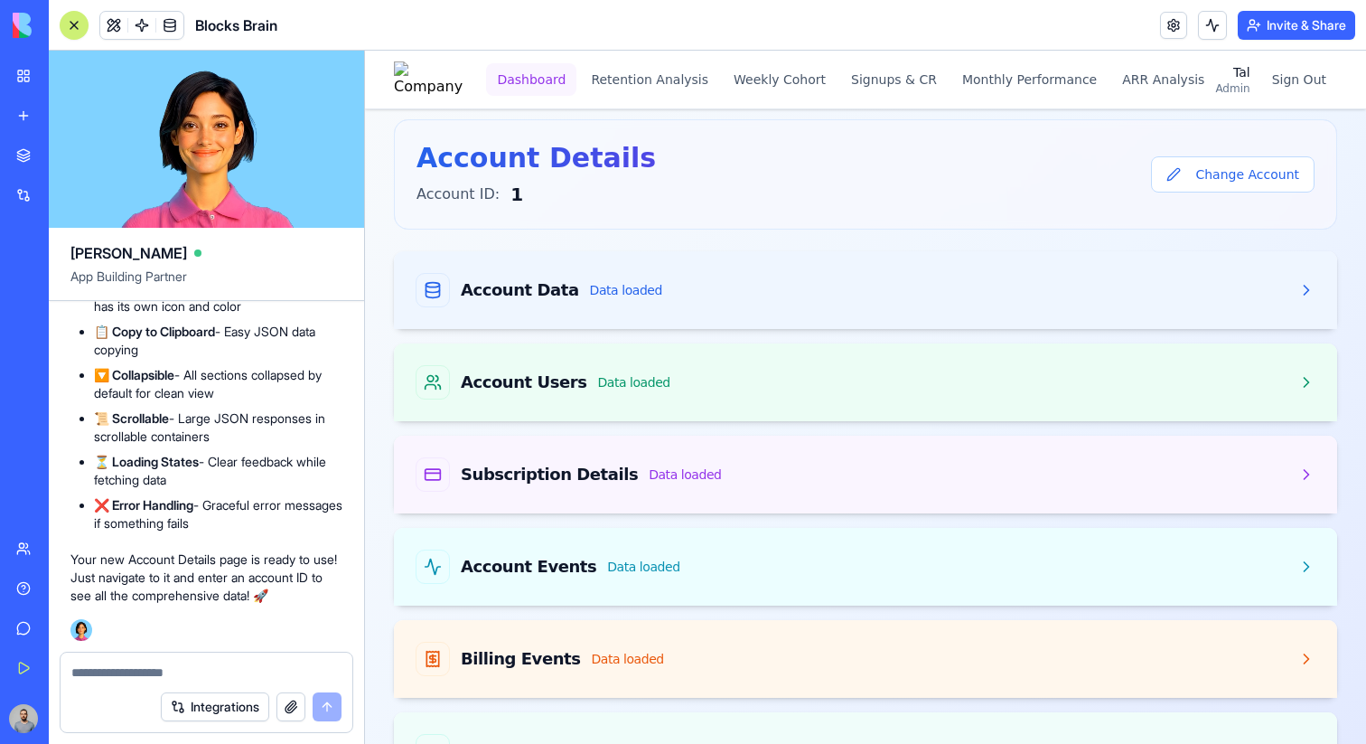
click at [568, 68] on button "Dashboard" at bounding box center [531, 79] width 90 height 33
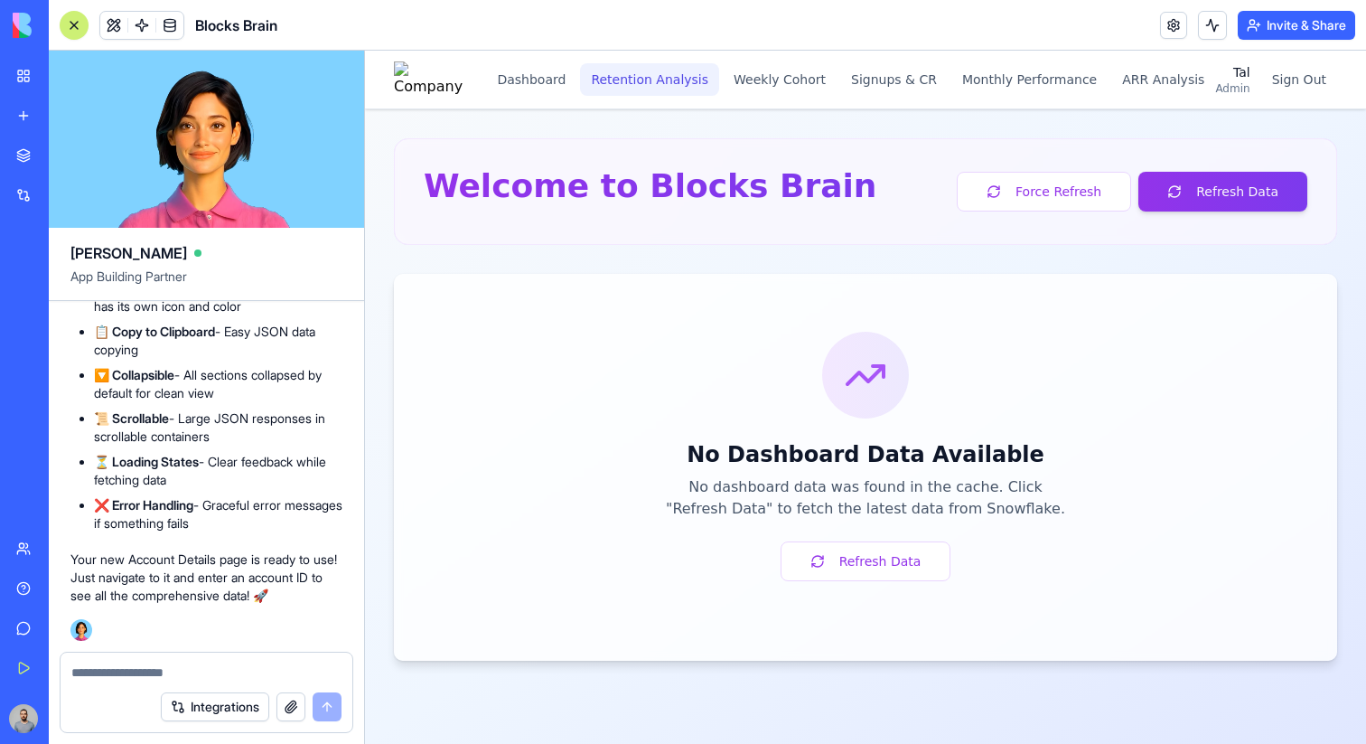
click at [660, 68] on button "Retention Analysis" at bounding box center [649, 79] width 139 height 33
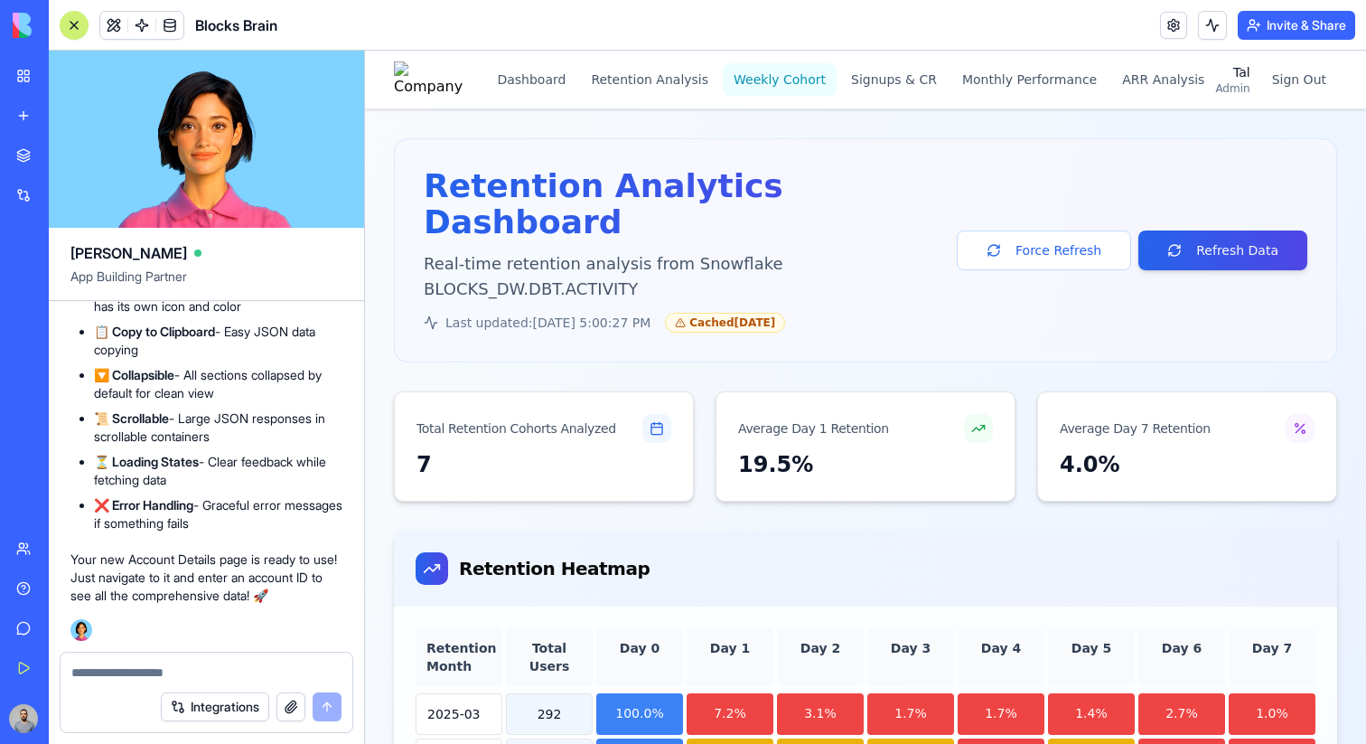
click at [794, 80] on button "Weekly Cohort" at bounding box center [780, 79] width 114 height 33
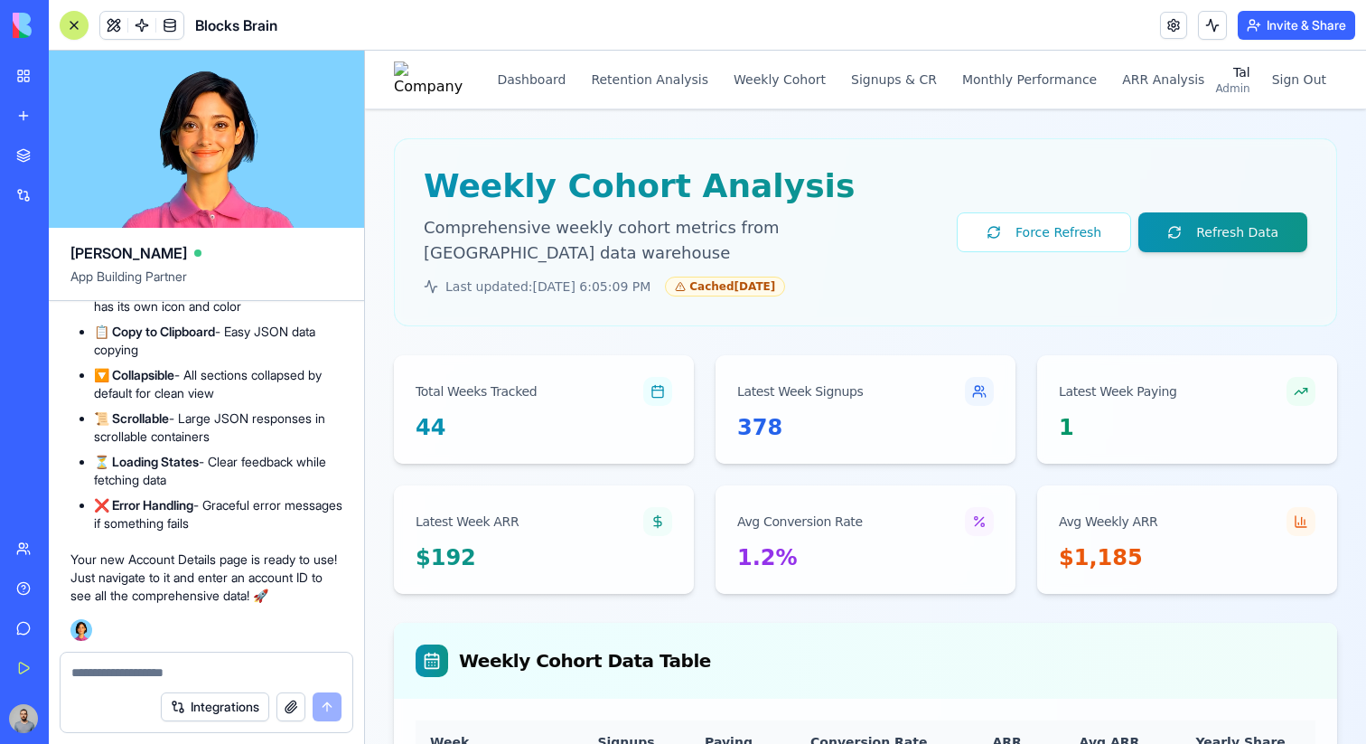
click at [83, 26] on button at bounding box center [74, 25] width 29 height 29
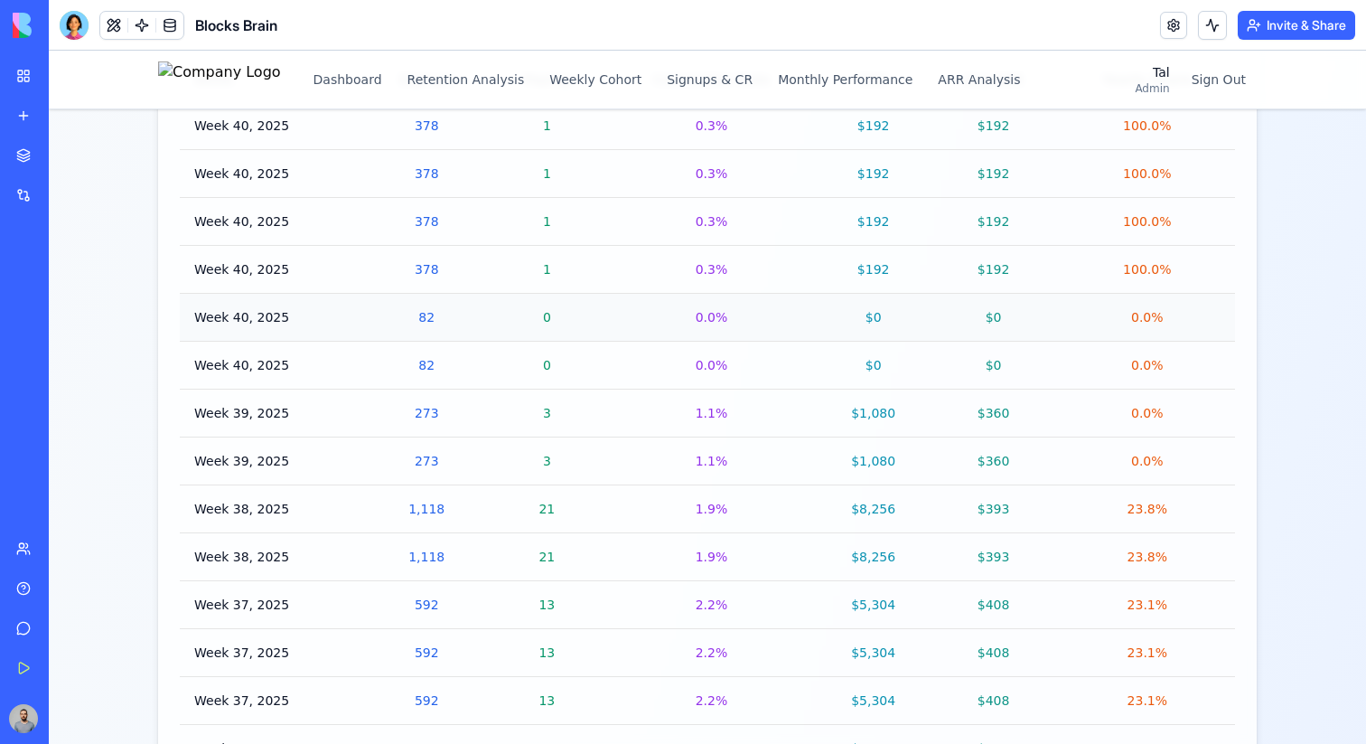
scroll to position [580, 0]
